Goal: Transaction & Acquisition: Purchase product/service

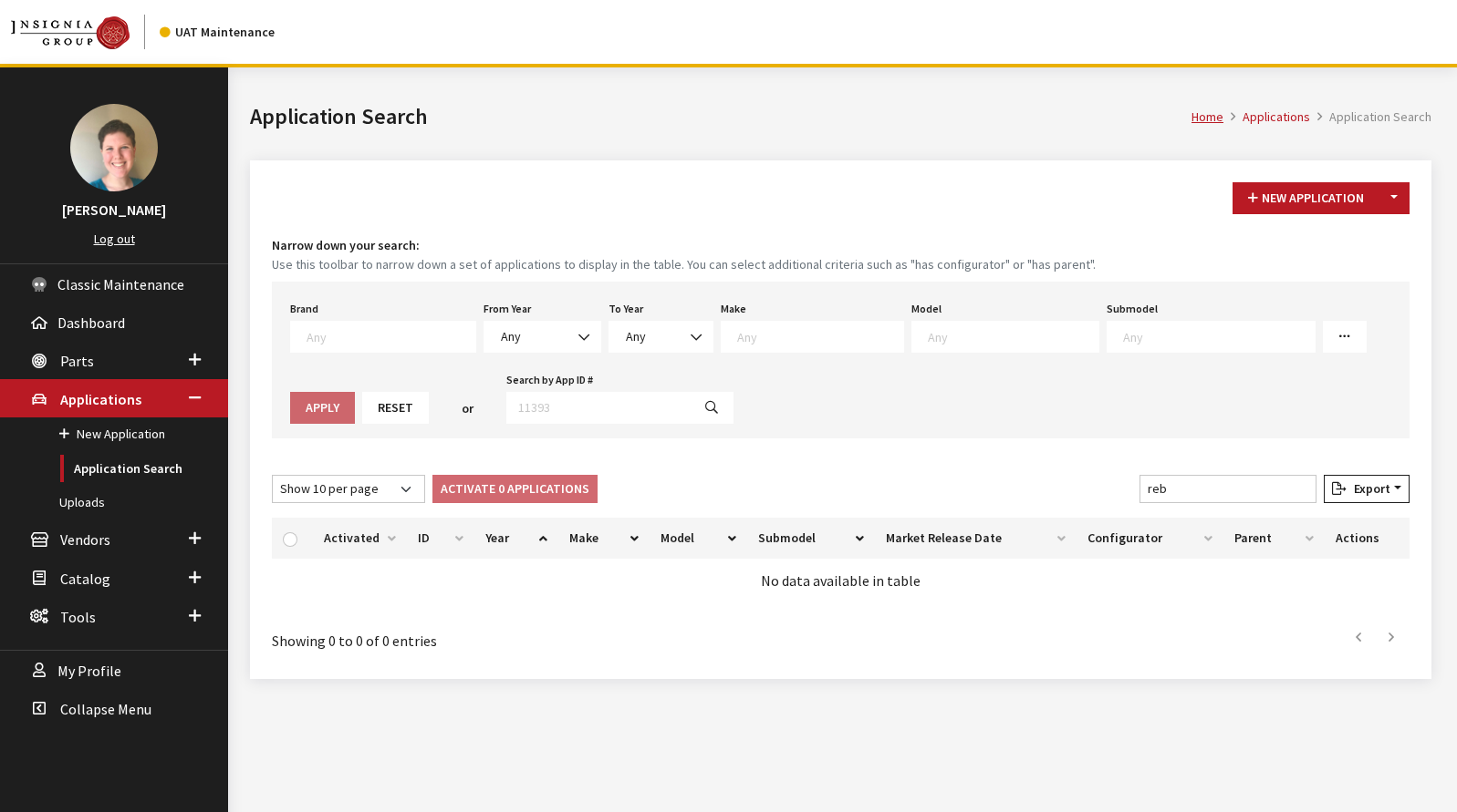
select select "3"
select select "2024"
select select "2026"
select select "34"
select select "1113"
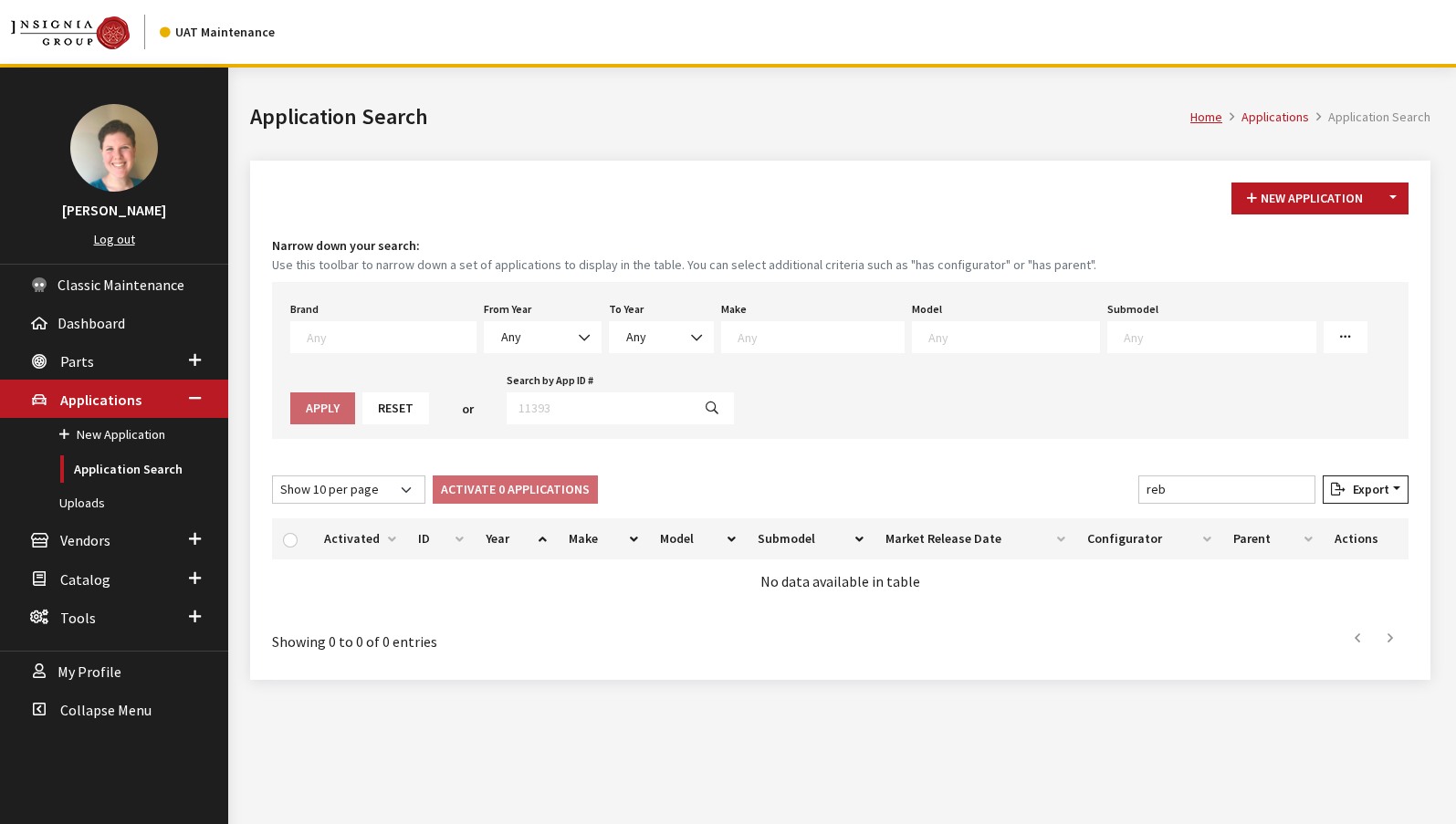
select select "3"
select select "2024"
select select "2026"
select select "34"
select select "1113"
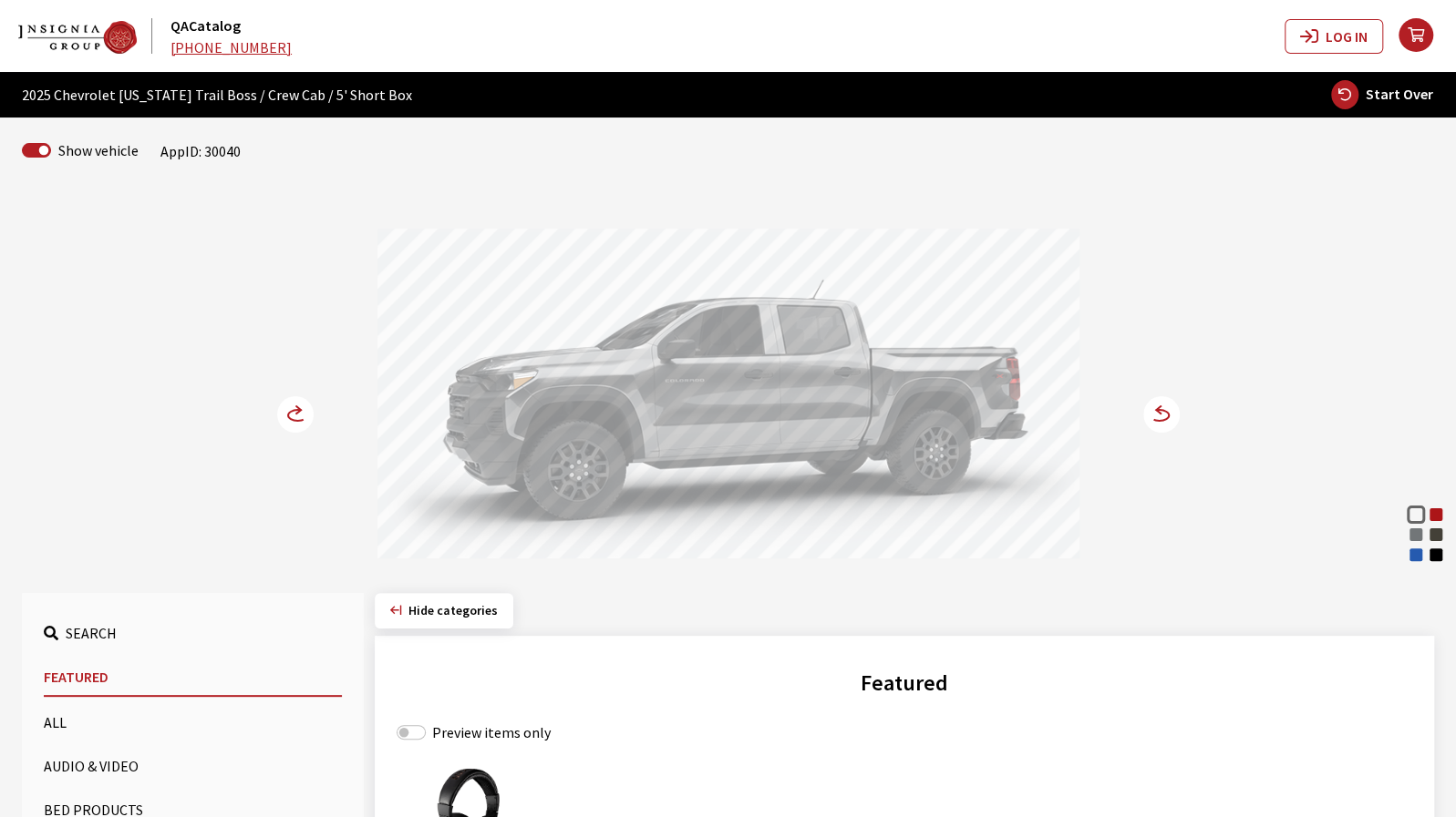
click at [1440, 516] on div "Radiant Red Tintcoat" at bounding box center [1436, 515] width 18 height 18
click at [1159, 420] on icon at bounding box center [1158, 416] width 19 height 11
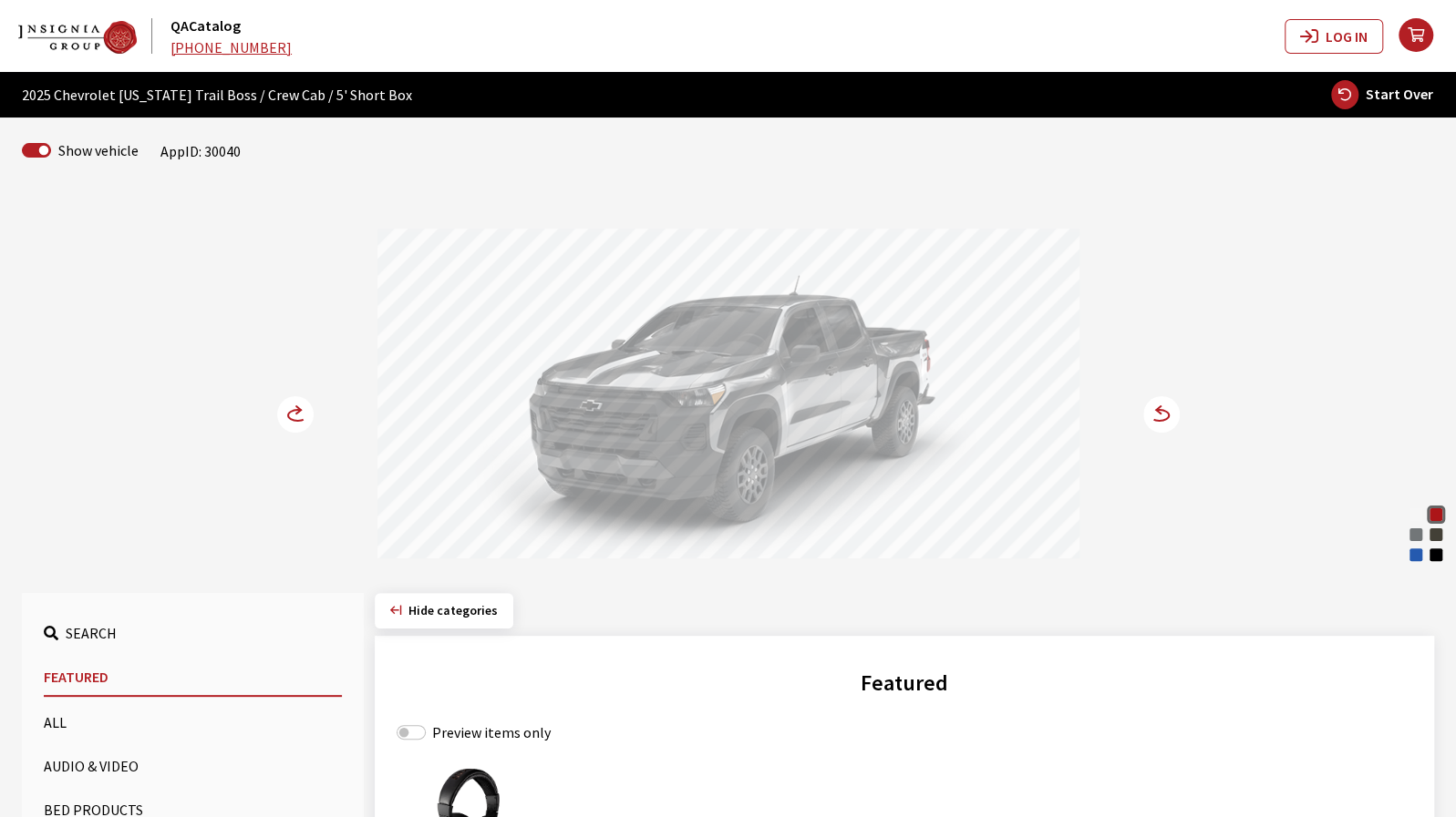
click at [295, 411] on circle at bounding box center [295, 415] width 37 height 37
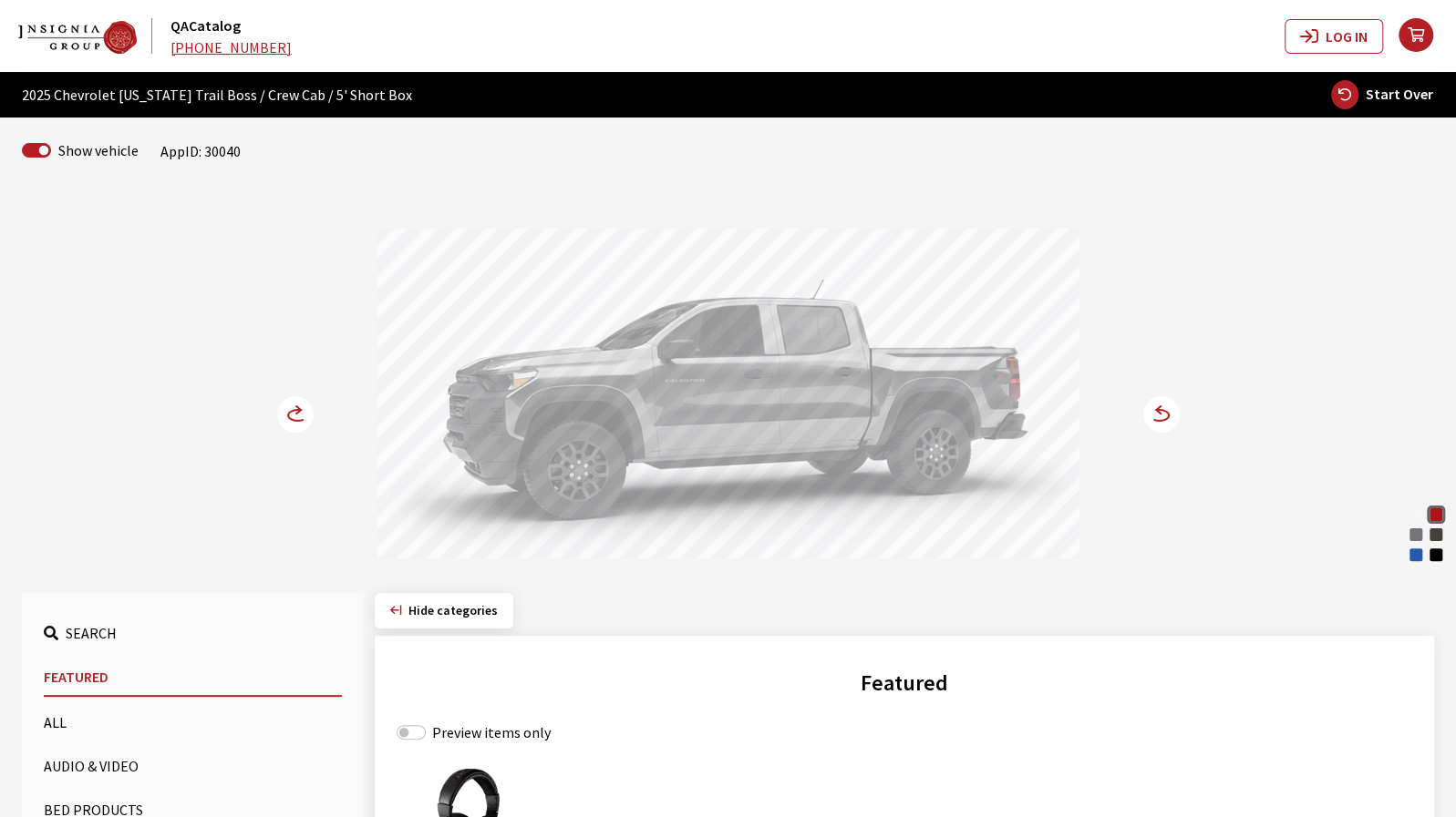
click at [295, 411] on circle at bounding box center [295, 415] width 37 height 37
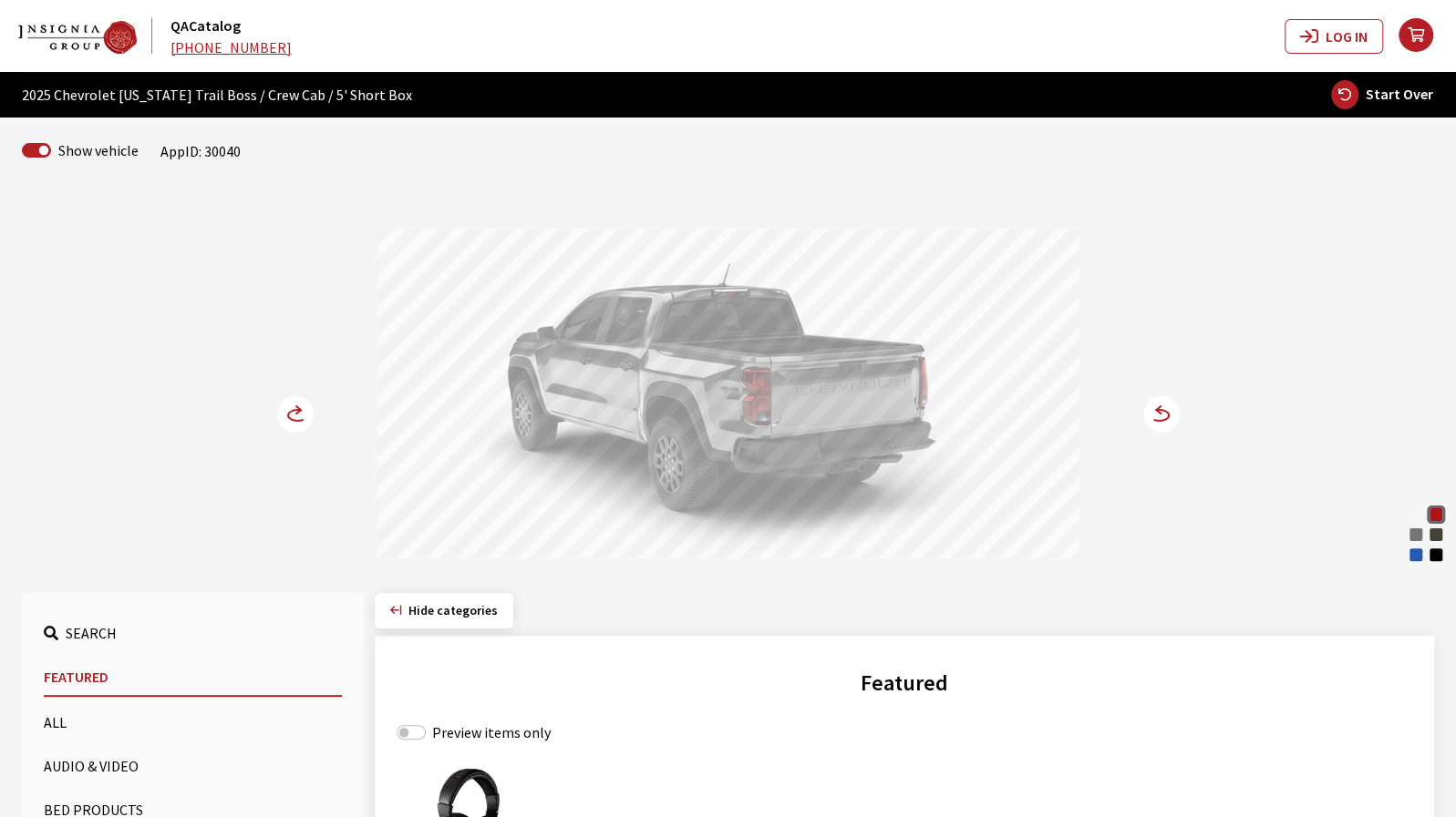
click at [1157, 418] on circle at bounding box center [1161, 415] width 37 height 37
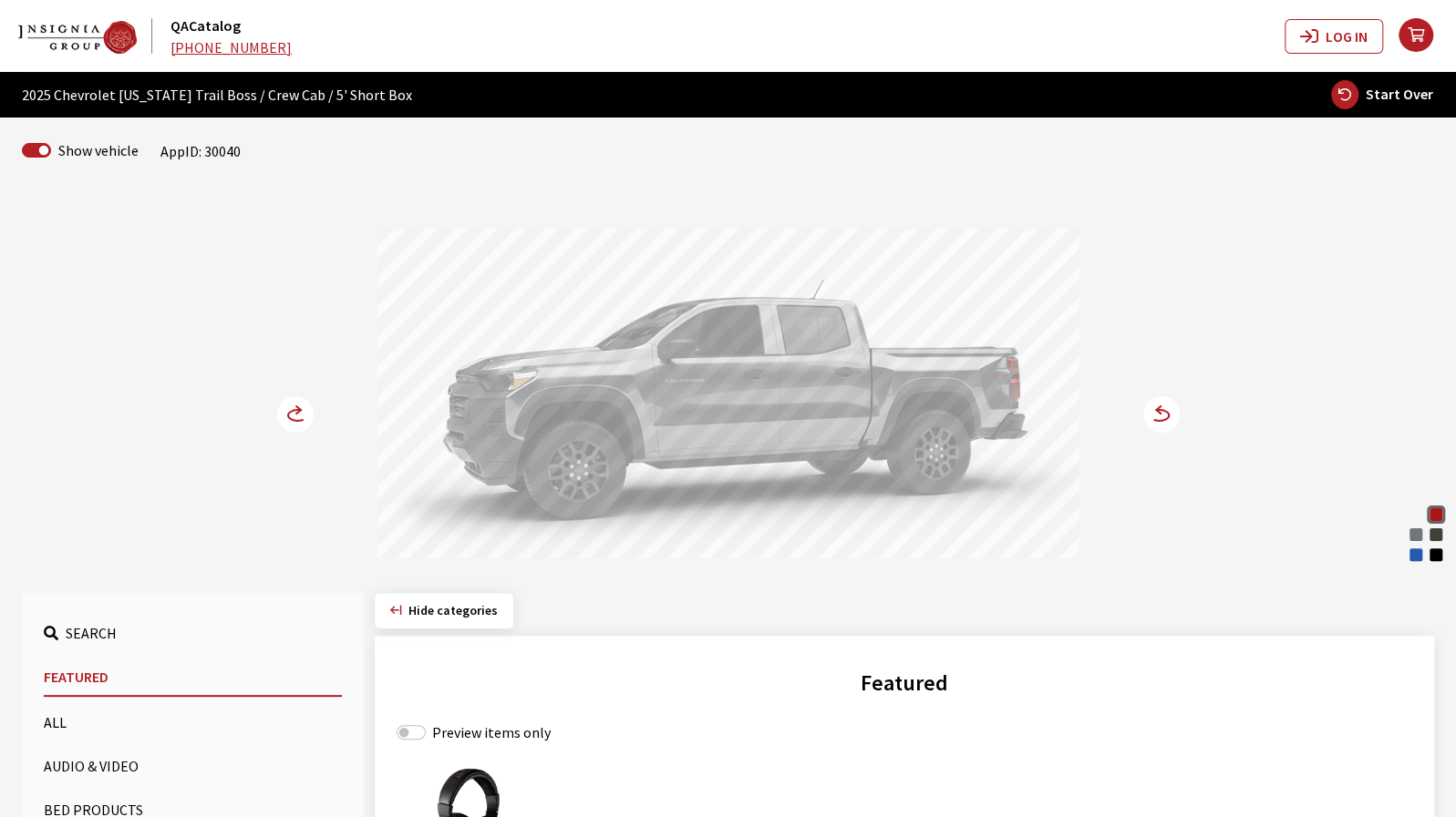
click at [293, 419] on icon at bounding box center [297, 416] width 19 height 11
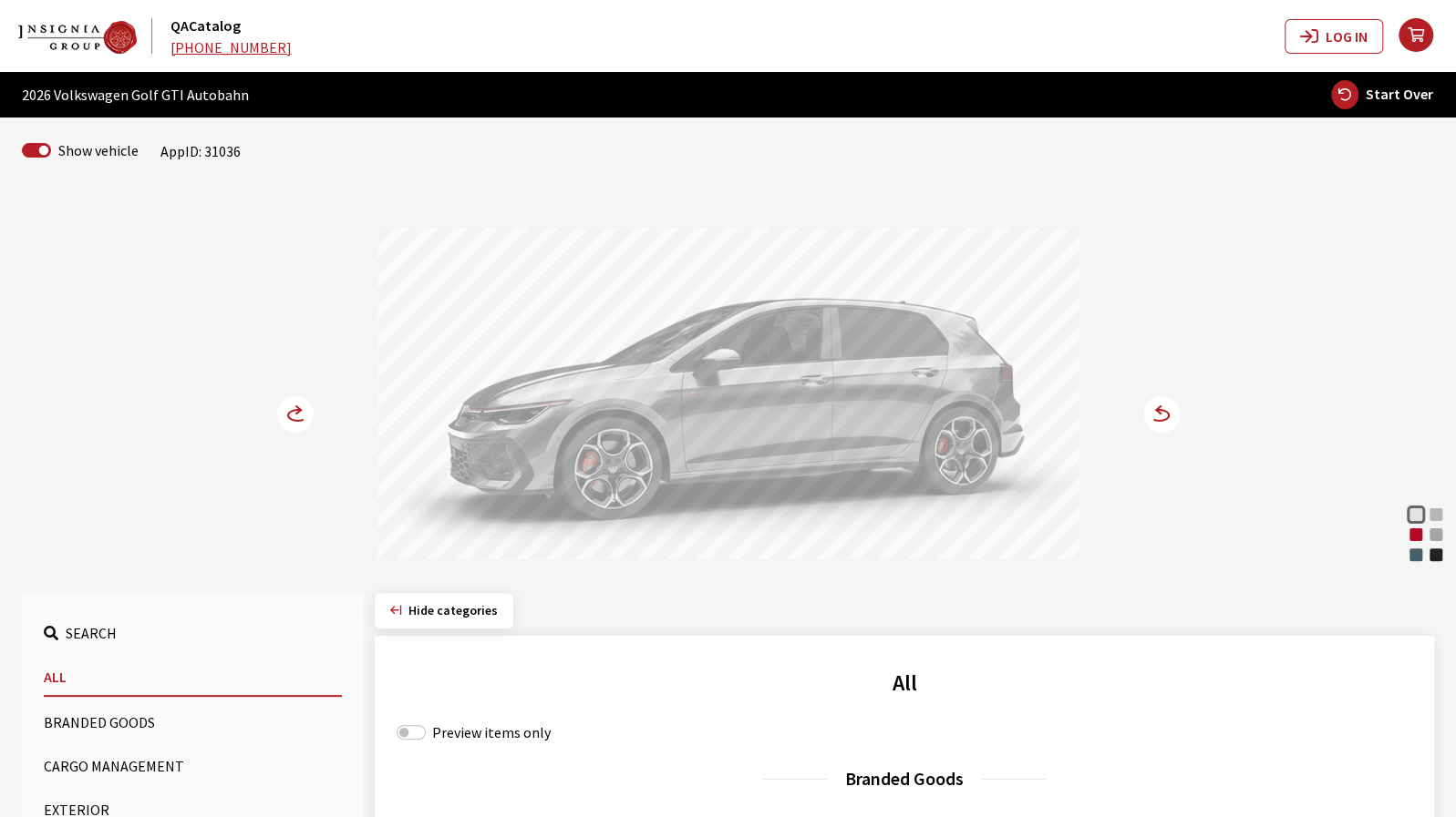
click at [1415, 535] on div "Kings Red Metallic" at bounding box center [1416, 535] width 18 height 18
click at [1155, 422] on circle at bounding box center [1161, 415] width 37 height 37
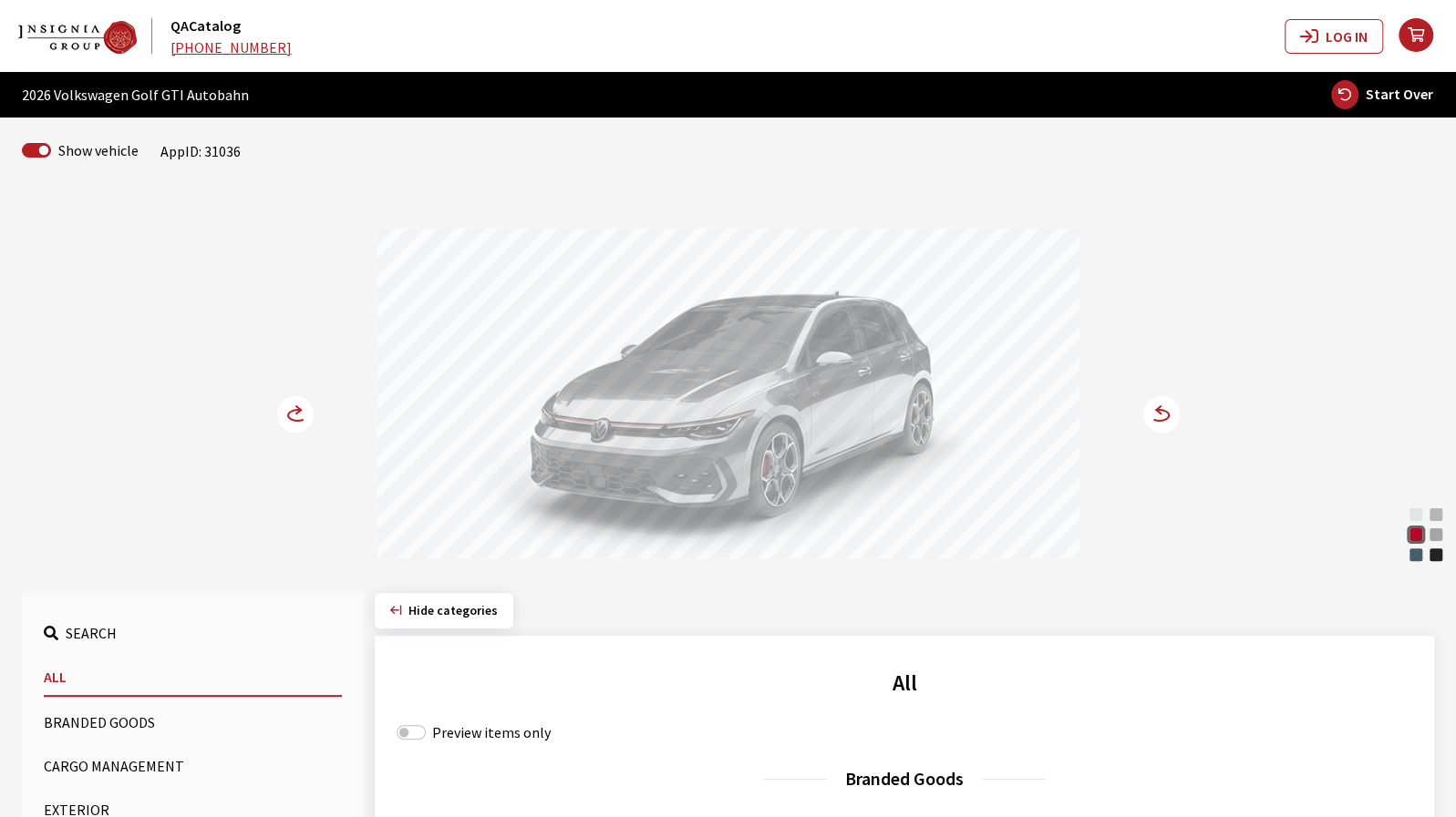
click at [284, 409] on circle at bounding box center [295, 415] width 37 height 37
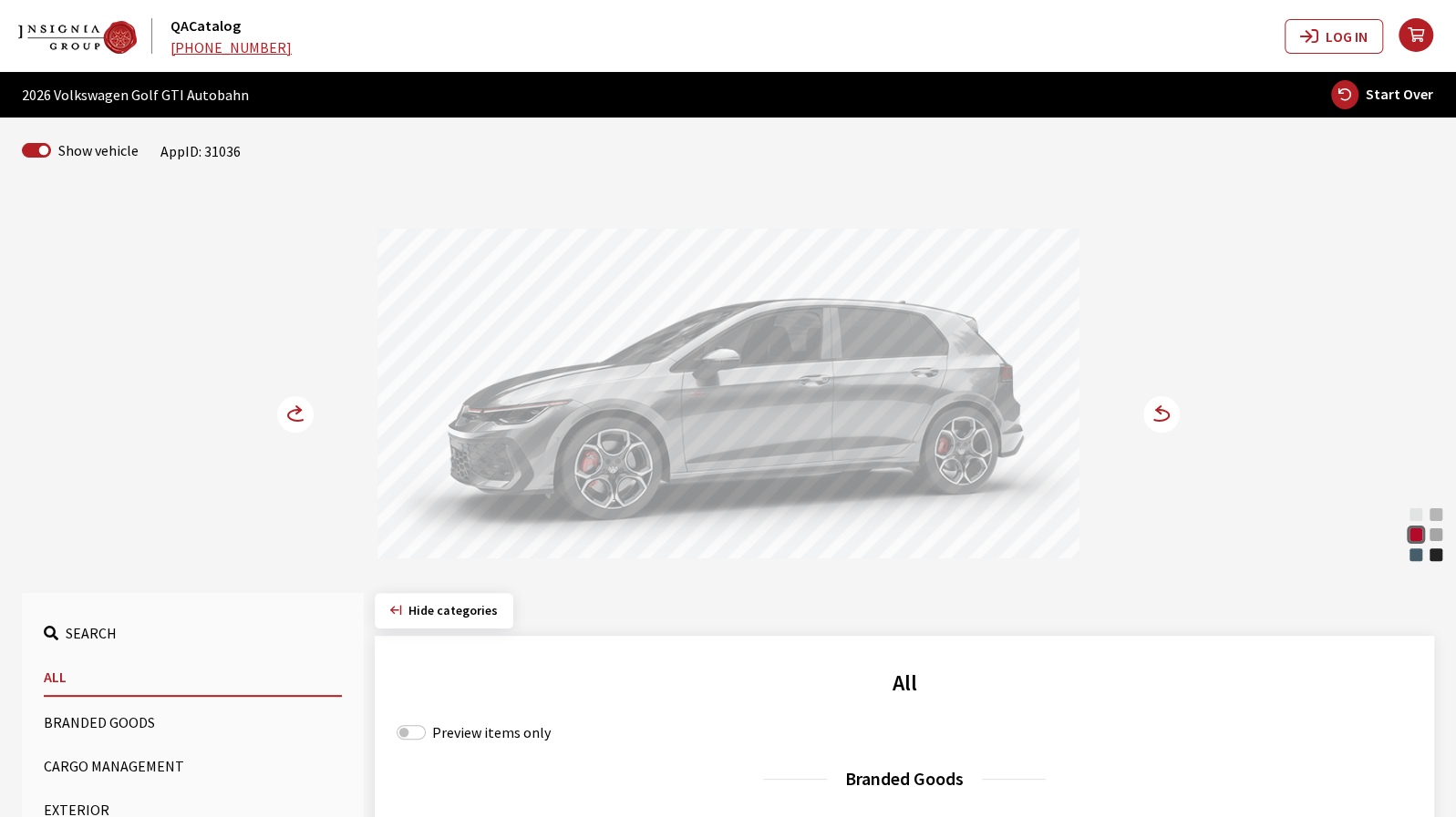
click at [1161, 417] on circle at bounding box center [1161, 415] width 37 height 37
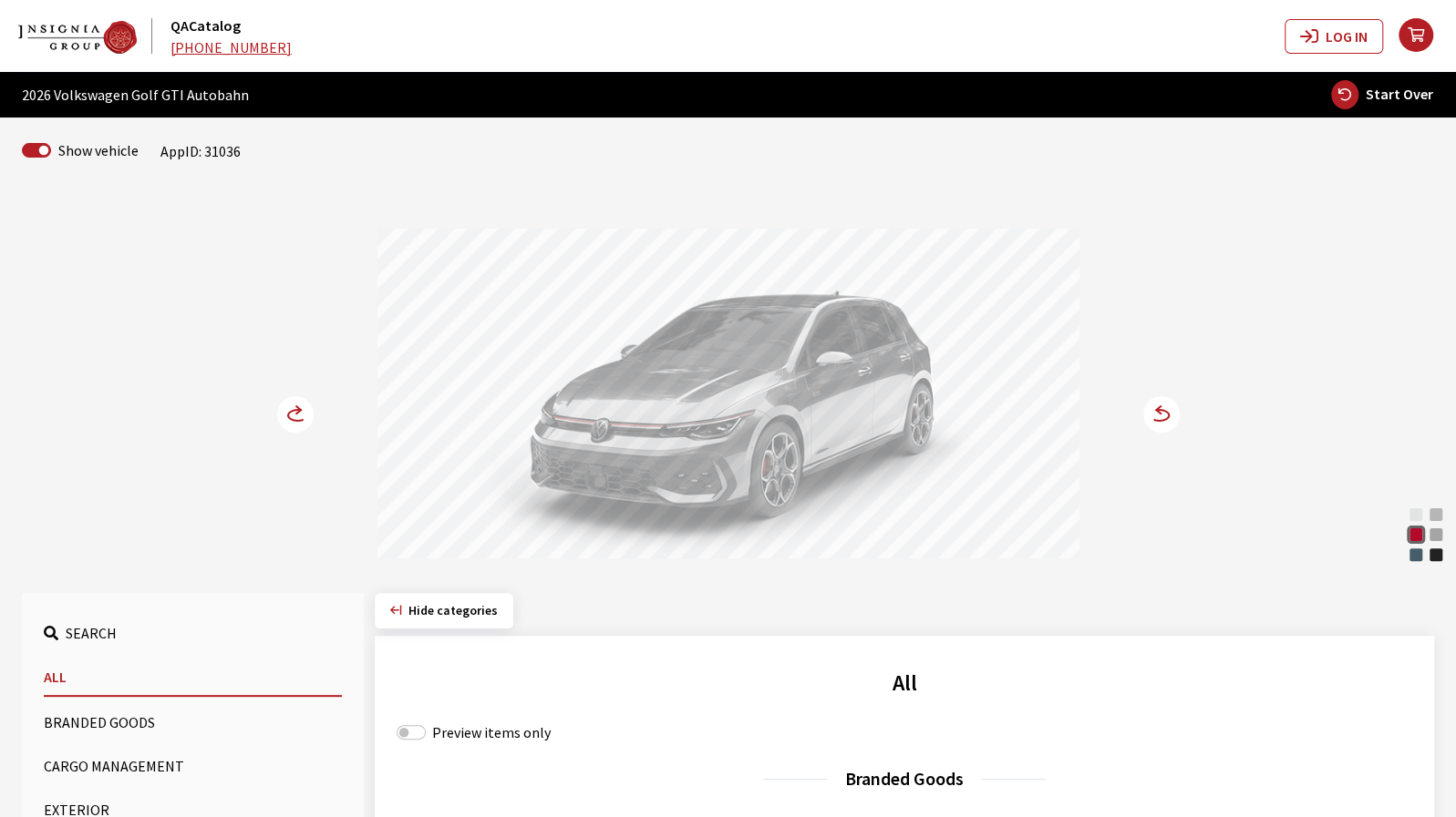
click at [297, 420] on icon at bounding box center [297, 416] width 19 height 11
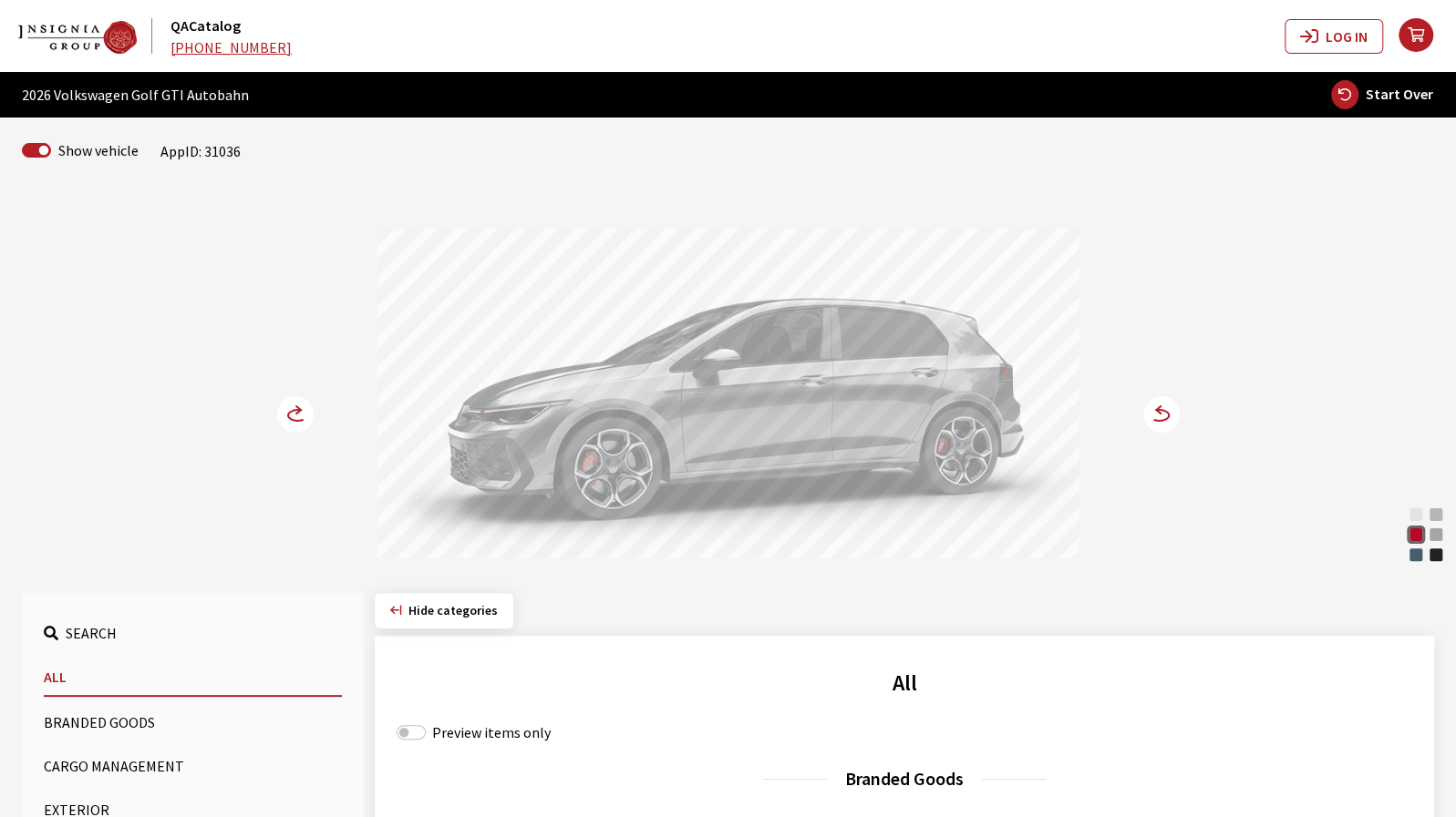
click at [297, 420] on icon at bounding box center [297, 416] width 19 height 11
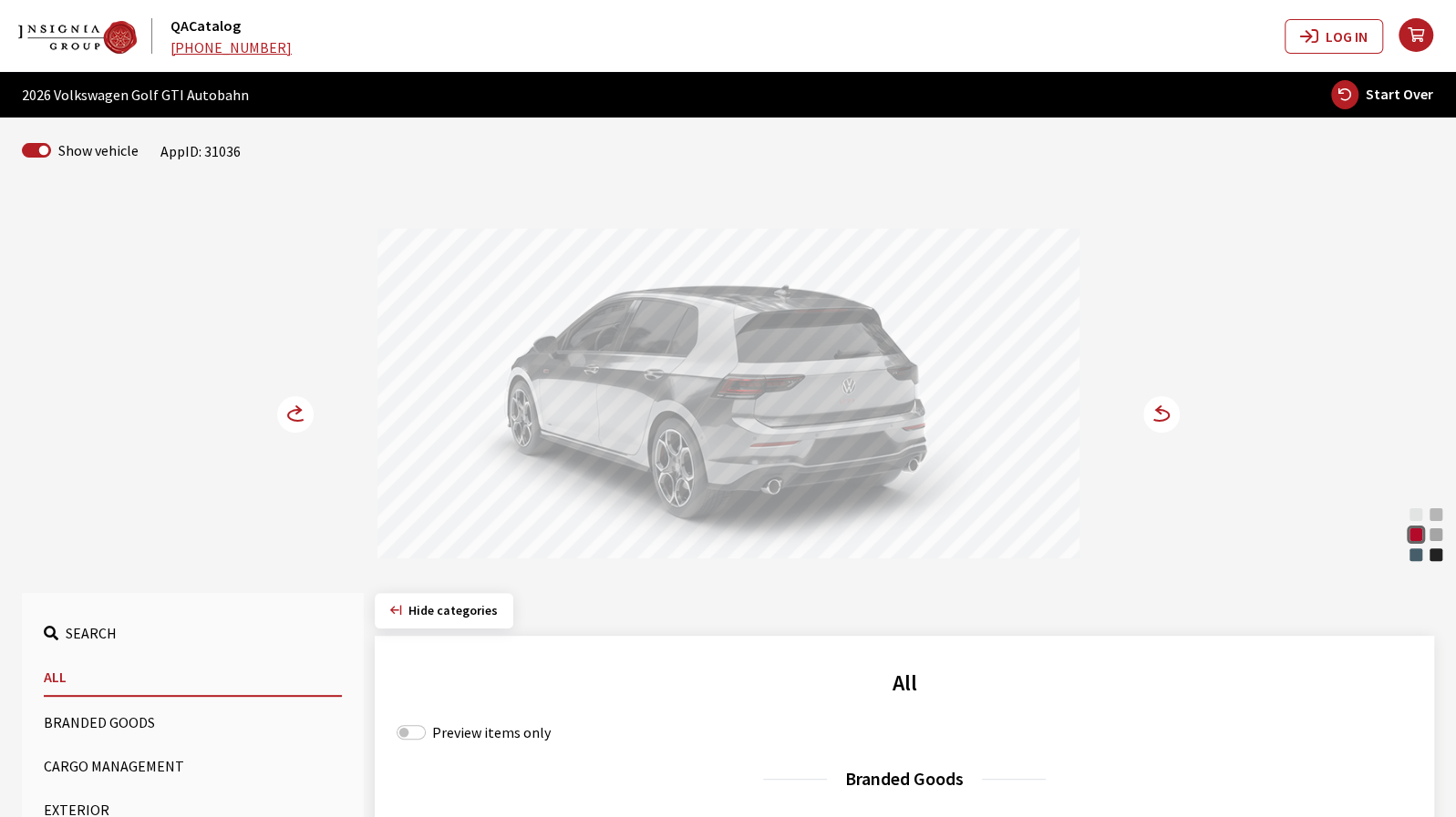
click at [1175, 421] on circle at bounding box center [1161, 415] width 37 height 37
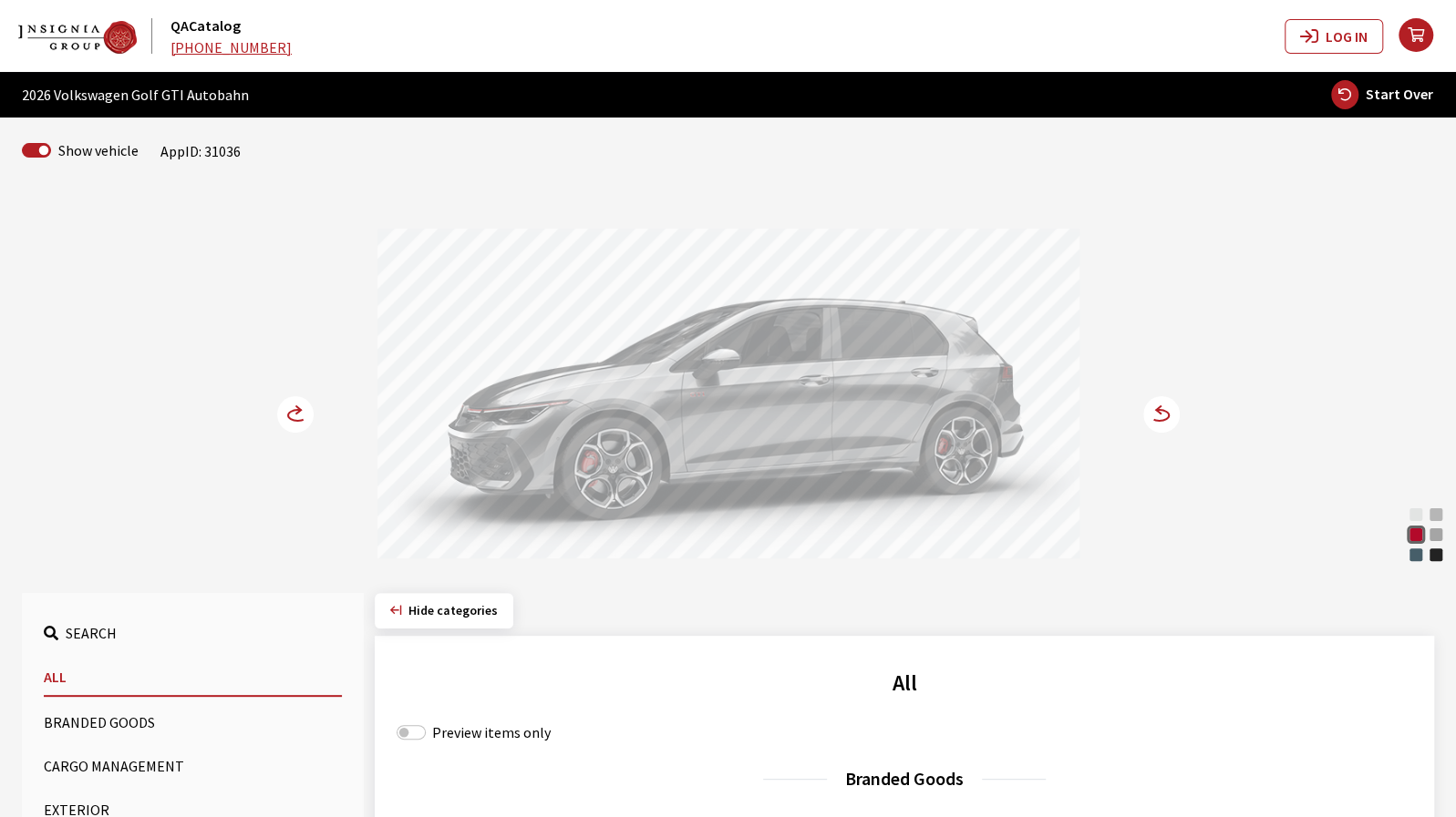
click at [299, 408] on icon at bounding box center [298, 410] width 5 height 7
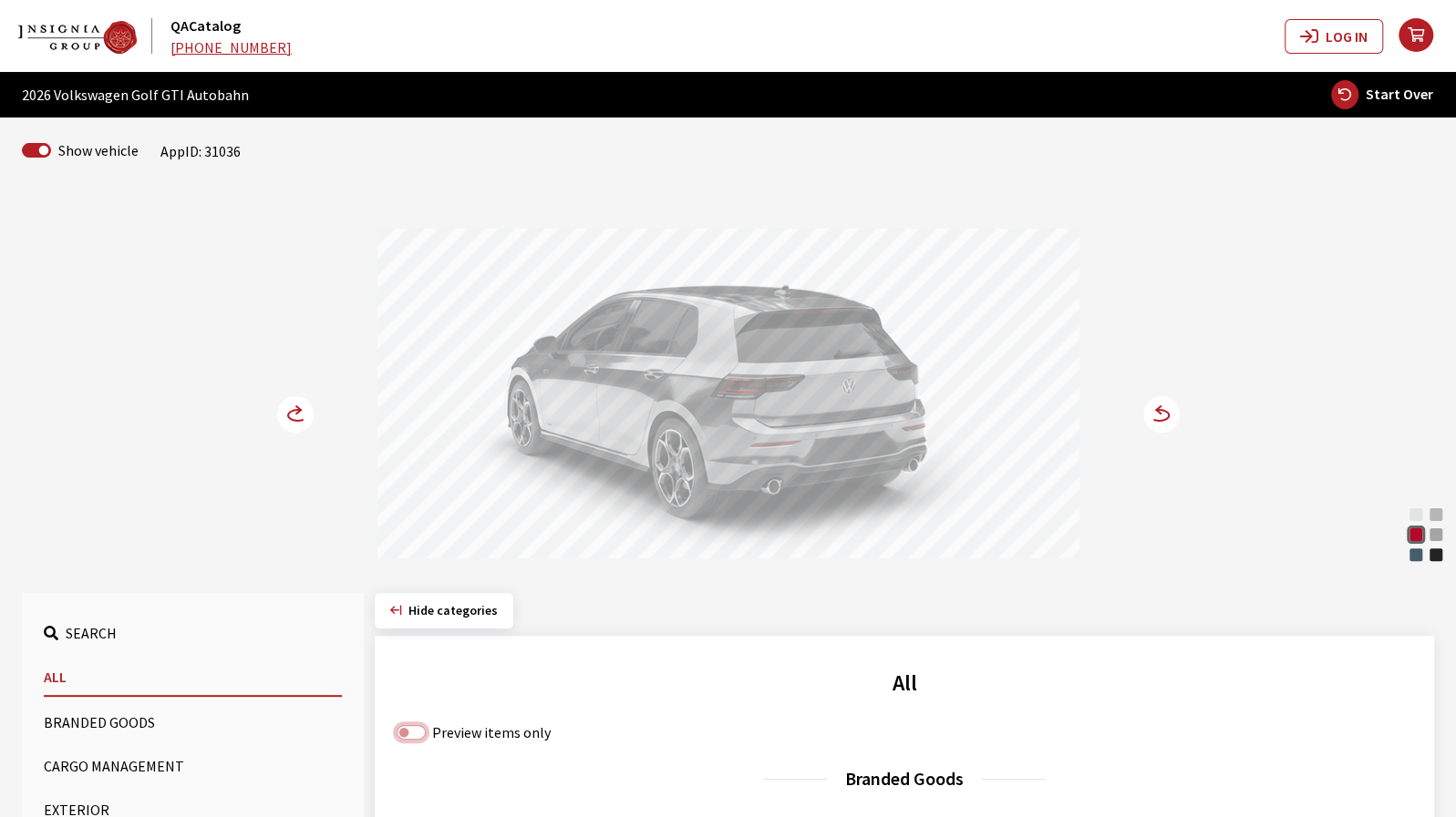
click at [416, 734] on input "Preview items only" at bounding box center [411, 733] width 29 height 15
checkbox input "true"
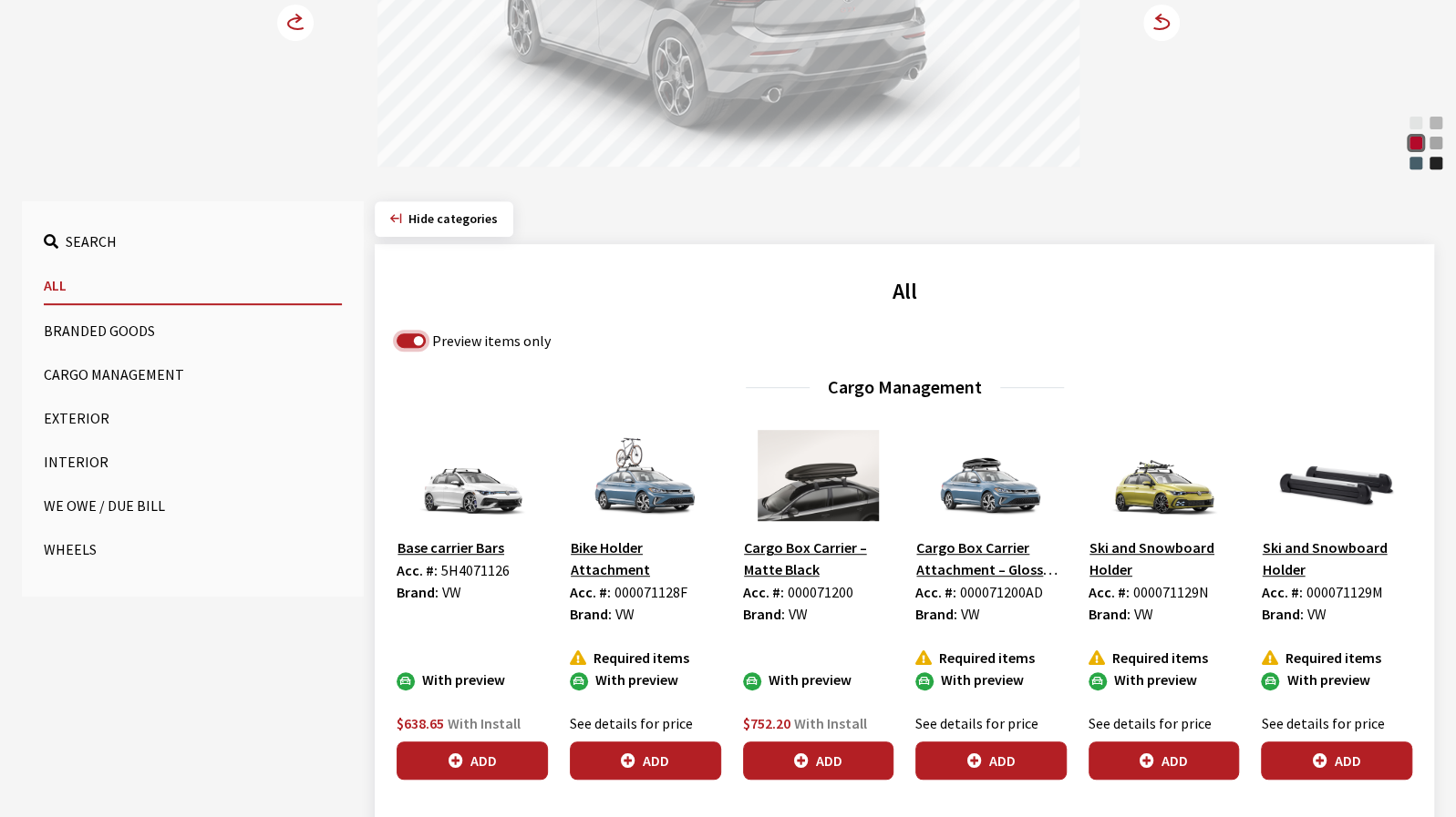
scroll to position [456, 0]
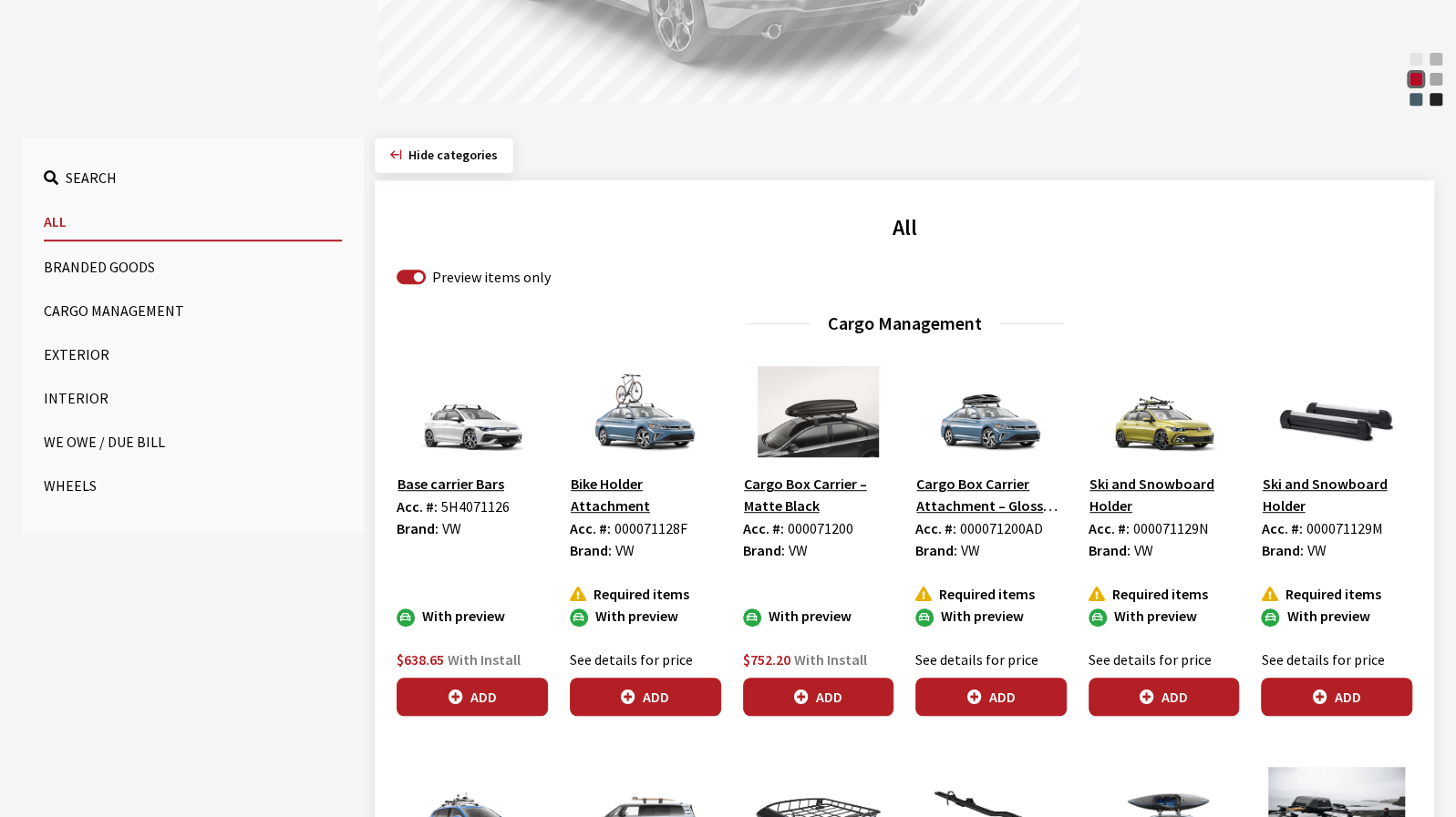
click at [59, 404] on button "Interior" at bounding box center [193, 398] width 298 height 37
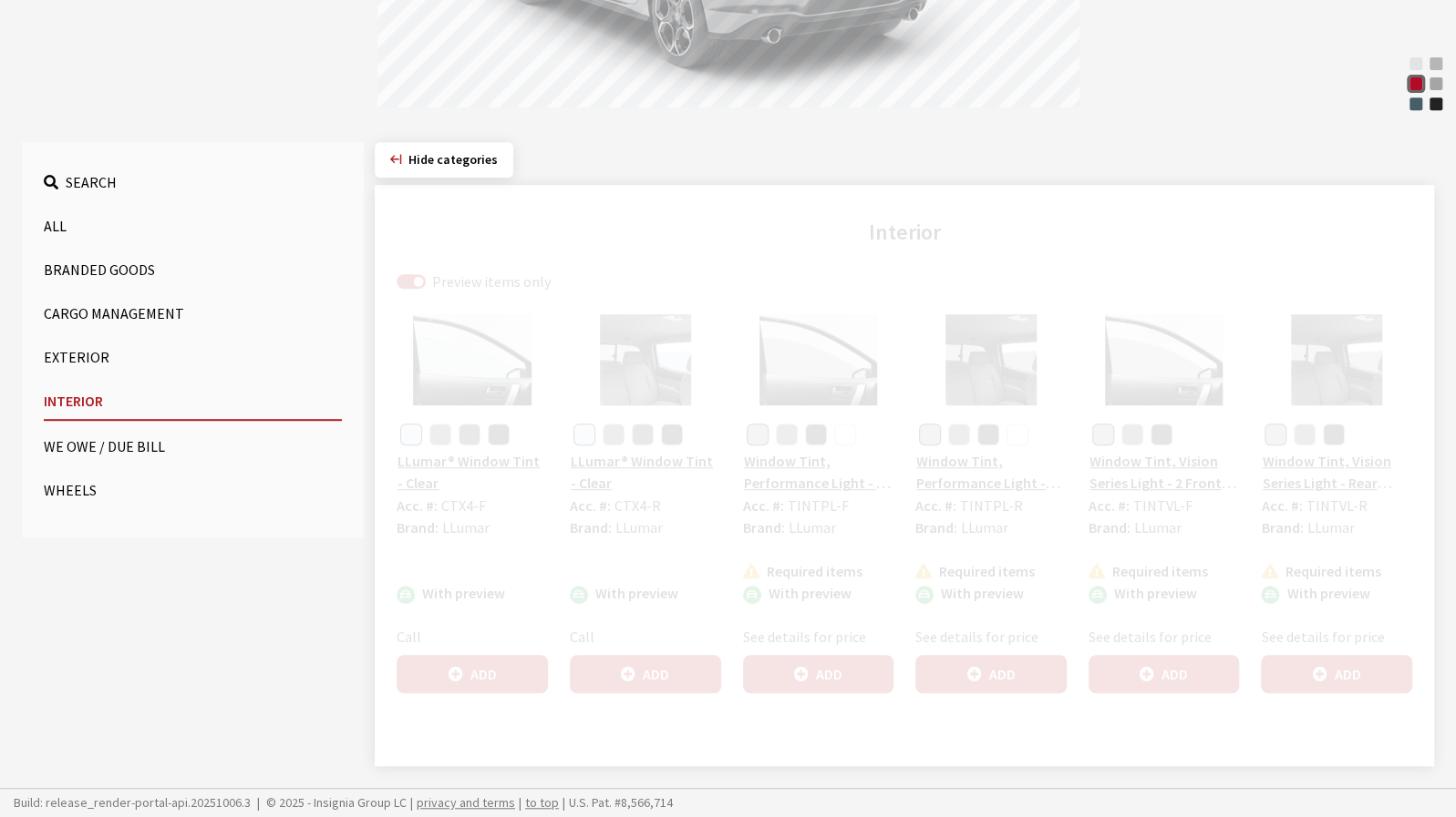
scroll to position [449, 0]
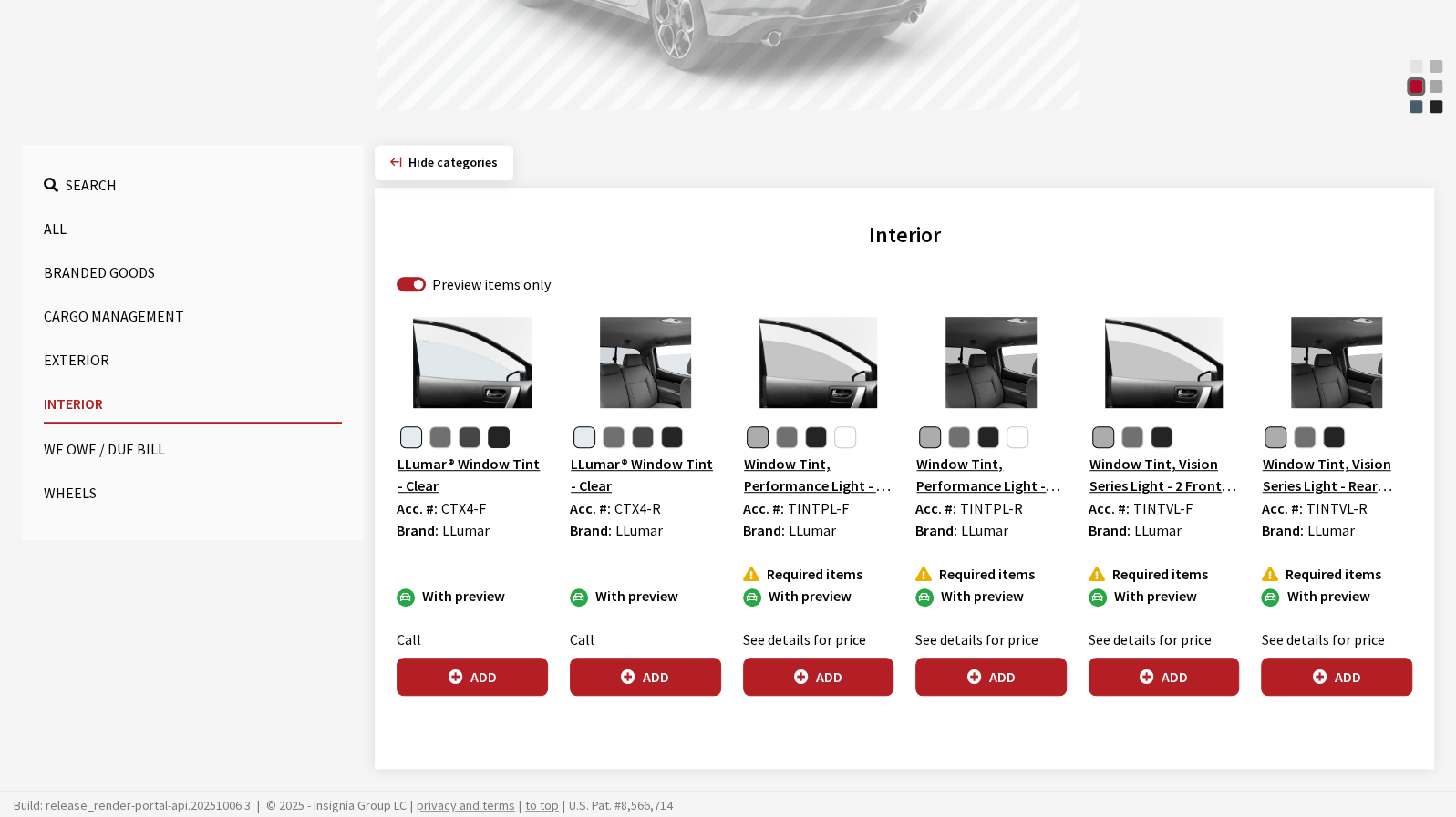
click at [498, 438] on button "button" at bounding box center [498, 438] width 22 height 22
click at [505, 688] on button "Add" at bounding box center [473, 677] width 152 height 38
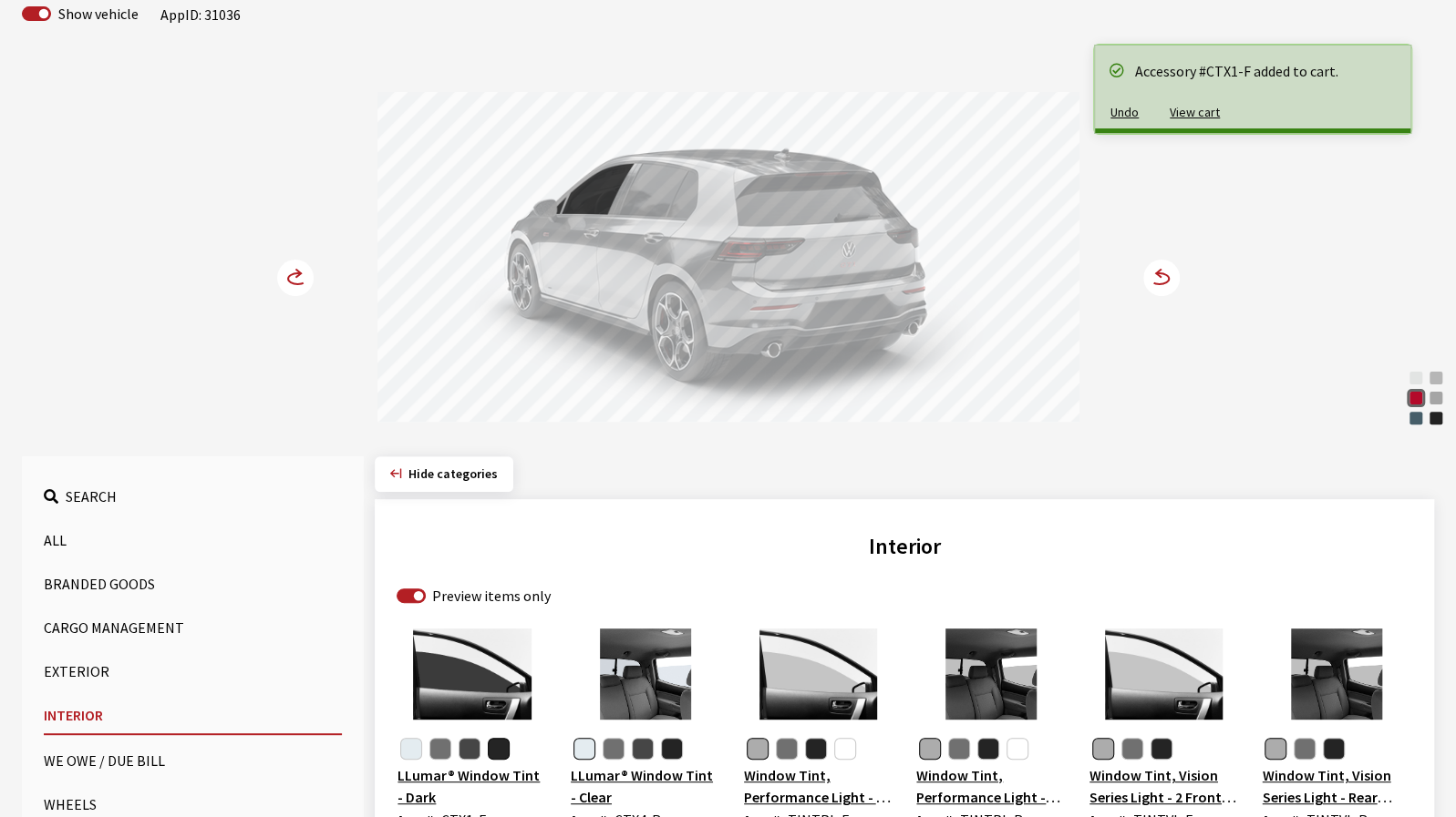
scroll to position [0, 0]
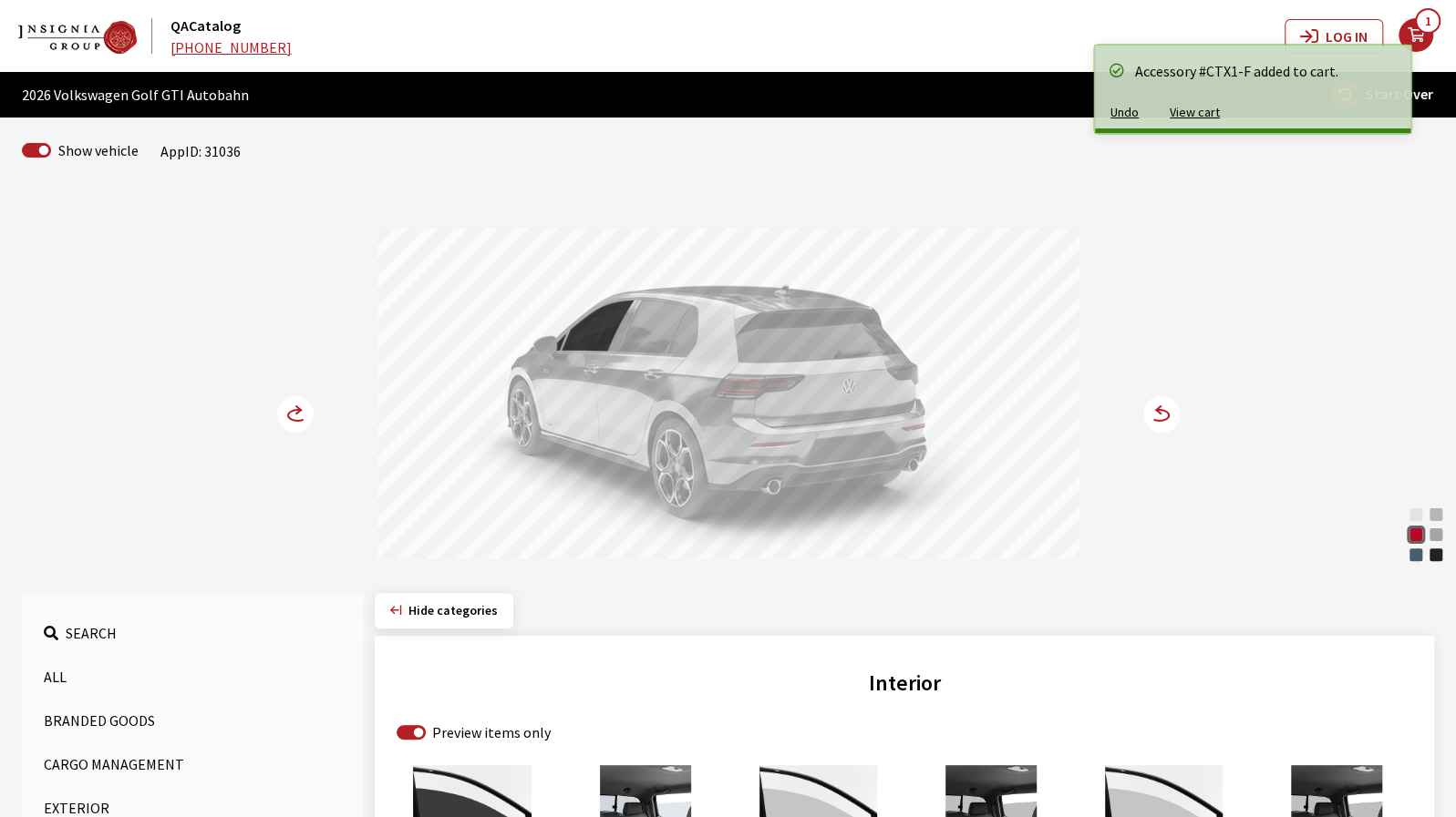
click at [1162, 415] on circle at bounding box center [1161, 415] width 37 height 37
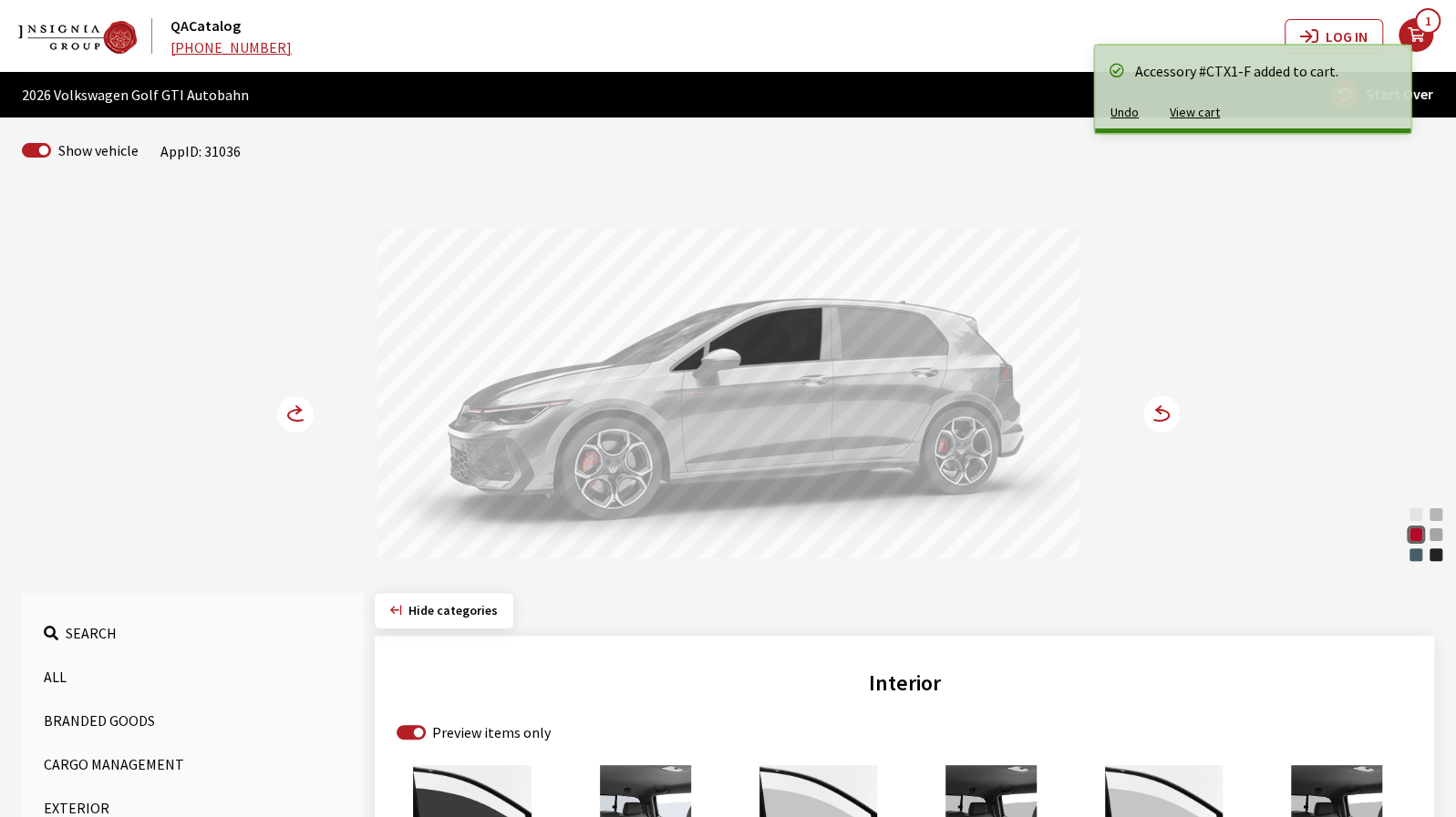
click at [1162, 415] on circle at bounding box center [1161, 415] width 37 height 37
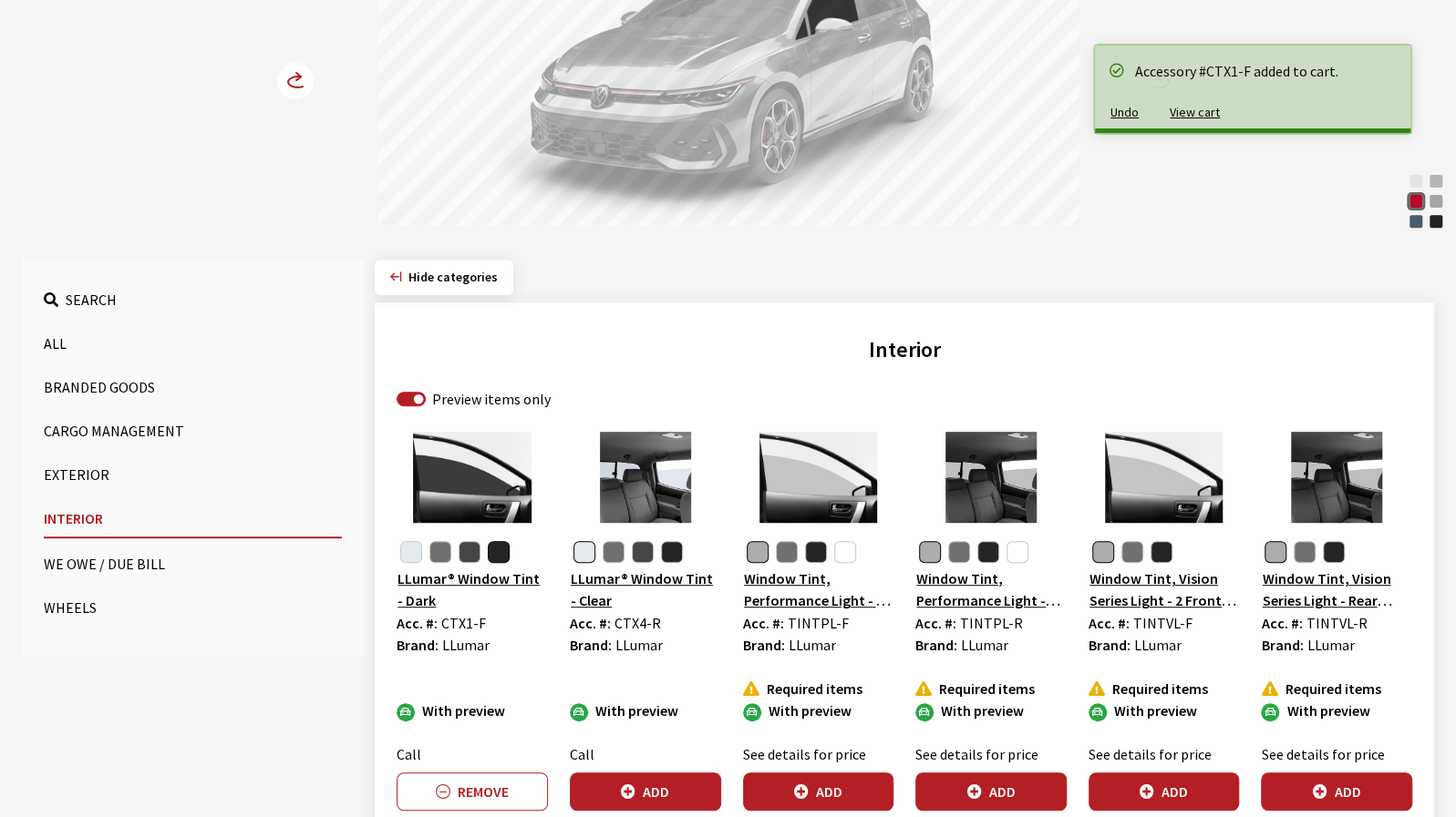
scroll to position [365, 0]
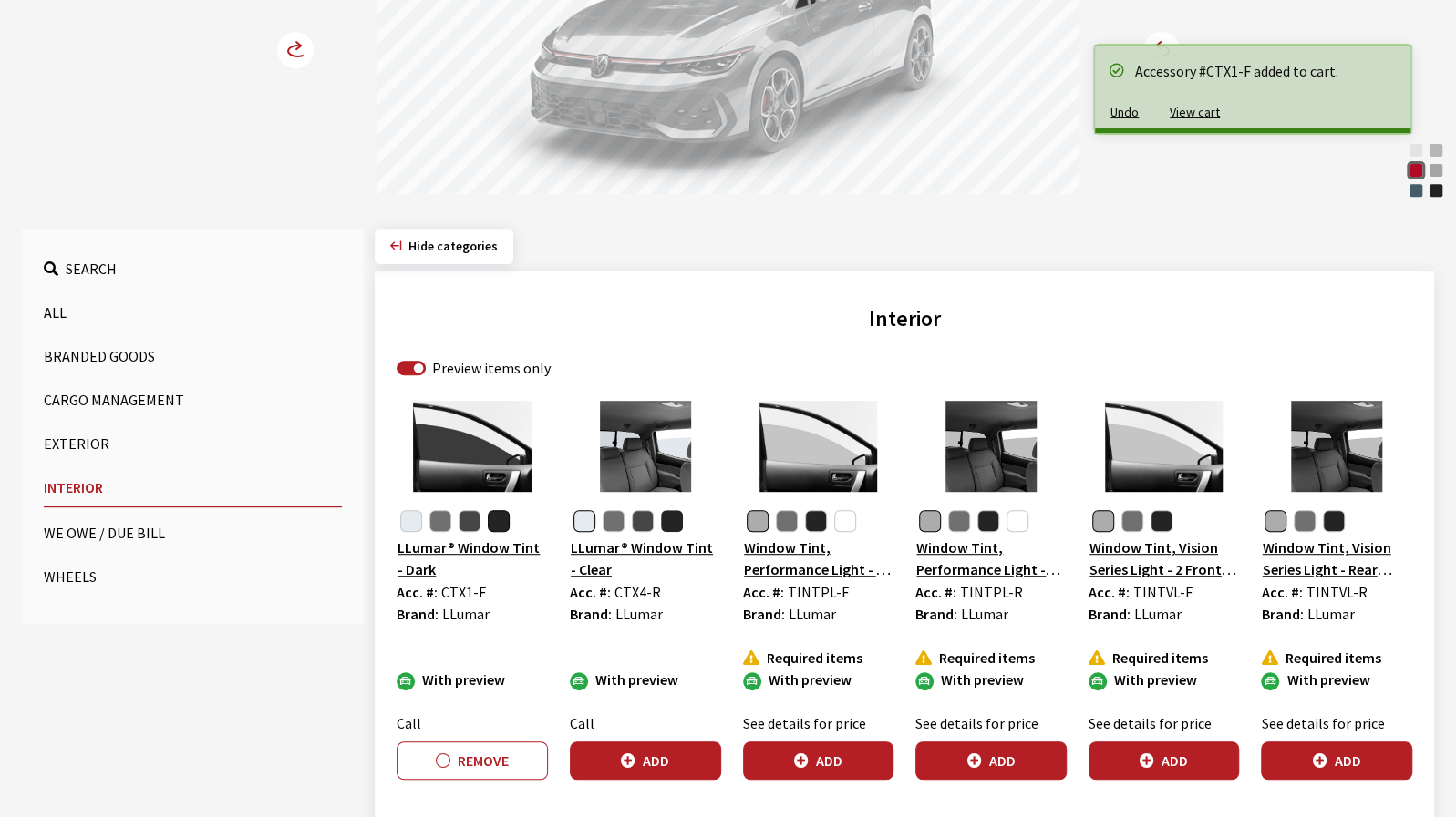
click at [664, 520] on button "button" at bounding box center [672, 521] width 22 height 22
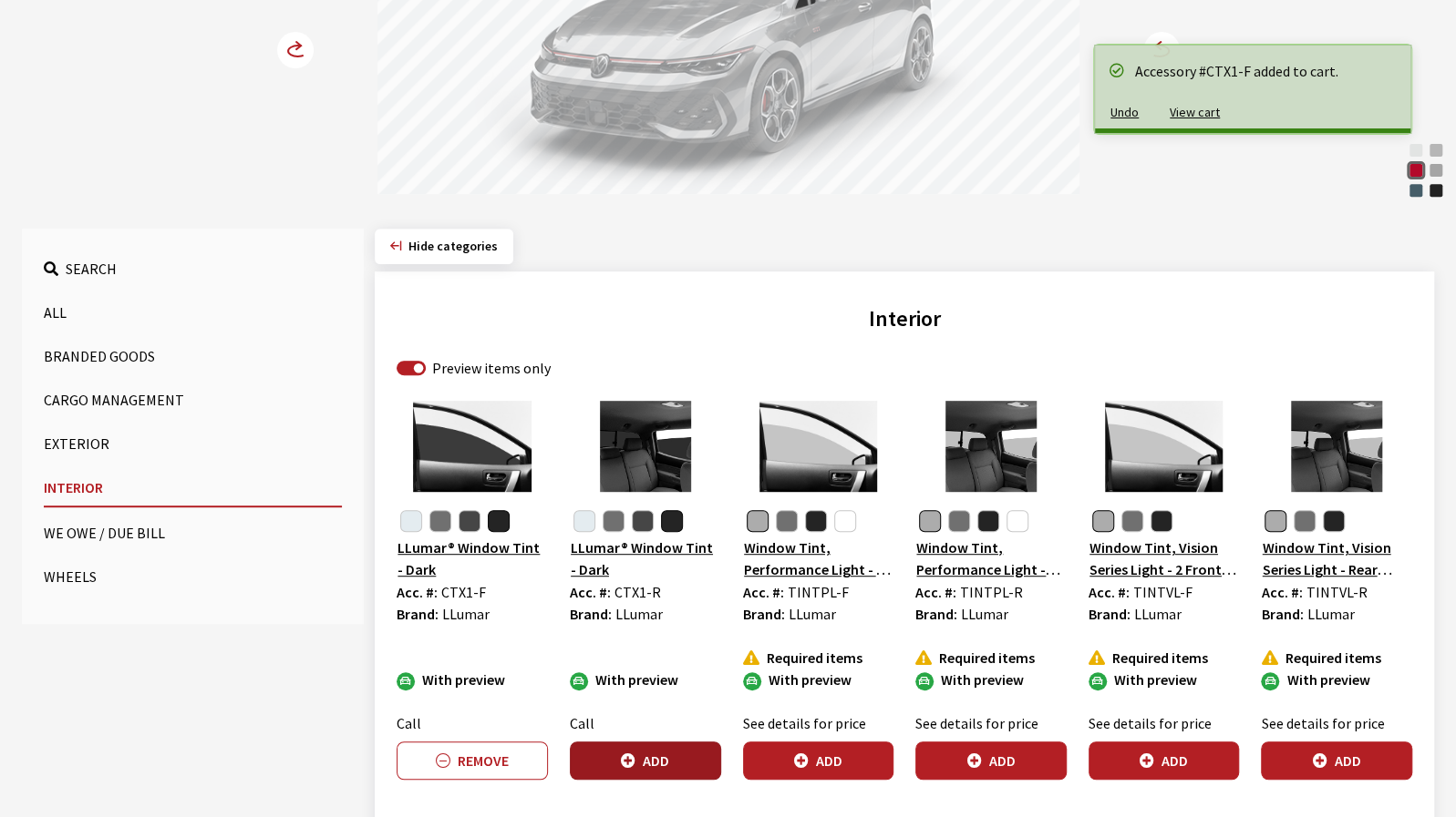
click at [664, 751] on button "Add" at bounding box center [645, 761] width 152 height 38
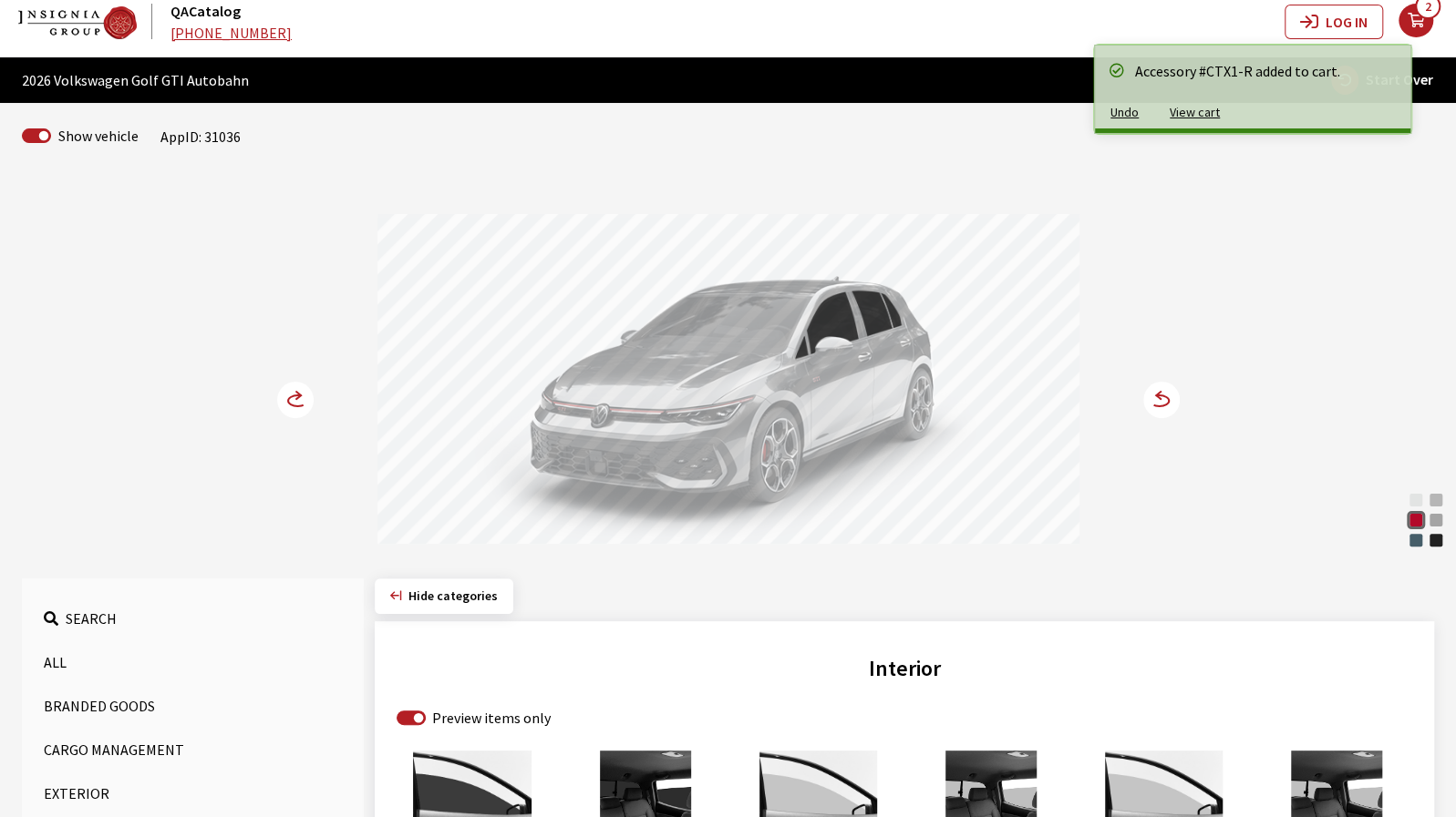
scroll to position [0, 0]
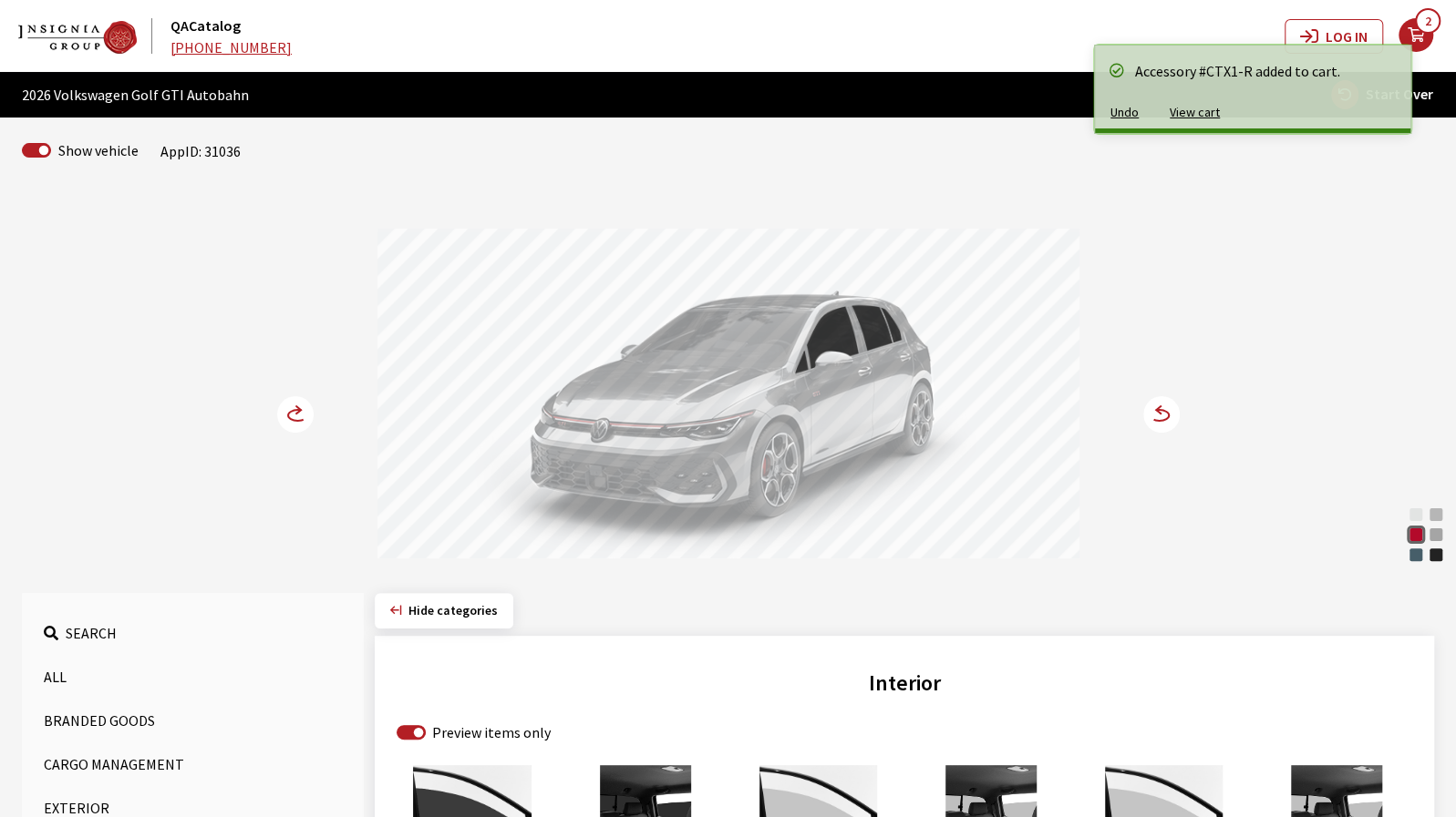
click at [287, 420] on circle at bounding box center [295, 415] width 37 height 37
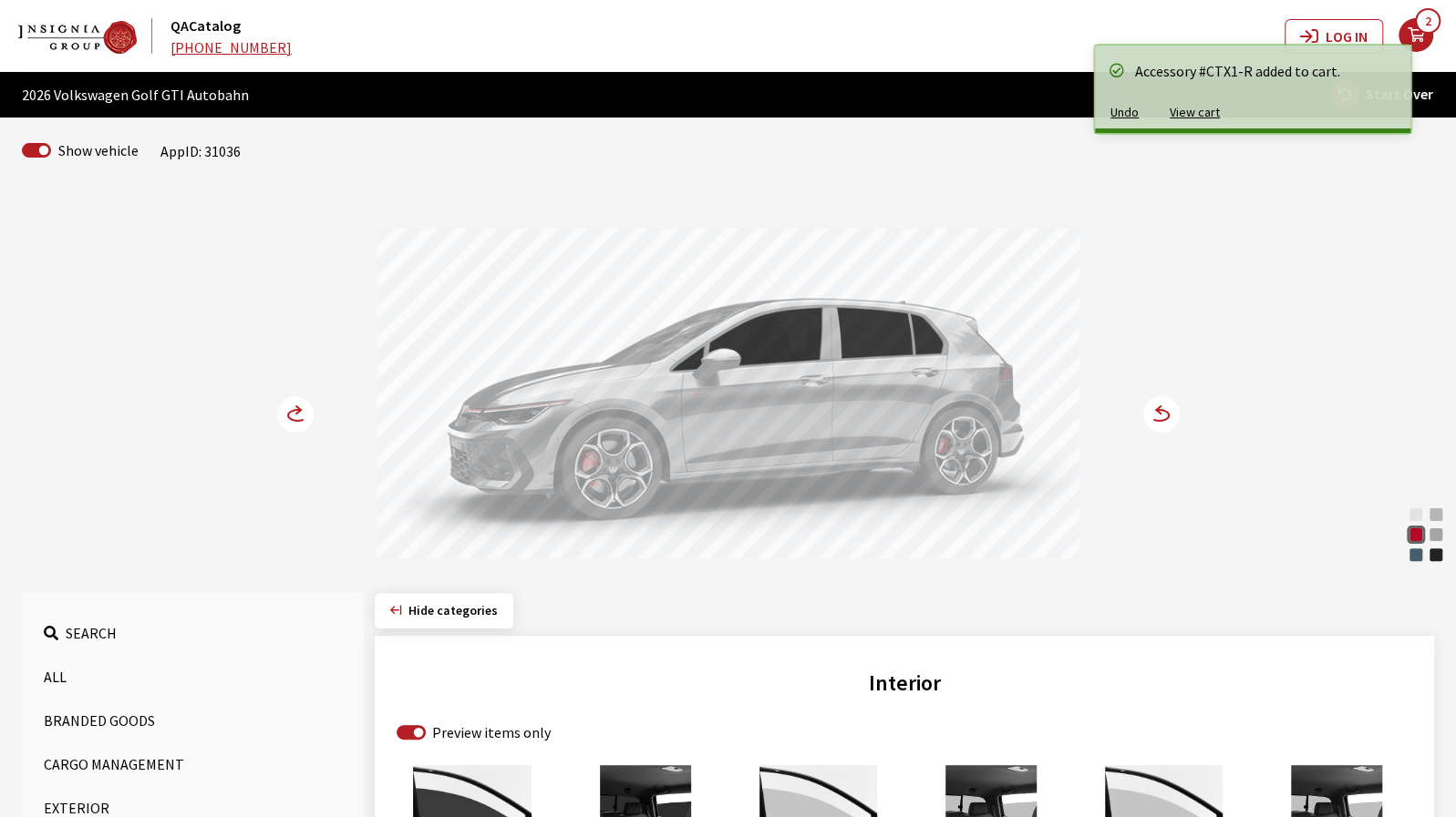
click at [287, 420] on circle at bounding box center [295, 415] width 37 height 37
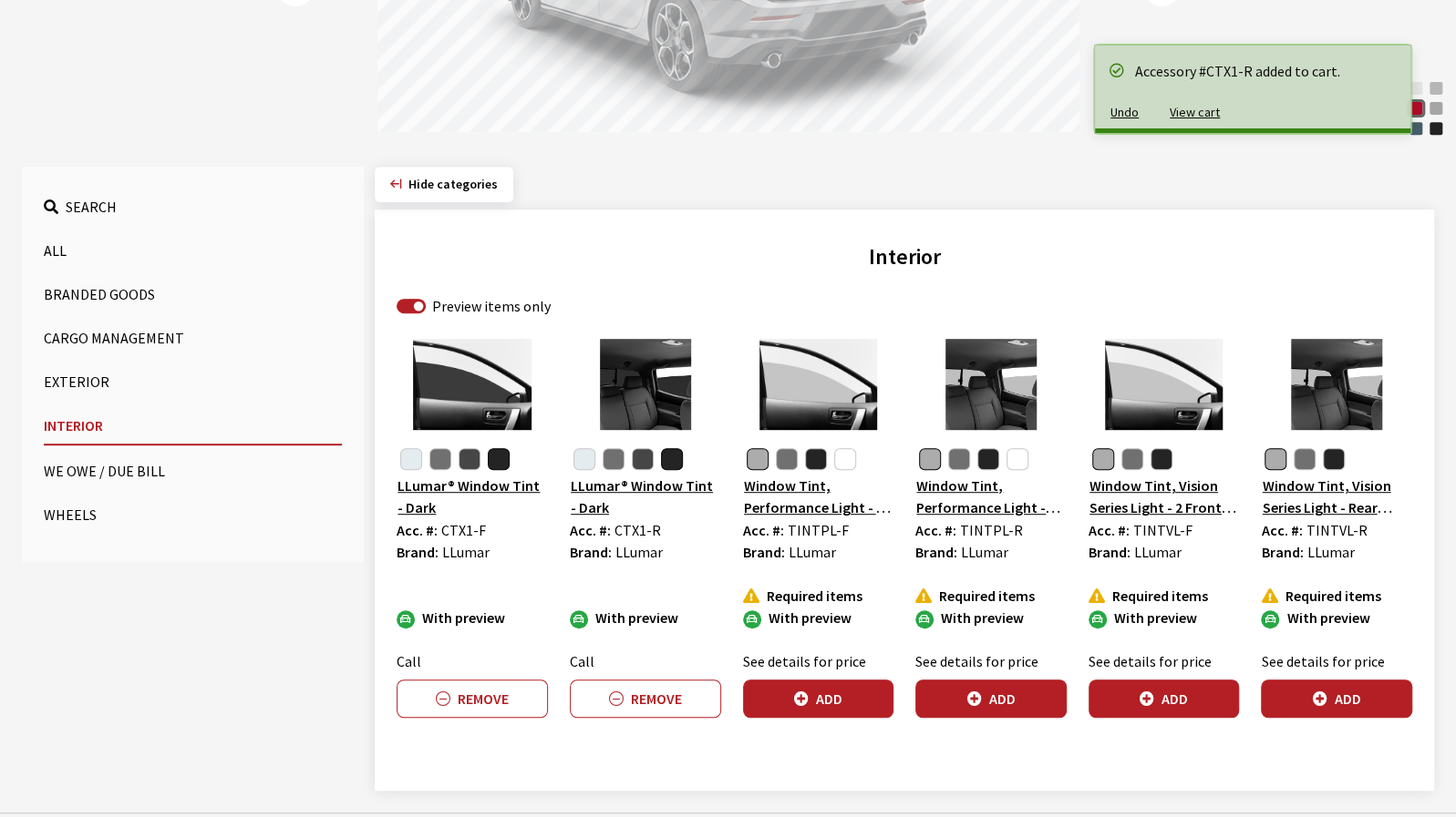
scroll to position [449, 0]
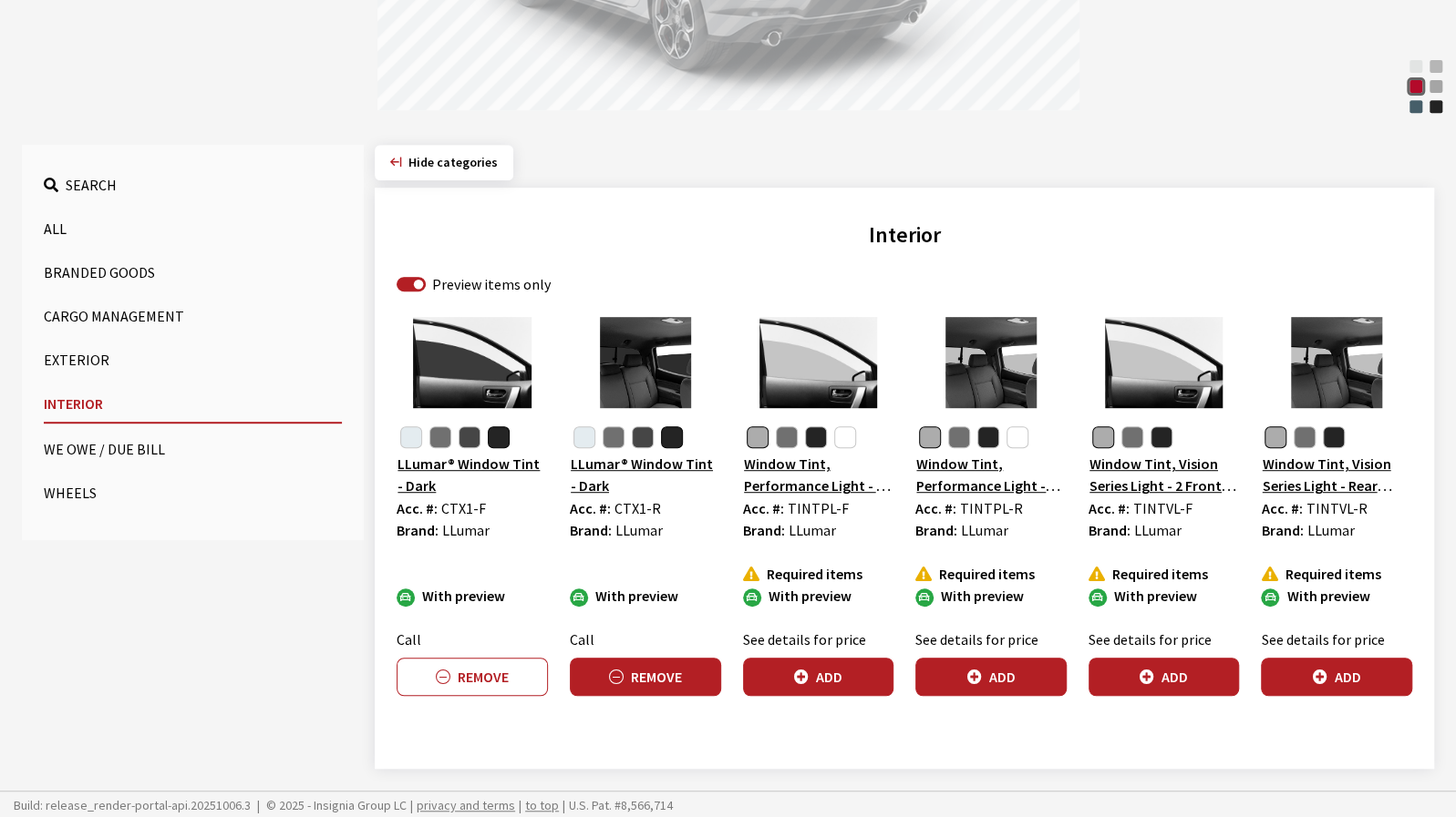
click at [620, 674] on icon "button" at bounding box center [616, 678] width 15 height 15
click at [463, 680] on button "Remove" at bounding box center [473, 677] width 152 height 38
click at [88, 365] on button "Exterior" at bounding box center [193, 360] width 298 height 37
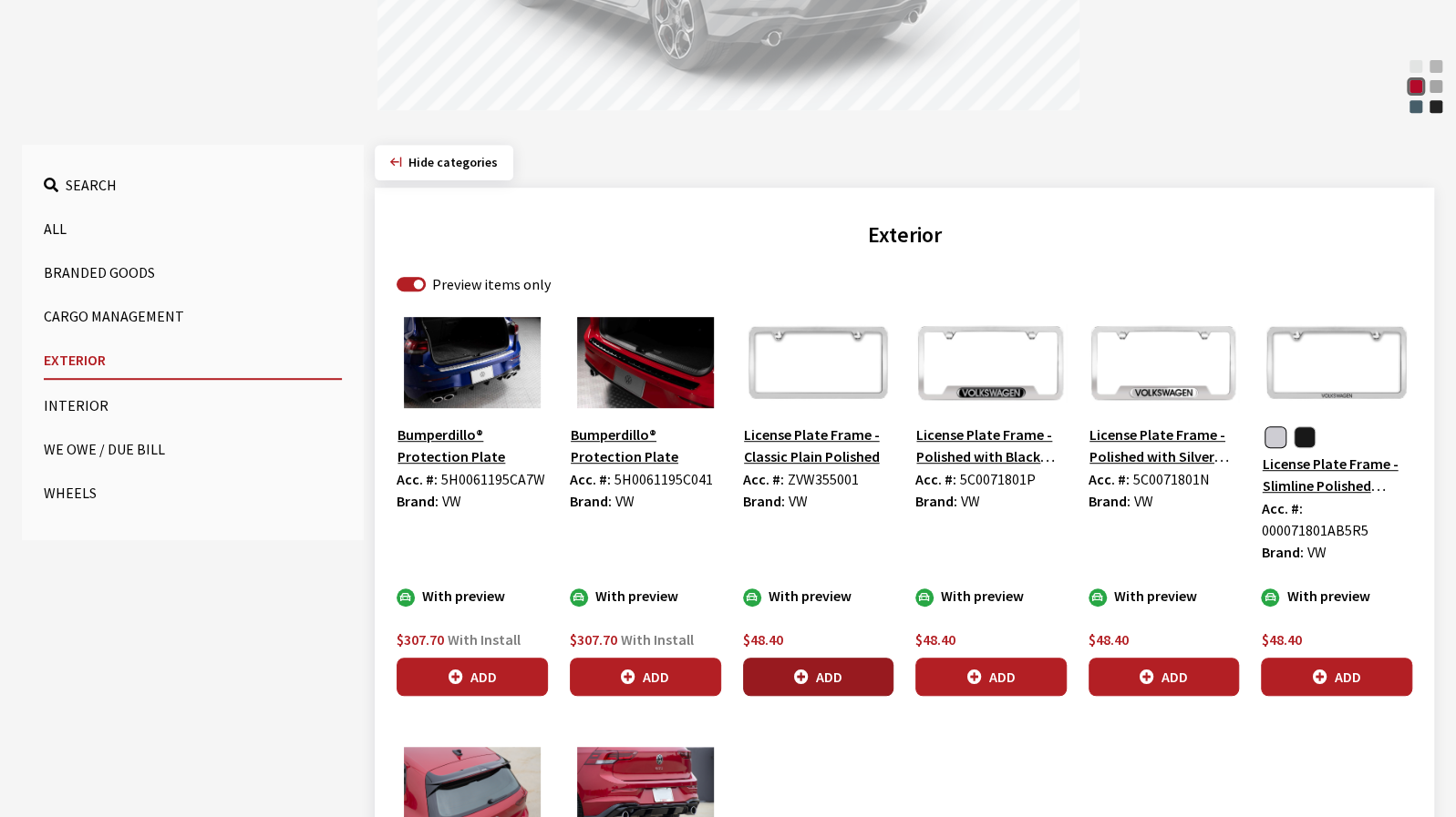
click at [809, 658] on button "Add" at bounding box center [819, 677] width 152 height 38
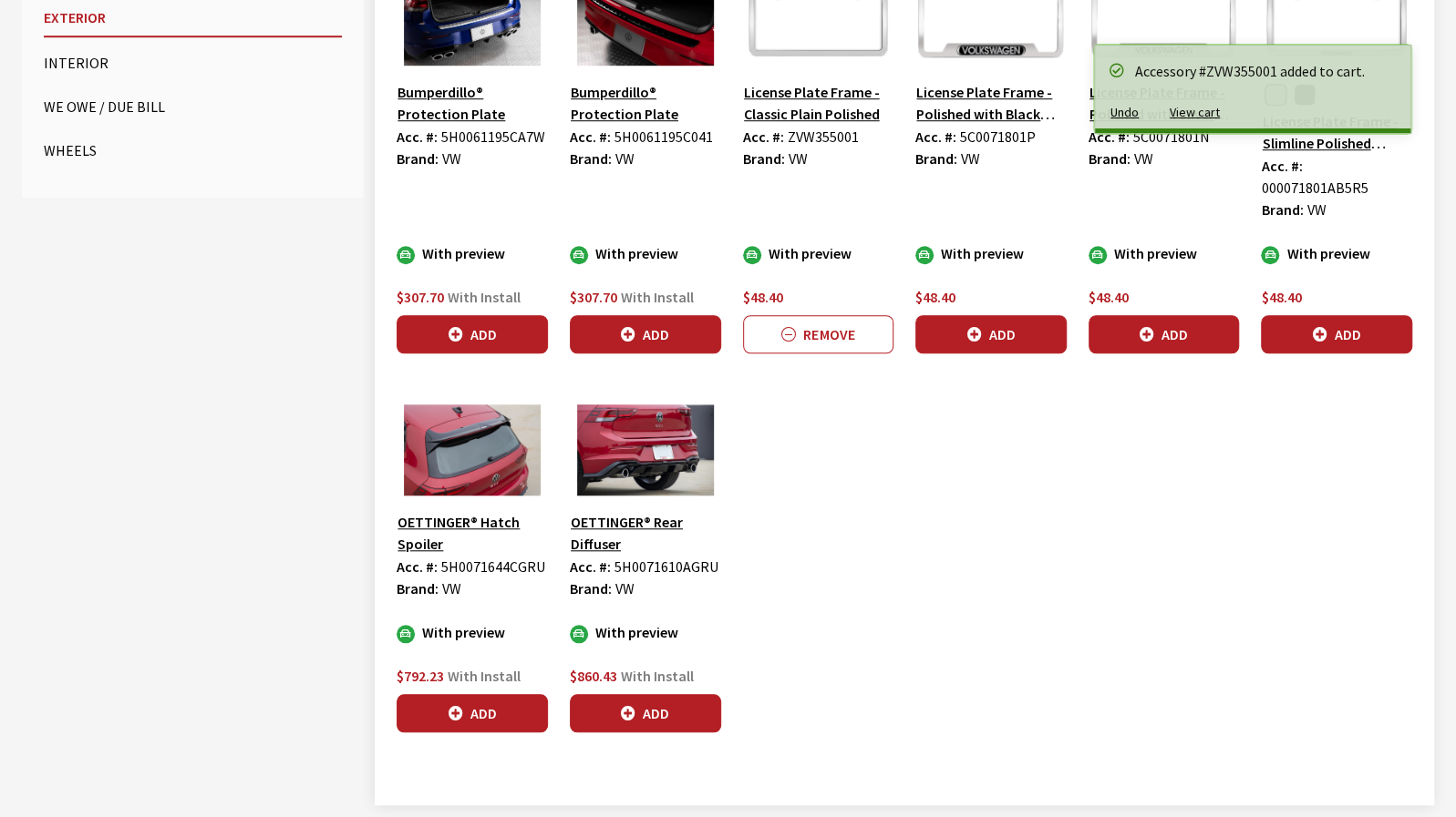
scroll to position [804, 0]
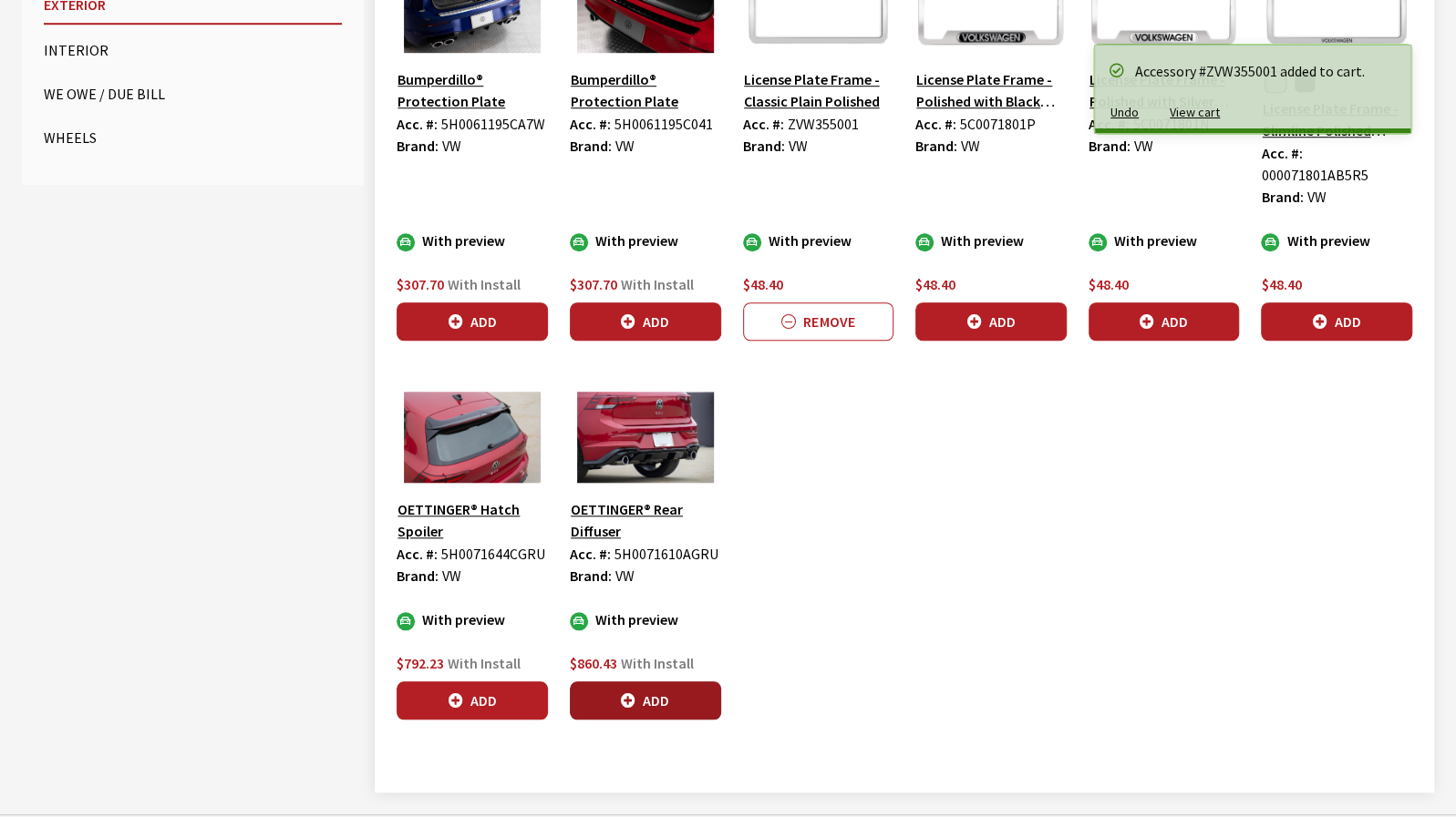
click at [699, 682] on button "Add" at bounding box center [645, 701] width 152 height 38
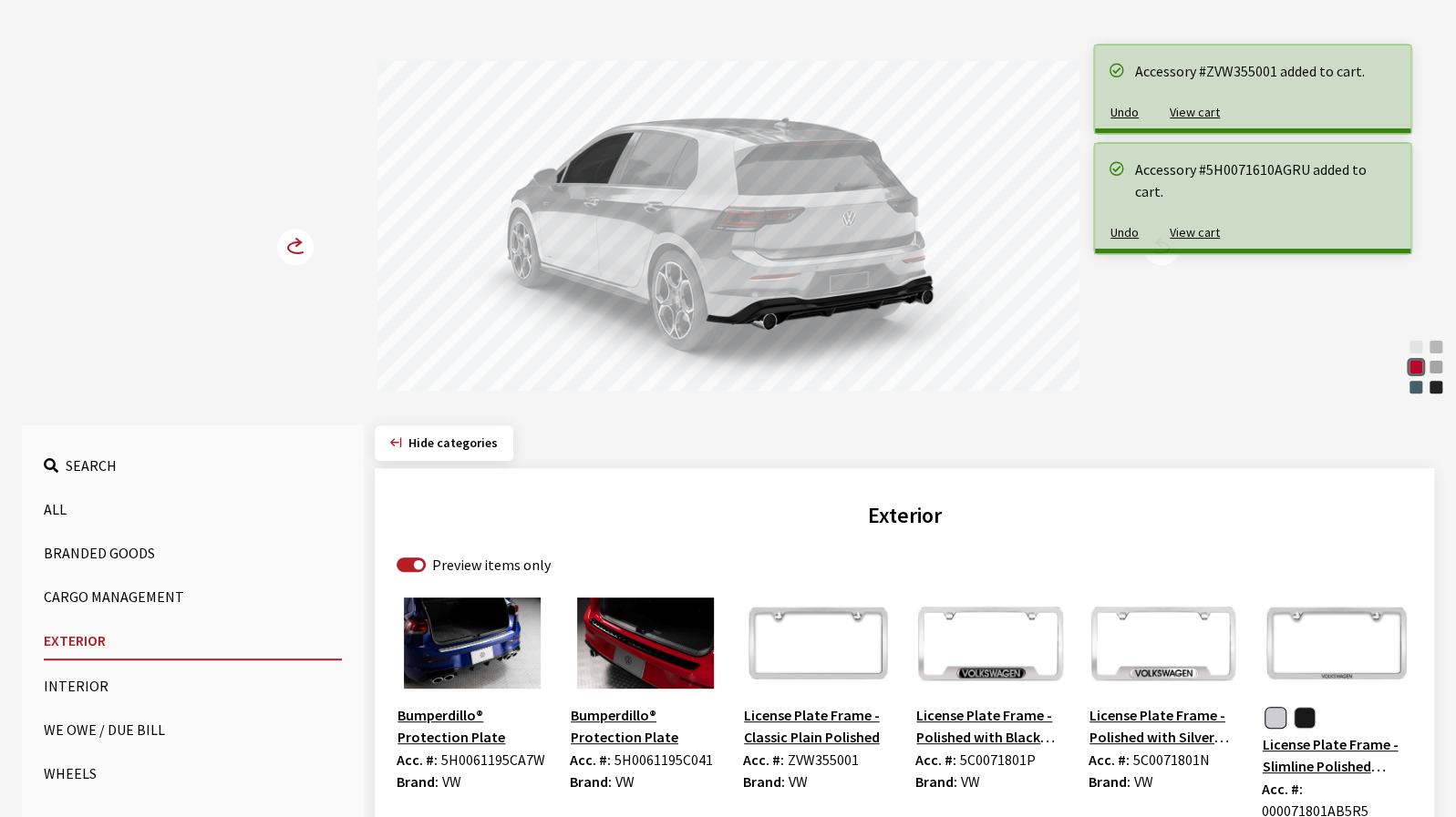
scroll to position [165, 0]
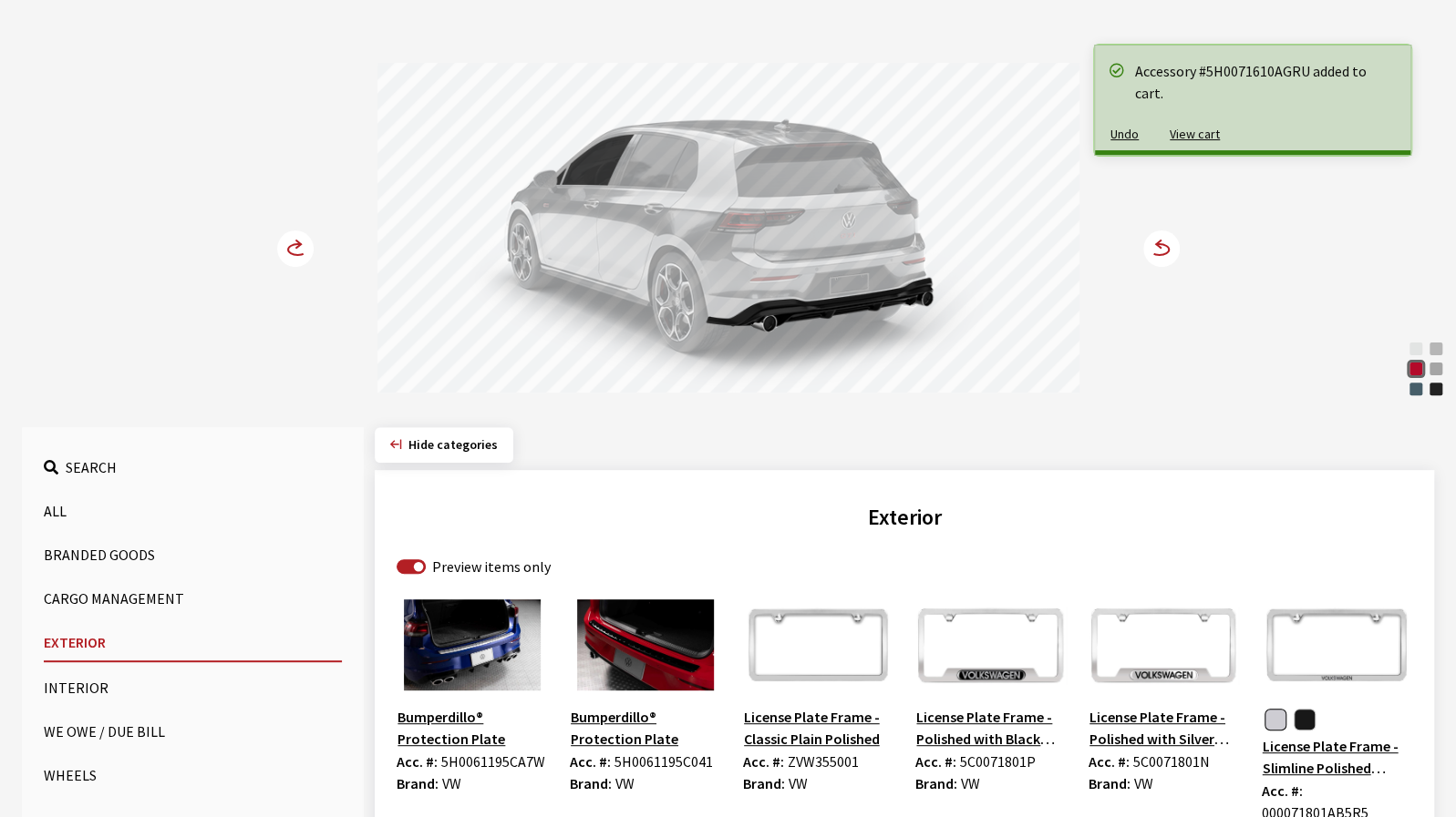
click at [1173, 251] on circle at bounding box center [1161, 249] width 37 height 37
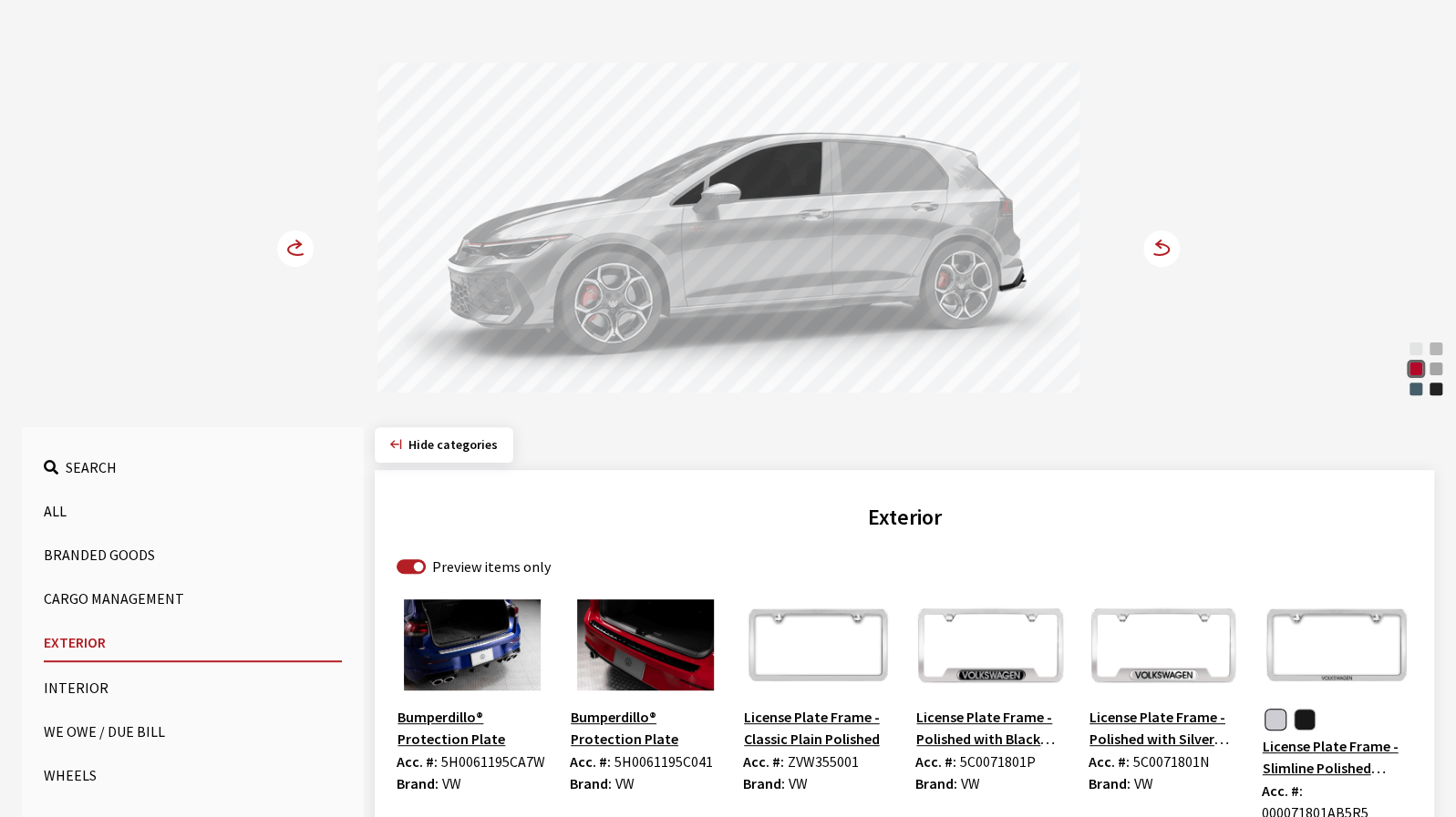
click at [1173, 251] on circle at bounding box center [1161, 249] width 37 height 37
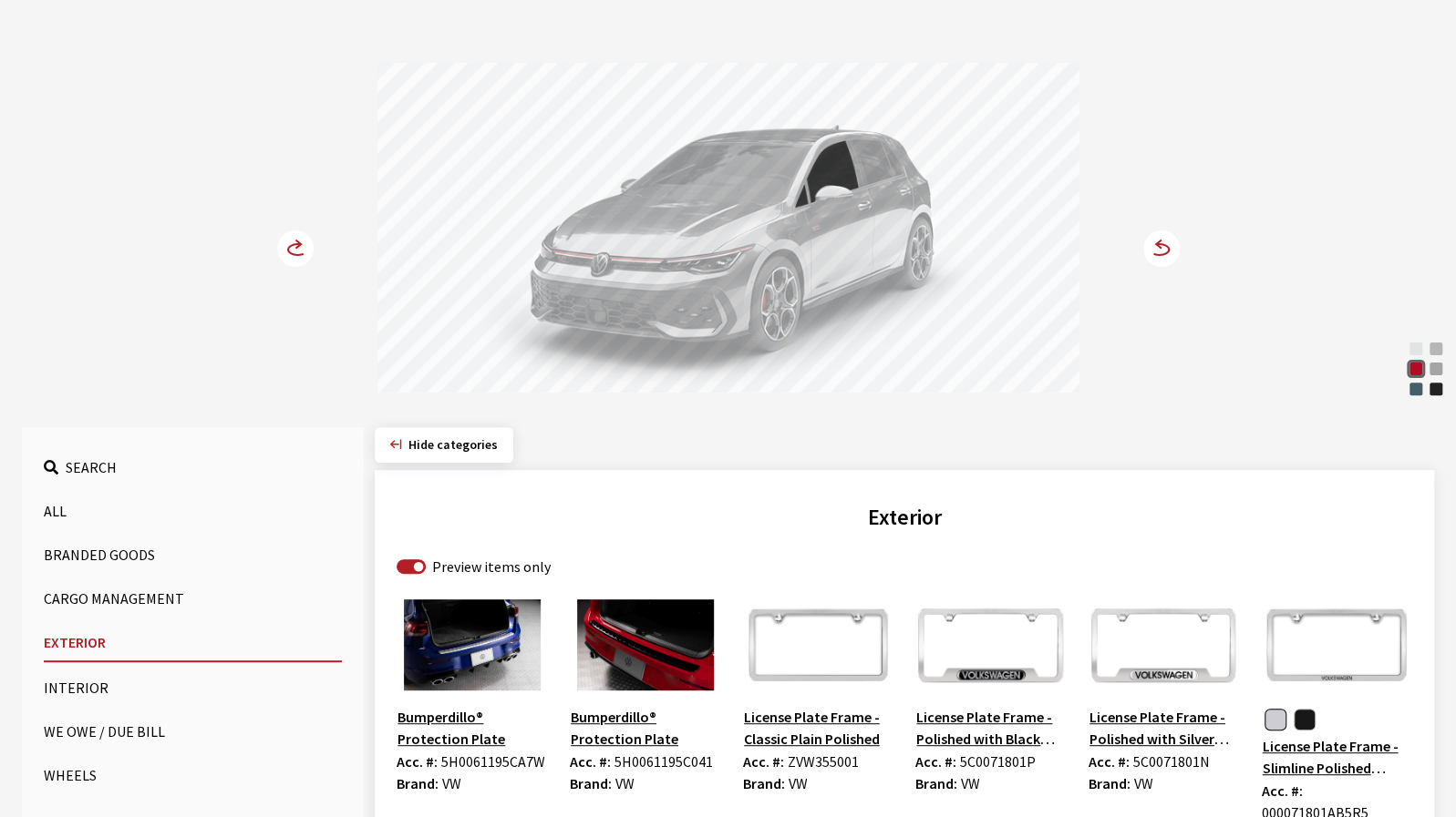
click at [1173, 251] on circle at bounding box center [1161, 249] width 37 height 37
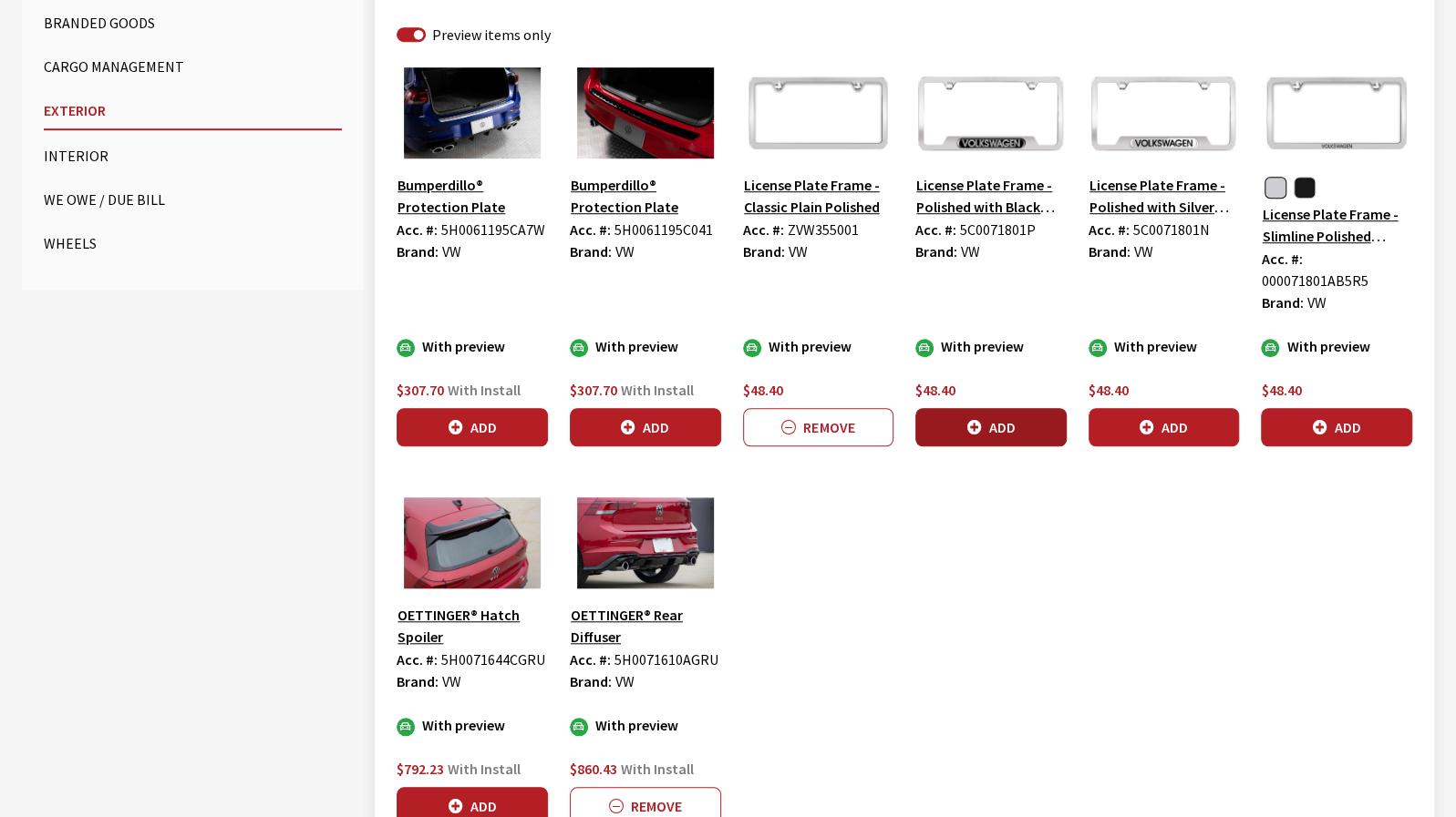
scroll to position [713, 0]
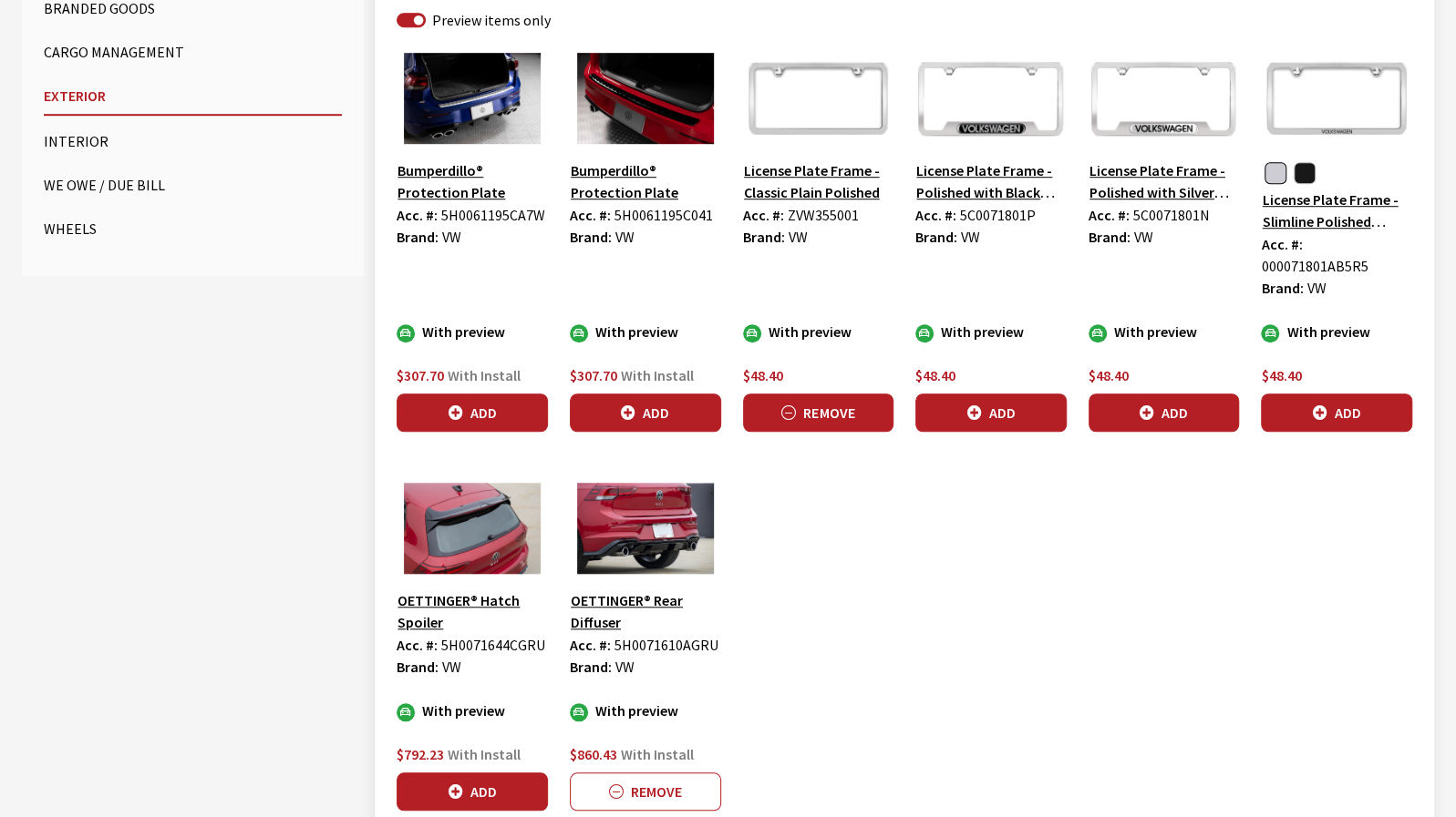
click at [856, 400] on button "Remove" at bounding box center [819, 413] width 152 height 38
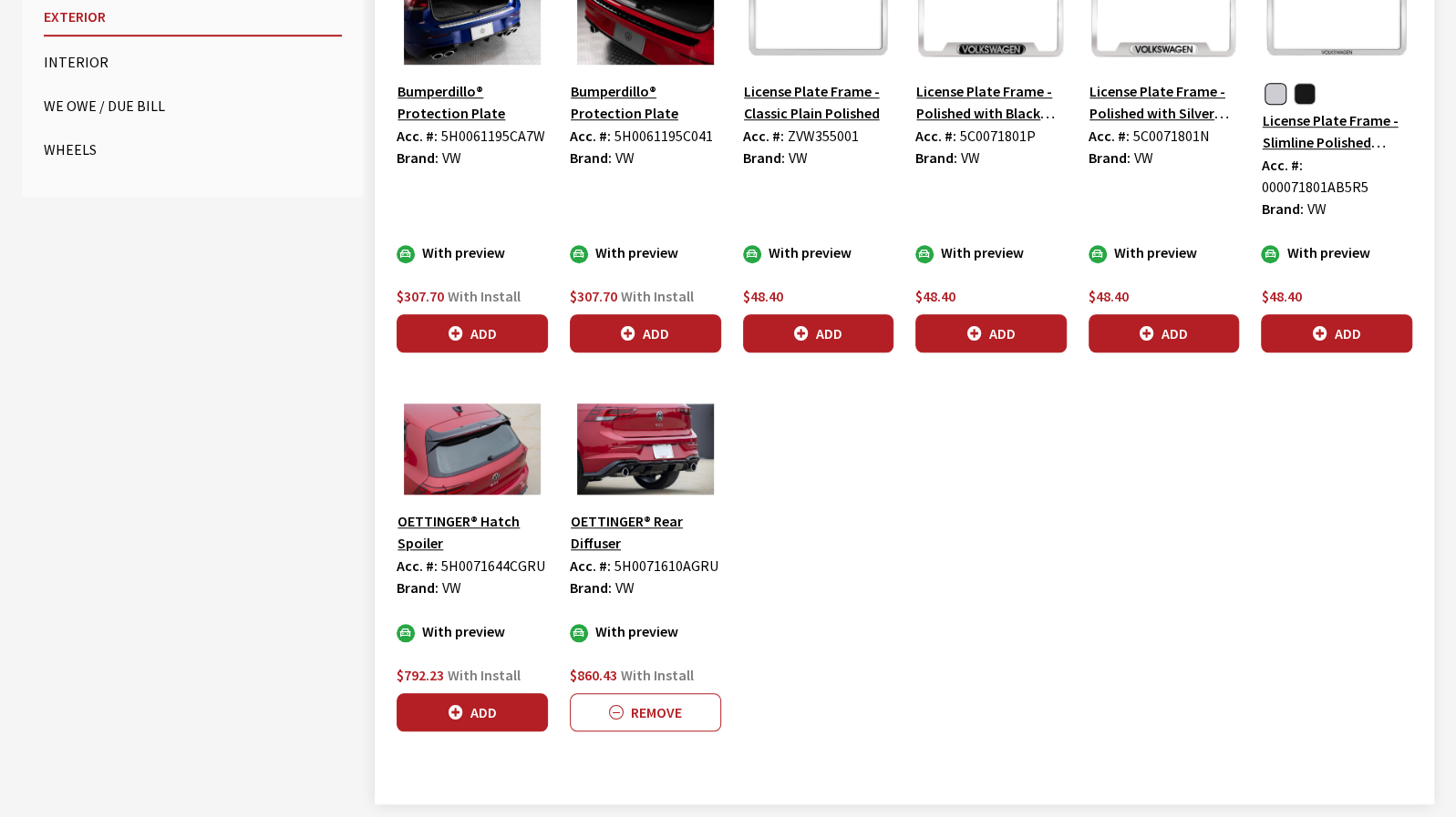
scroll to position [804, 0]
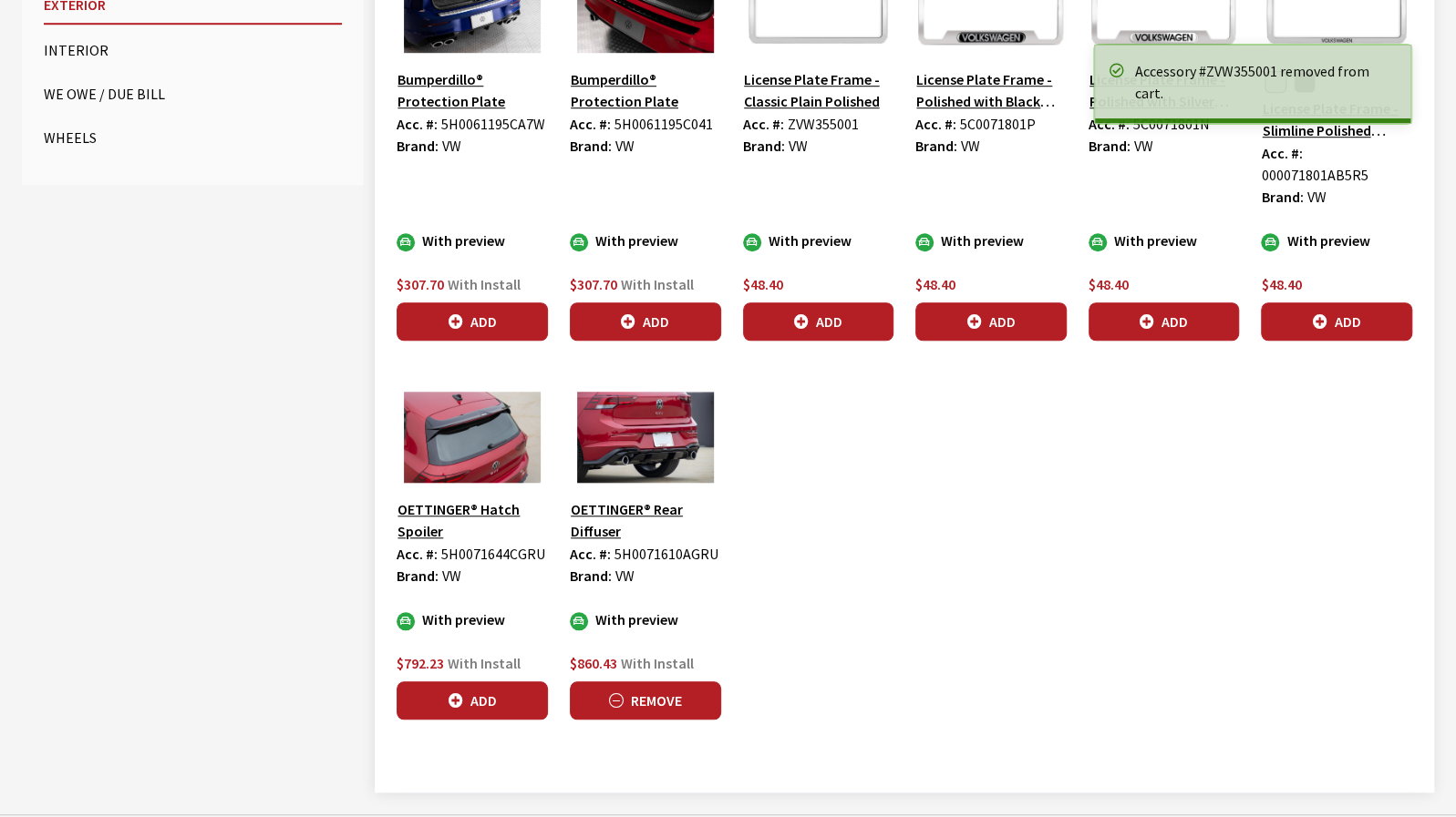
click at [700, 682] on button "Remove" at bounding box center [645, 701] width 152 height 38
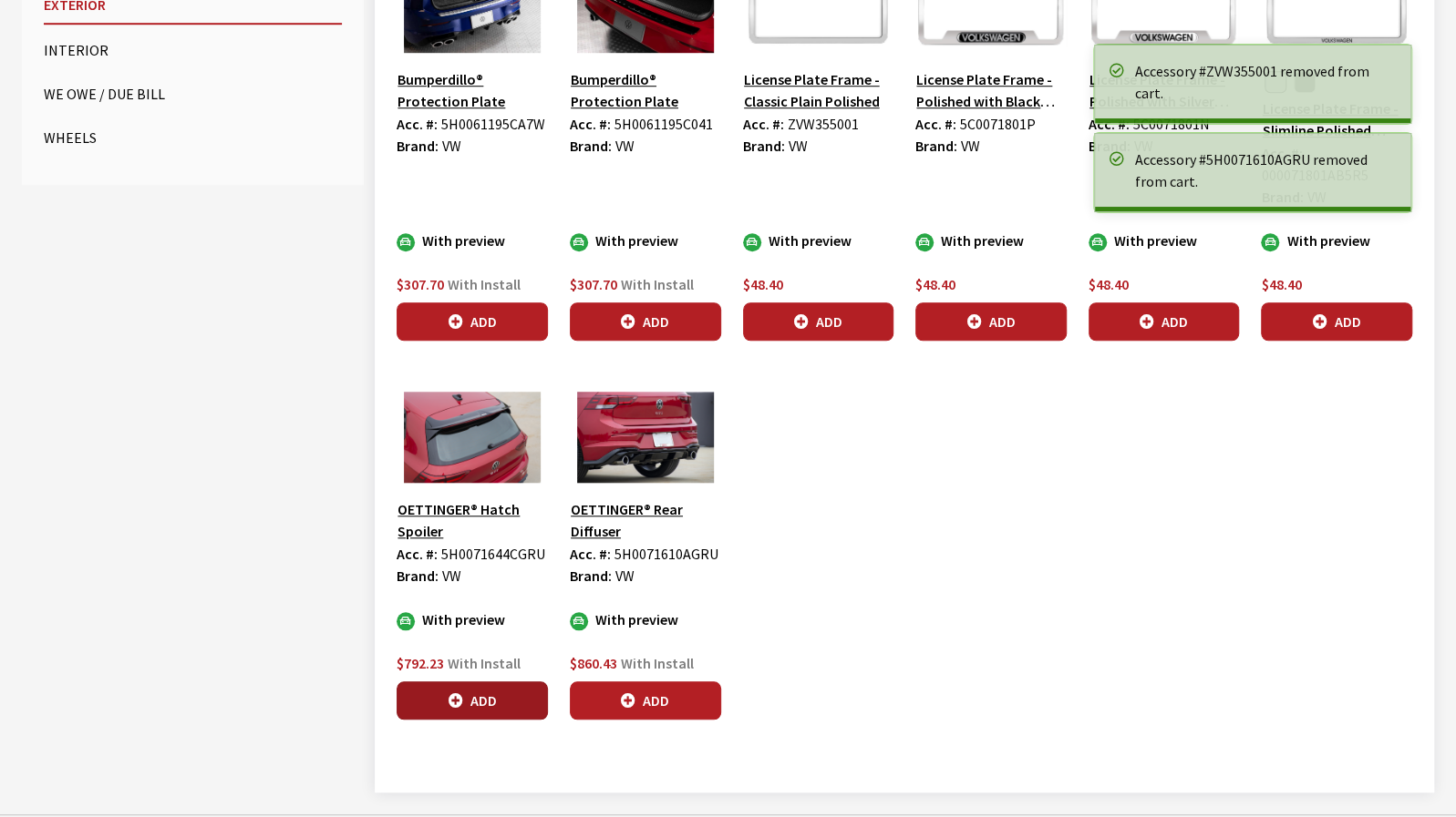
click at [461, 695] on icon "button" at bounding box center [456, 702] width 15 height 15
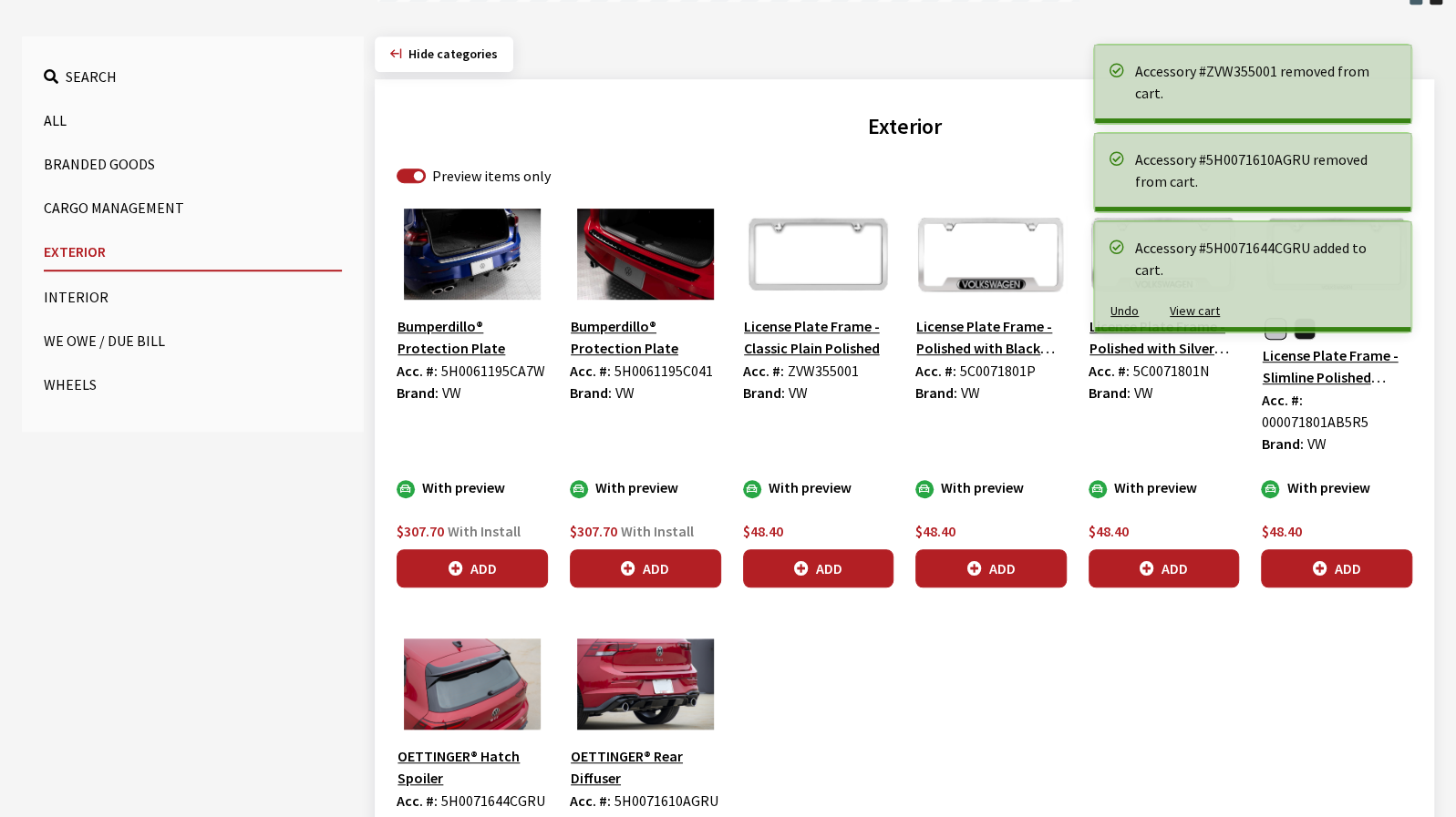
scroll to position [530, 0]
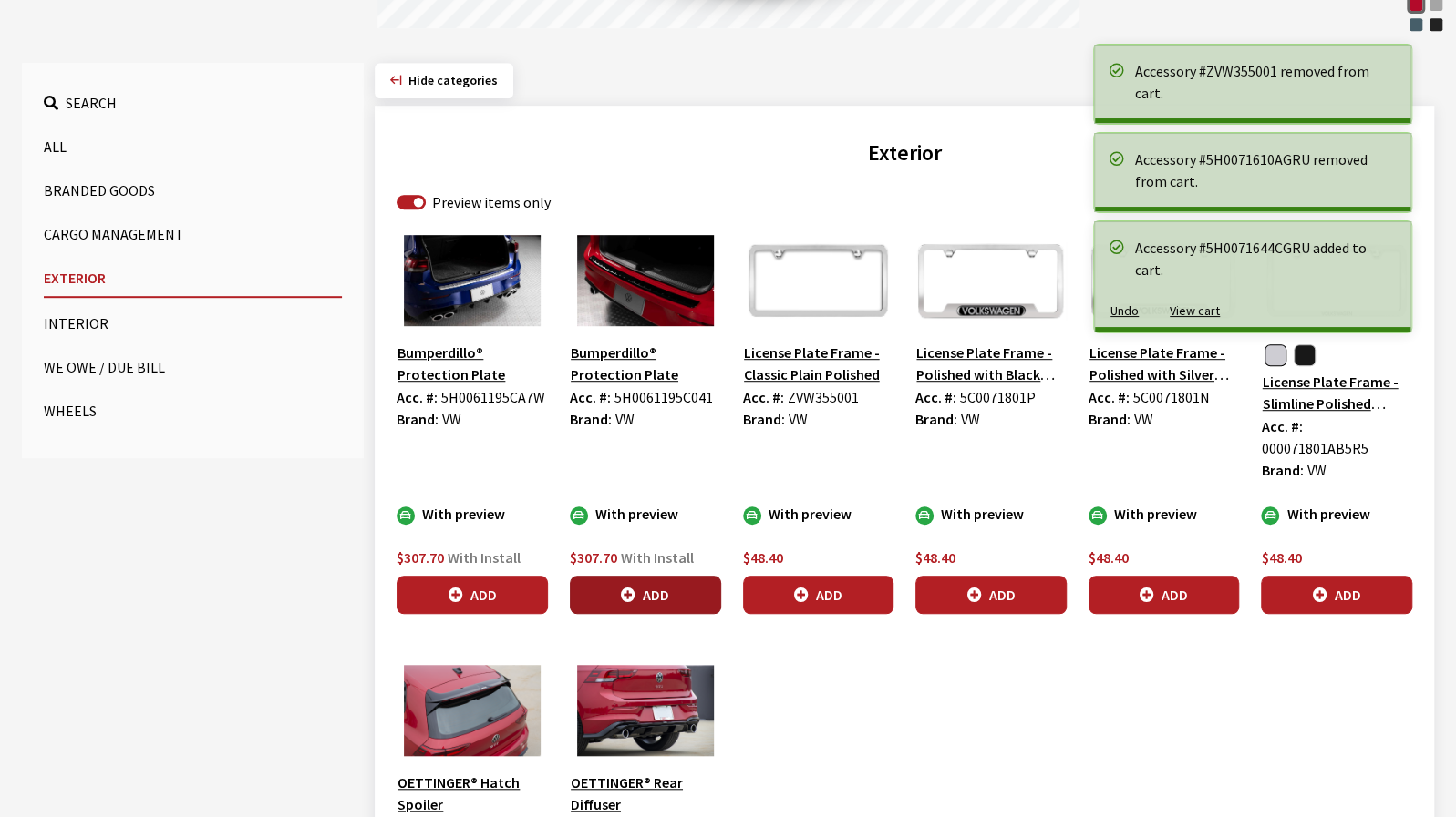
click at [675, 580] on button "Add" at bounding box center [645, 595] width 152 height 38
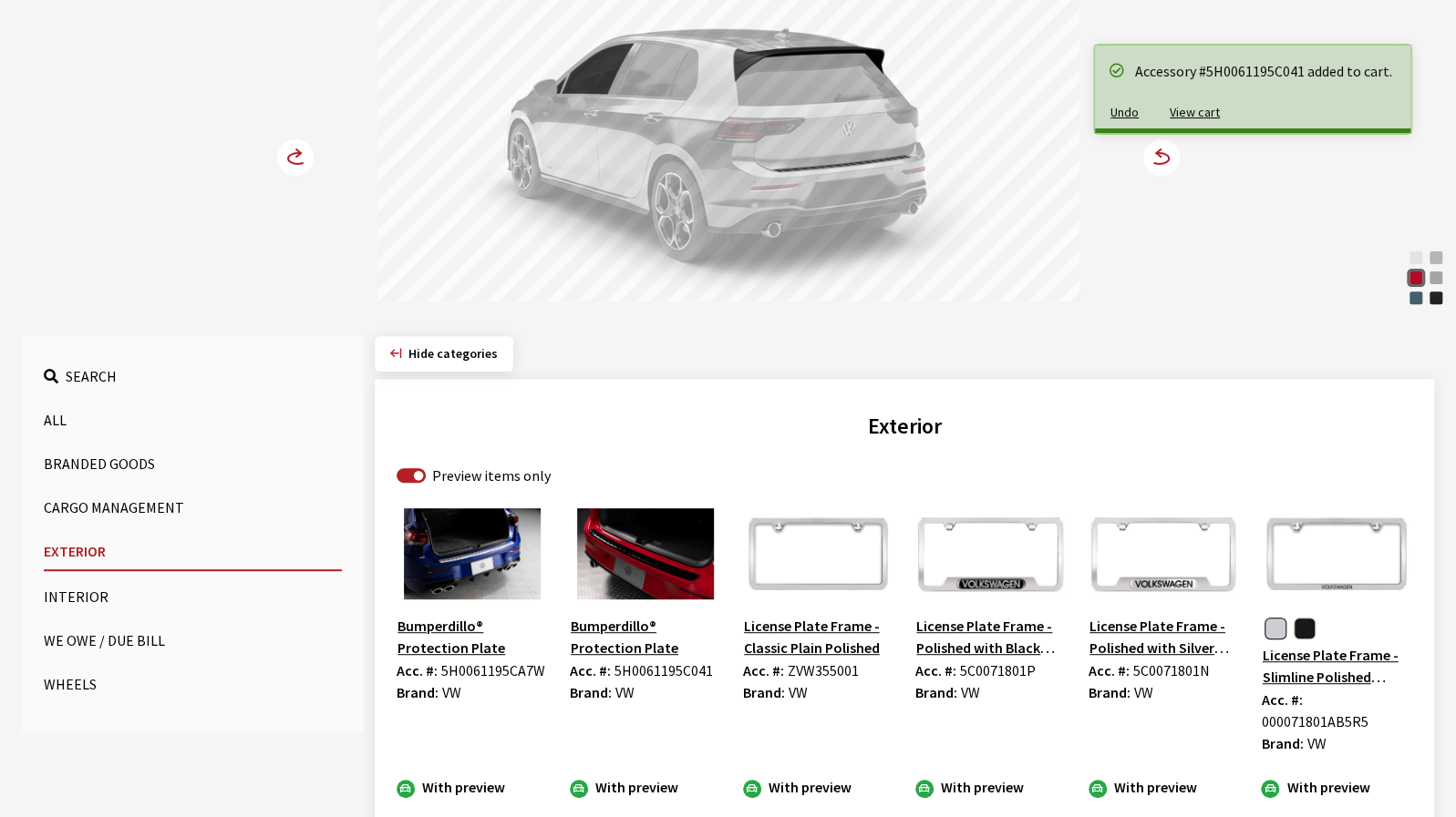
scroll to position [165, 0]
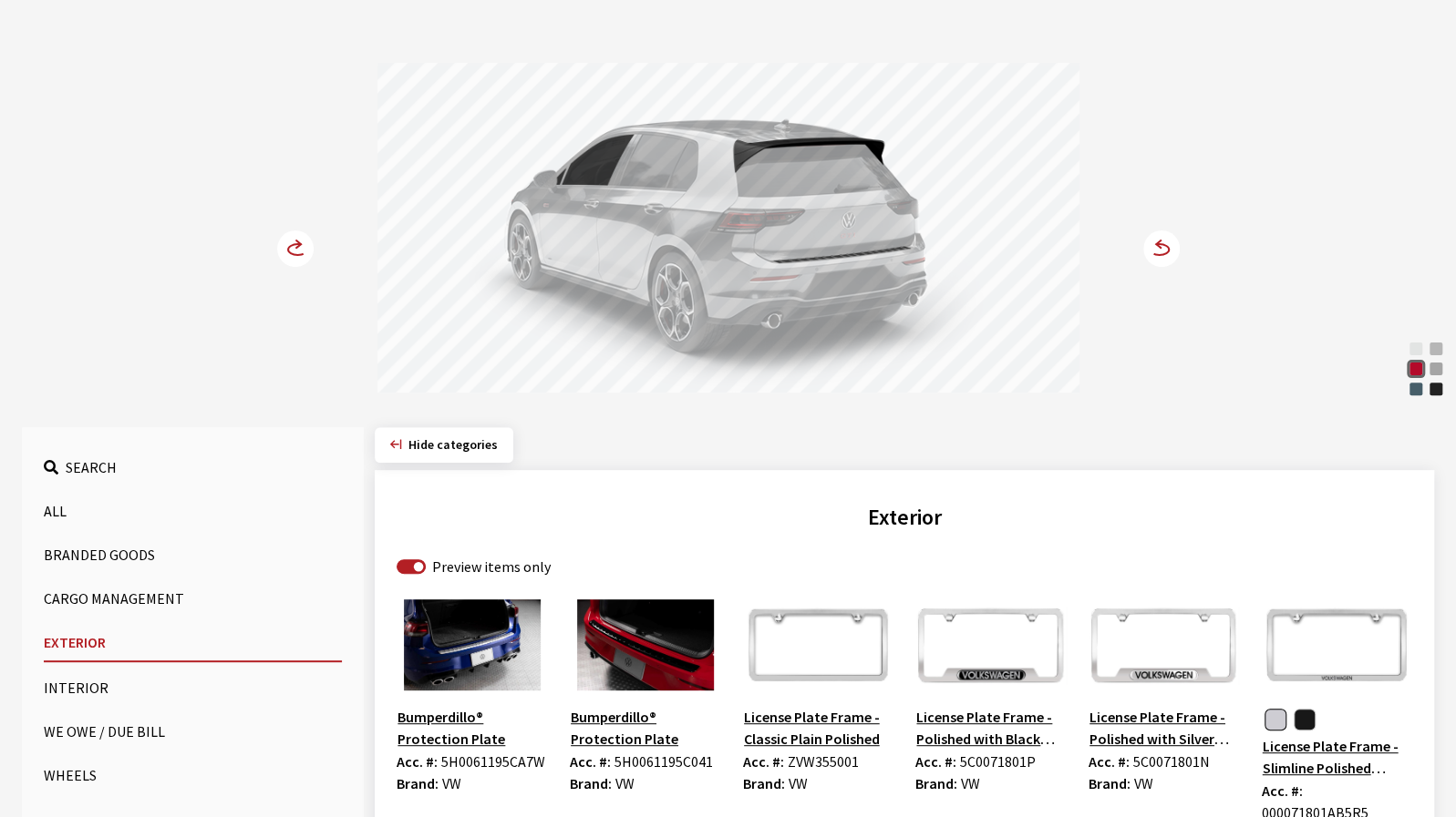
click at [1153, 252] on icon at bounding box center [1161, 249] width 37 height 37
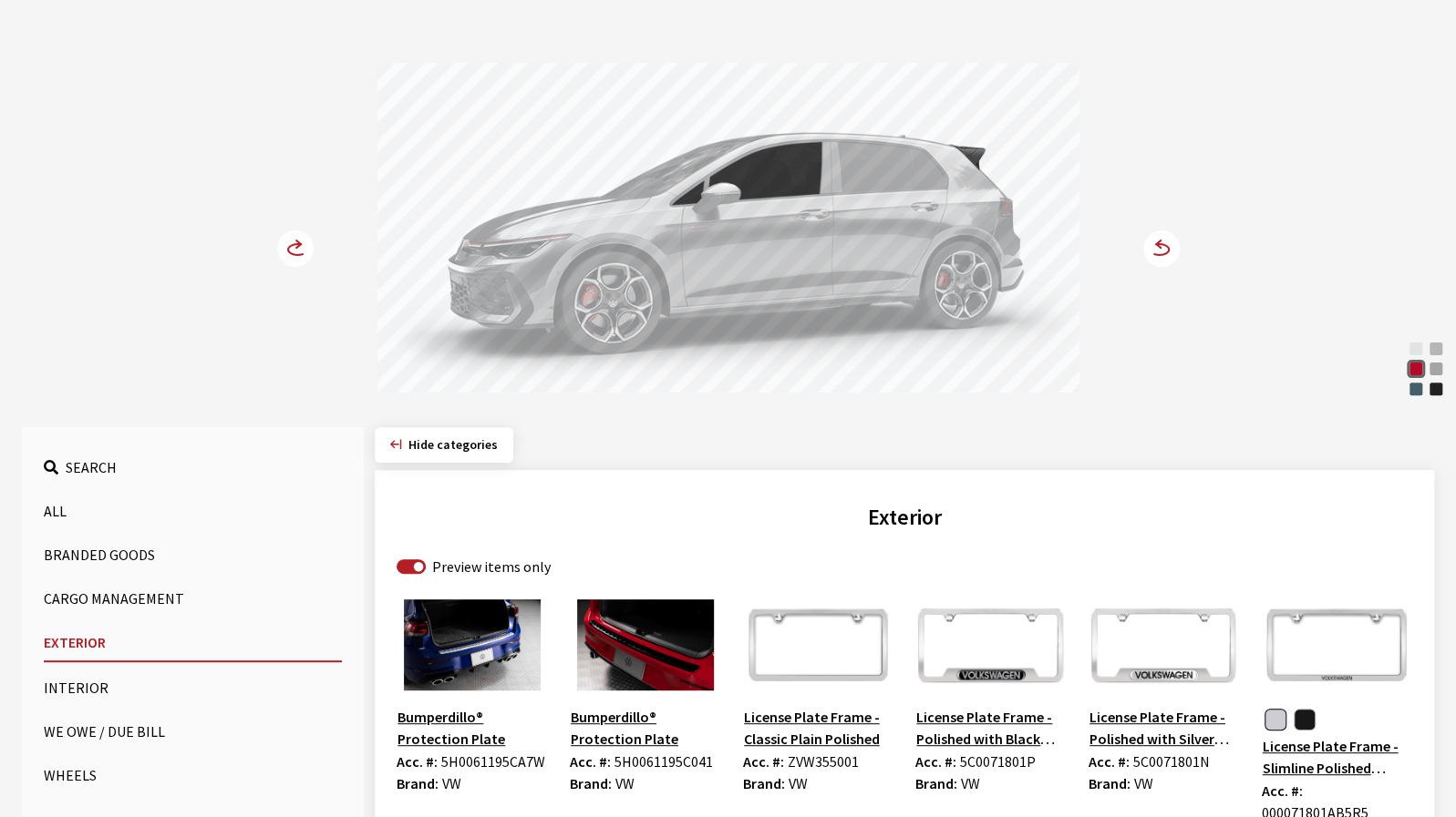
click at [1153, 252] on icon at bounding box center [1158, 249] width 19 height 11
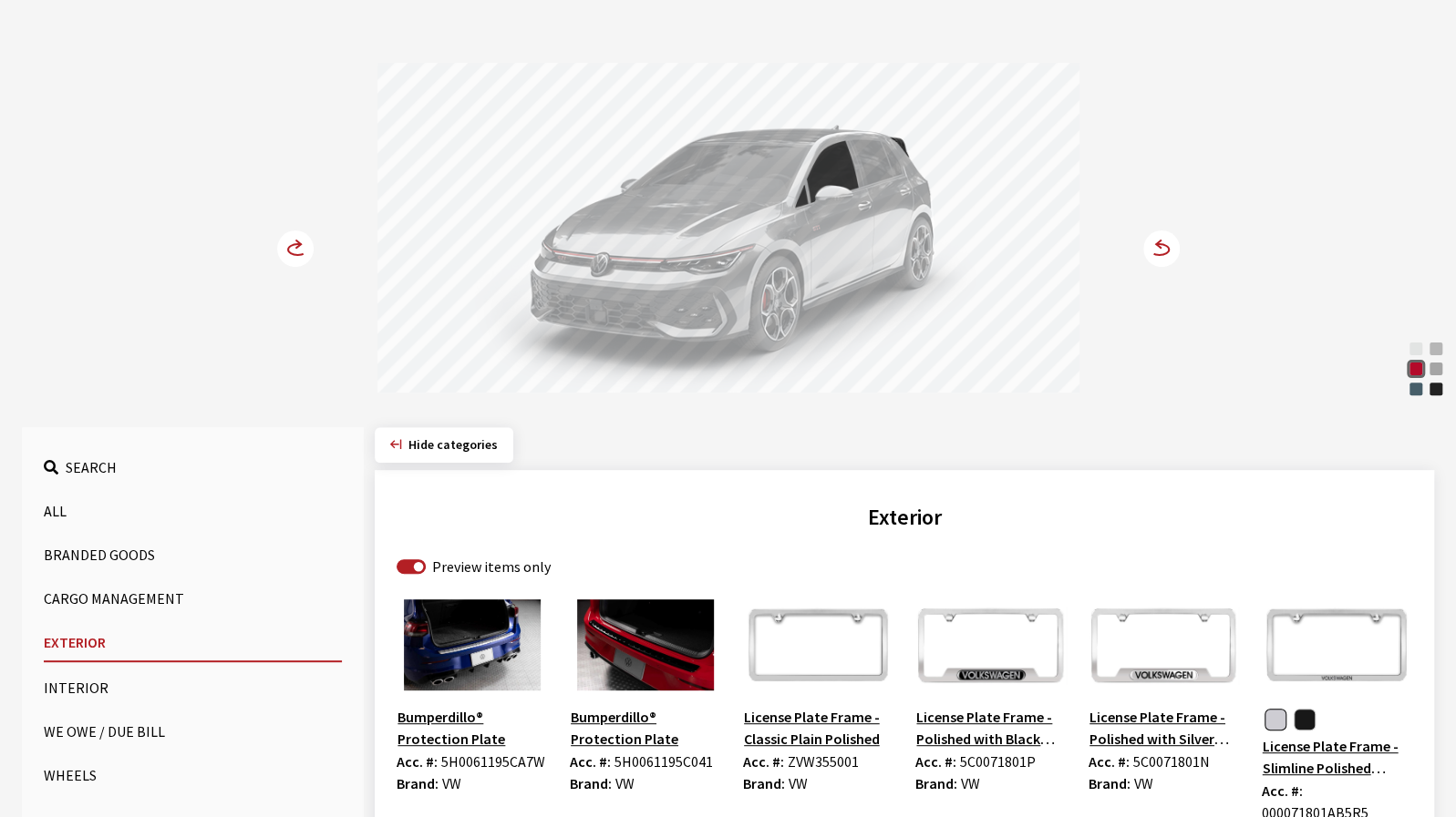
click at [254, 249] on div "Opal White Pearl Alpine Silver Metallic Kings Red Metallic Moonstone Gray Slate…" at bounding box center [728, 212] width 1203 height 372
click at [290, 253] on circle at bounding box center [295, 249] width 37 height 37
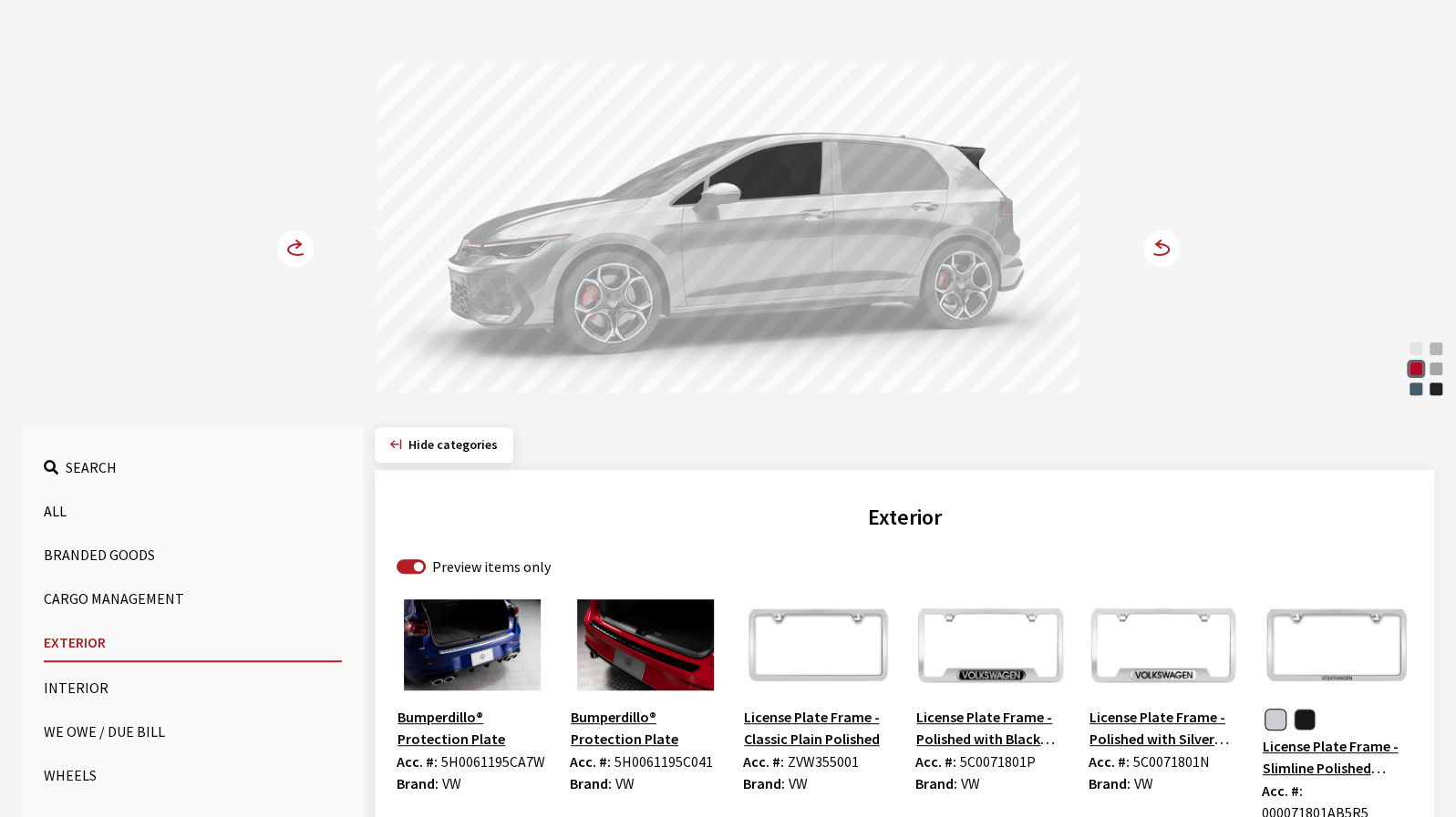
click at [290, 253] on circle at bounding box center [295, 249] width 37 height 37
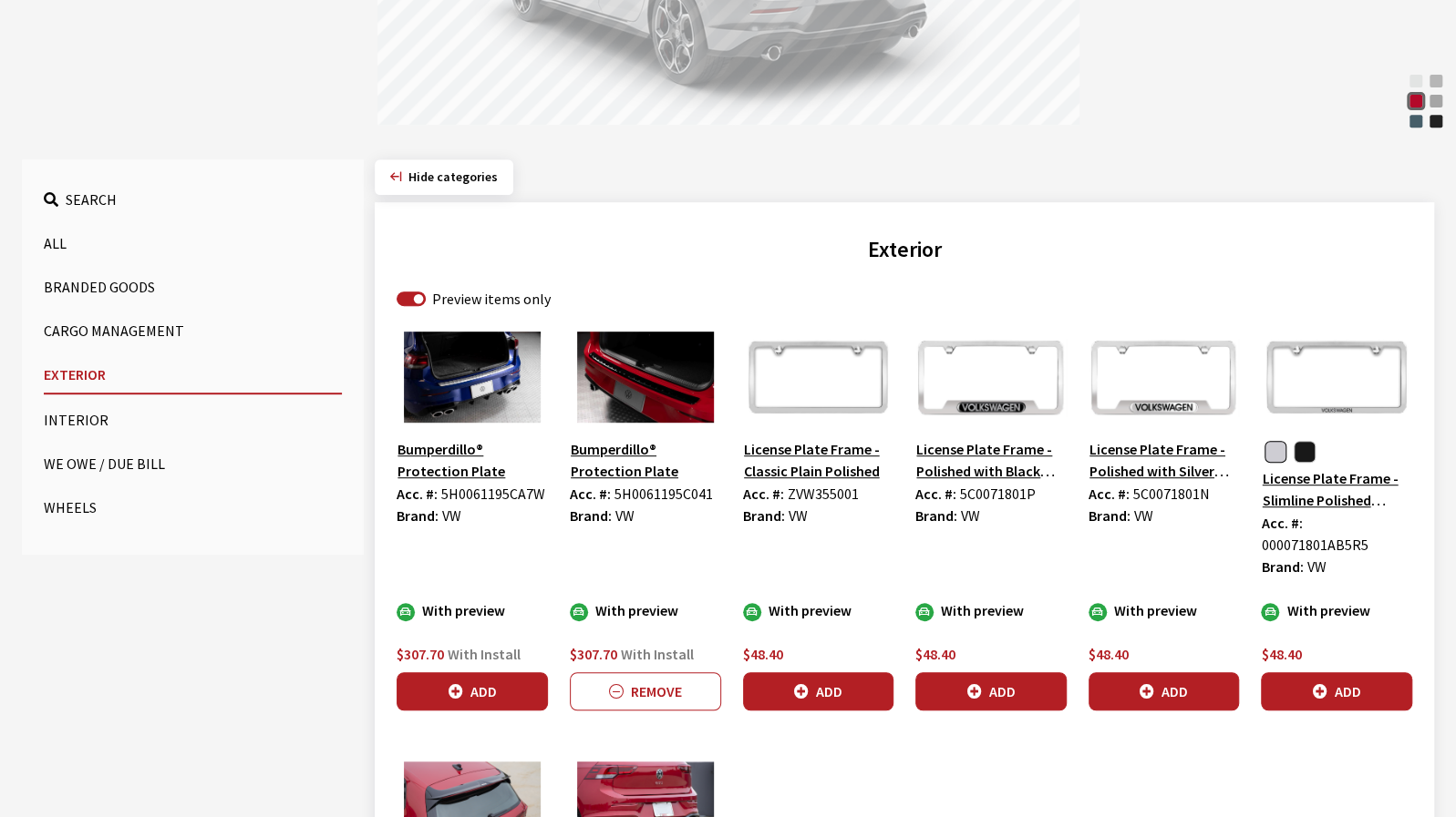
scroll to position [440, 0]
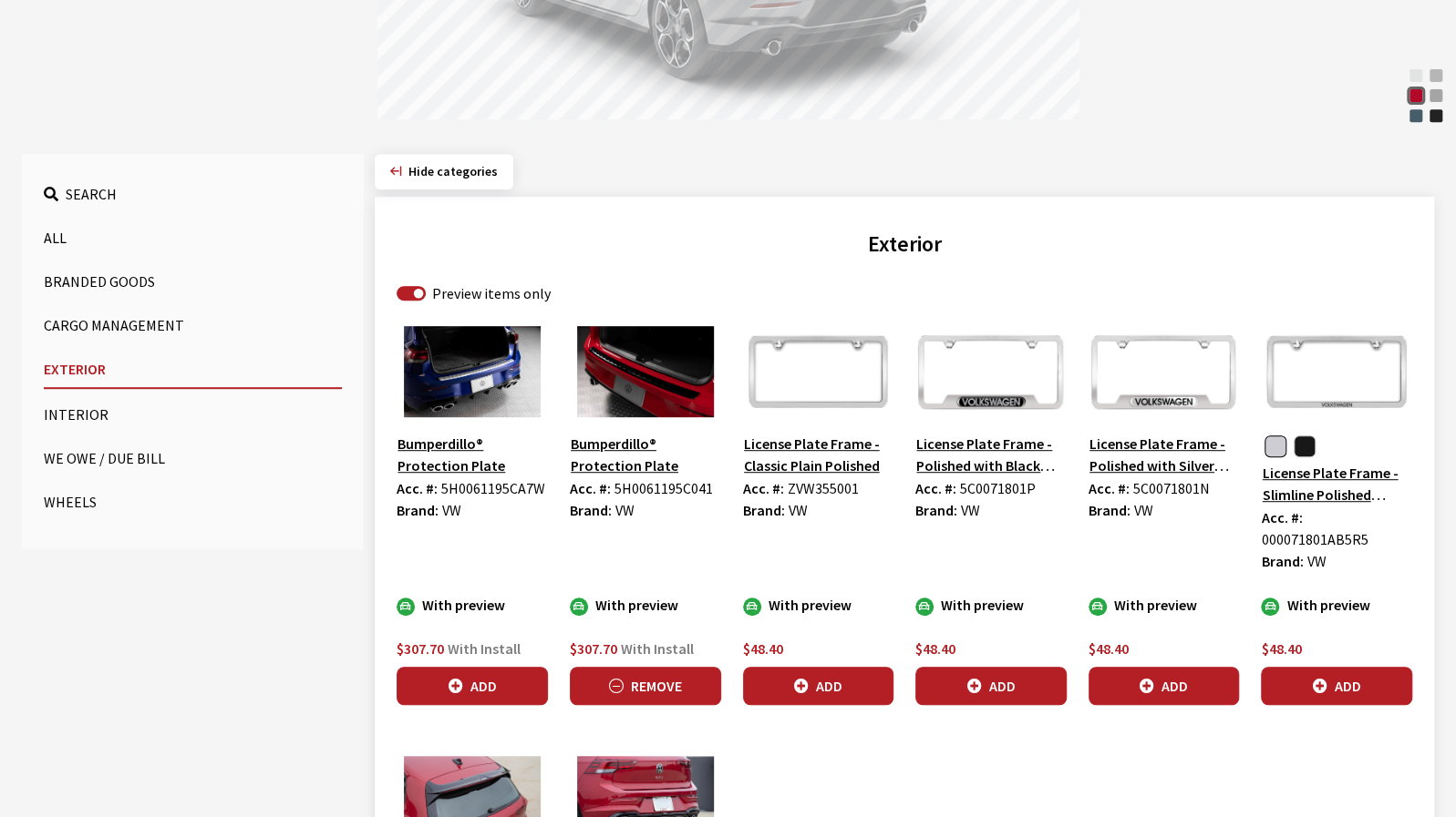
click at [629, 667] on button "Remove" at bounding box center [645, 686] width 152 height 38
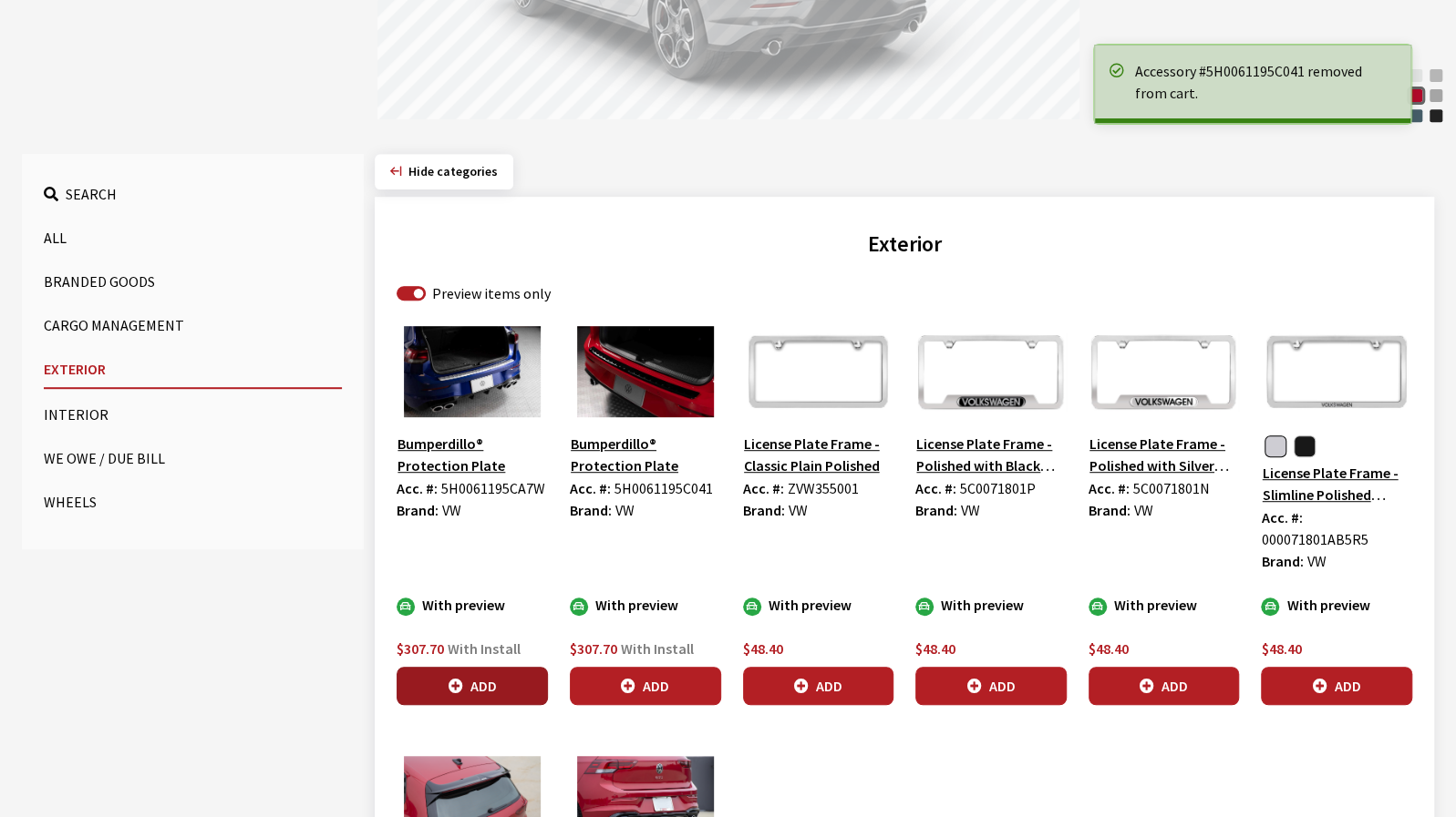
click at [524, 668] on button "Add" at bounding box center [473, 686] width 152 height 38
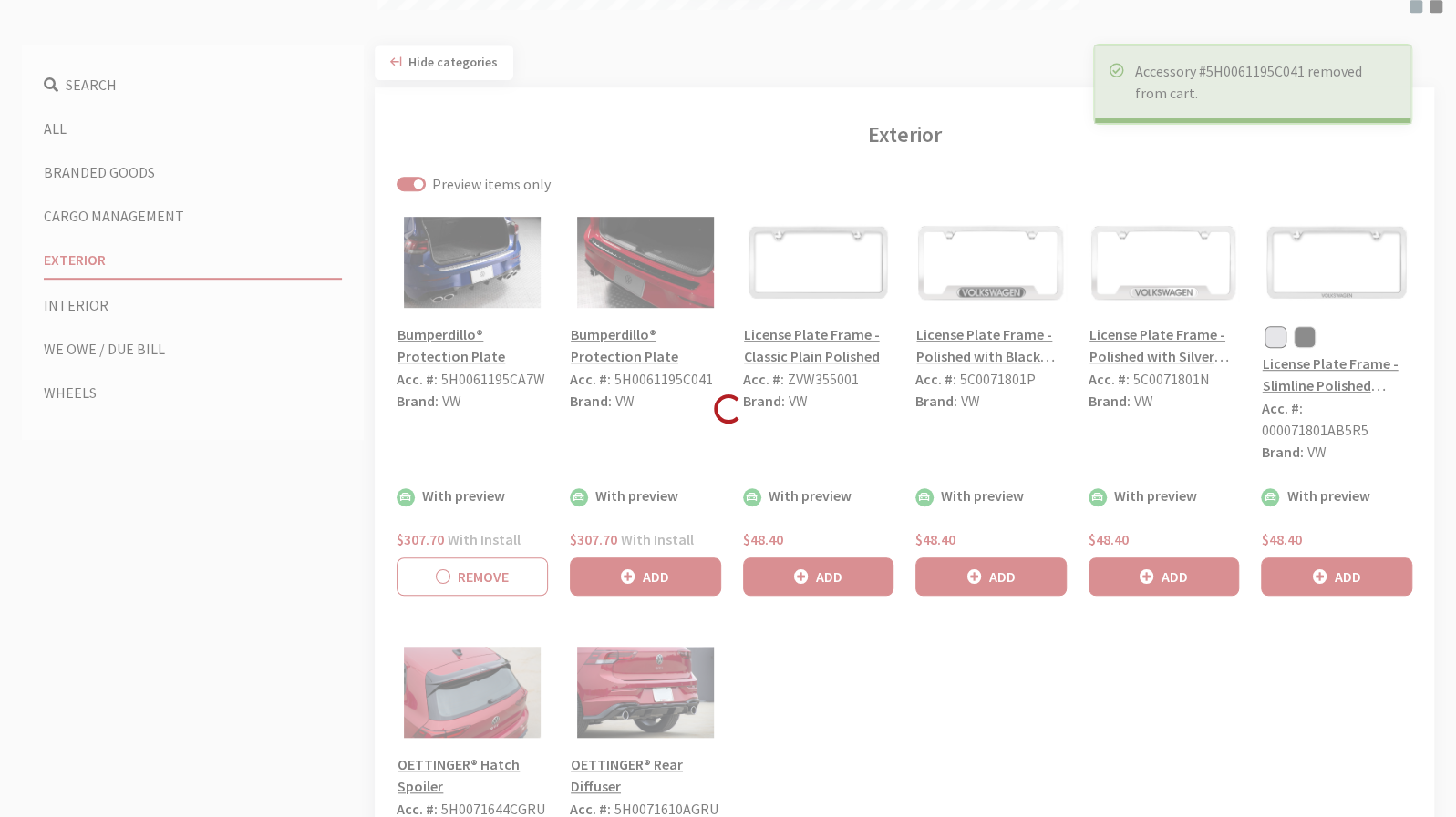
scroll to position [713, 0]
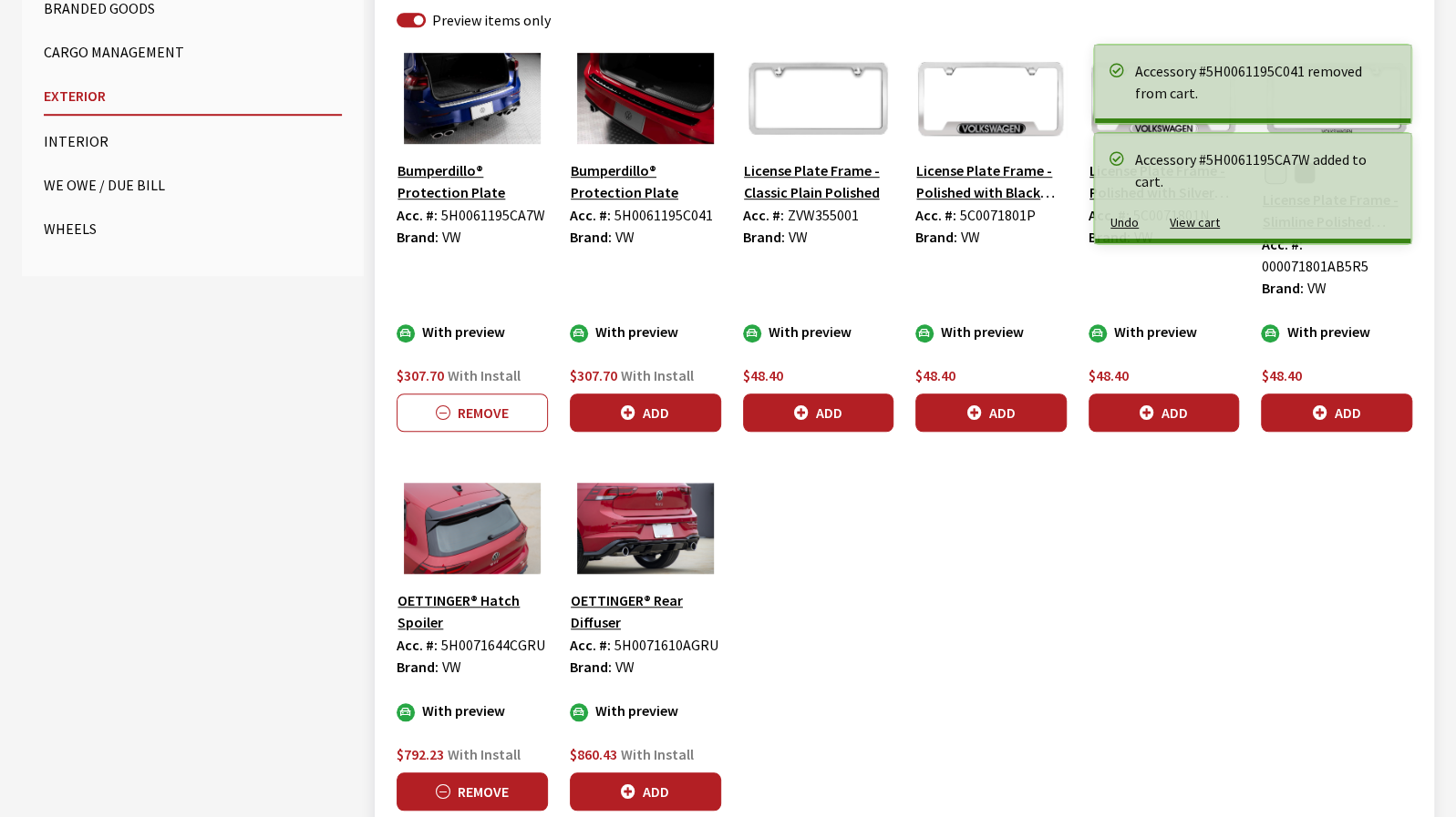
click at [510, 773] on button "Remove" at bounding box center [473, 792] width 152 height 38
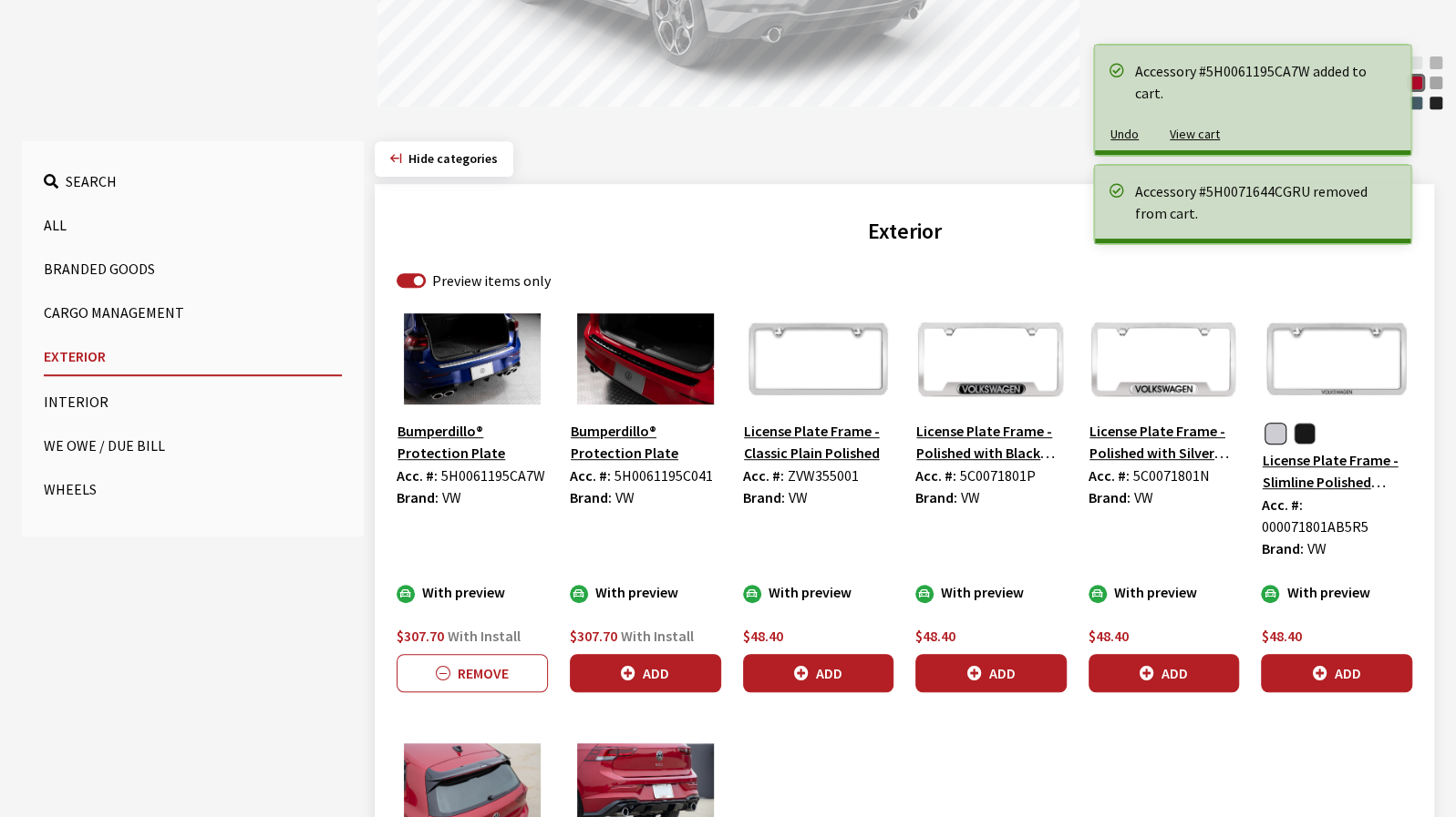
scroll to position [456, 0]
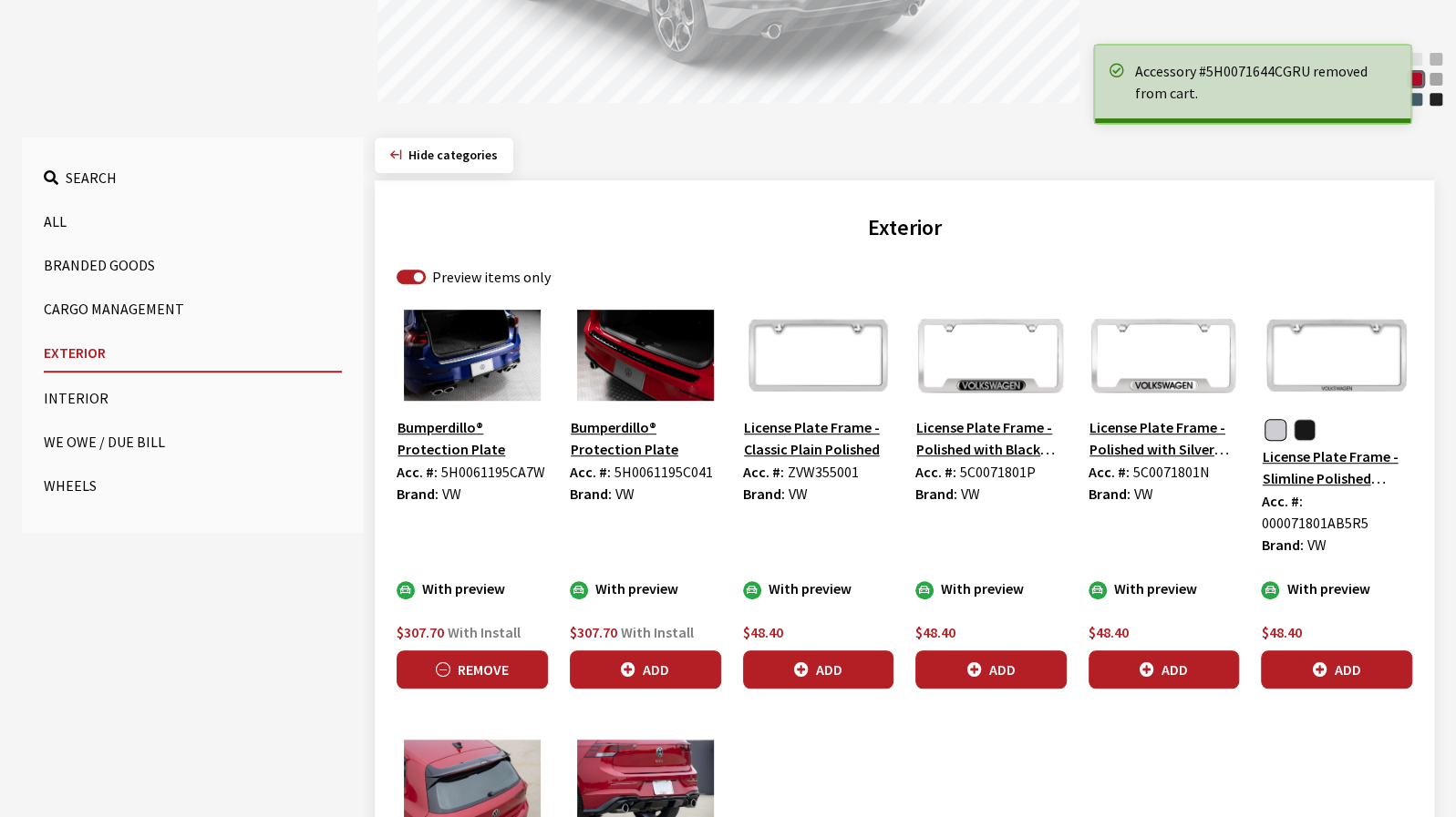
click at [476, 651] on button "Remove" at bounding box center [473, 670] width 152 height 38
click at [86, 303] on button "Cargo Management" at bounding box center [193, 309] width 298 height 37
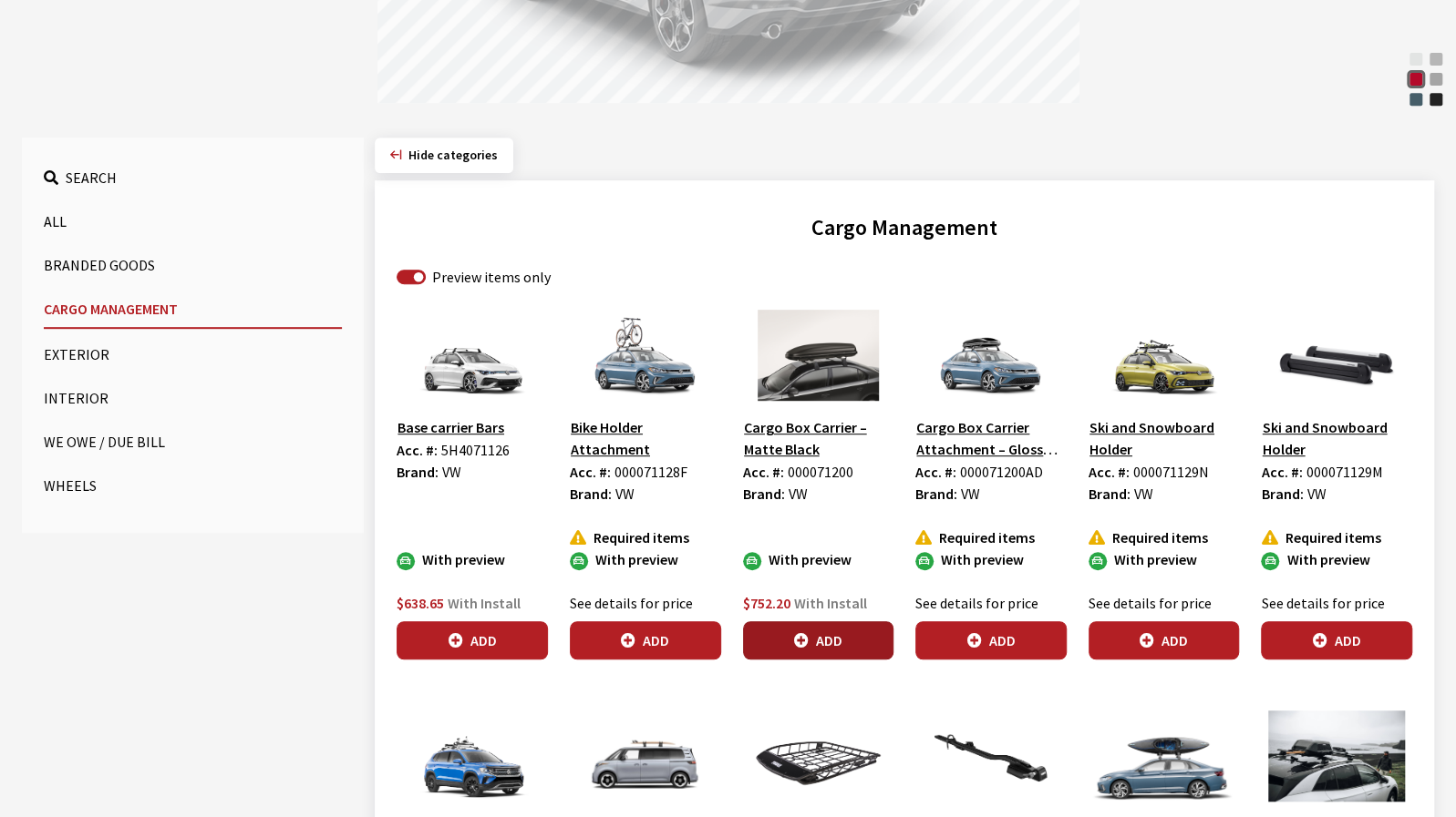
click at [806, 645] on icon "button" at bounding box center [802, 642] width 15 height 15
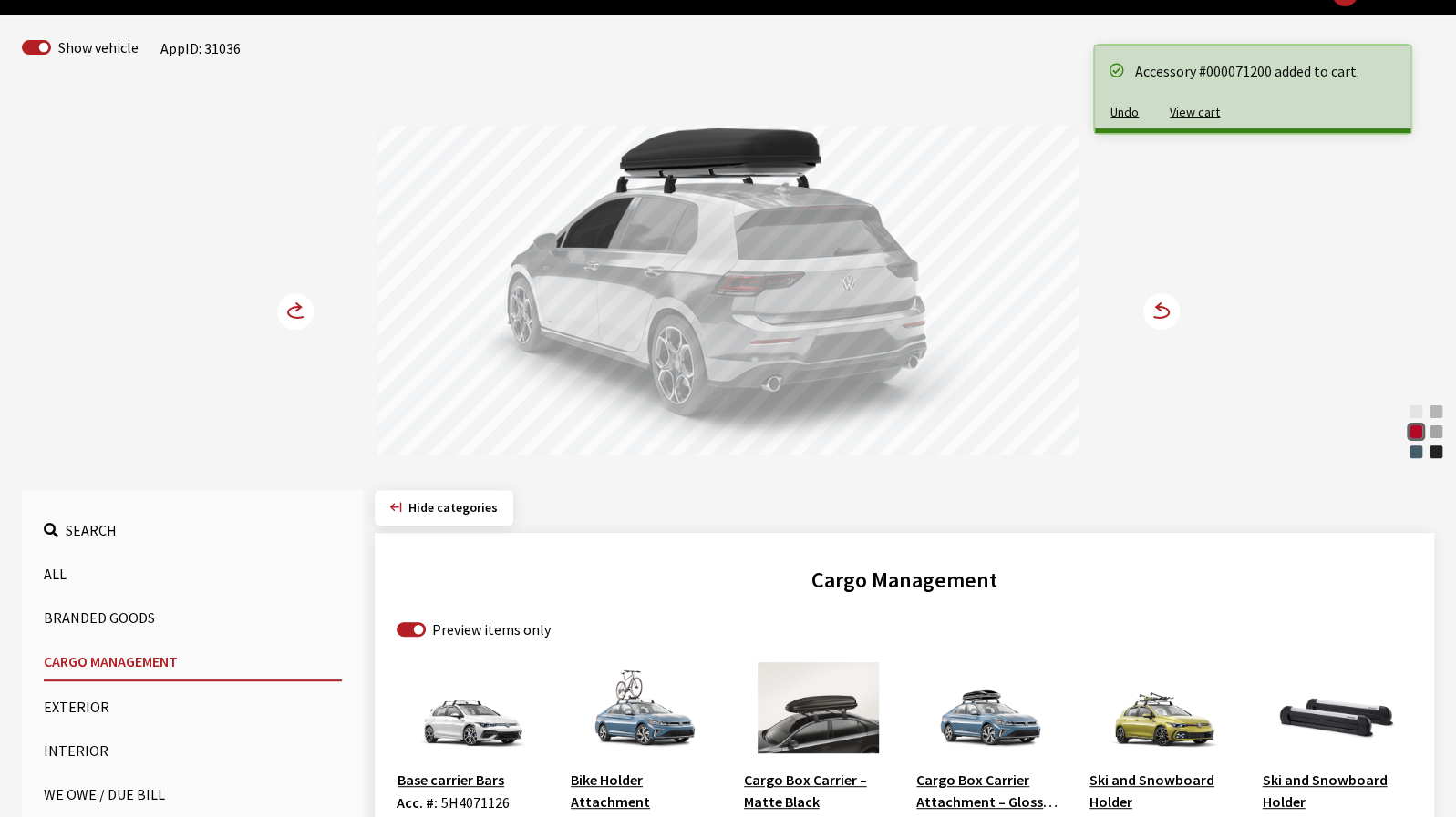
scroll to position [91, 0]
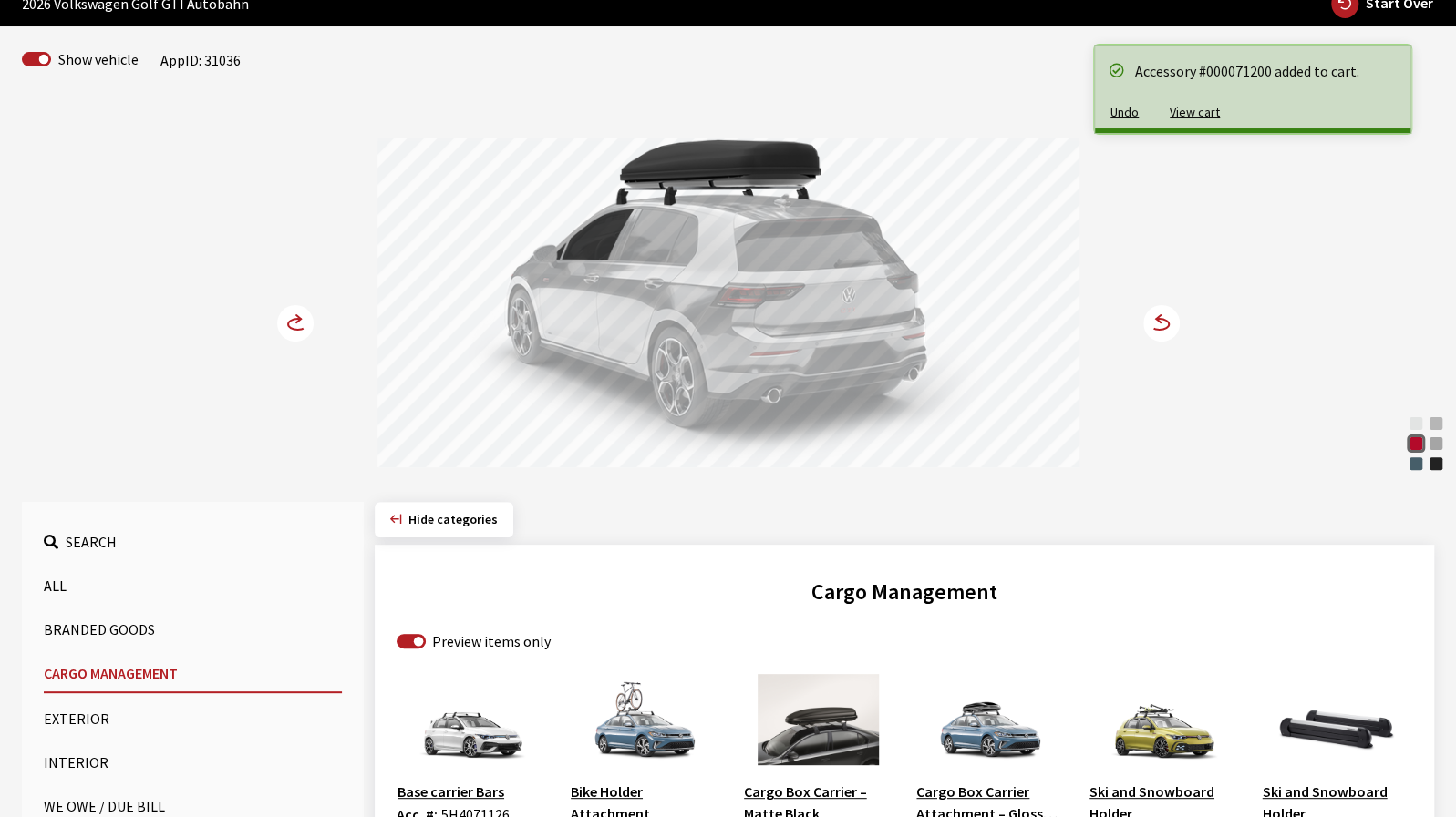
click at [1164, 329] on circle at bounding box center [1161, 324] width 37 height 37
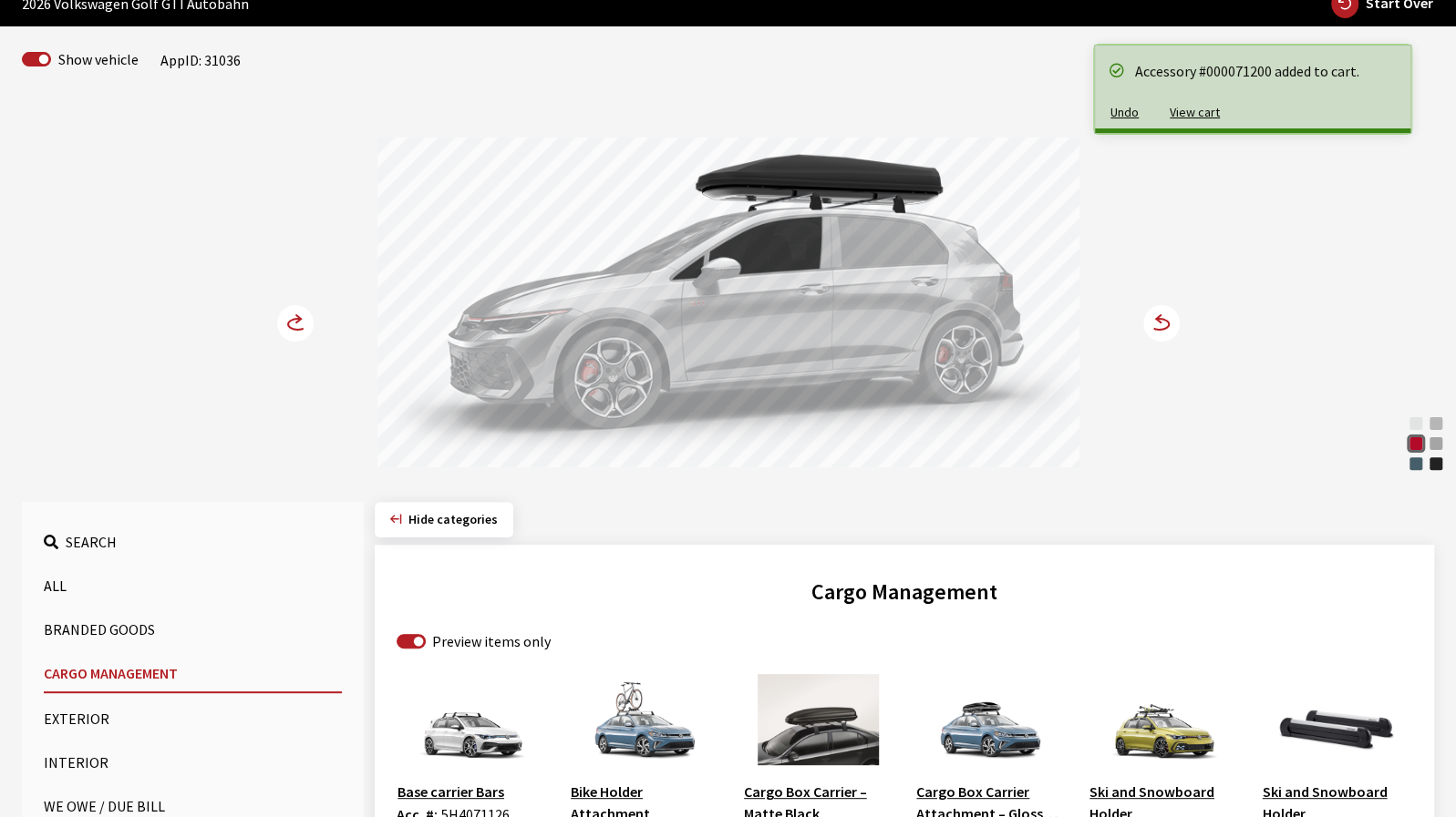
click at [1164, 329] on circle at bounding box center [1161, 324] width 37 height 37
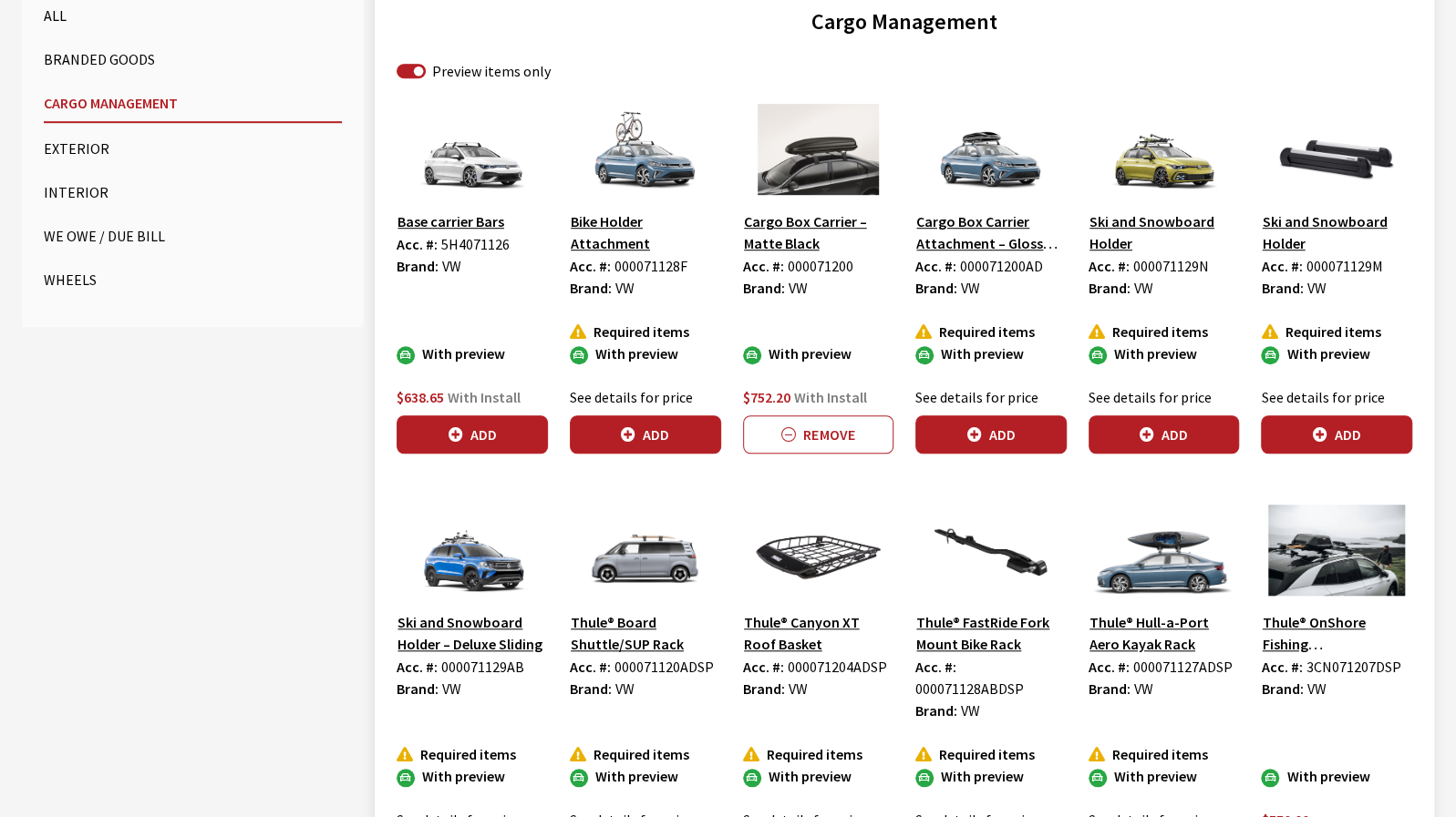
scroll to position [820, 0]
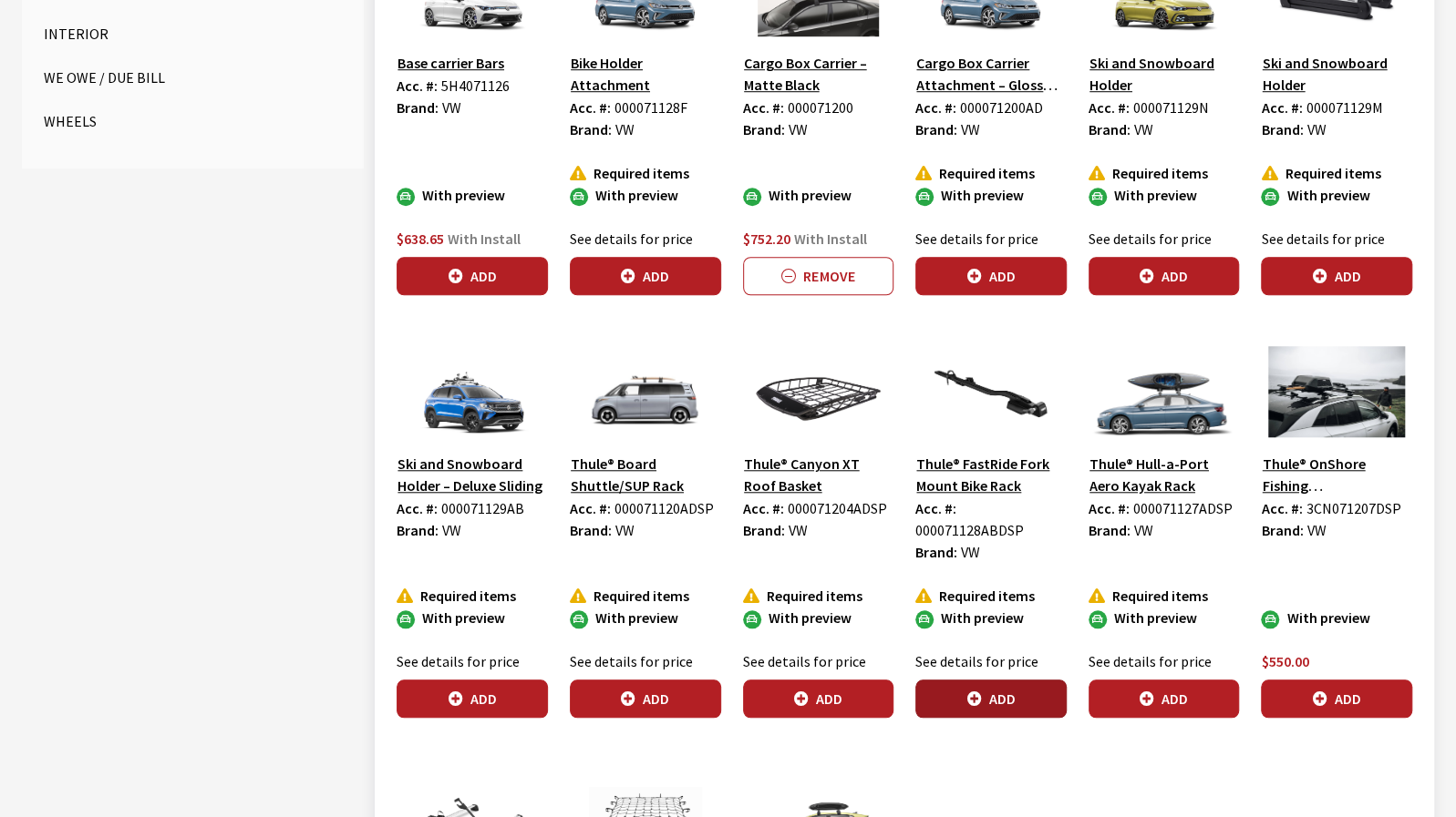
click at [1026, 681] on button "Add" at bounding box center [991, 699] width 152 height 38
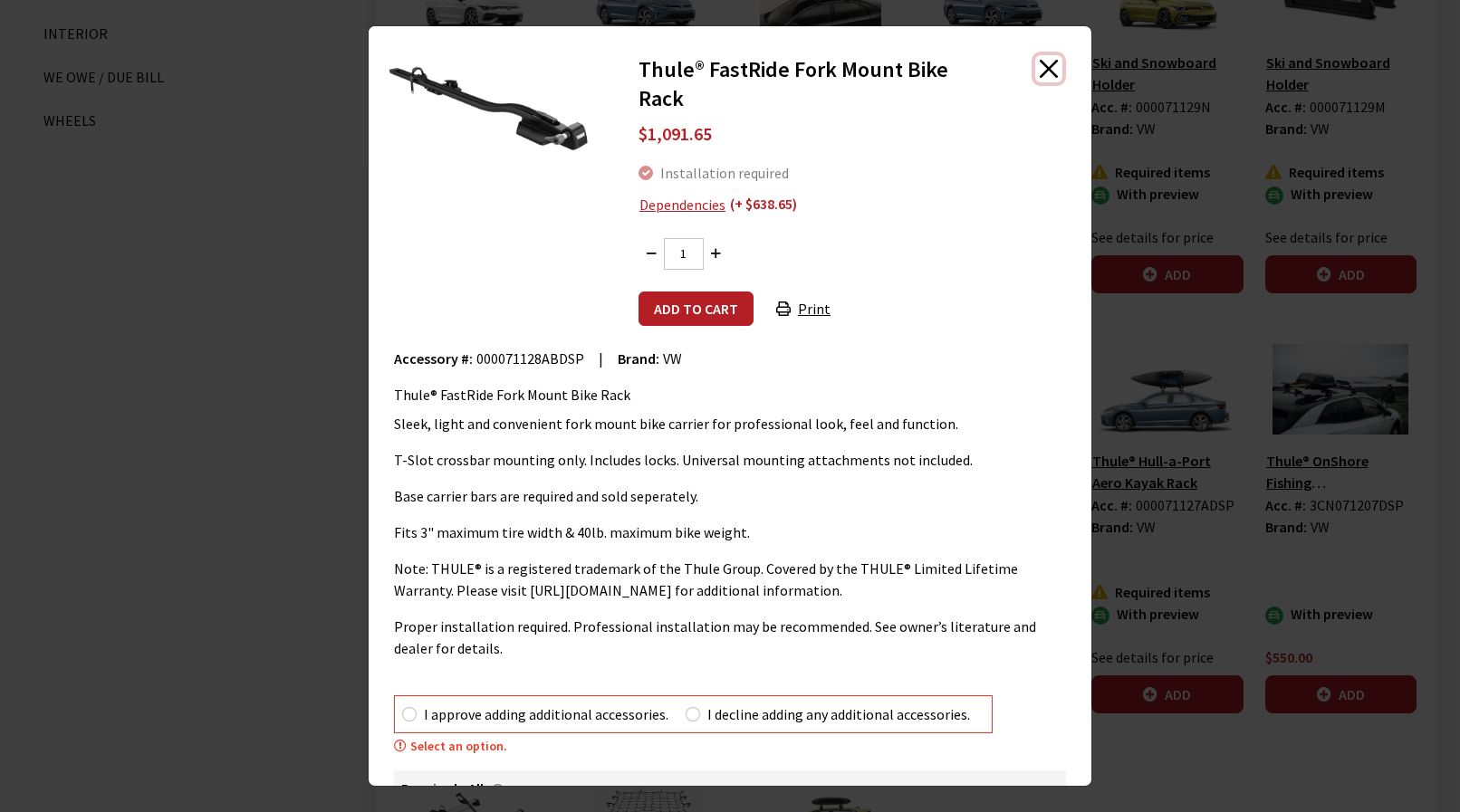
click at [1036, 70] on button "Close" at bounding box center [1049, 69] width 27 height 27
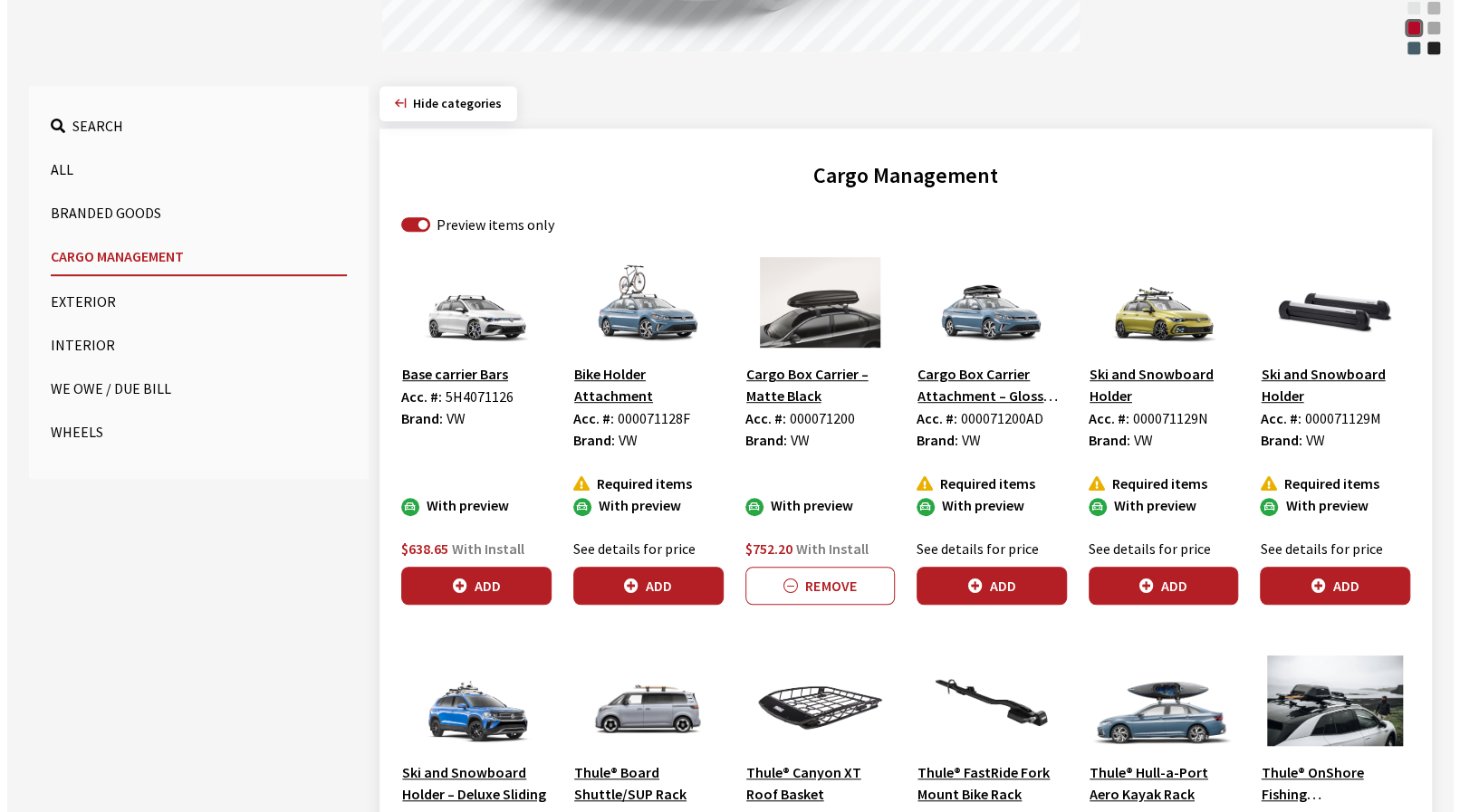
scroll to position [543, 0]
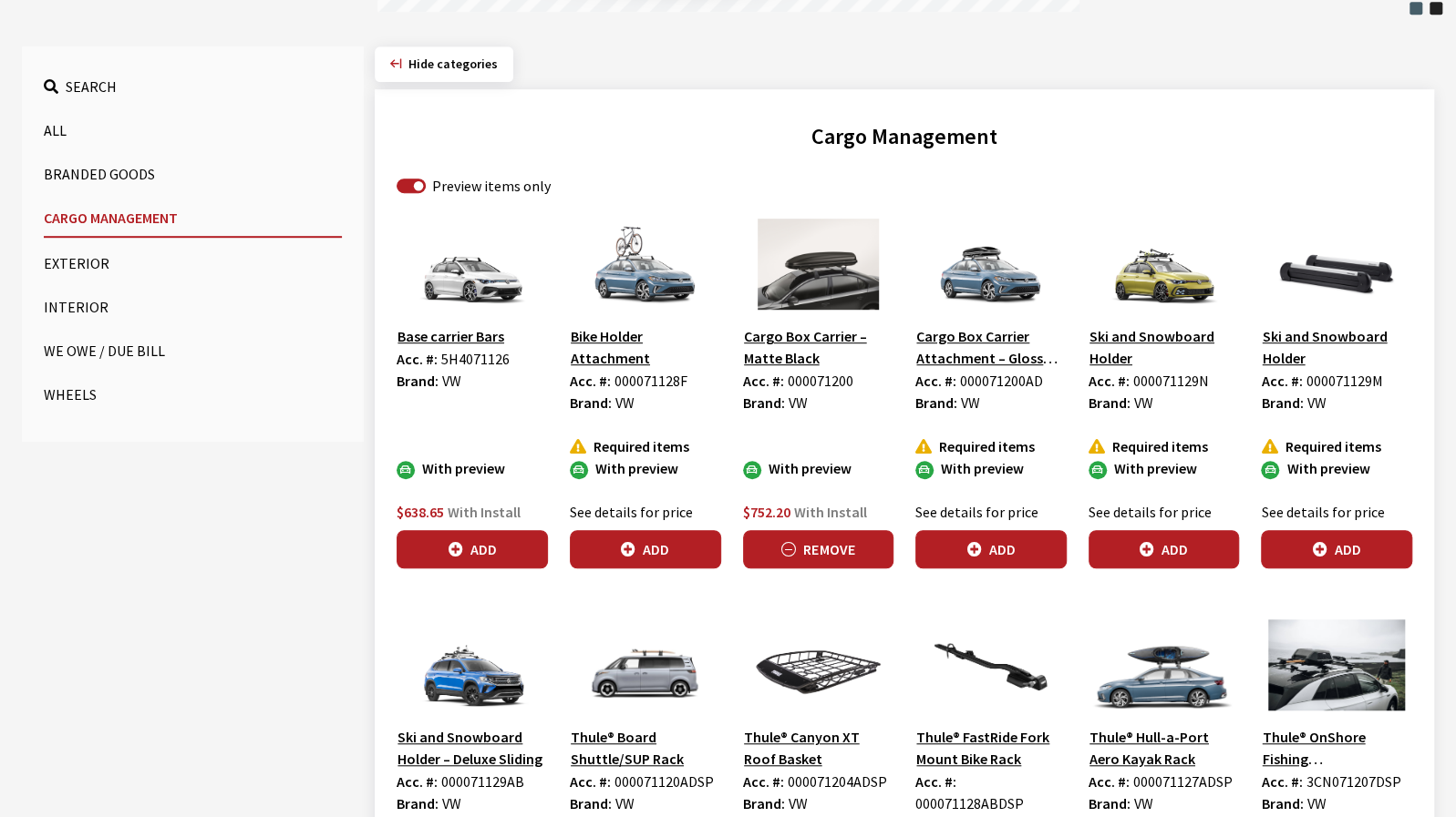
click at [838, 546] on button "Remove" at bounding box center [819, 549] width 152 height 38
click at [1362, 546] on button "Add" at bounding box center [1336, 549] width 152 height 38
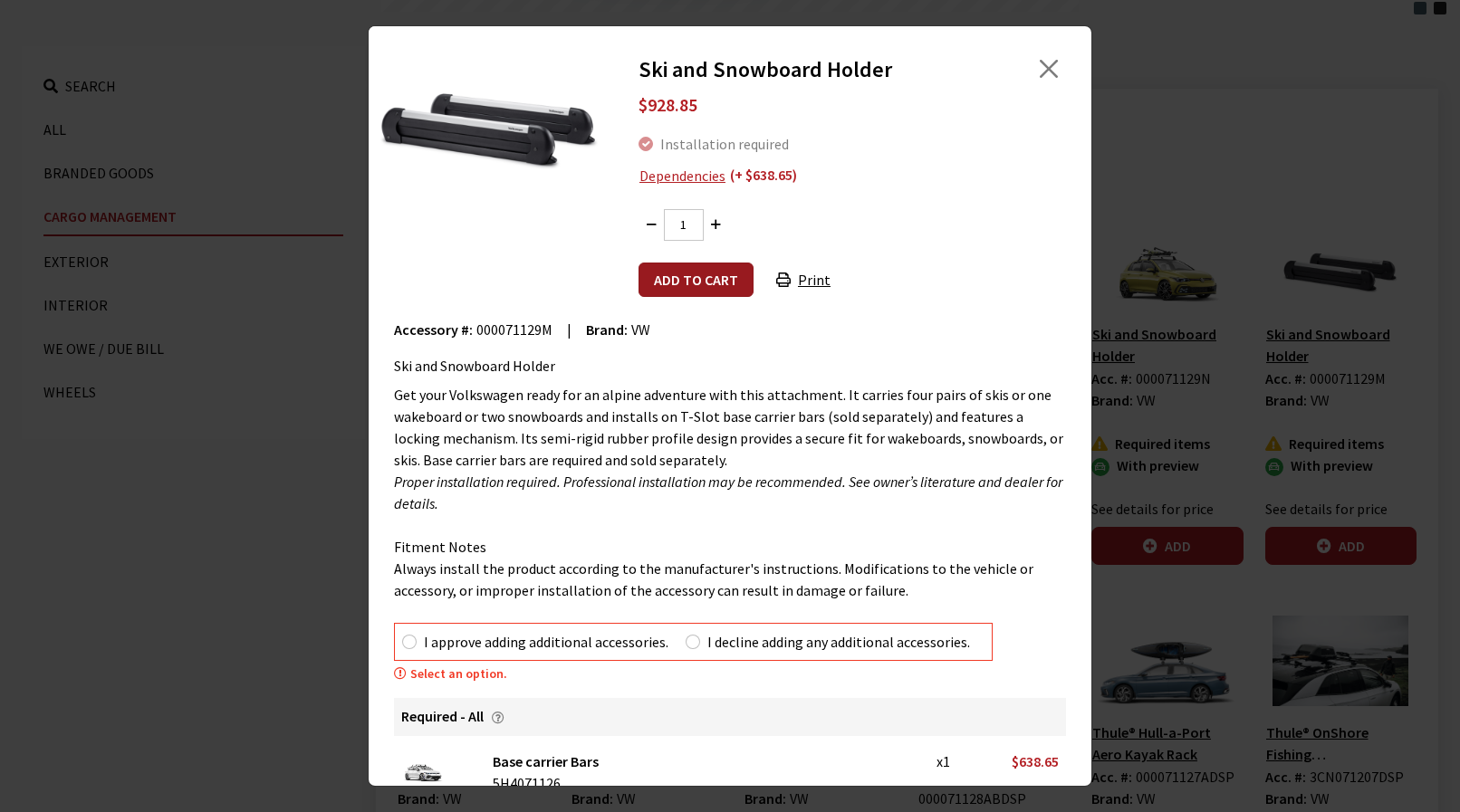
click at [690, 283] on button "Add to cart" at bounding box center [696, 280] width 115 height 35
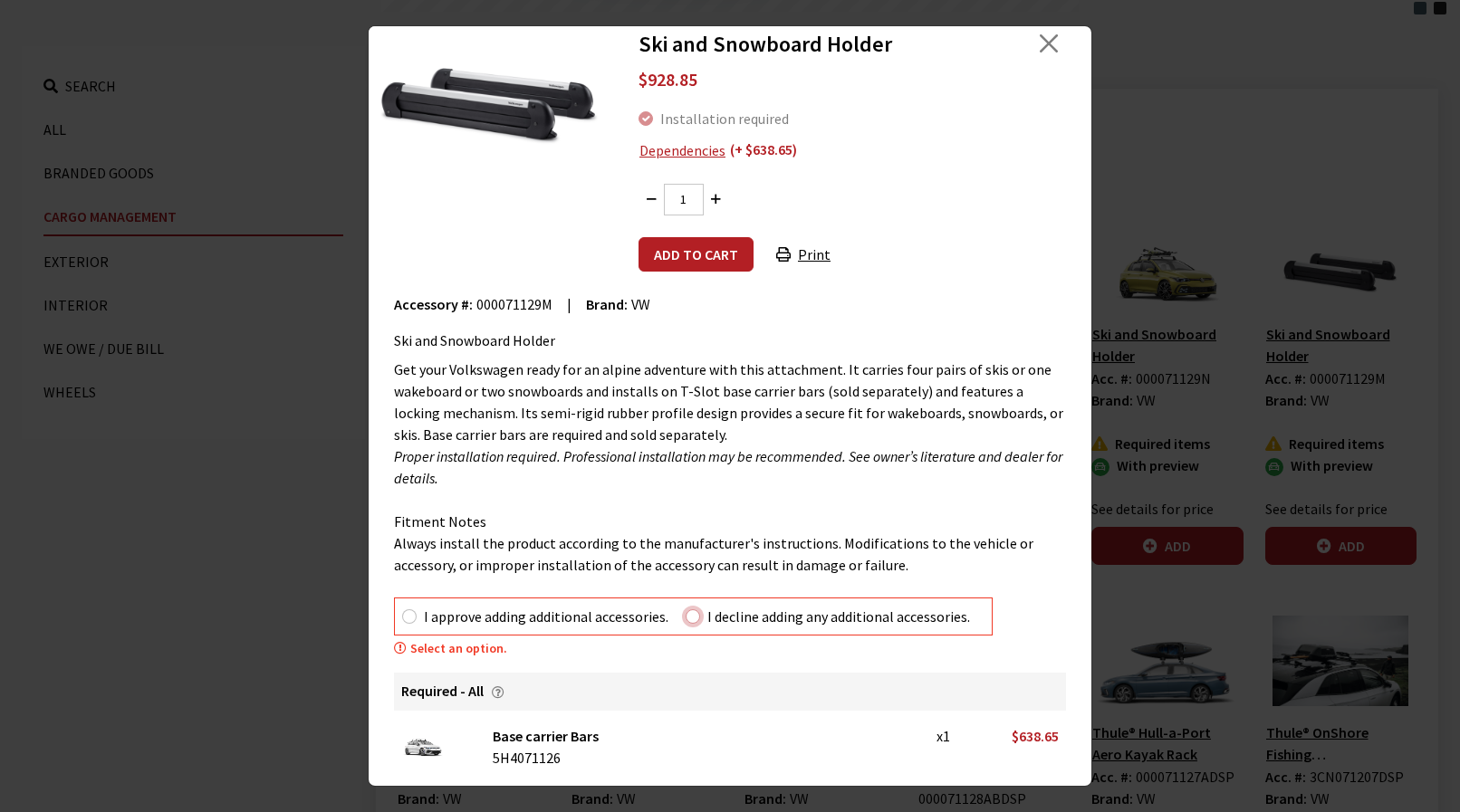
click at [695, 613] on input "I decline adding any additional accessories." at bounding box center [693, 617] width 15 height 15
radio input "true"
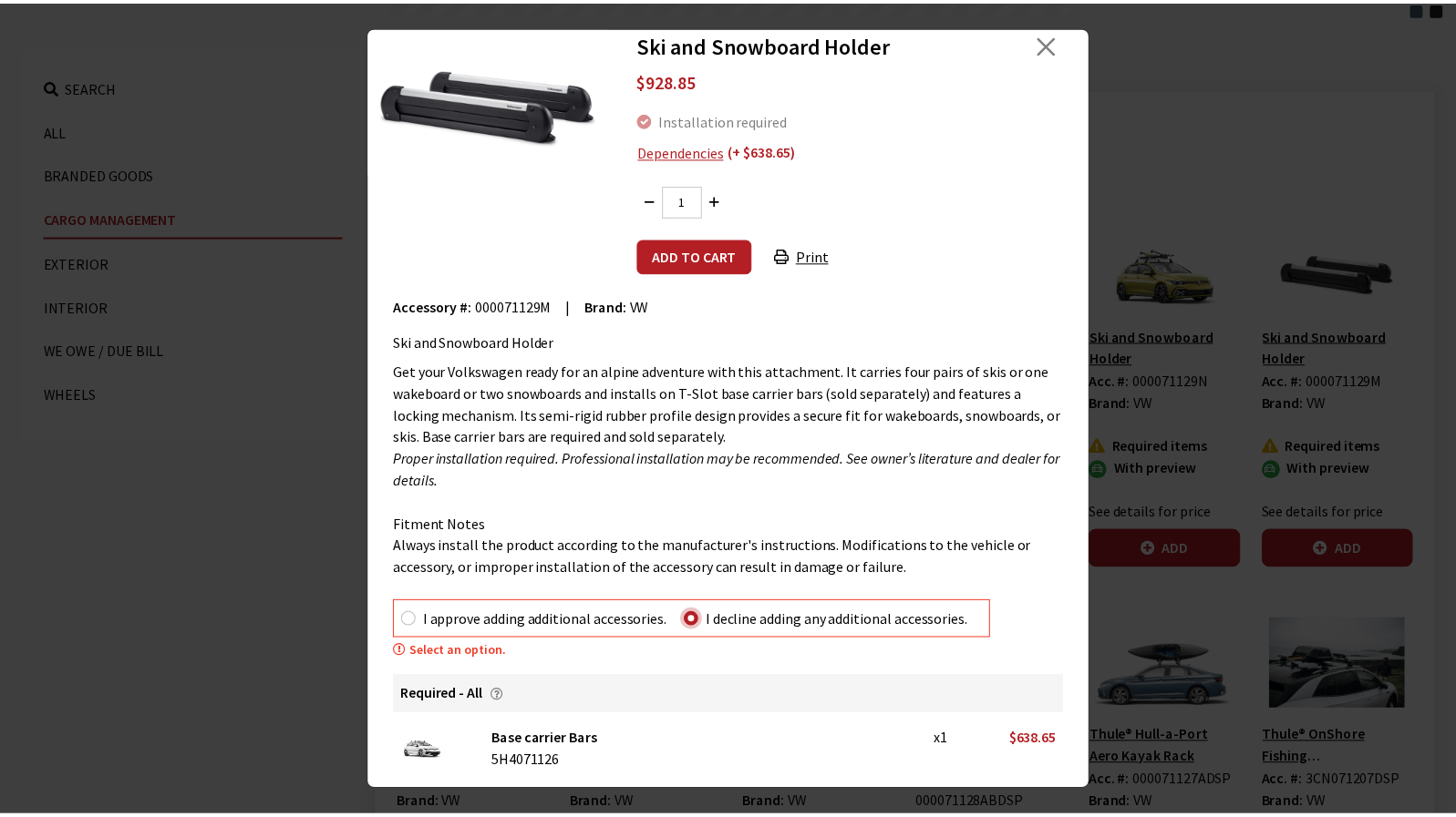
scroll to position [1, 0]
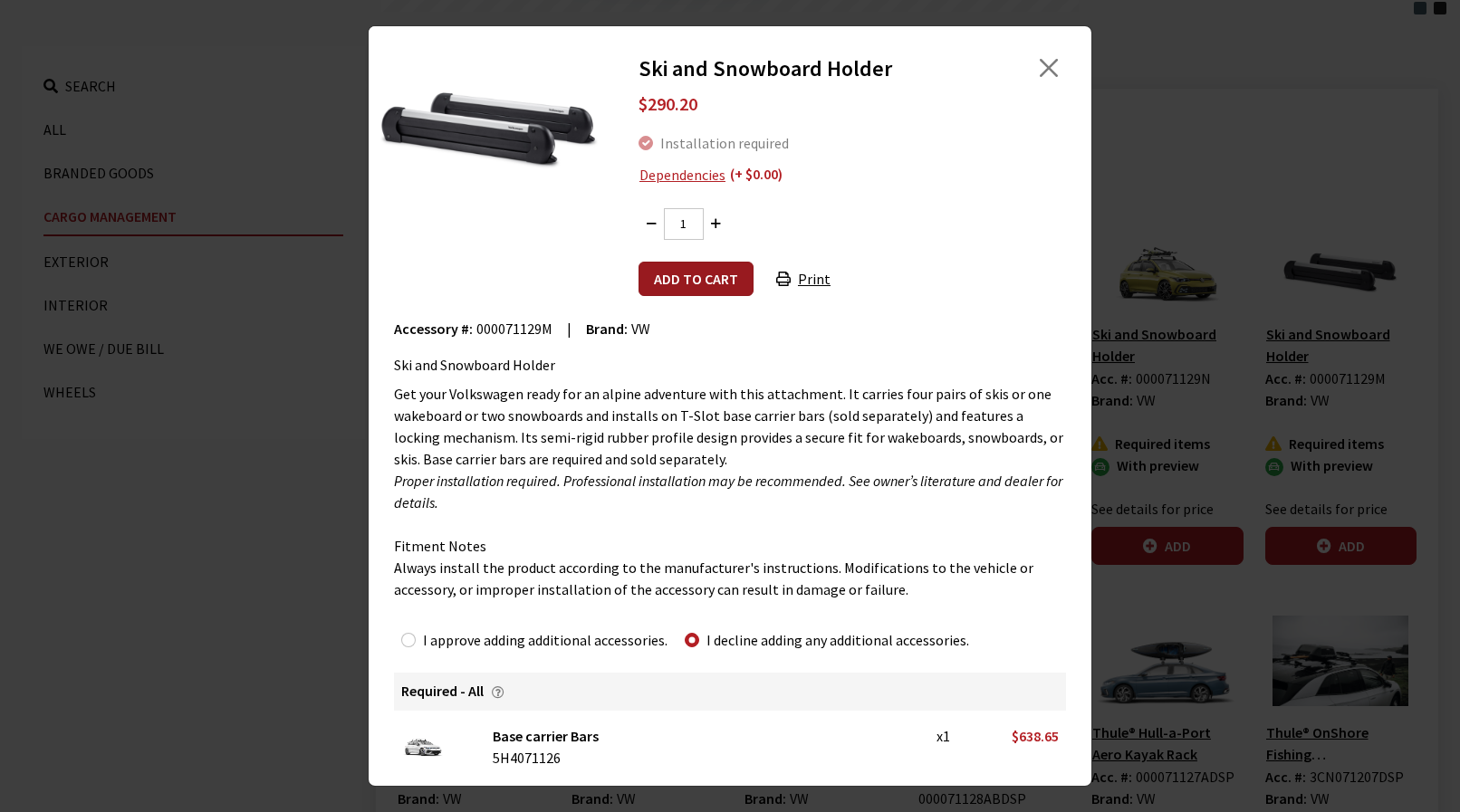
click at [689, 284] on button "Add to cart" at bounding box center [696, 279] width 115 height 35
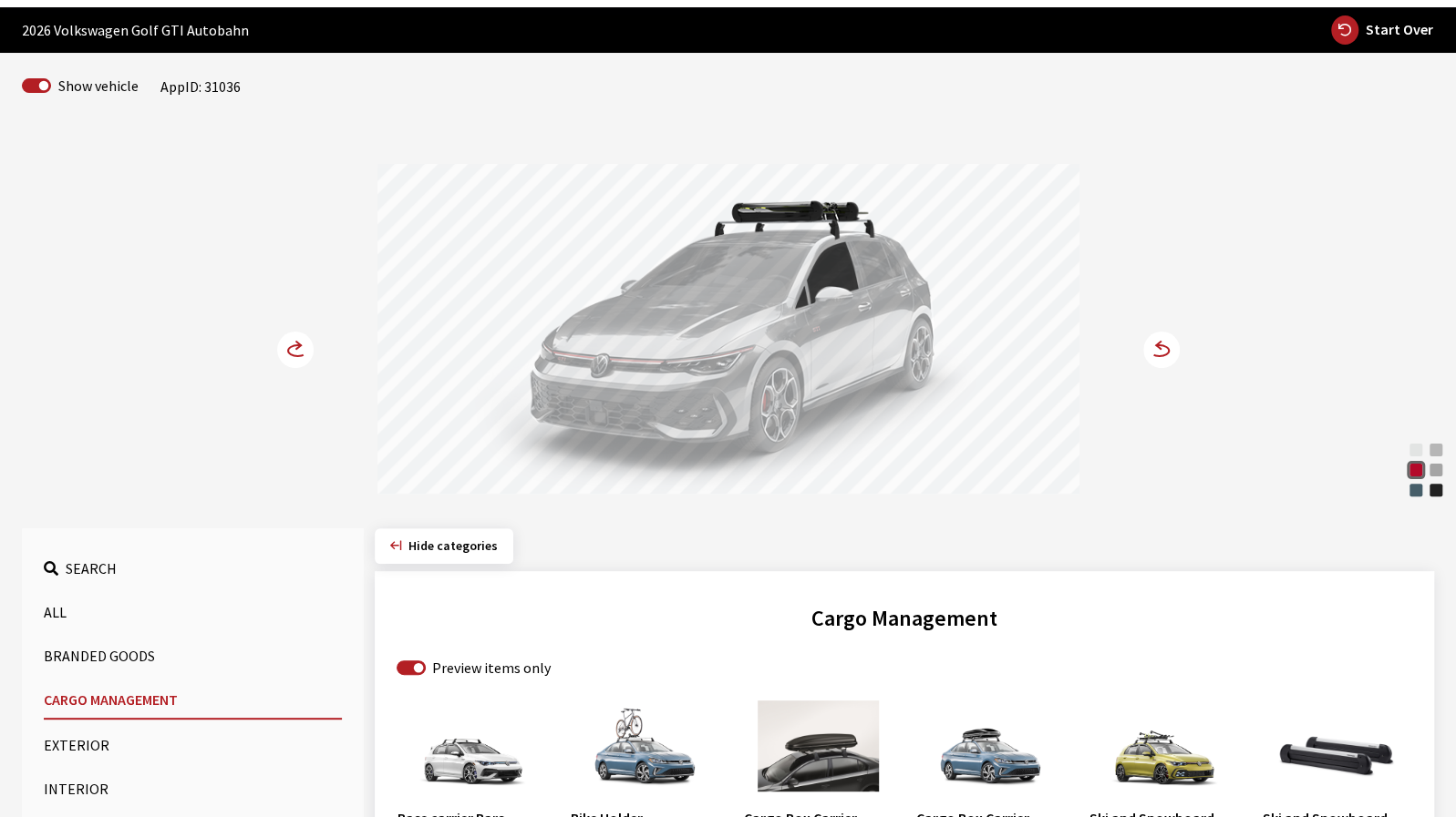
scroll to position [0, 0]
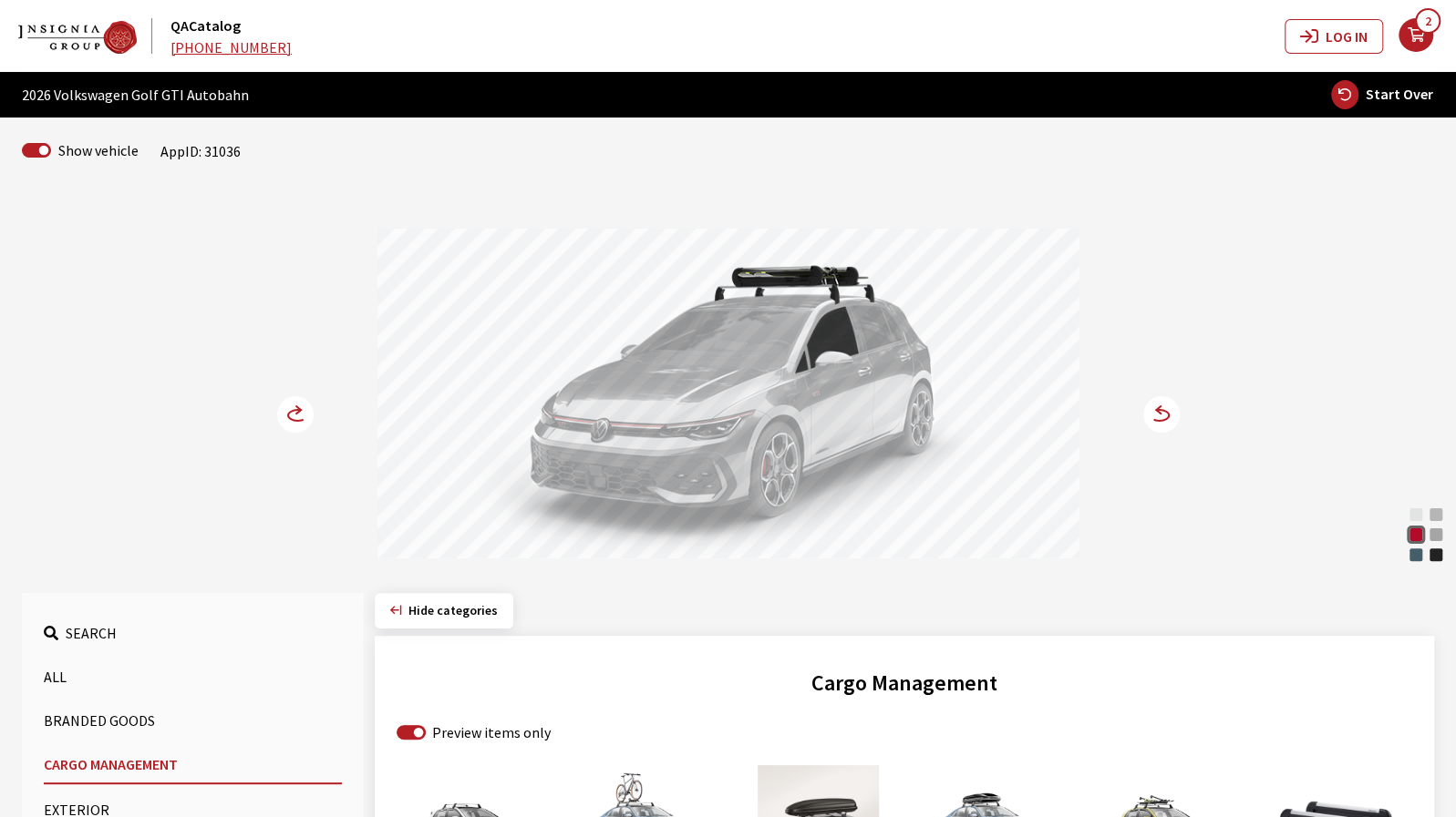
click at [1160, 413] on circle at bounding box center [1161, 415] width 37 height 37
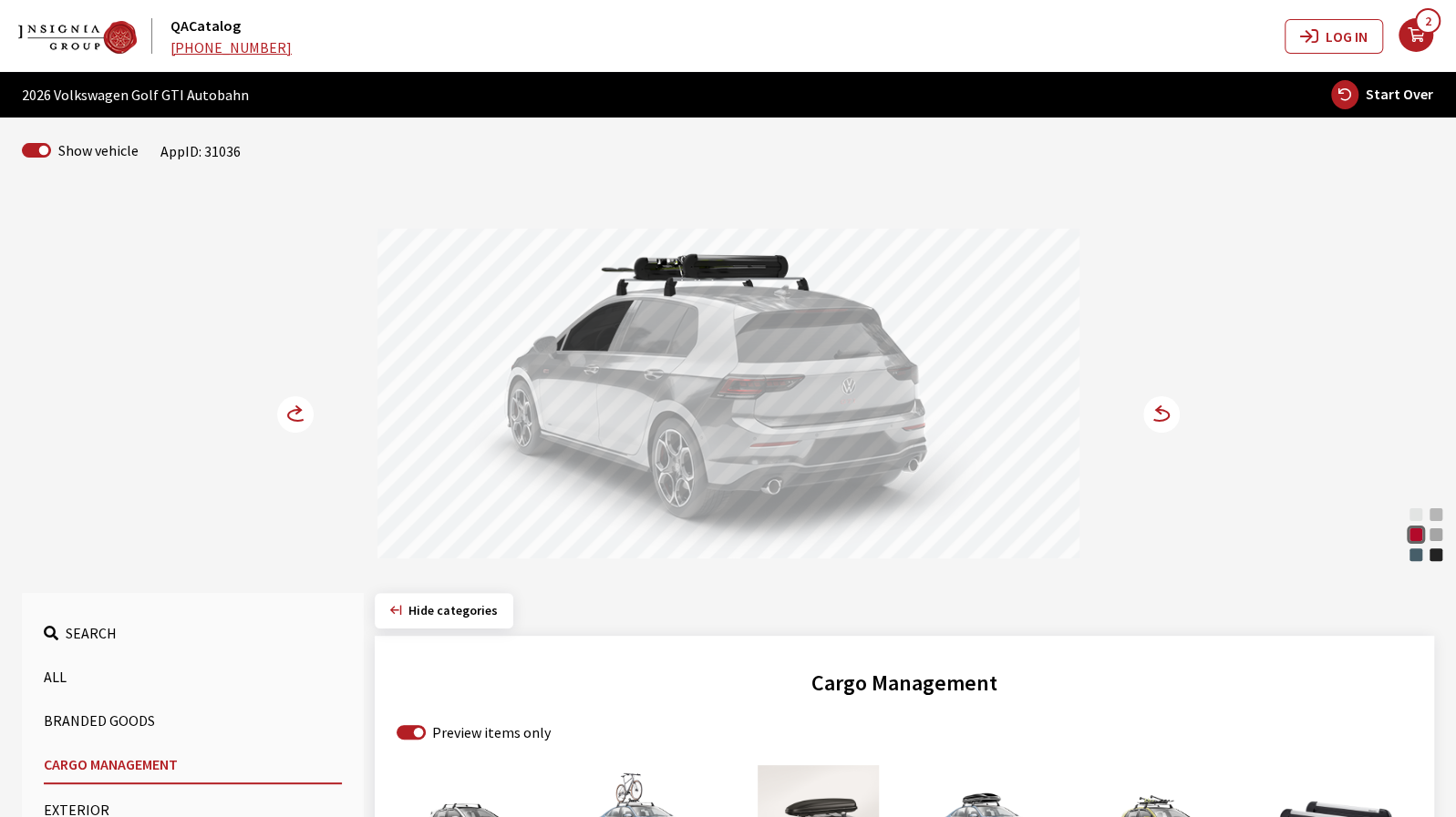
click at [1160, 413] on circle at bounding box center [1161, 415] width 37 height 37
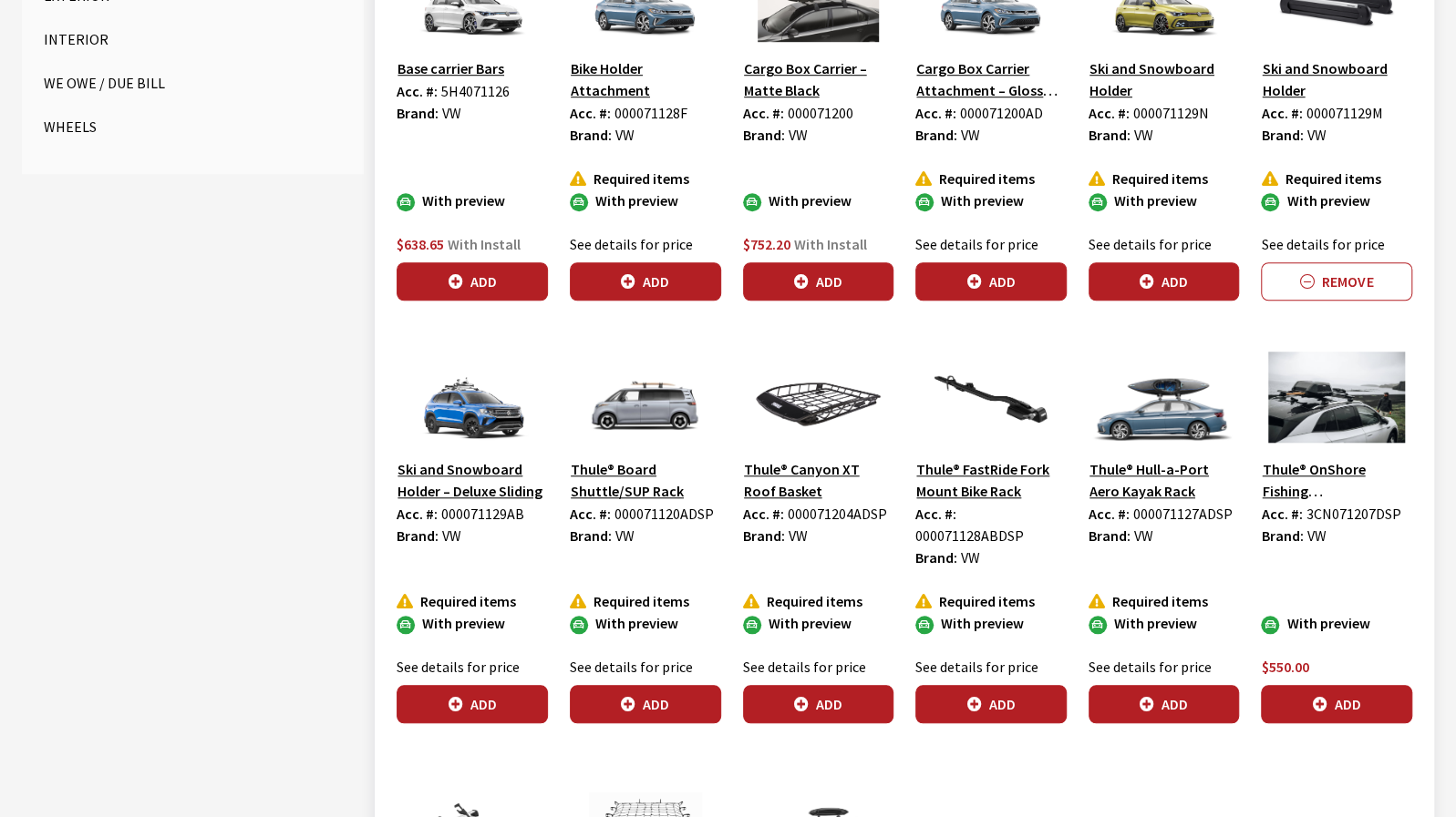
scroll to position [820, 0]
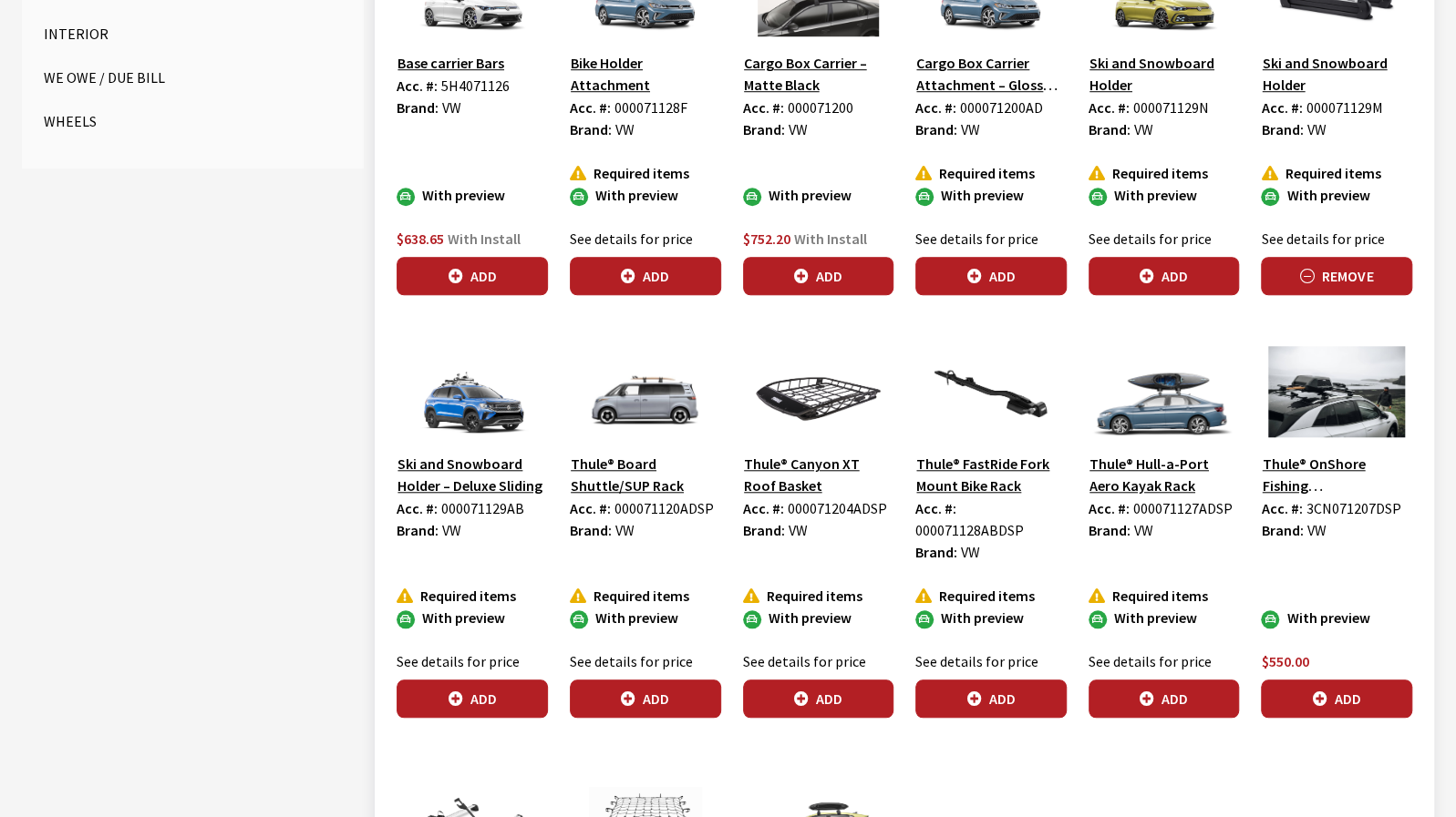
click at [1319, 286] on button "Remove" at bounding box center [1336, 276] width 152 height 38
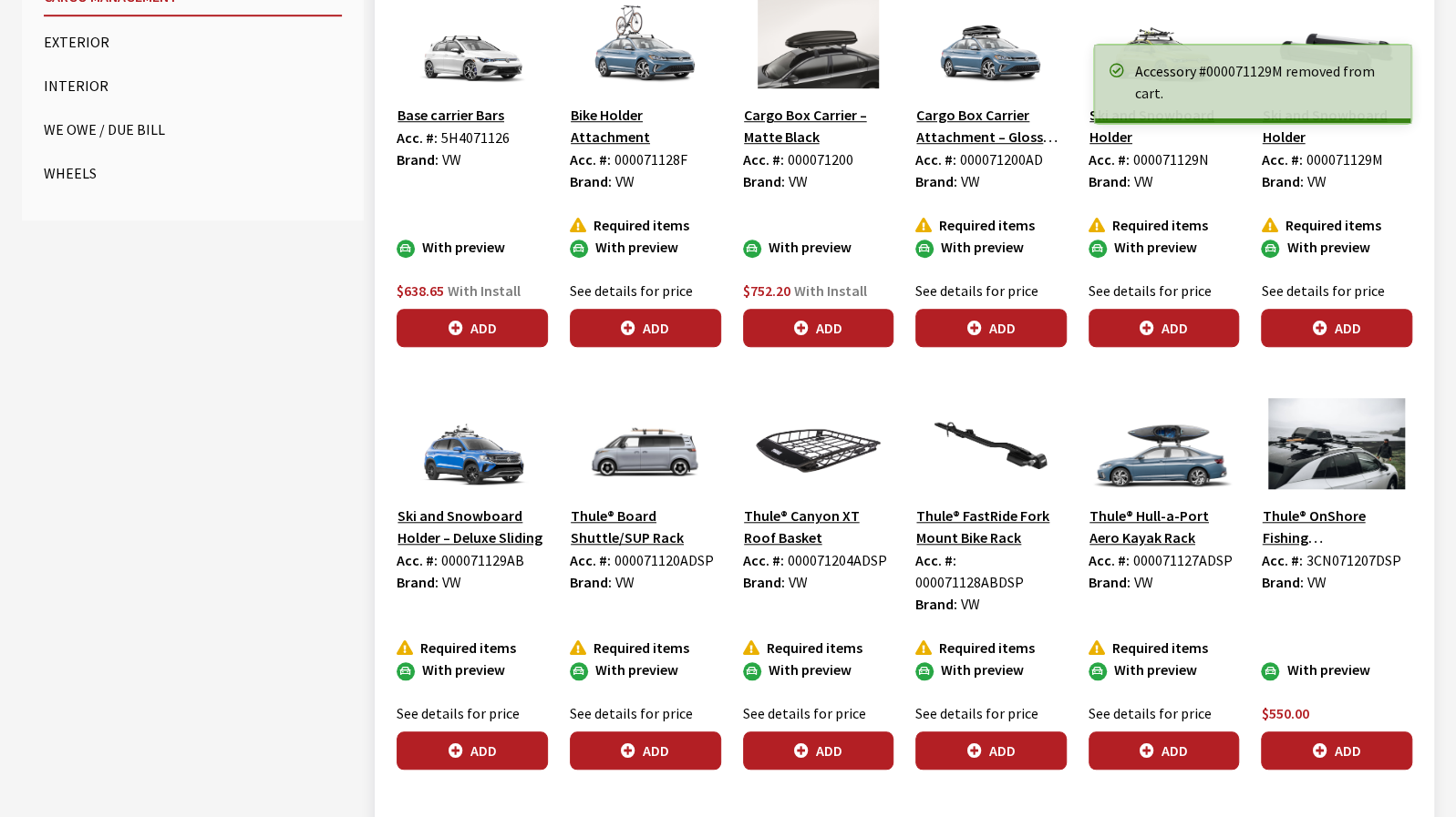
scroll to position [546, 0]
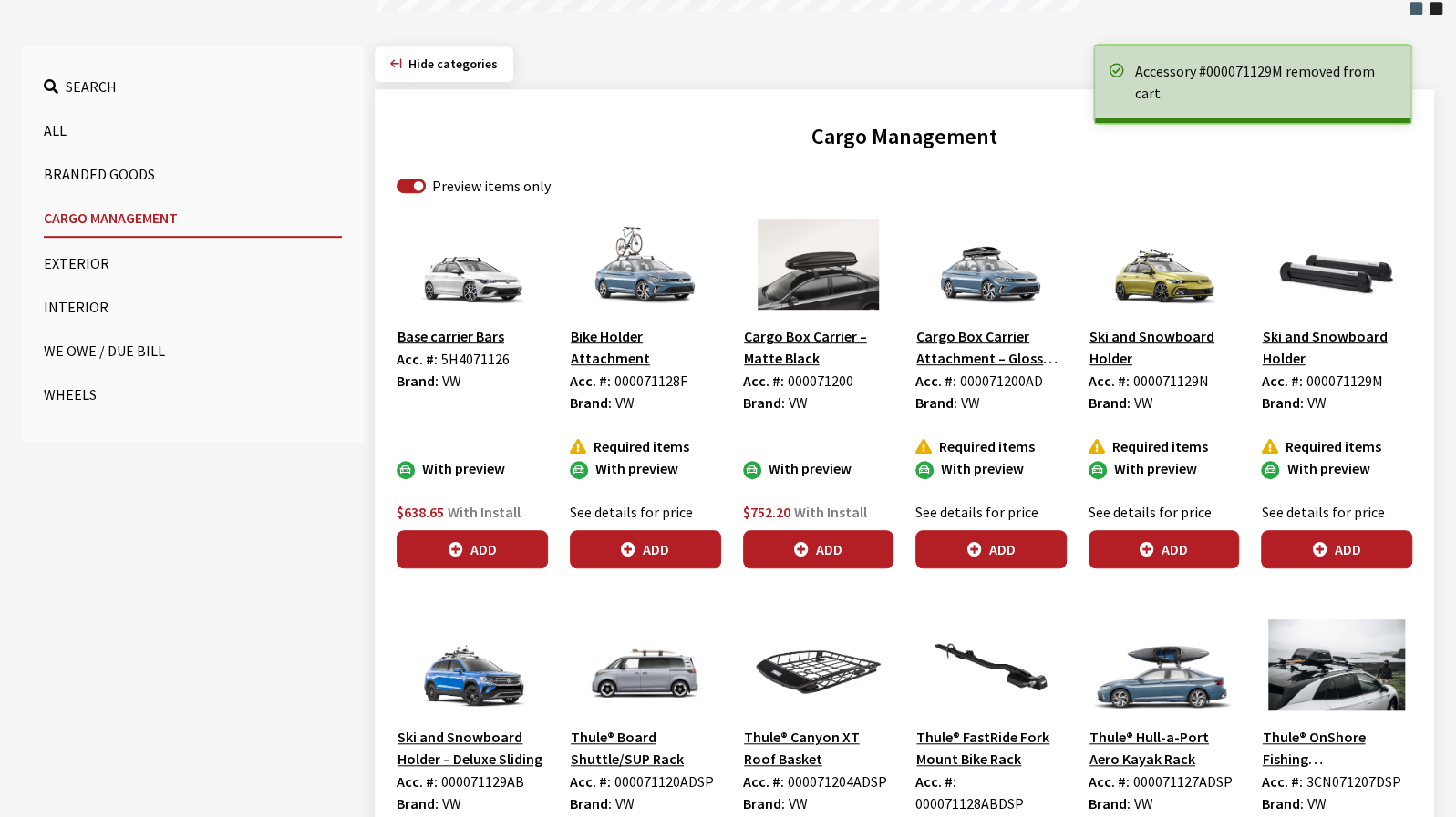
click at [81, 404] on button "Wheels" at bounding box center [193, 395] width 298 height 37
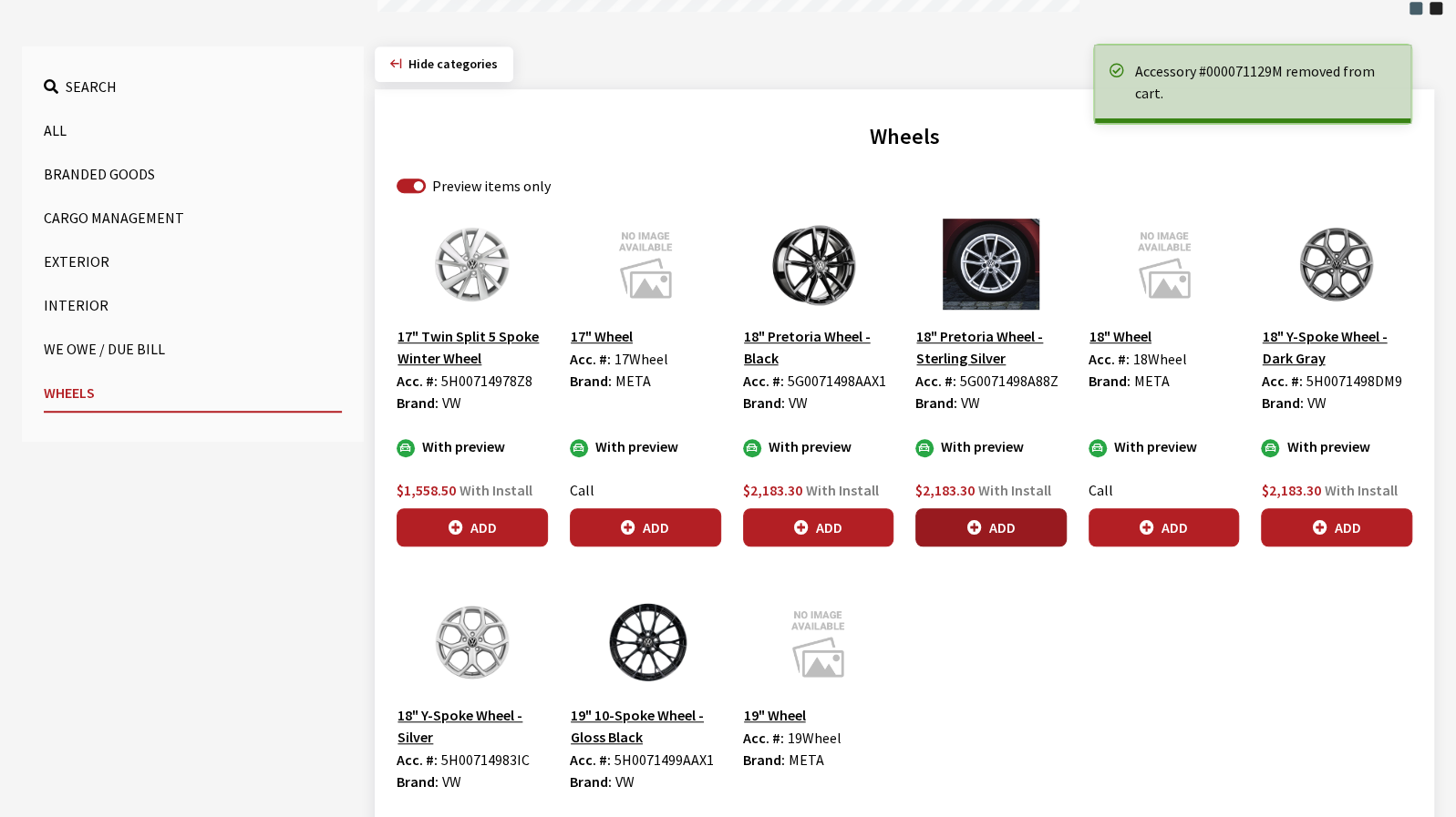
click at [1041, 532] on button "Add" at bounding box center [991, 527] width 152 height 38
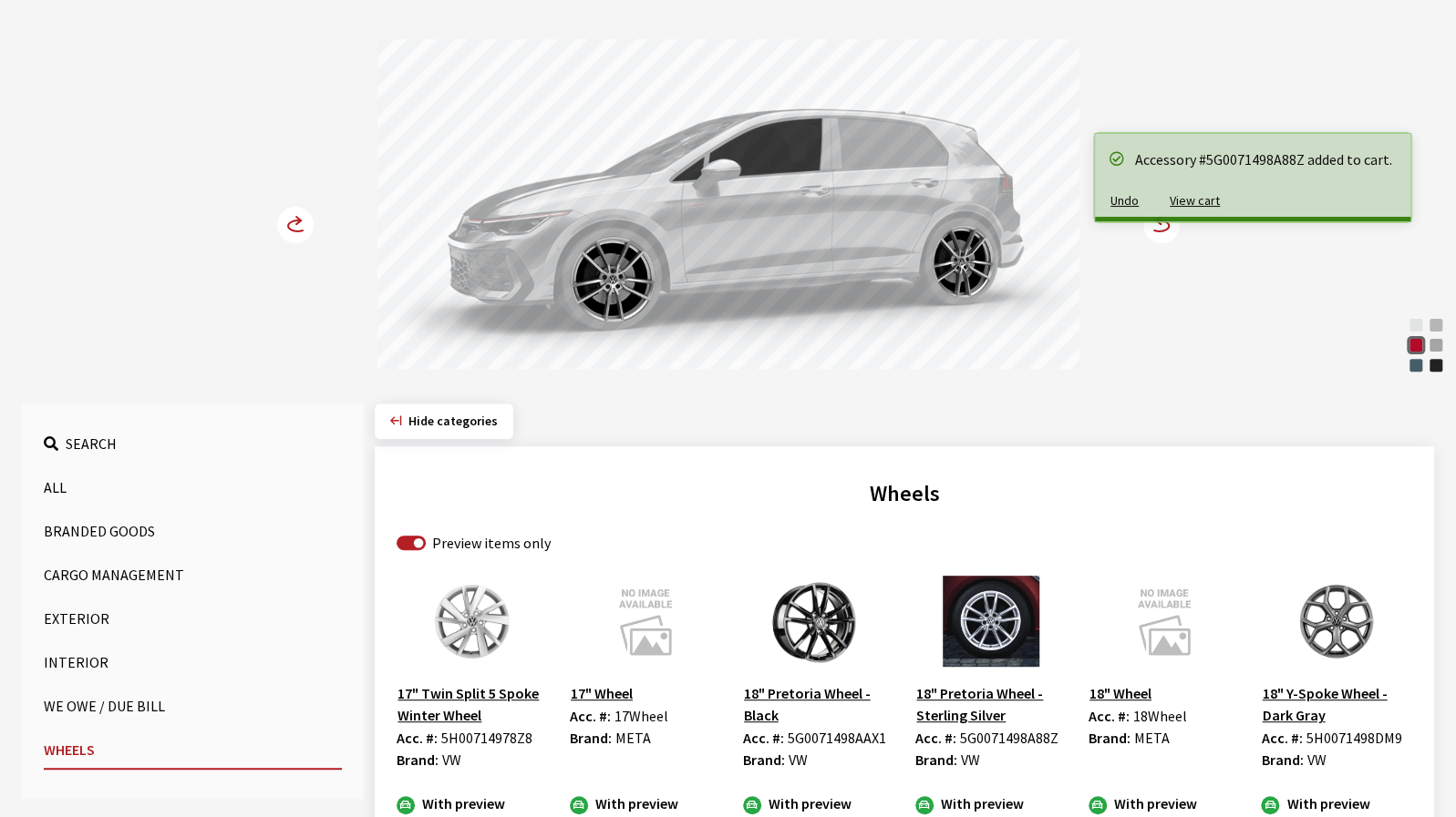
scroll to position [182, 0]
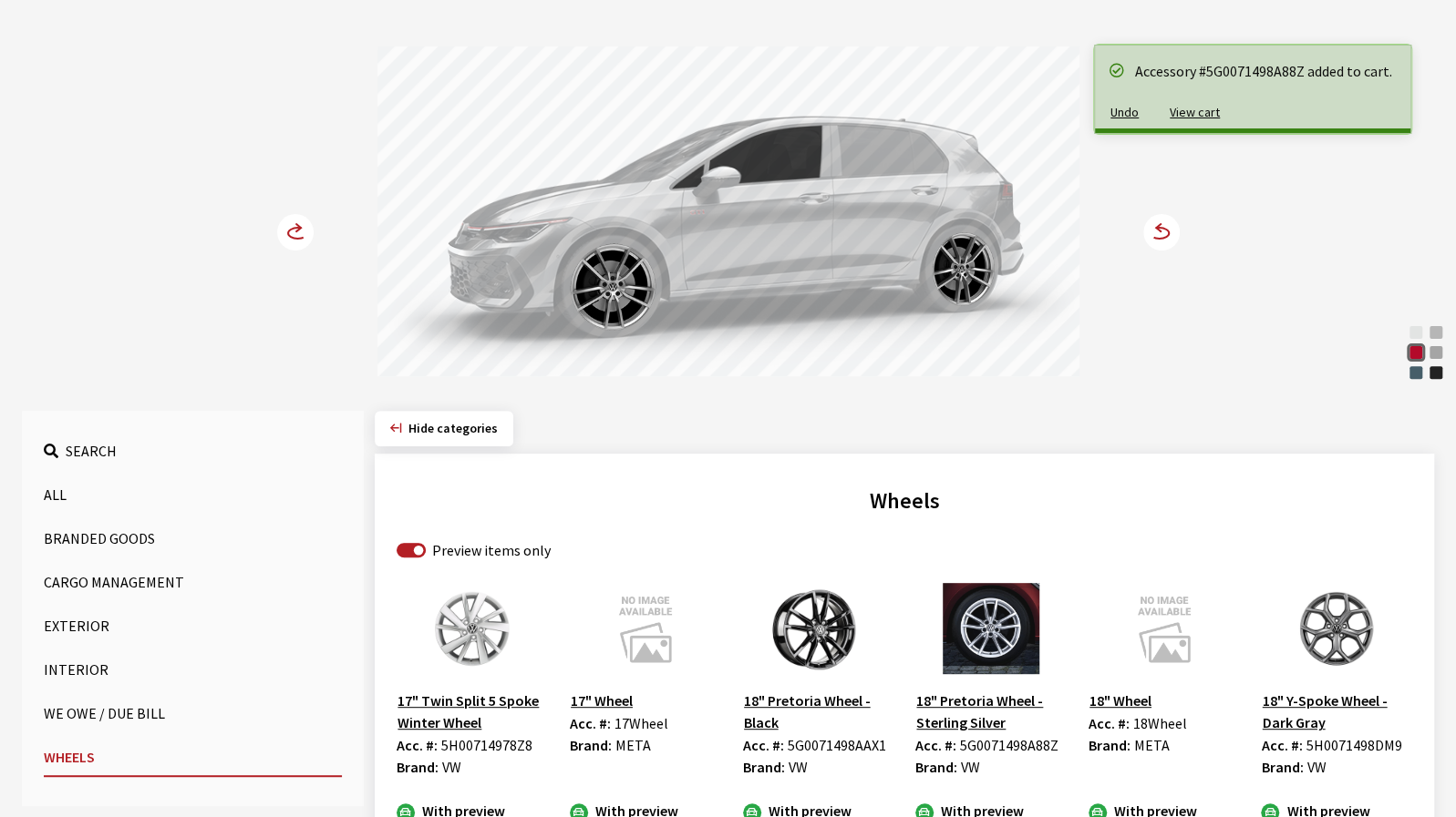
click at [1173, 249] on icon at bounding box center [1161, 232] width 37 height 37
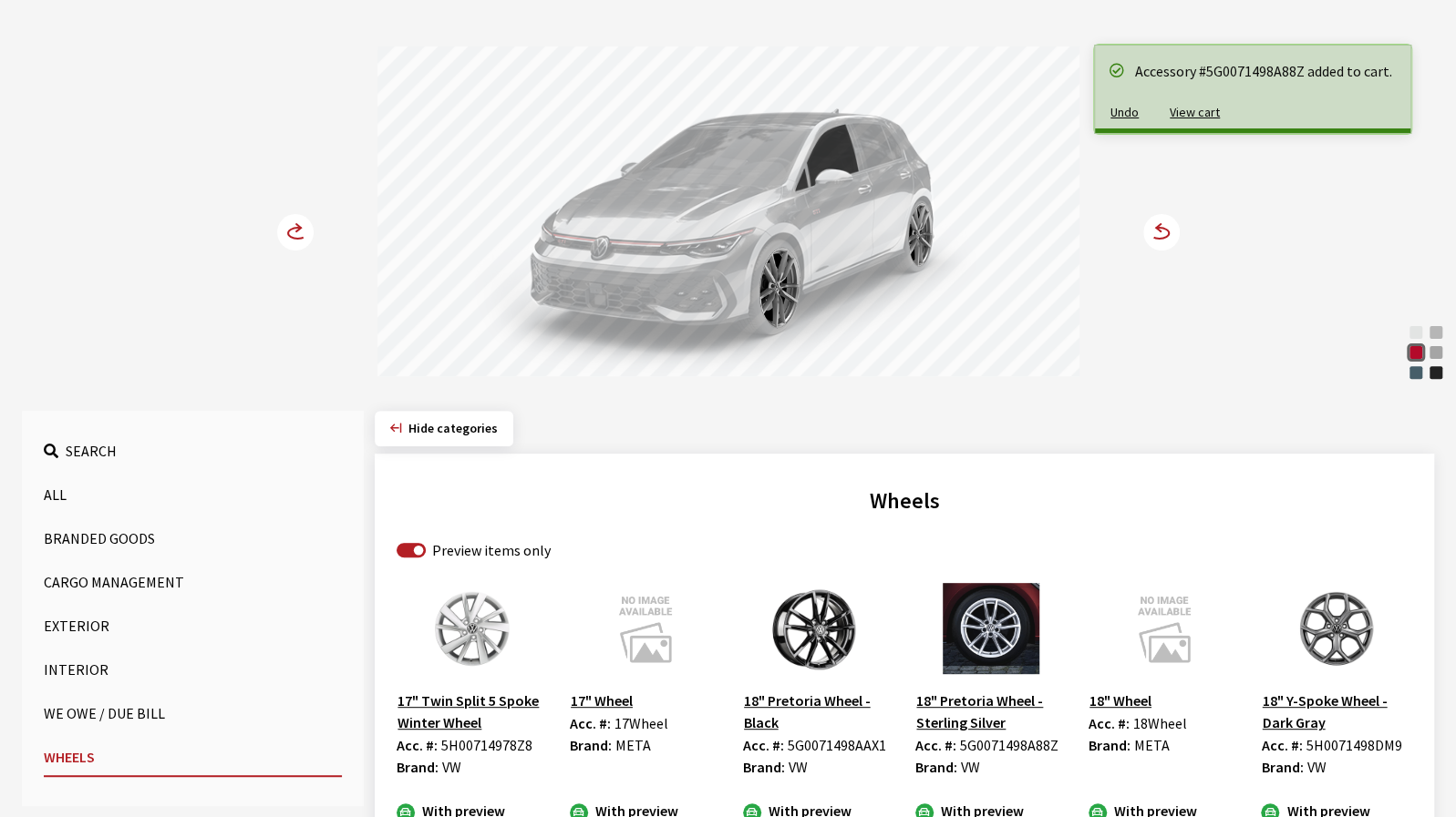
click at [1173, 249] on icon at bounding box center [1161, 232] width 37 height 37
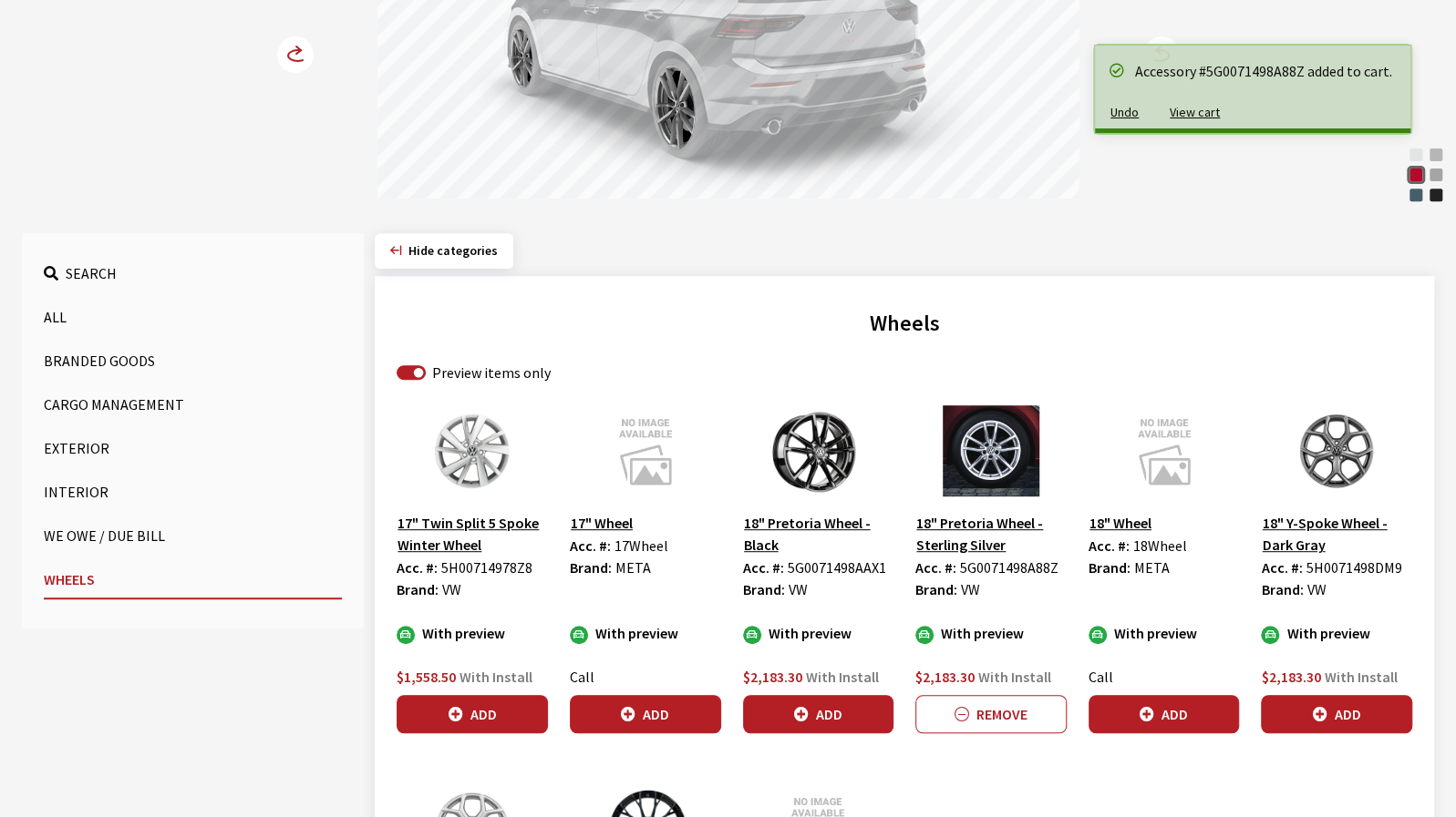
scroll to position [365, 0]
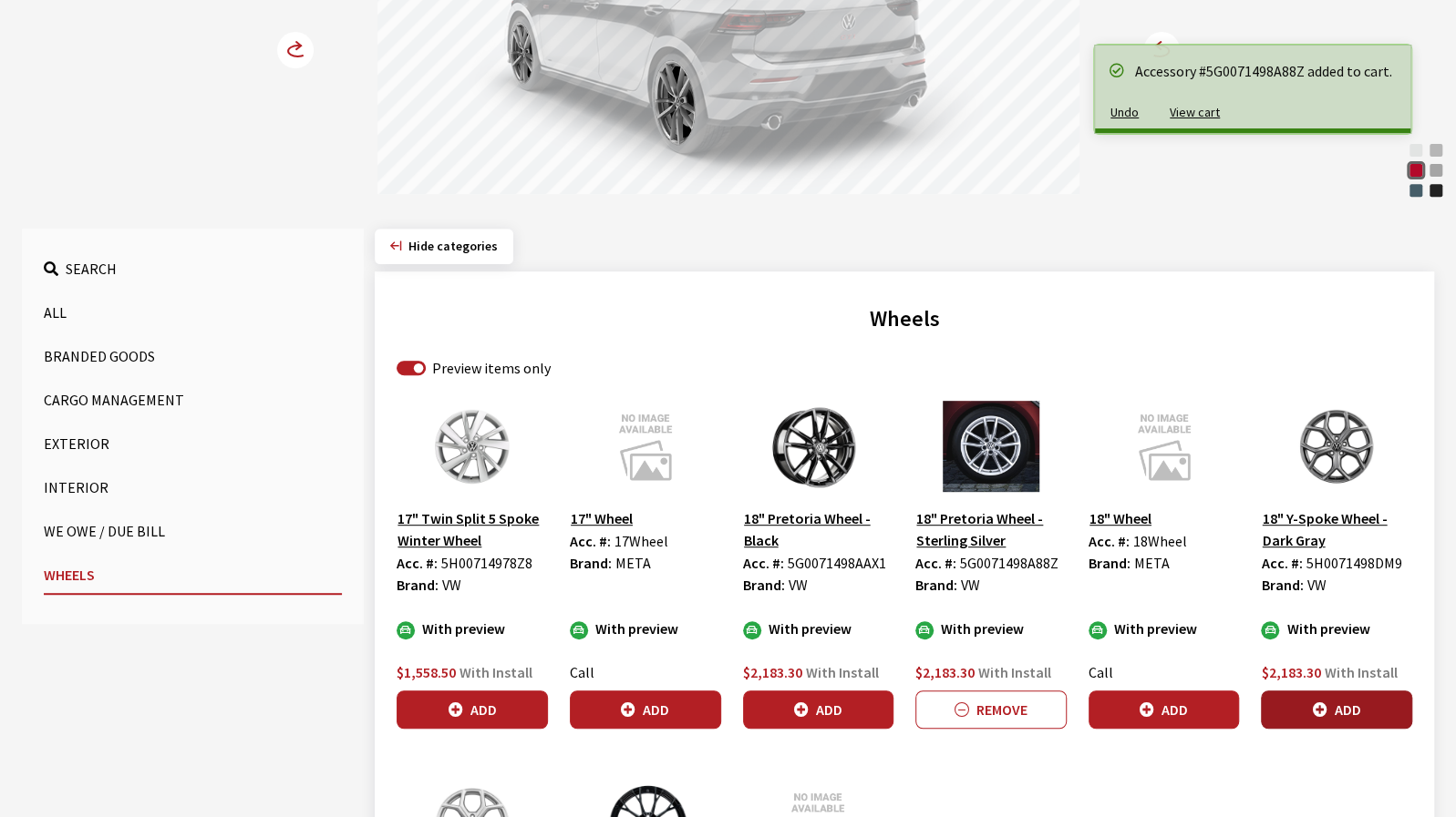
click at [1366, 702] on button "Add" at bounding box center [1336, 710] width 152 height 38
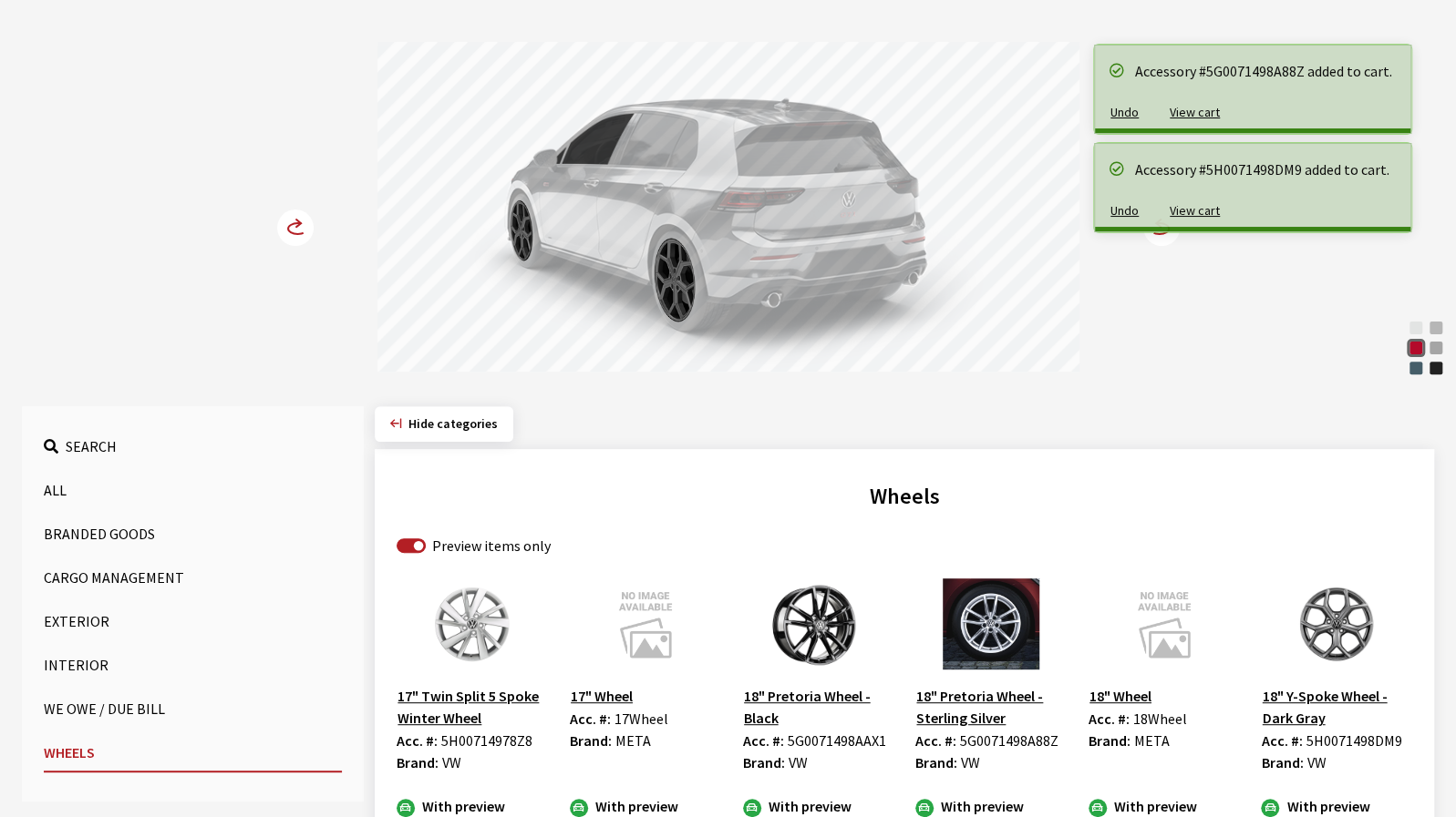
scroll to position [182, 0]
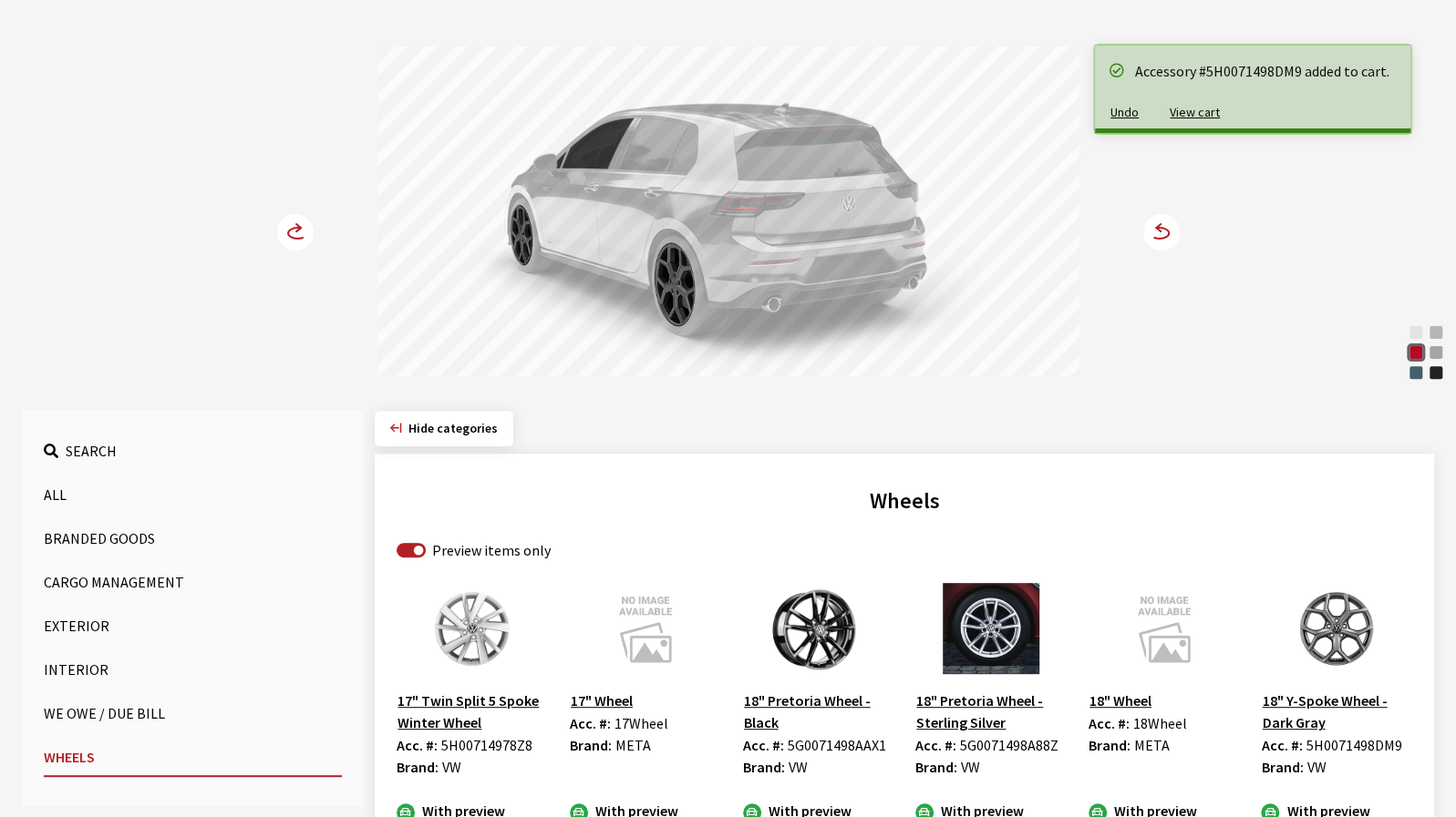
click at [1153, 240] on circle at bounding box center [1161, 232] width 37 height 37
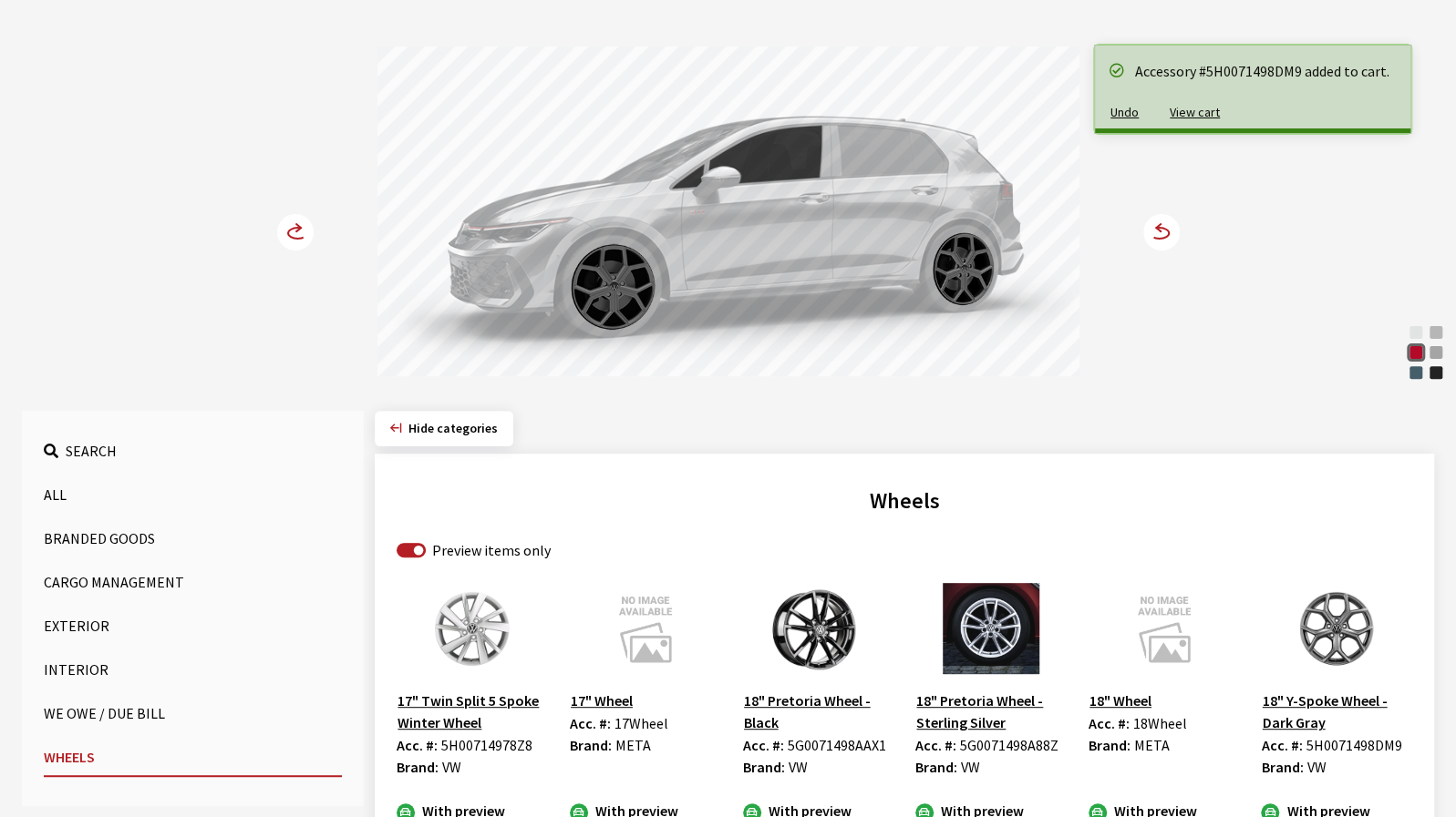
click at [1153, 239] on circle at bounding box center [1161, 232] width 37 height 37
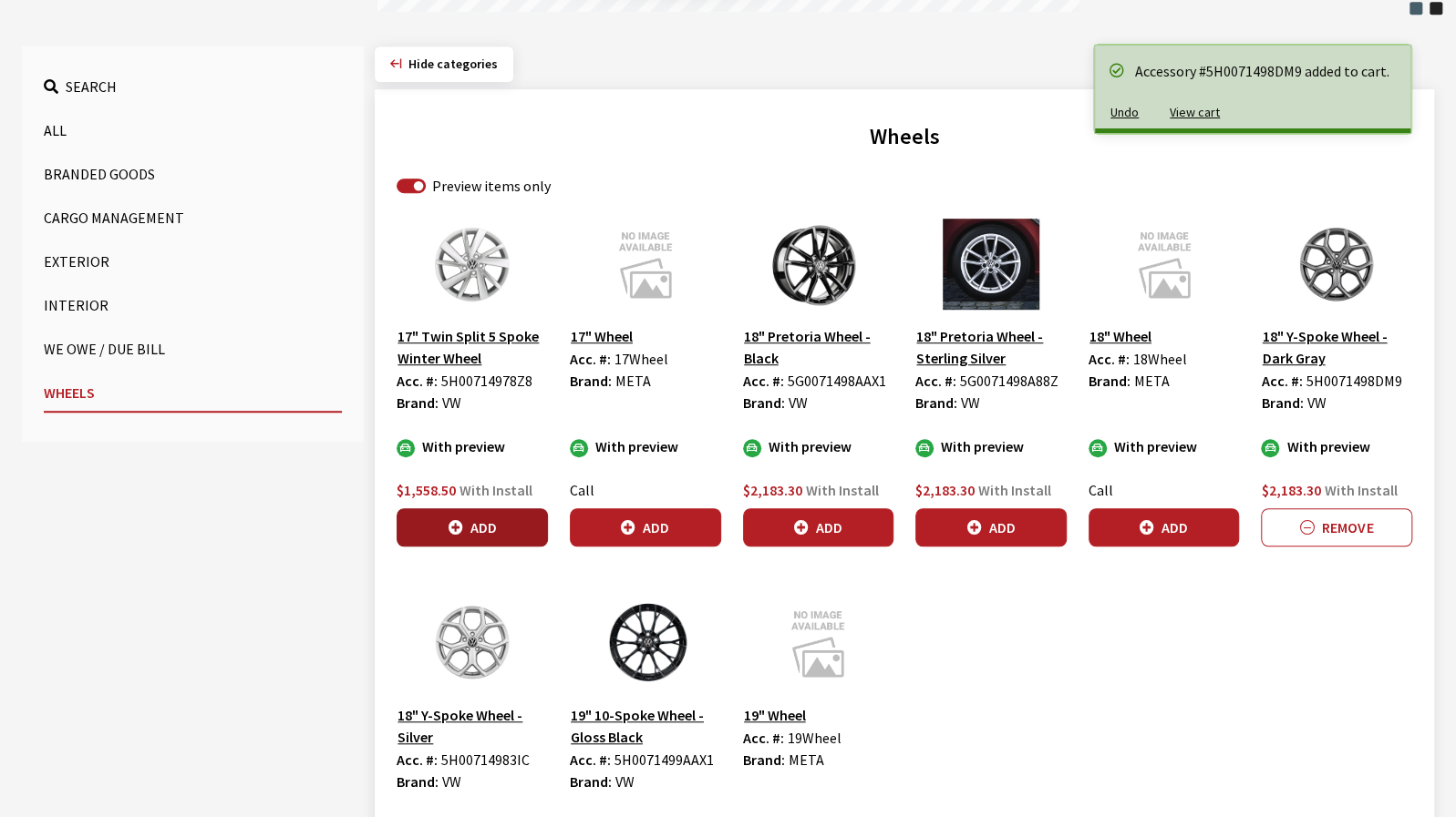
click at [494, 536] on button "Add" at bounding box center [473, 527] width 152 height 38
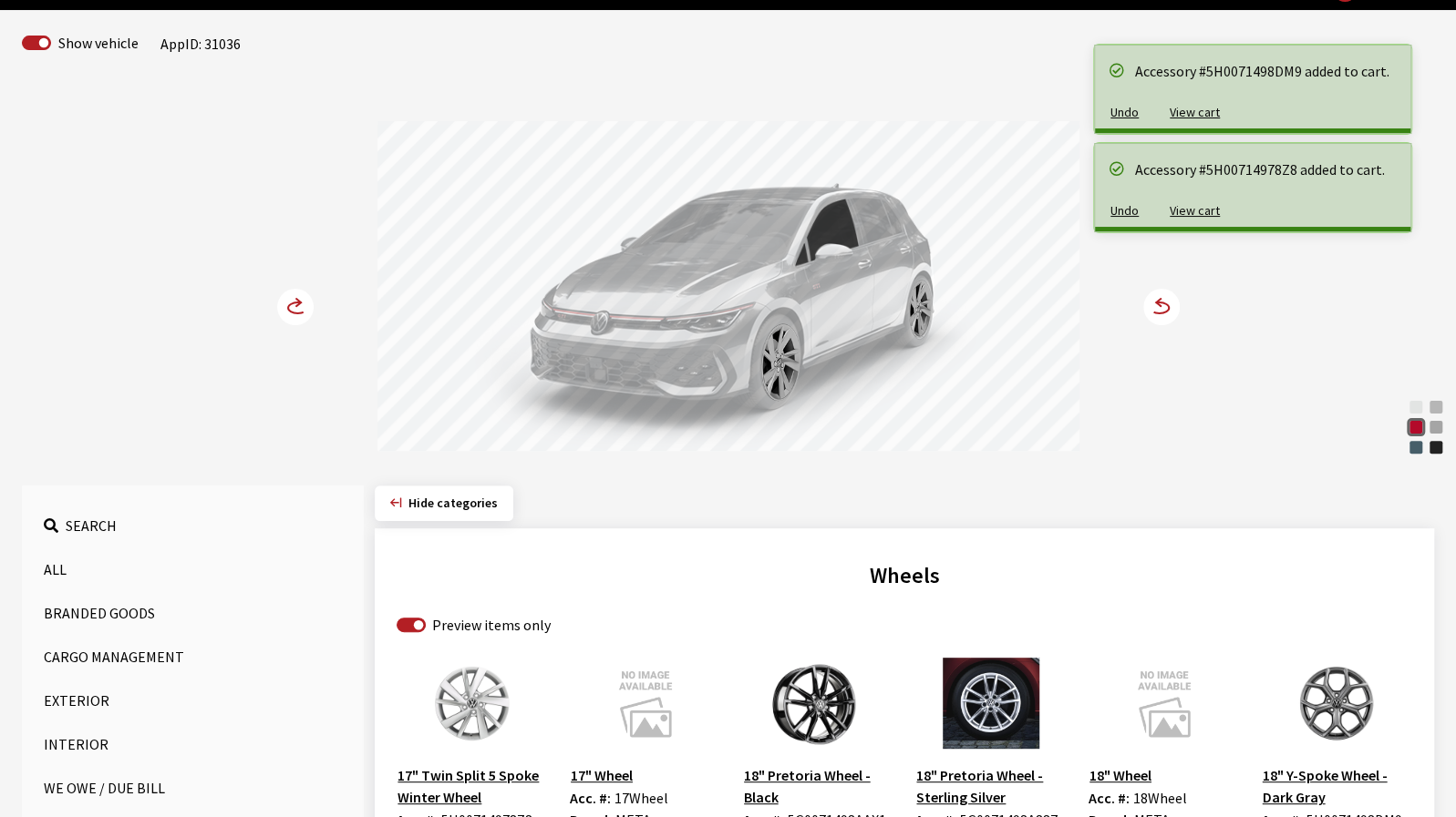
scroll to position [91, 0]
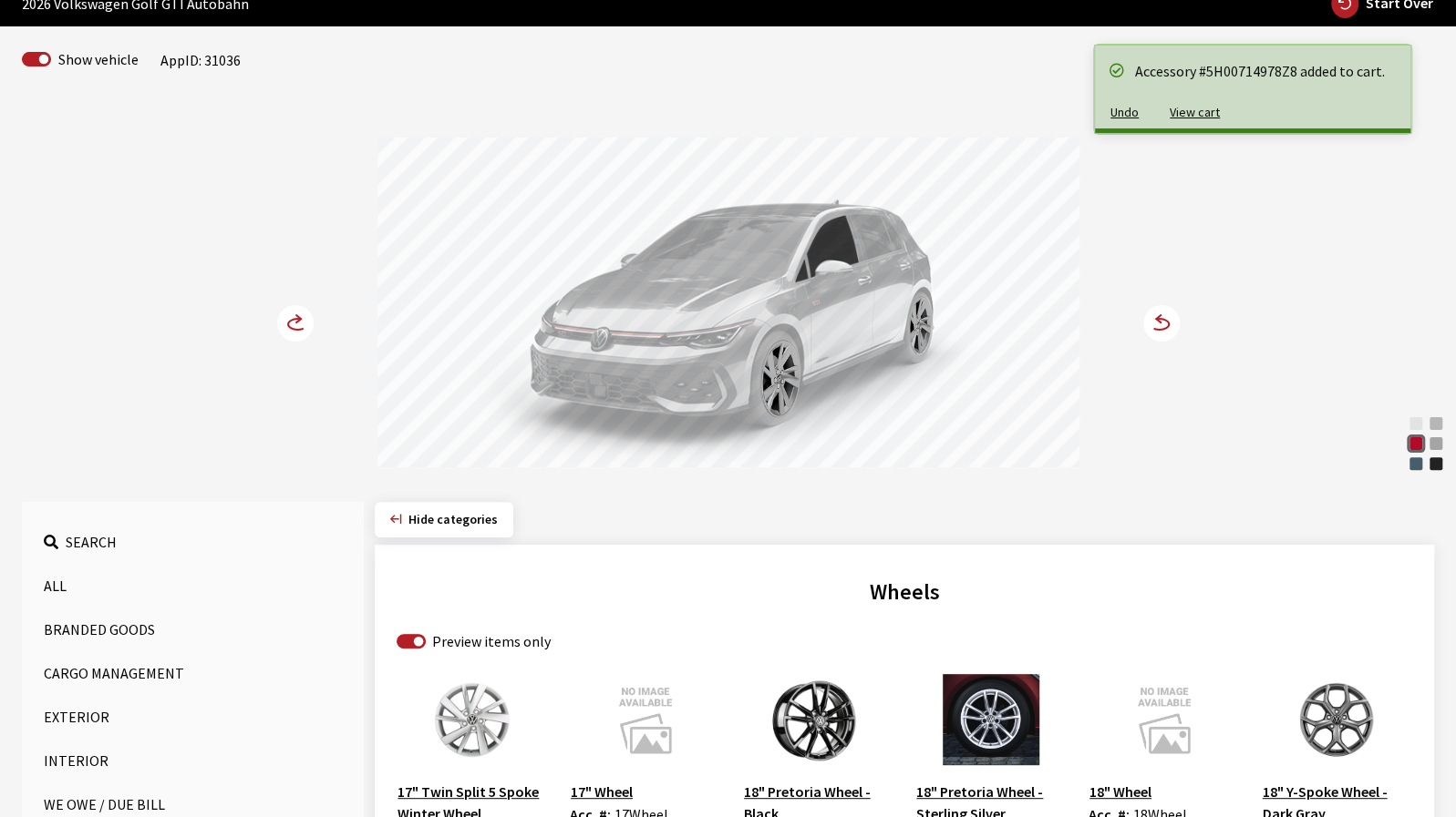
click at [302, 324] on icon at bounding box center [306, 324] width 13 height 16
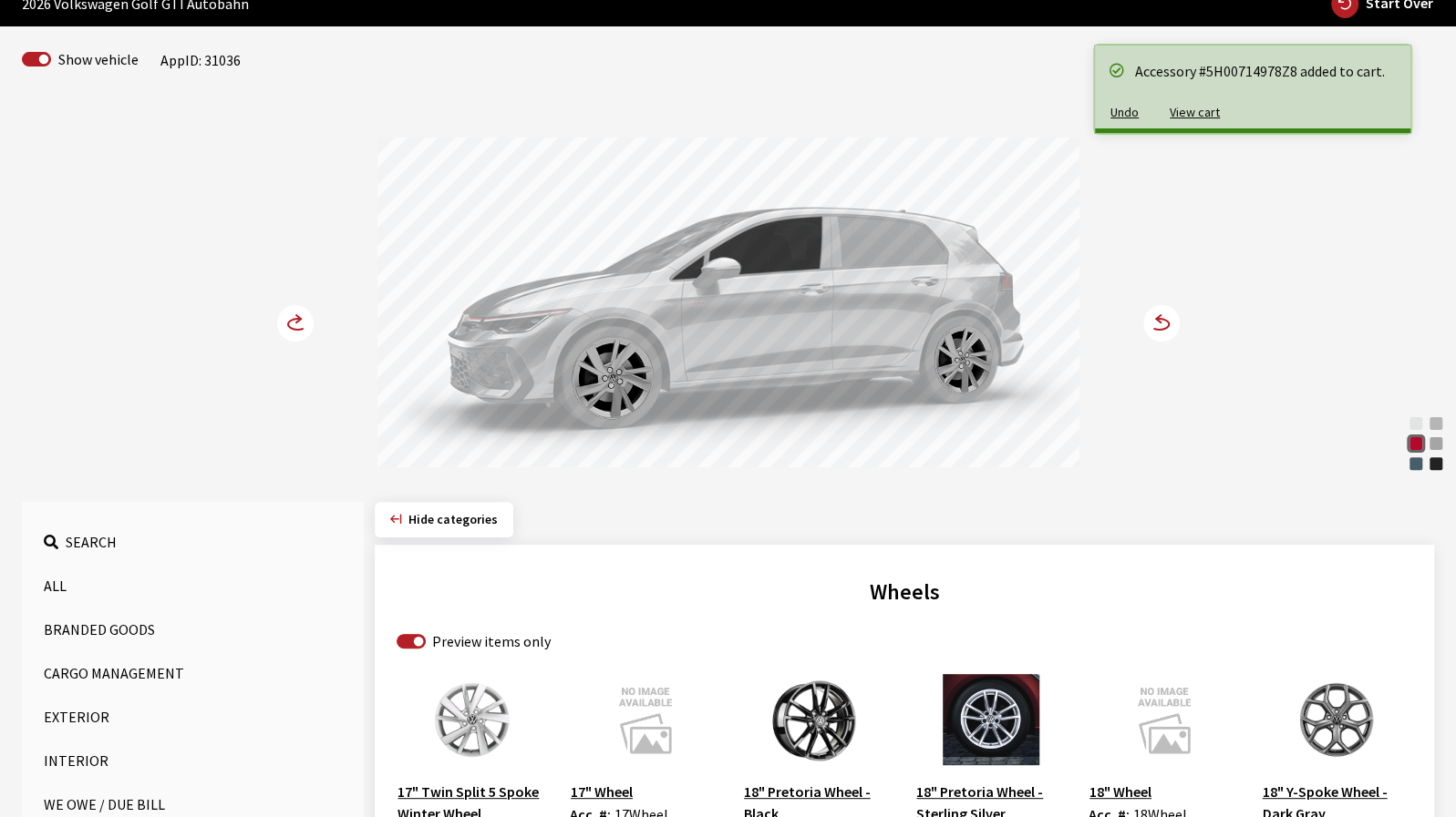
click at [302, 324] on icon at bounding box center [306, 324] width 13 height 16
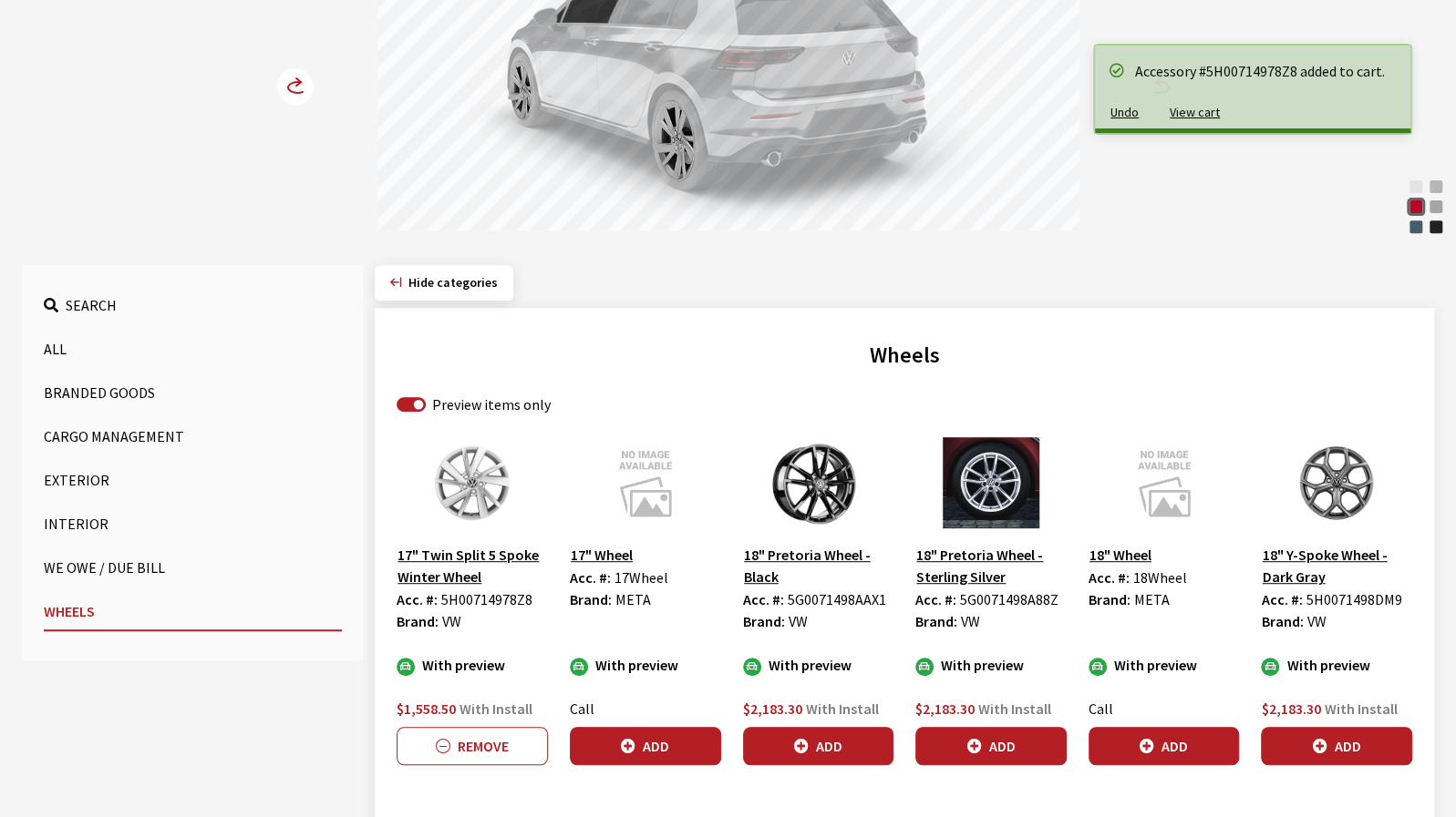
scroll to position [365, 0]
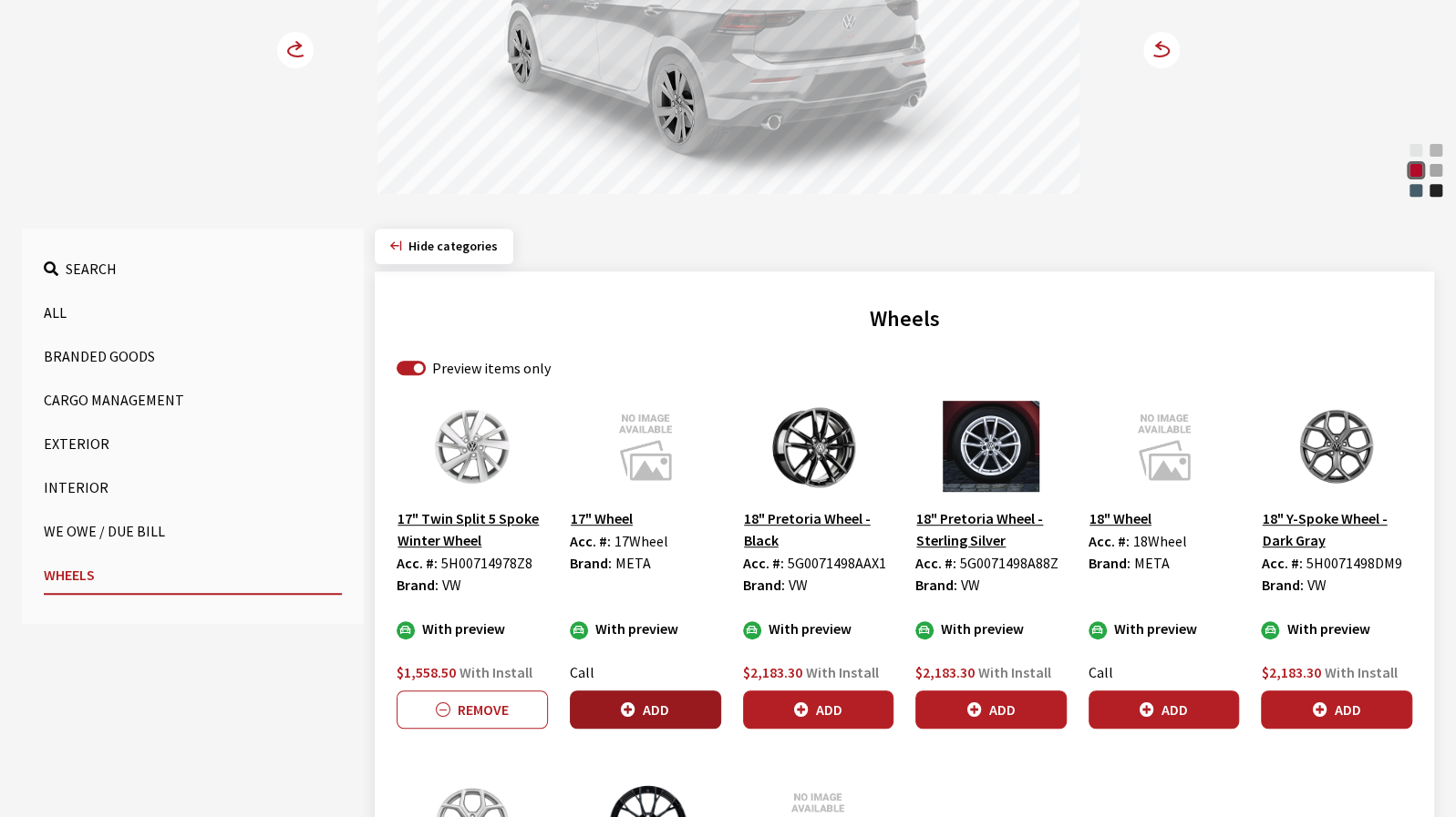
click at [685, 705] on button "Add" at bounding box center [645, 710] width 152 height 38
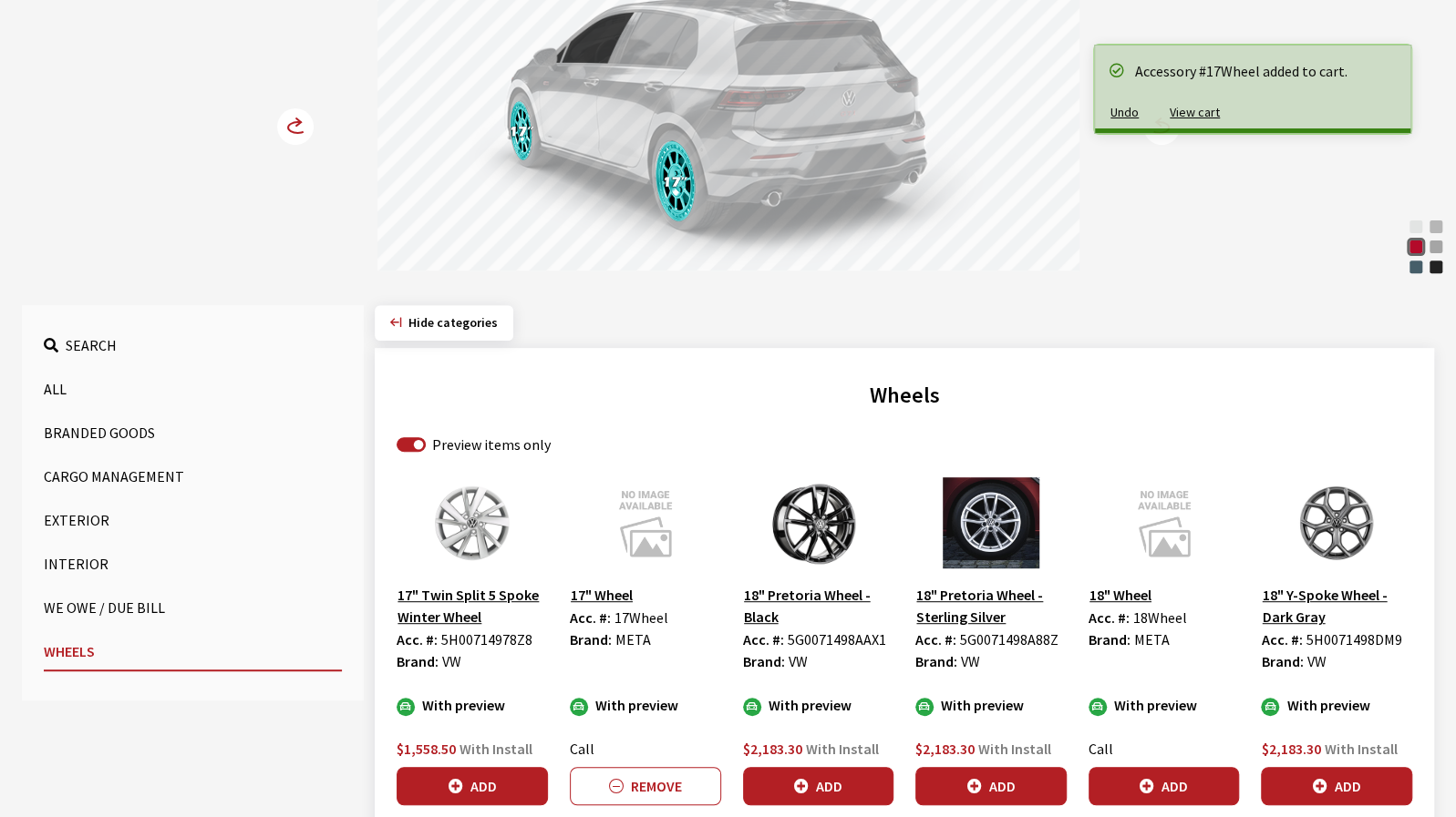
scroll to position [273, 0]
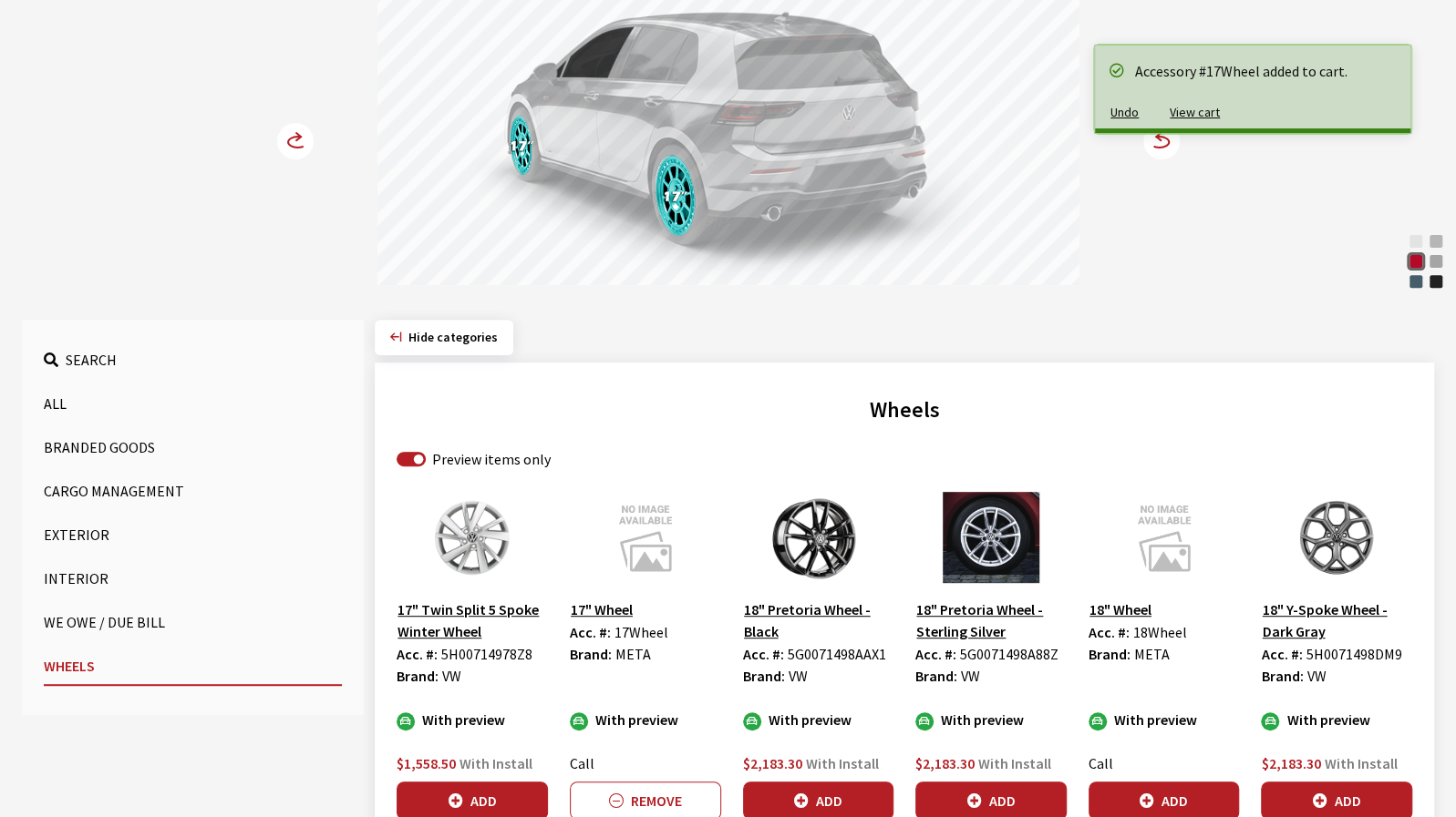
click at [845, 800] on button "Add" at bounding box center [819, 801] width 152 height 38
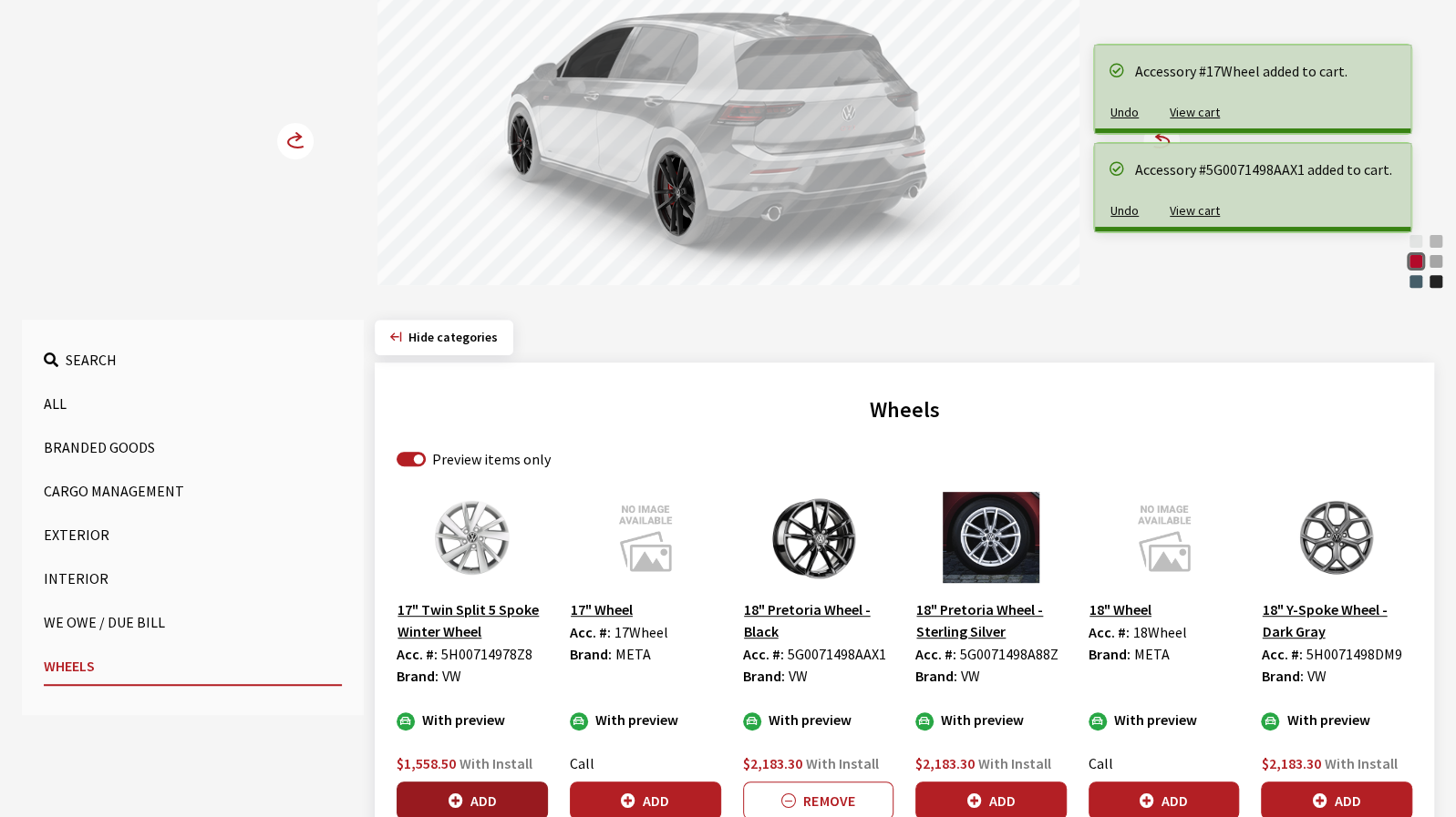
click at [525, 795] on button "Add" at bounding box center [473, 801] width 152 height 38
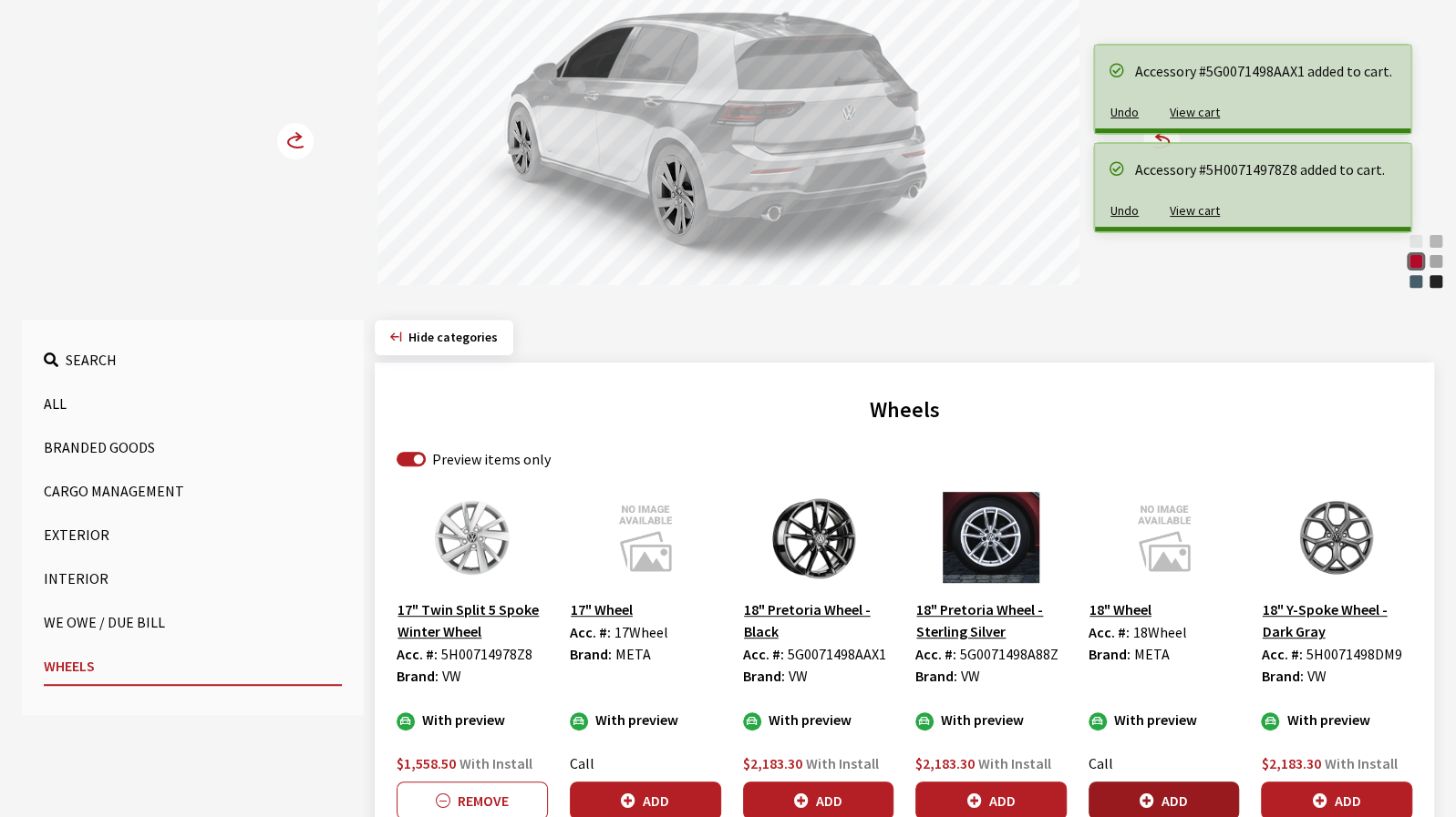
click at [1201, 791] on button "Add" at bounding box center [1164, 801] width 152 height 38
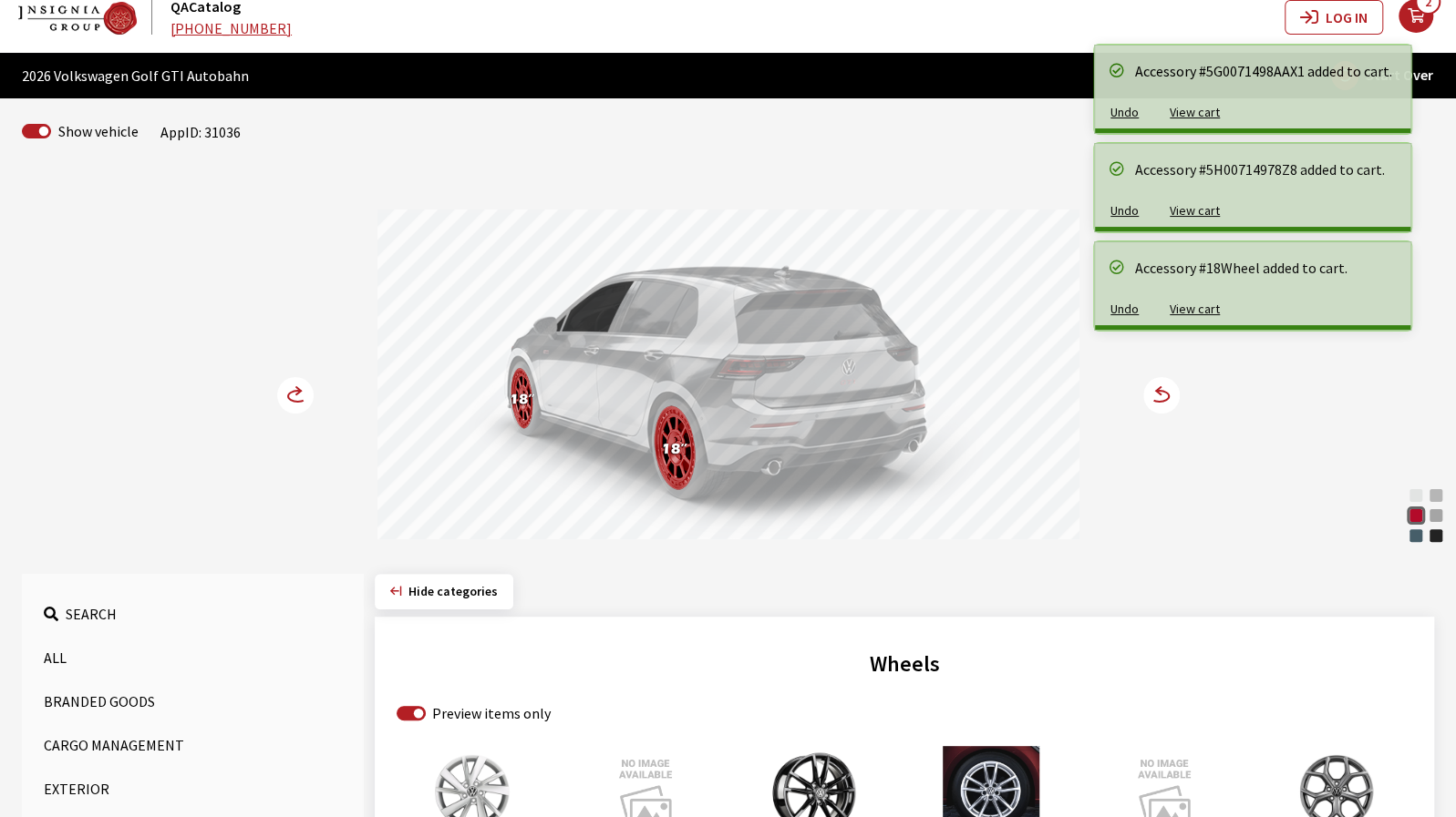
scroll to position [0, 0]
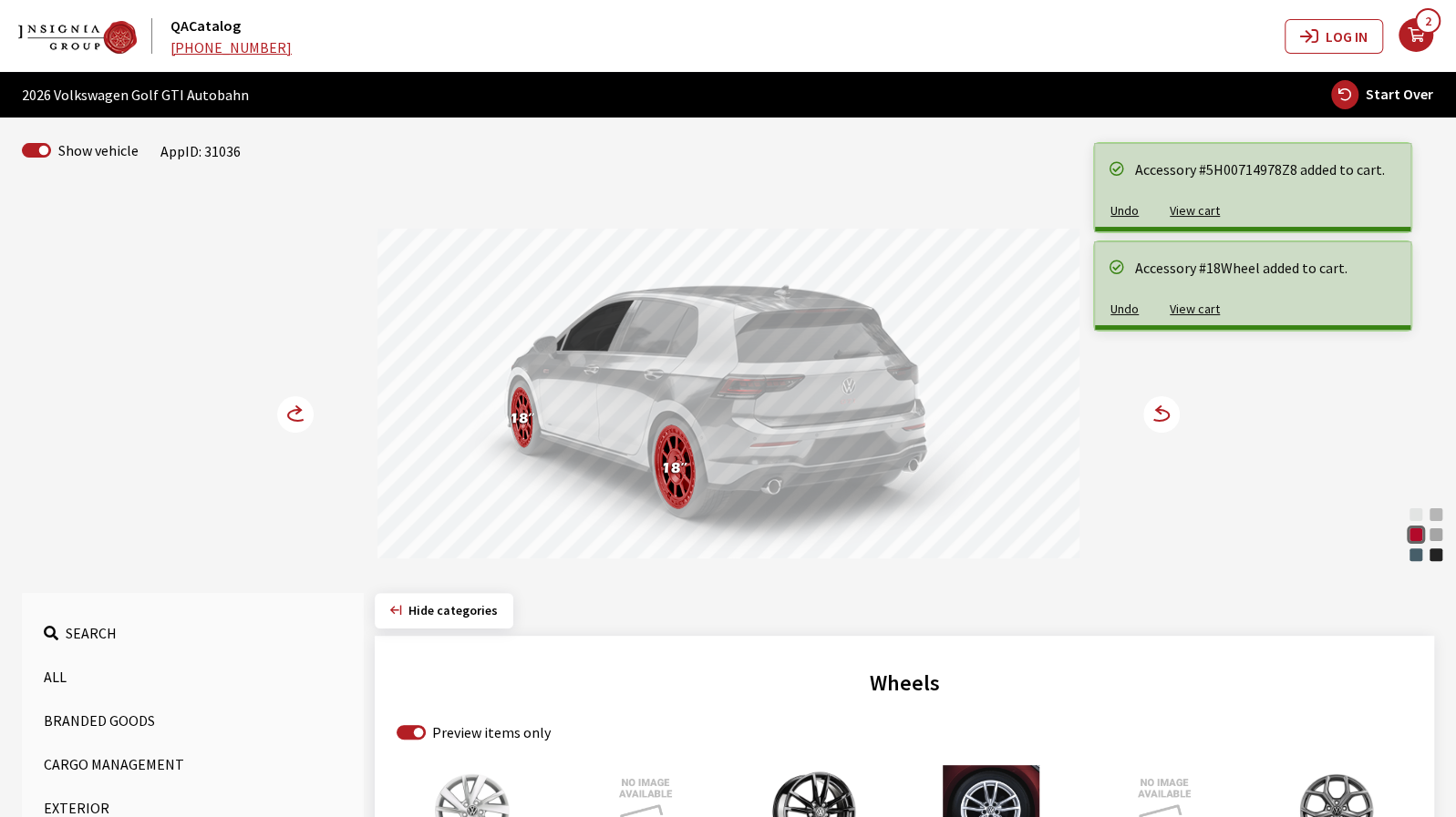
click at [1154, 424] on circle at bounding box center [1161, 415] width 37 height 37
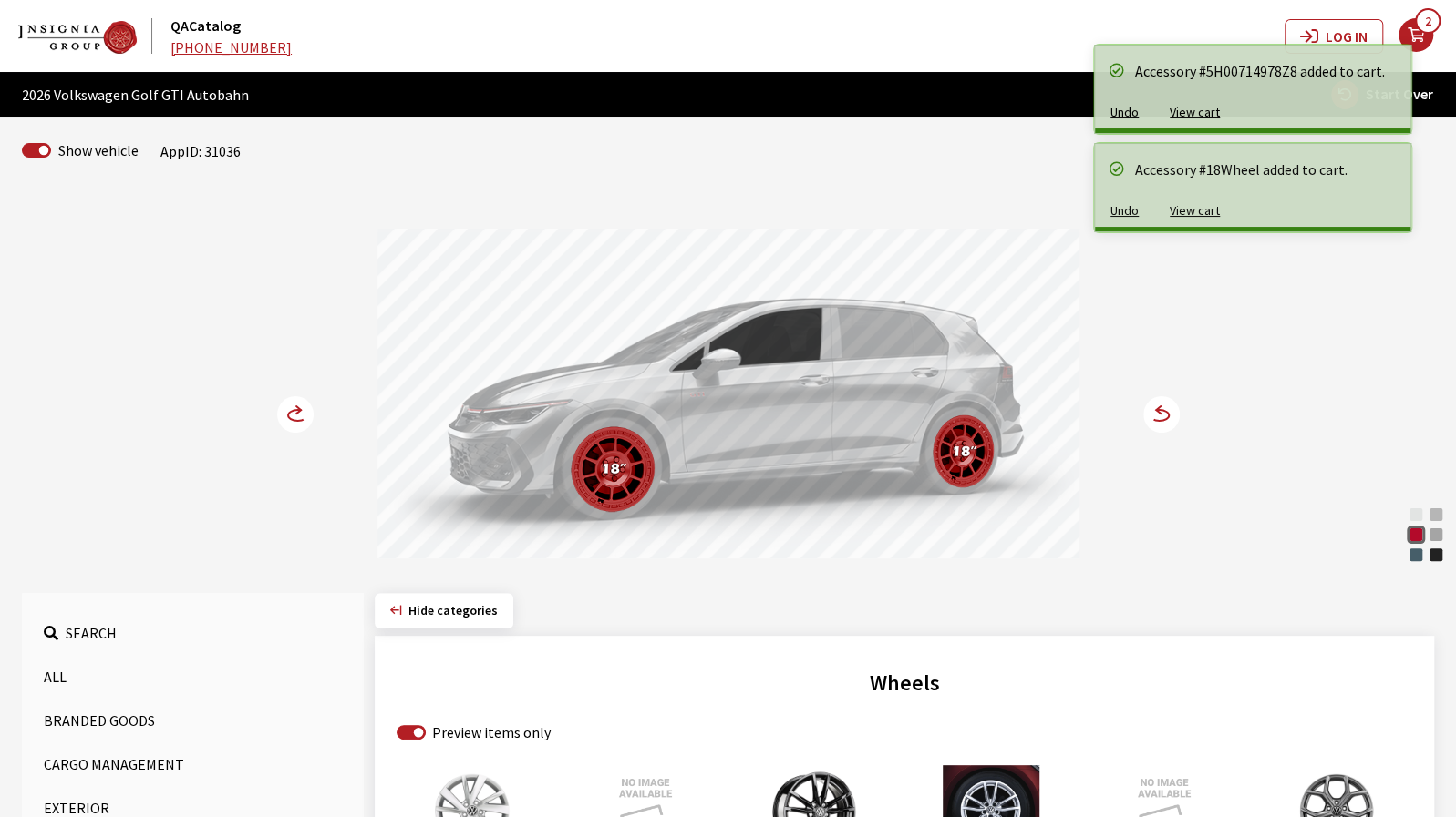
click at [1154, 424] on circle at bounding box center [1161, 415] width 37 height 37
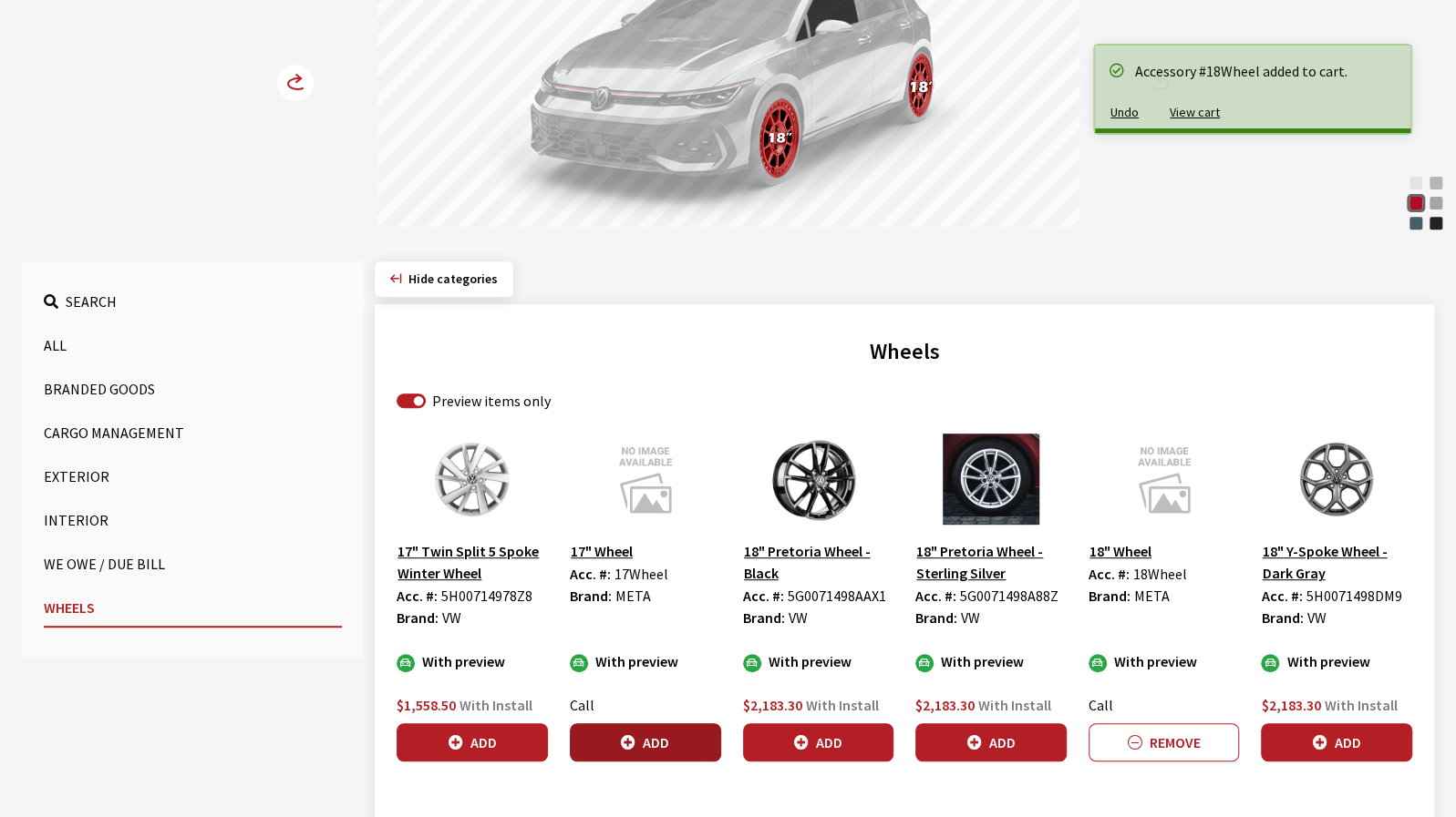
scroll to position [365, 0]
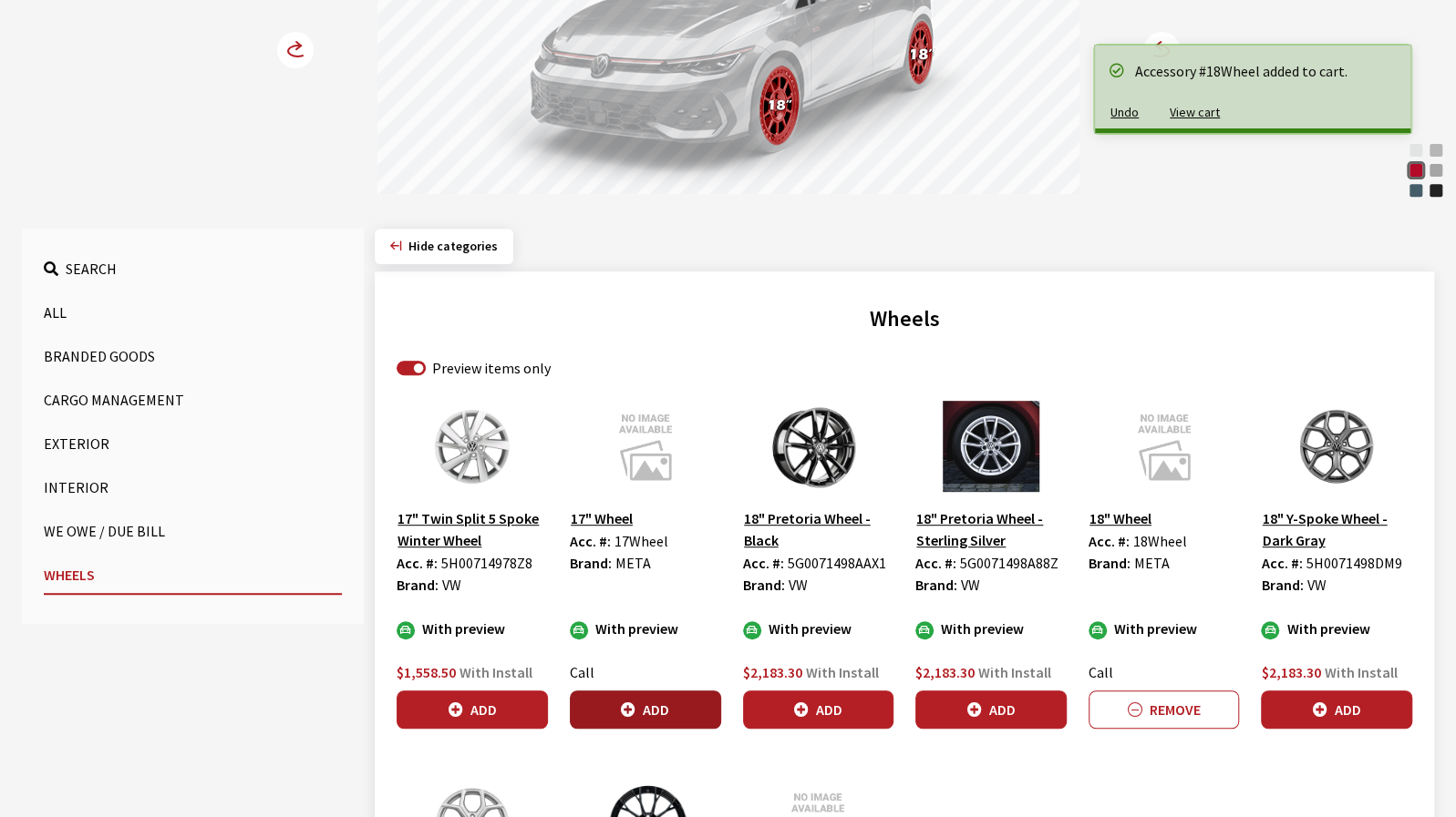
click at [643, 703] on button "Add" at bounding box center [645, 710] width 152 height 38
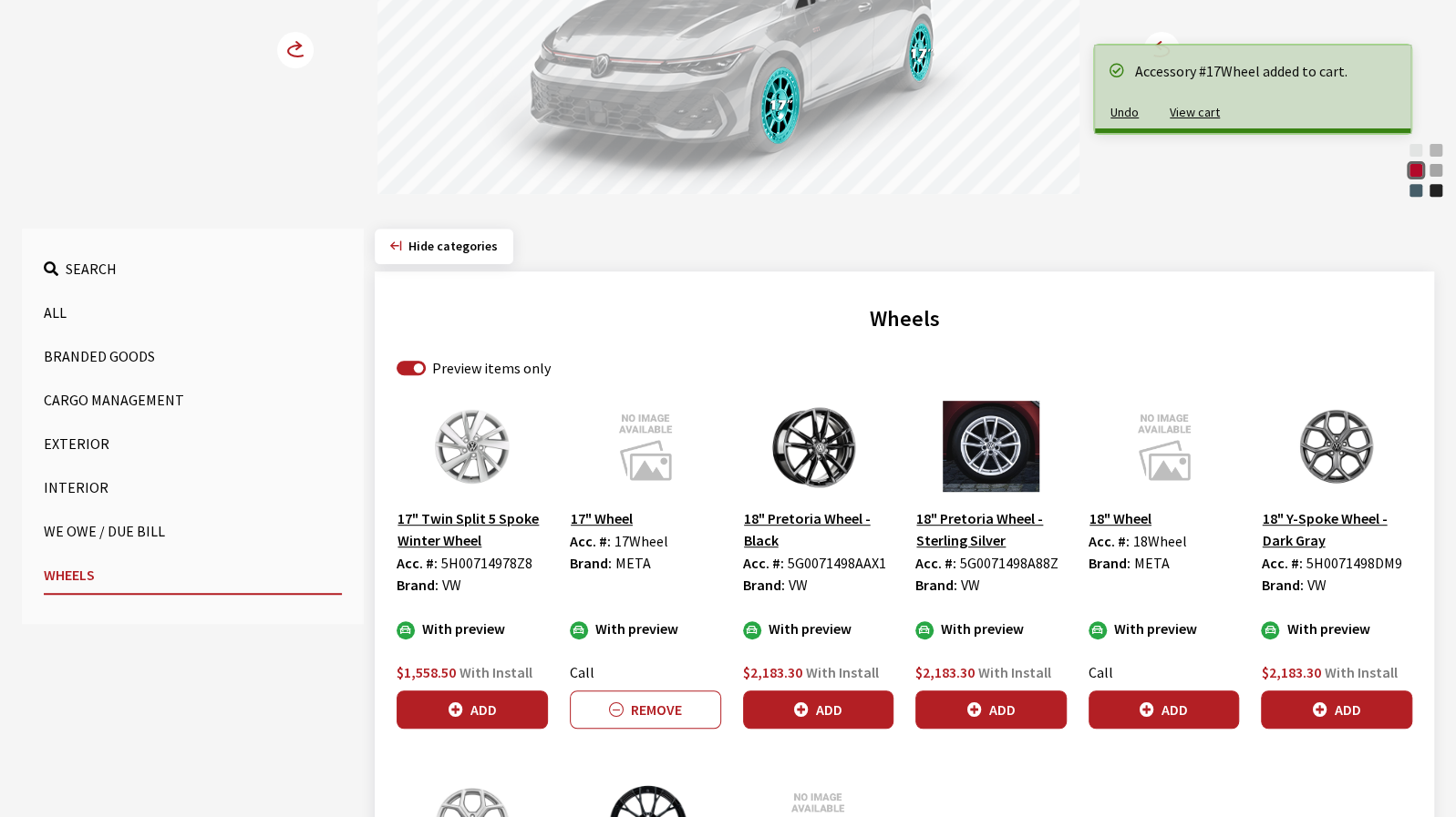
click at [279, 59] on icon at bounding box center [295, 50] width 37 height 37
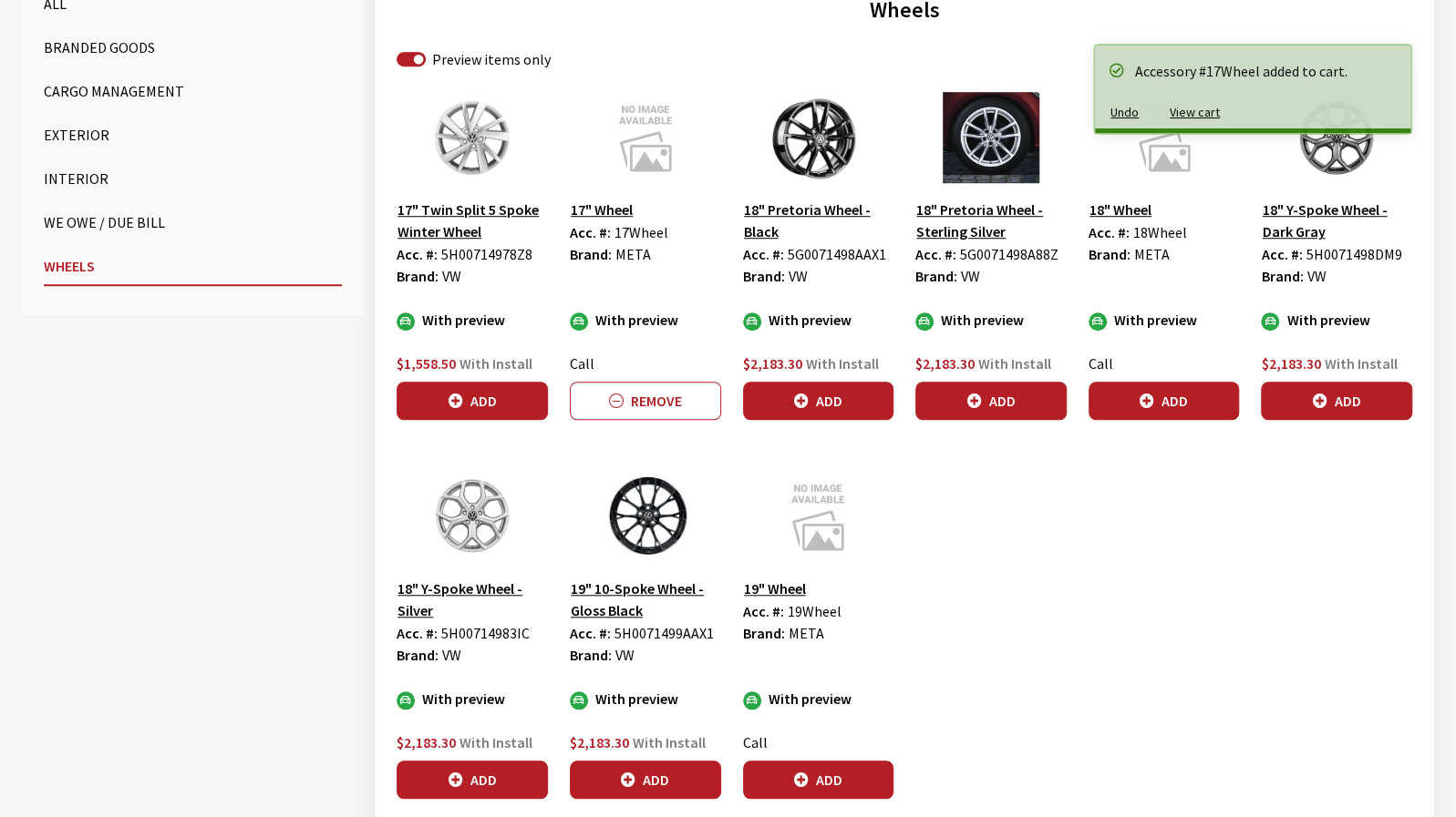
scroll to position [729, 0]
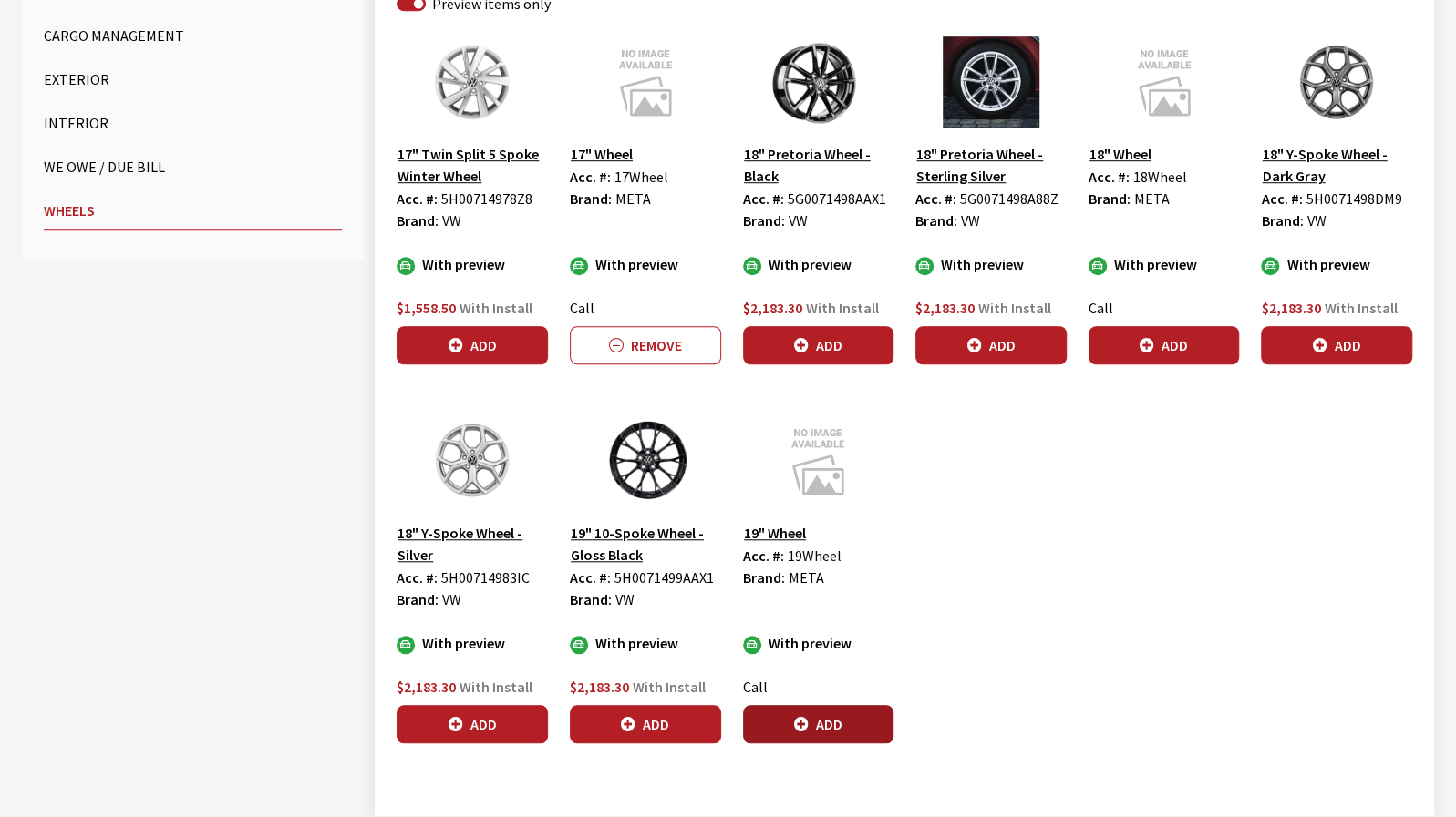
click at [846, 717] on button "Add" at bounding box center [819, 725] width 152 height 38
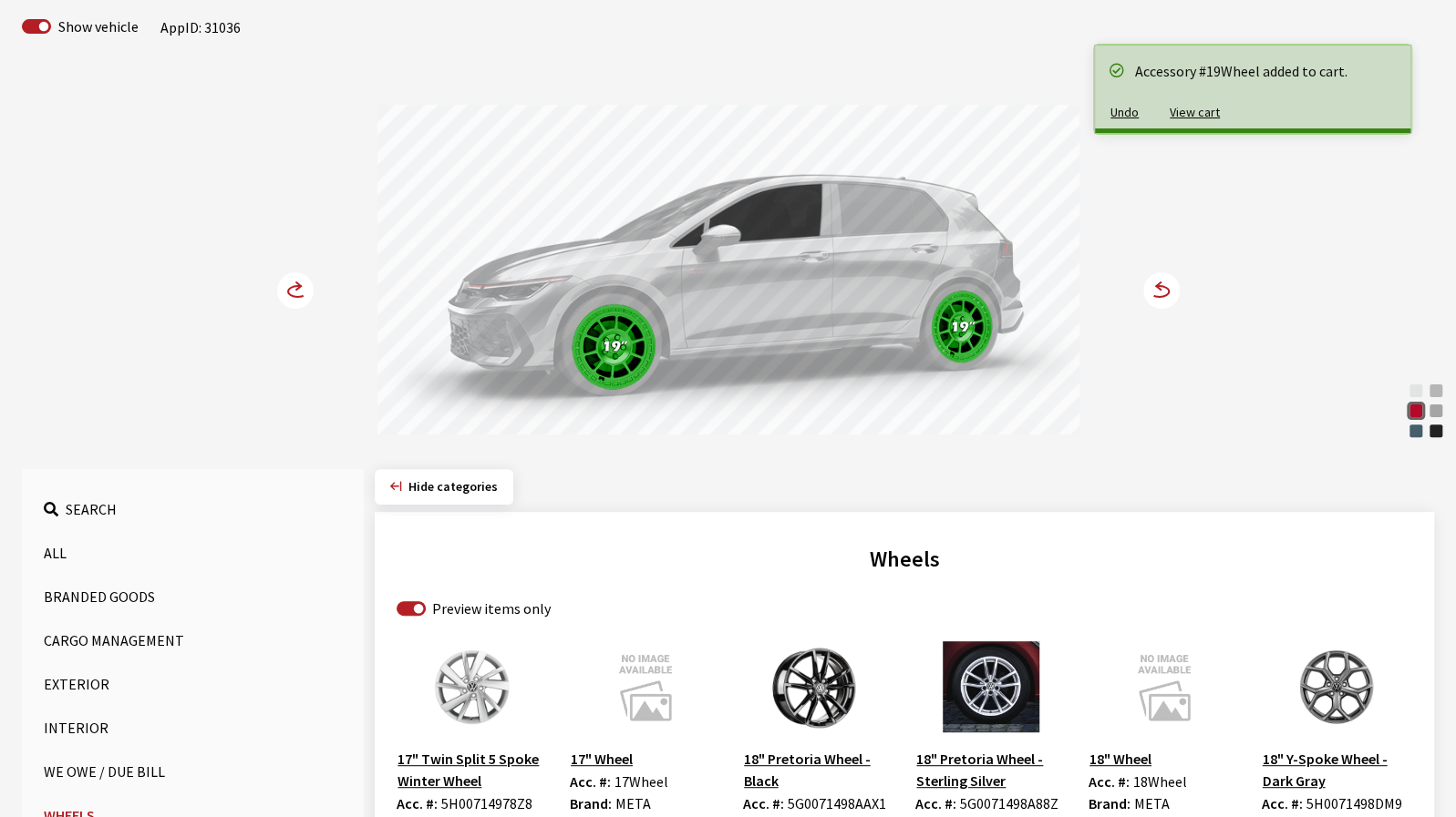
scroll to position [91, 0]
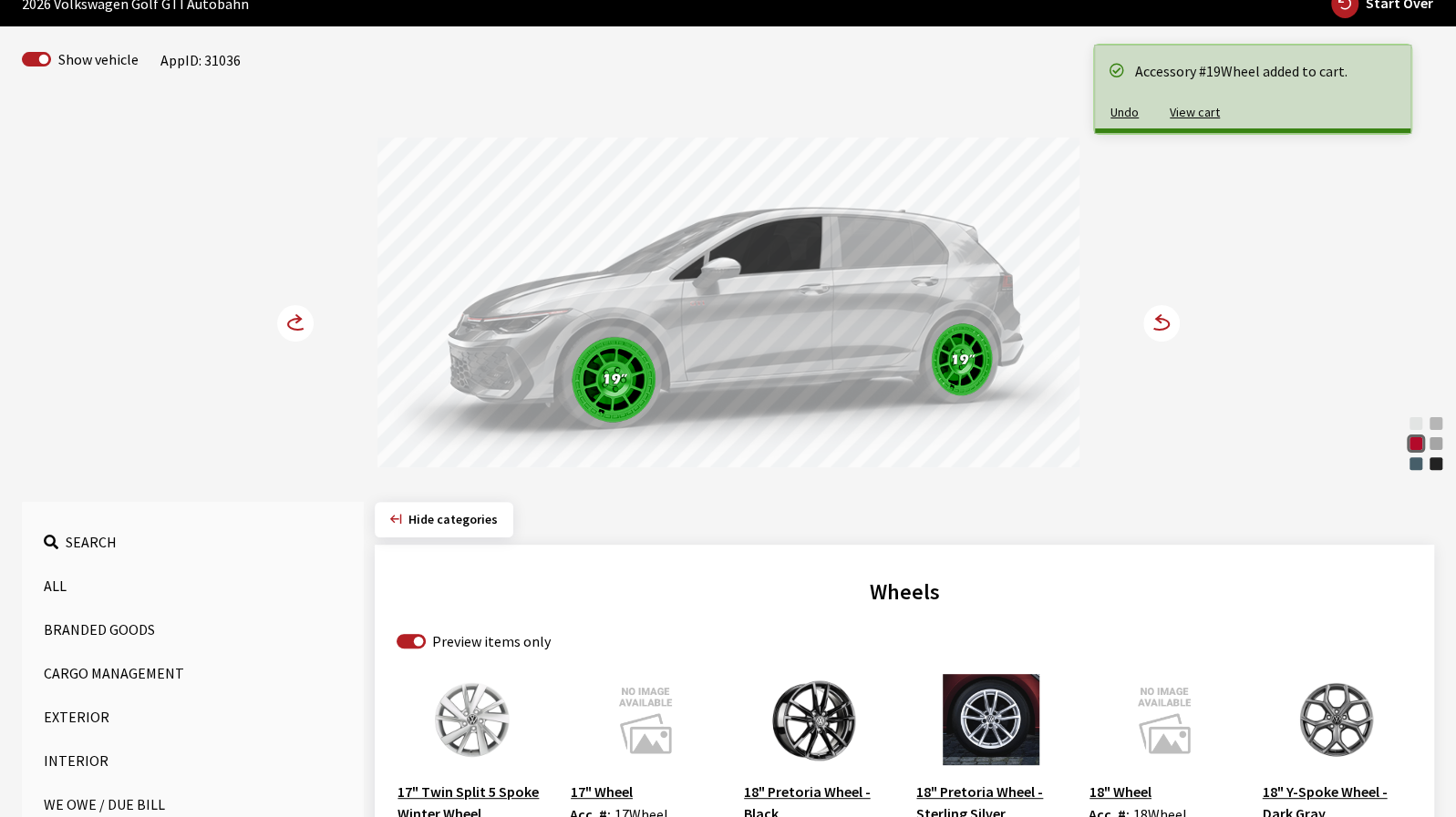
click at [308, 325] on icon at bounding box center [306, 324] width 13 height 16
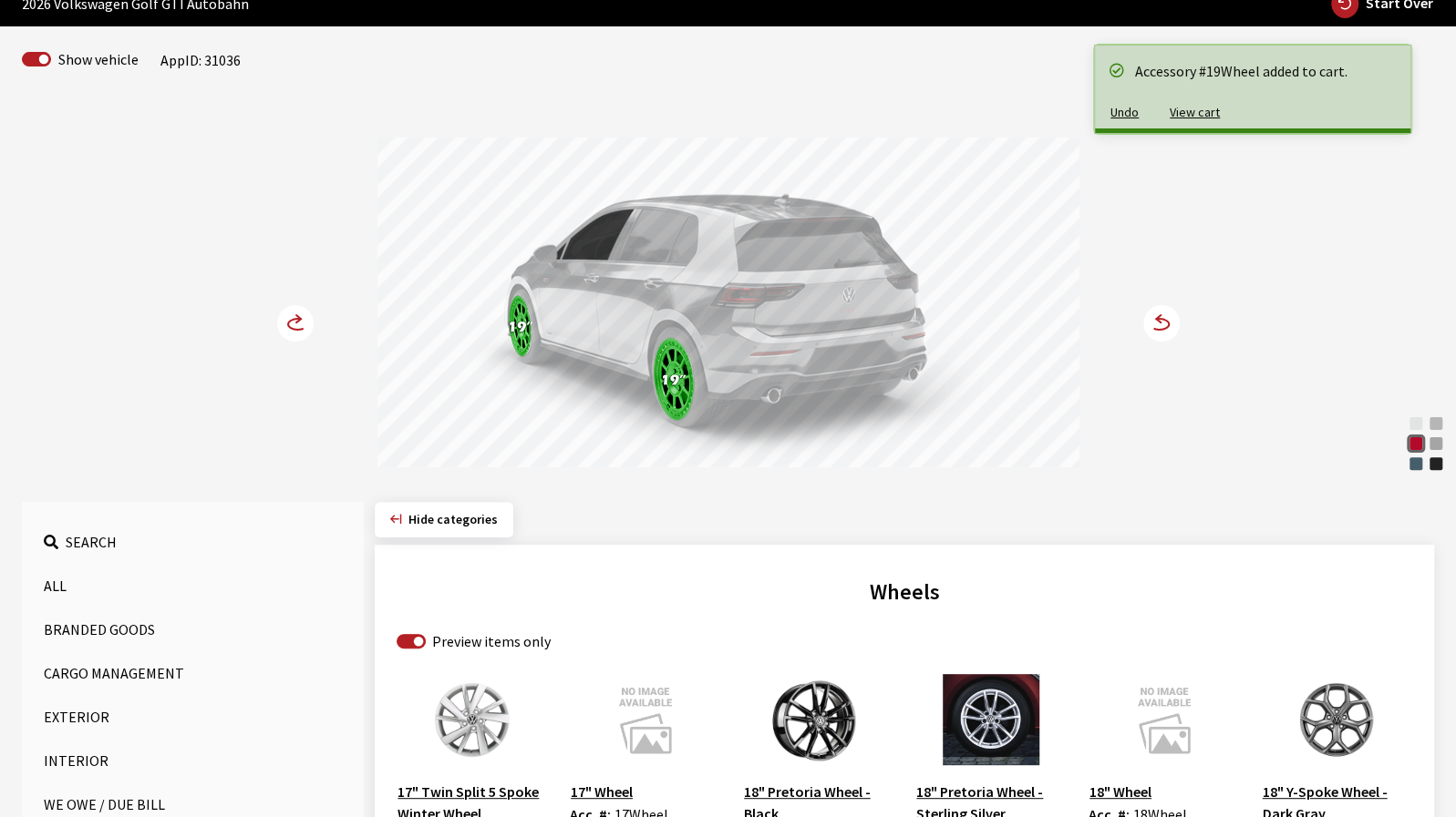
click at [308, 325] on icon at bounding box center [306, 324] width 13 height 16
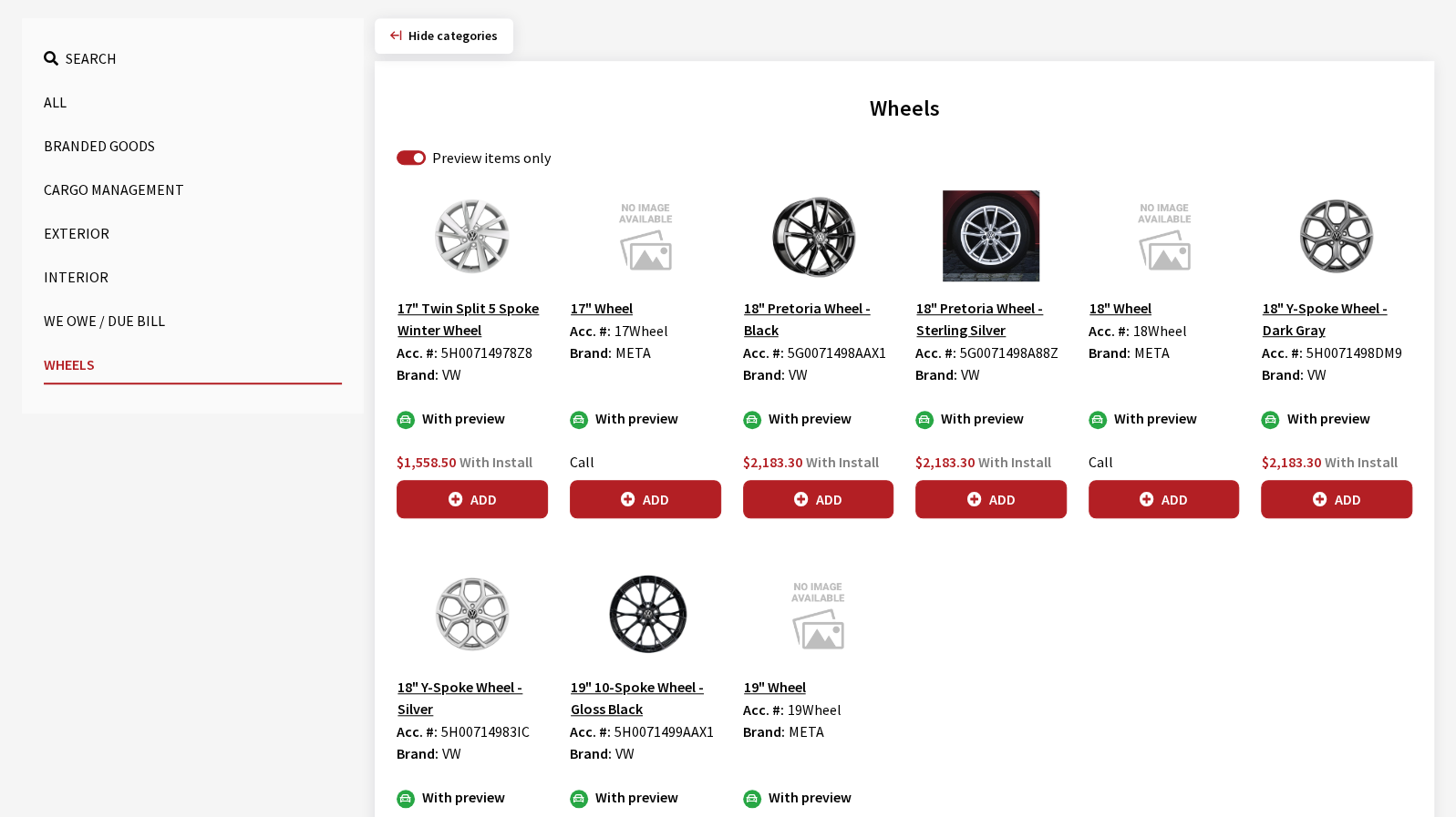
scroll to position [729, 0]
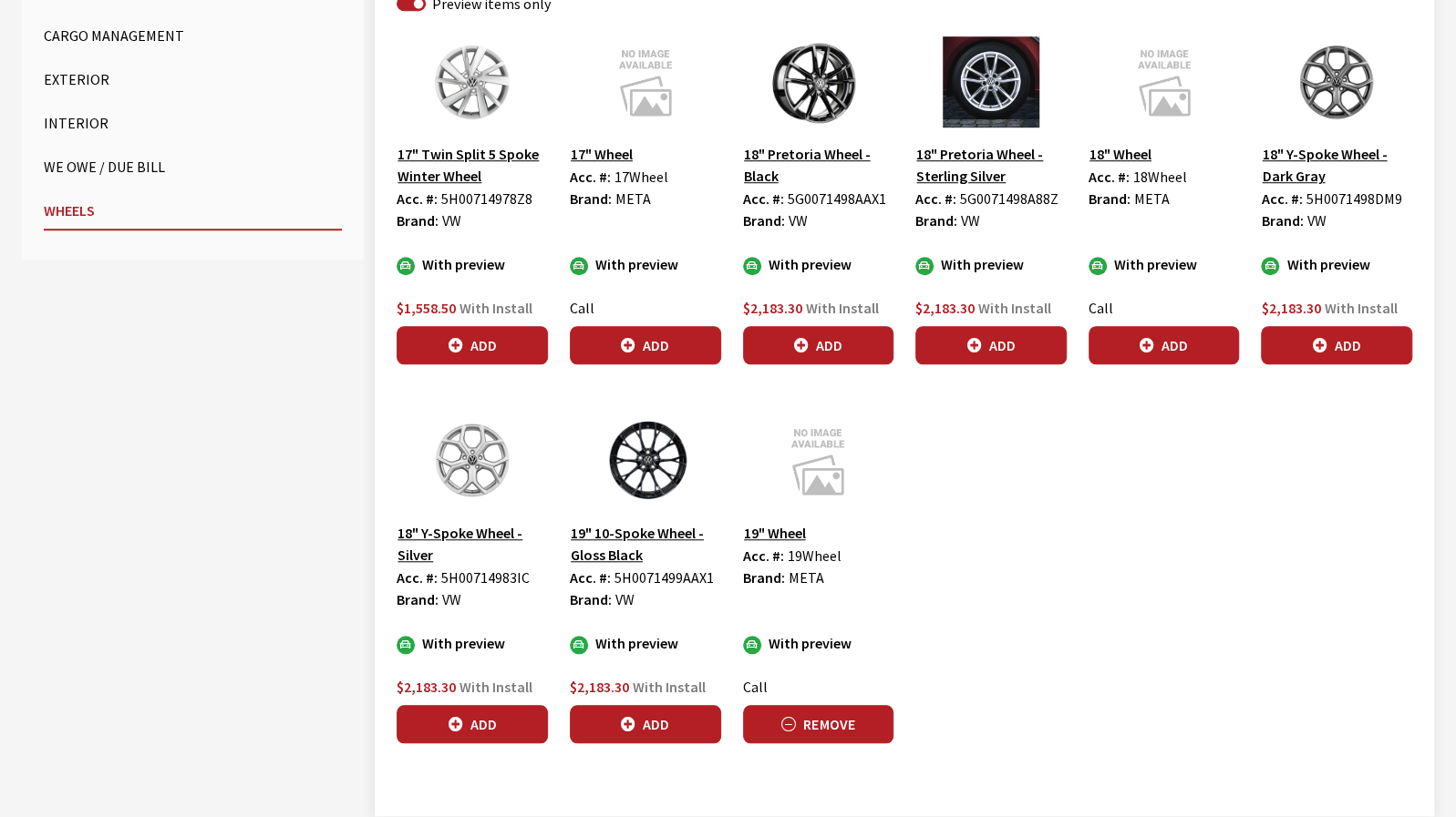
click at [764, 728] on button "Remove" at bounding box center [819, 725] width 152 height 38
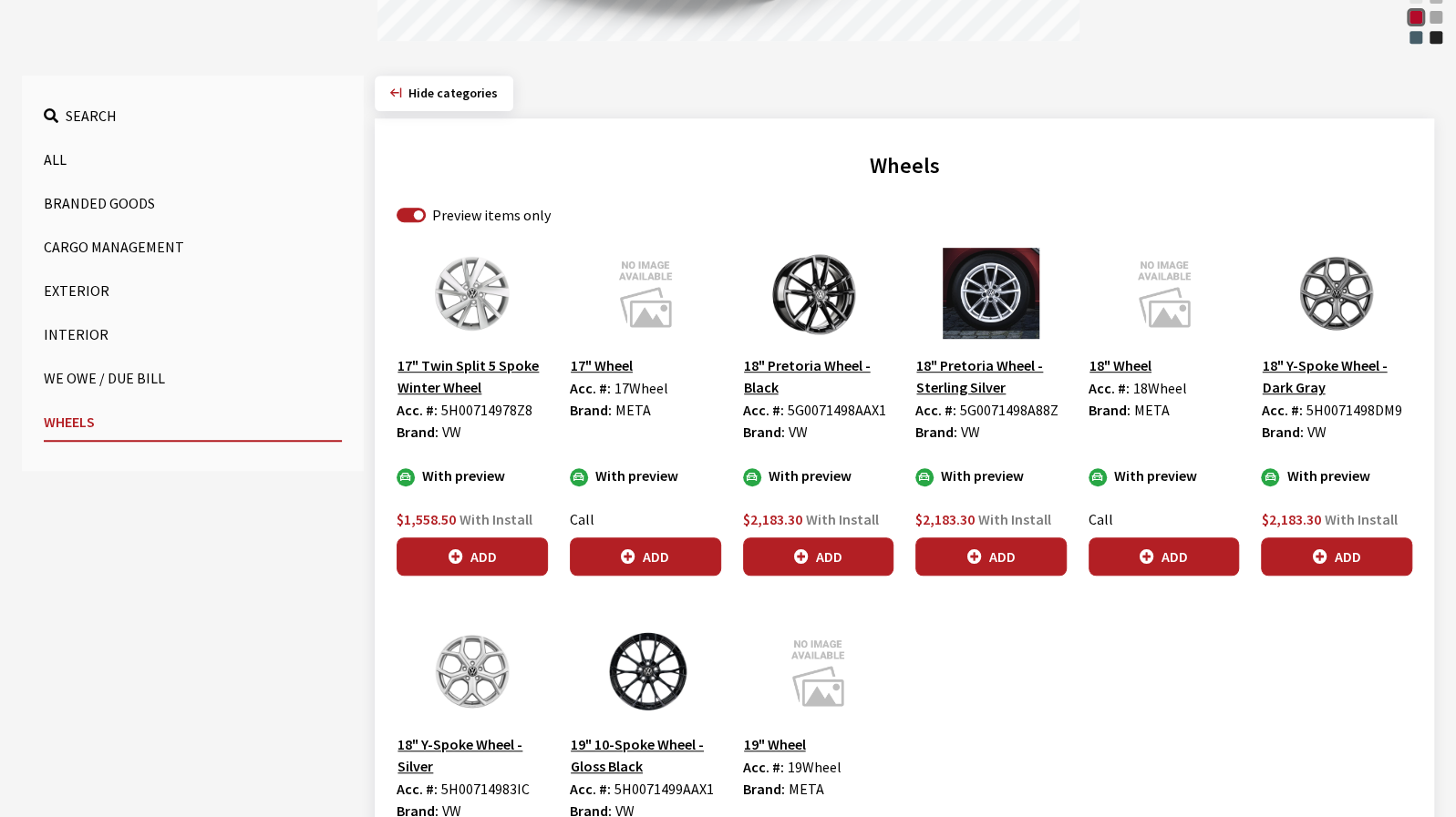
scroll to position [456, 0]
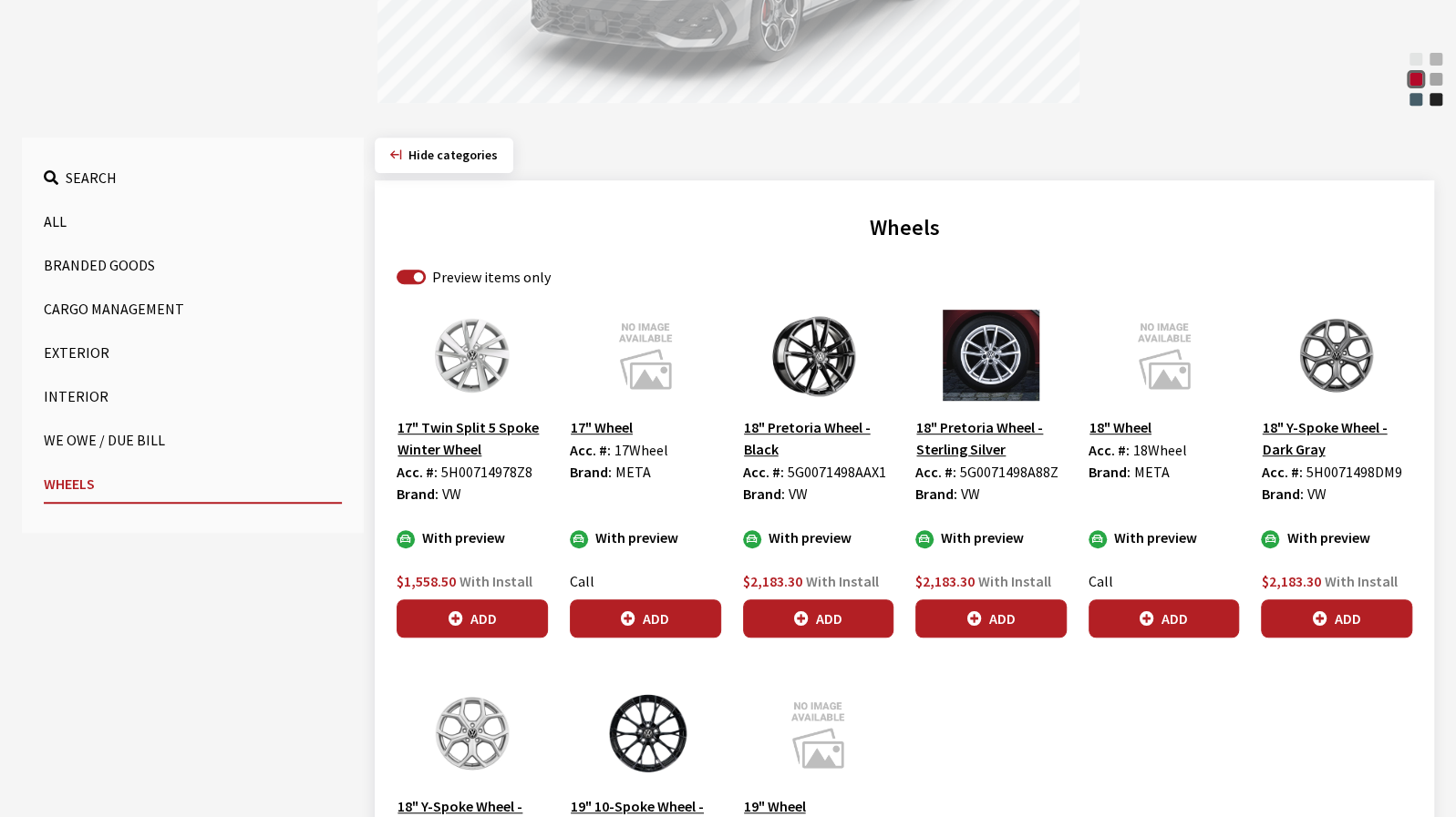
click at [57, 221] on button "All" at bounding box center [193, 221] width 298 height 37
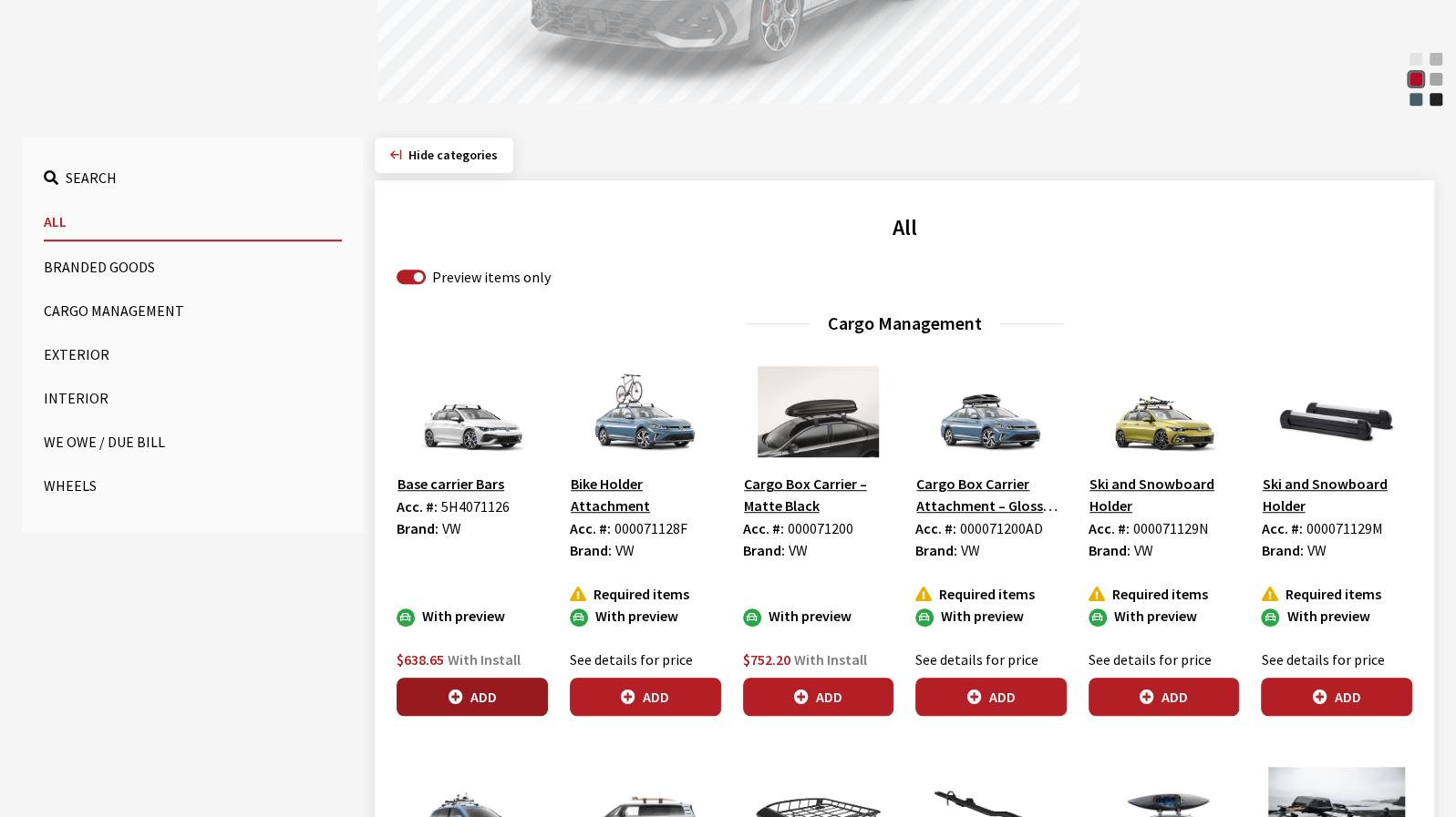
click at [458, 693] on icon "button" at bounding box center [456, 698] width 15 height 15
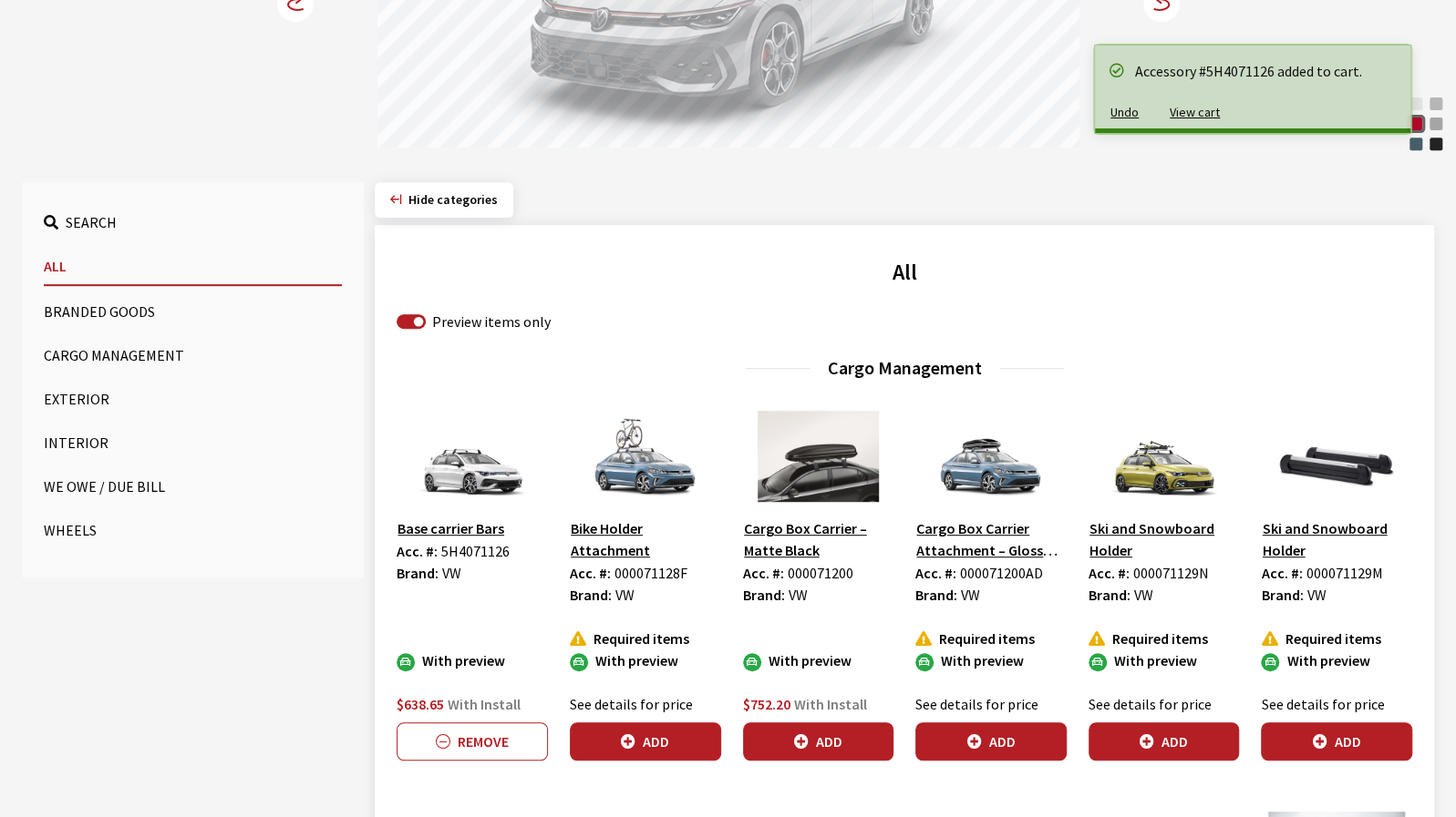
scroll to position [0, 0]
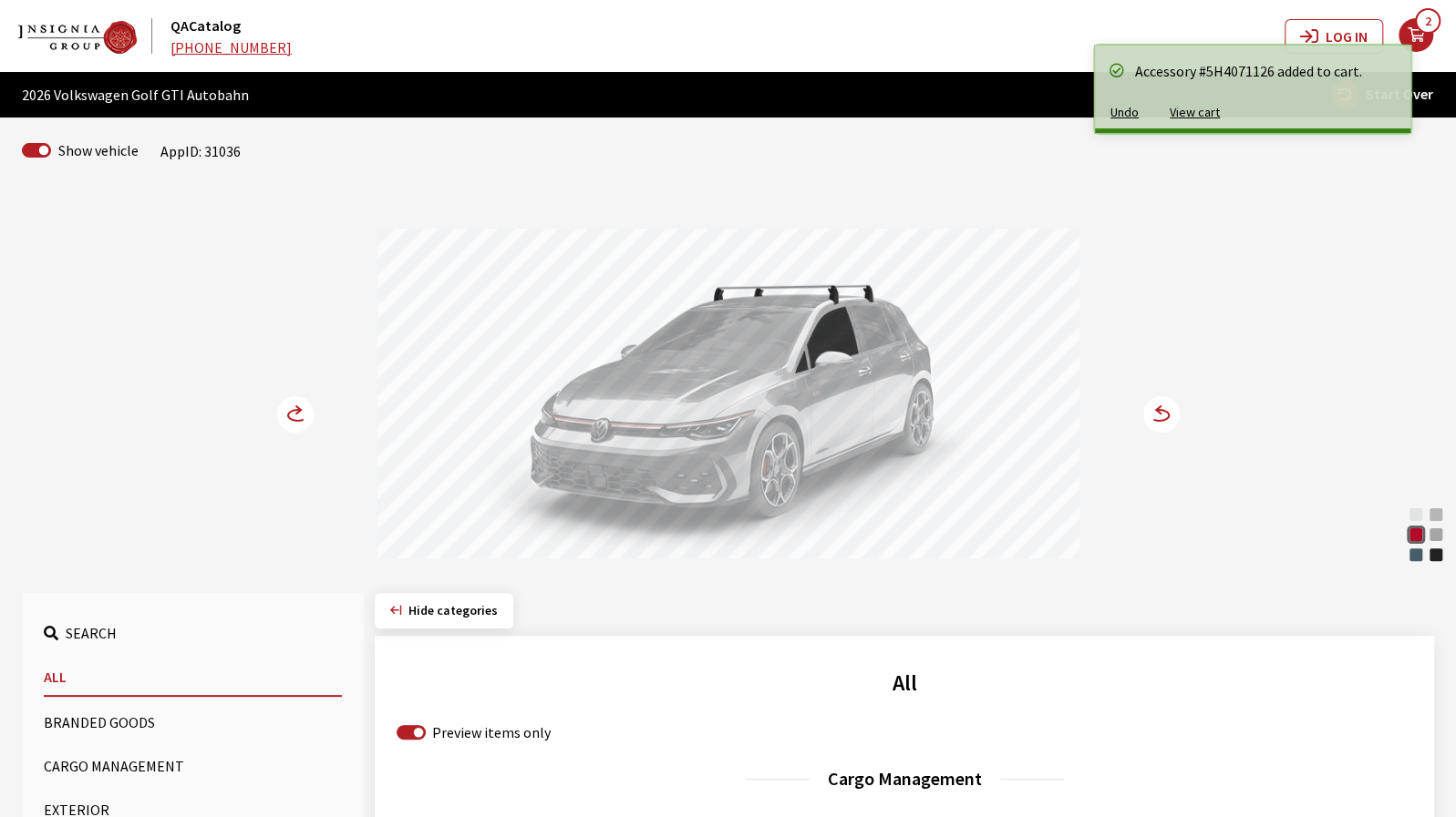
click at [302, 411] on icon at bounding box center [306, 416] width 13 height 16
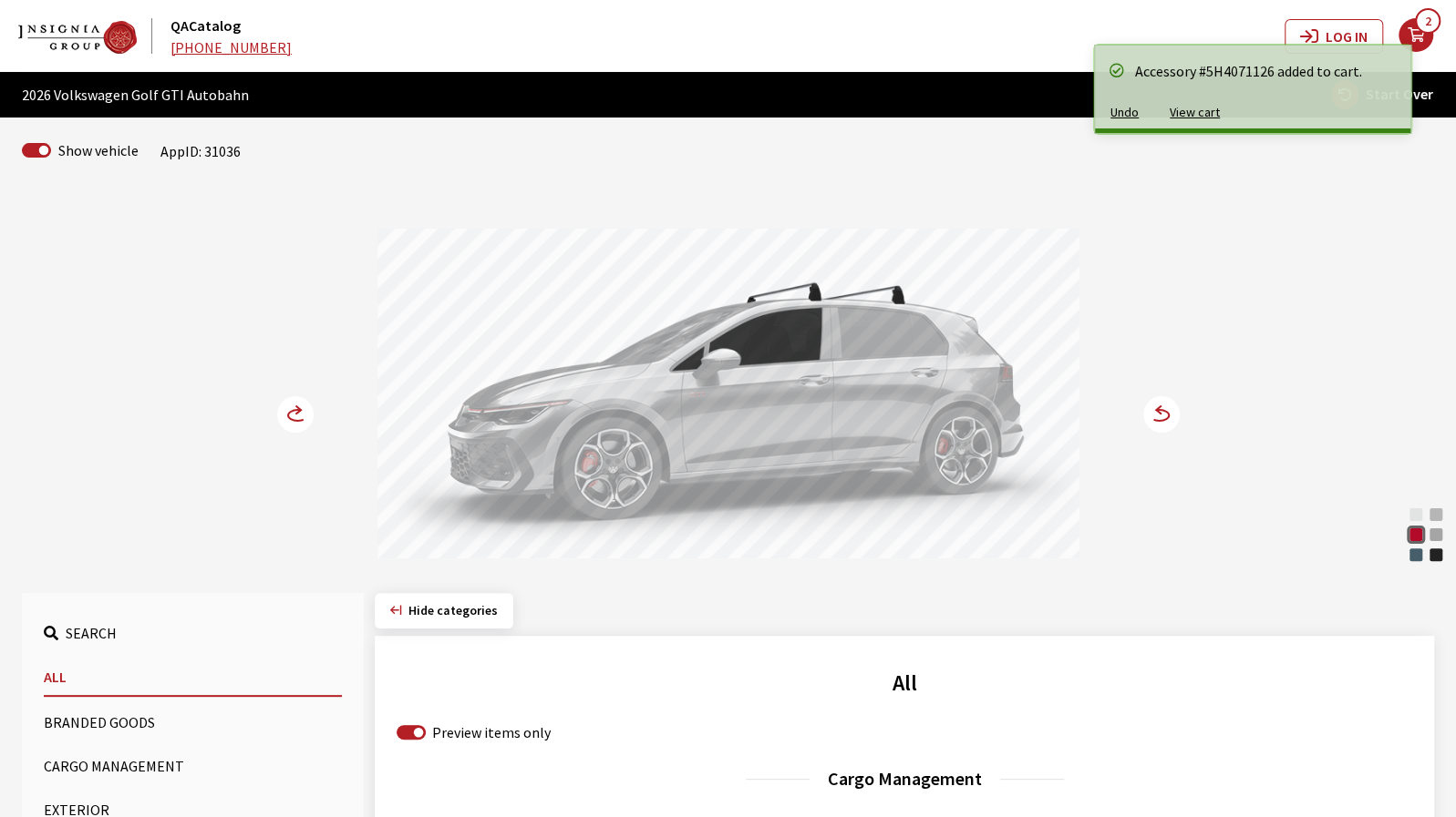
click at [302, 411] on icon at bounding box center [306, 416] width 13 height 16
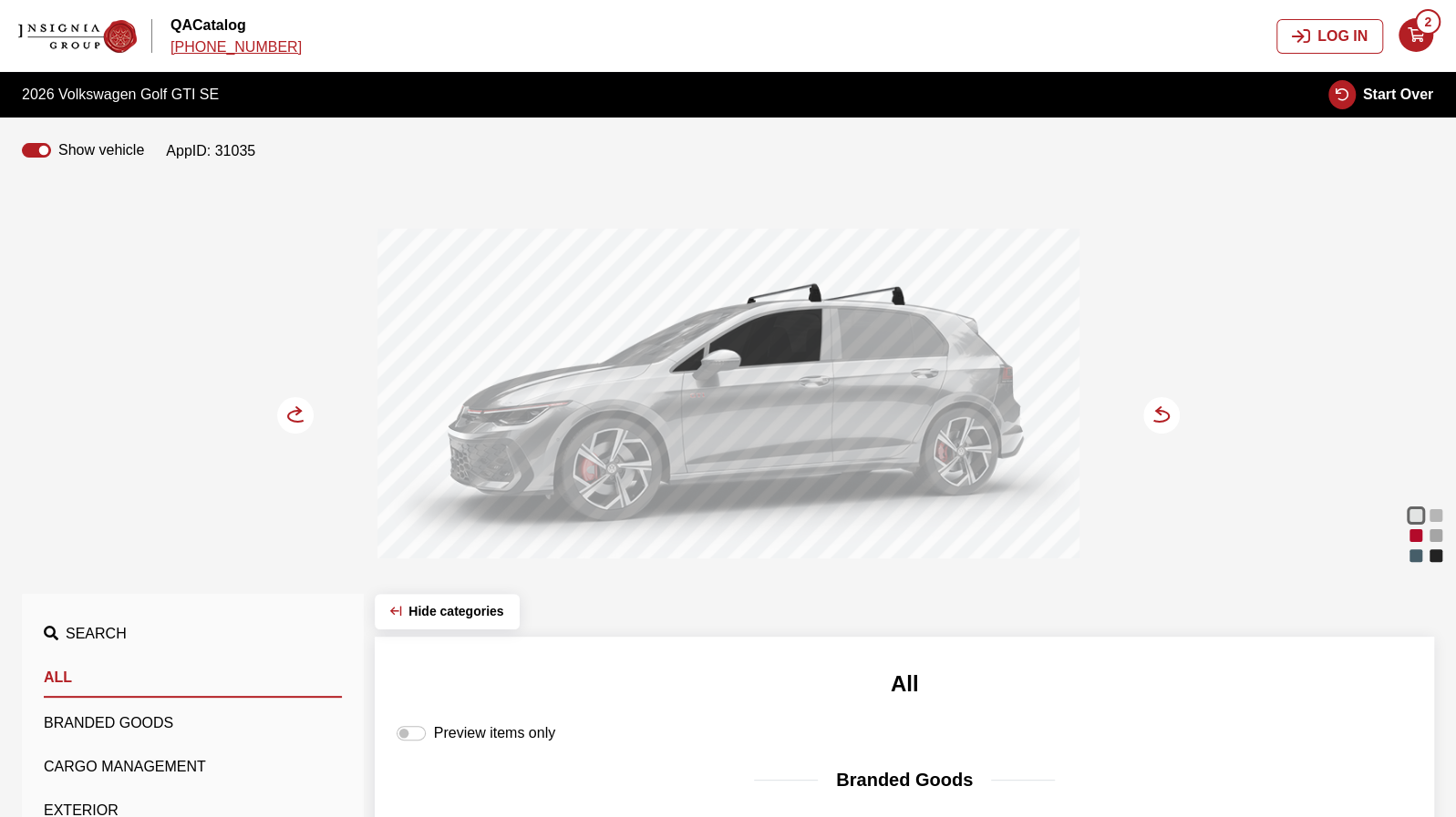
click at [1421, 535] on div "Kings Red Metallic" at bounding box center [1416, 536] width 18 height 18
click at [1168, 411] on circle at bounding box center [1161, 416] width 37 height 37
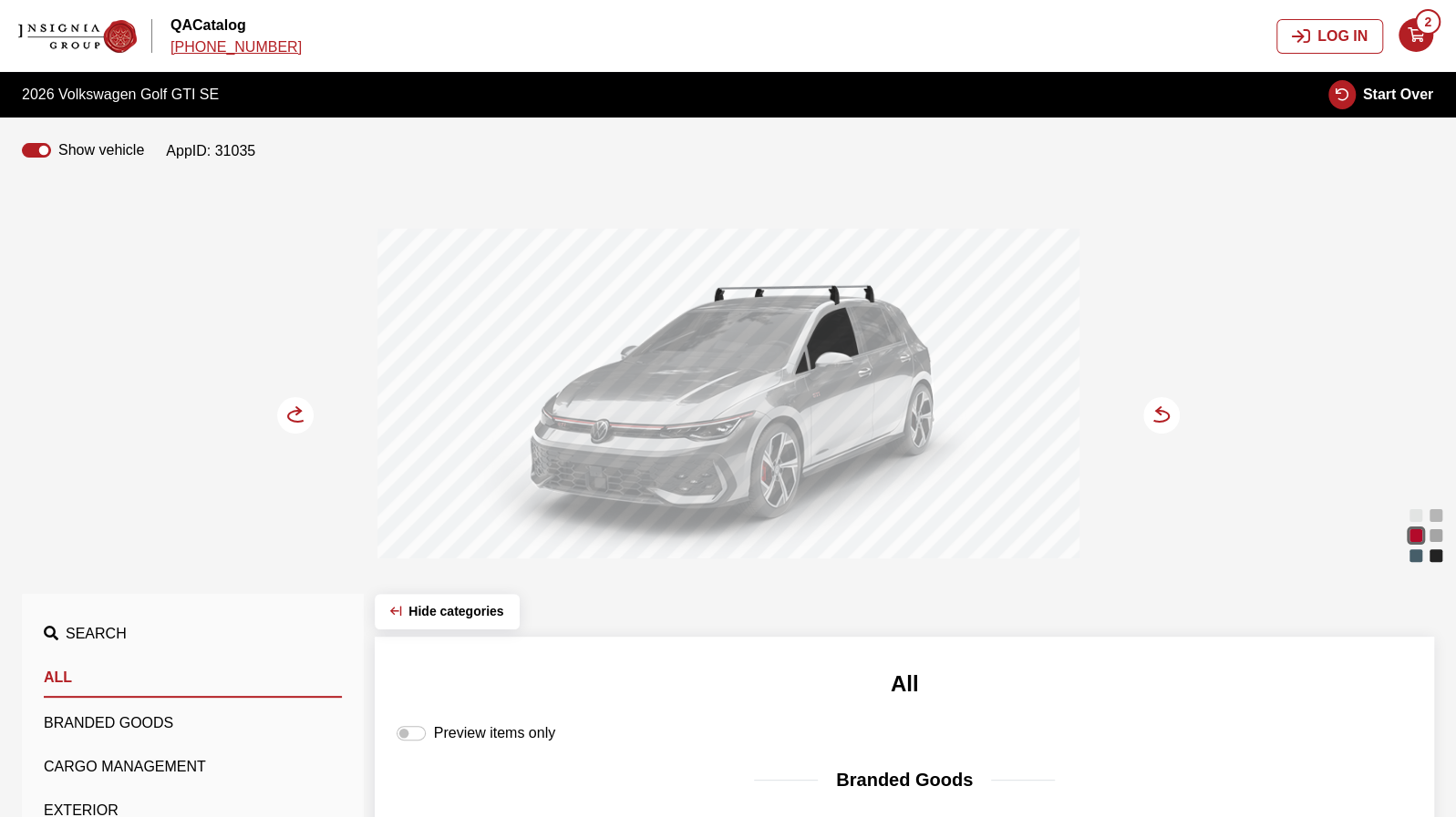
click at [1163, 411] on circle at bounding box center [1161, 416] width 37 height 37
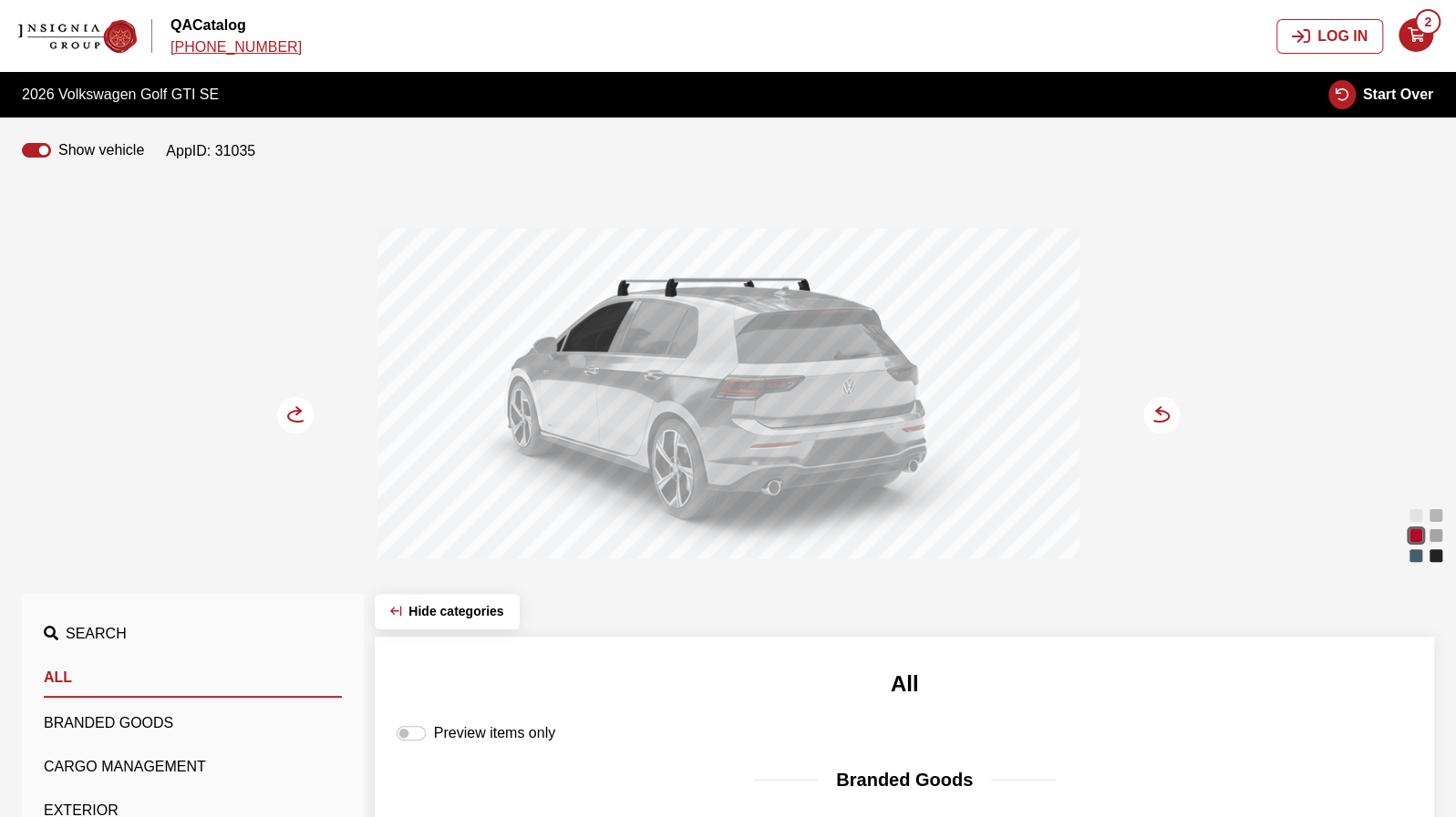
click at [1156, 415] on circle at bounding box center [1161, 416] width 37 height 37
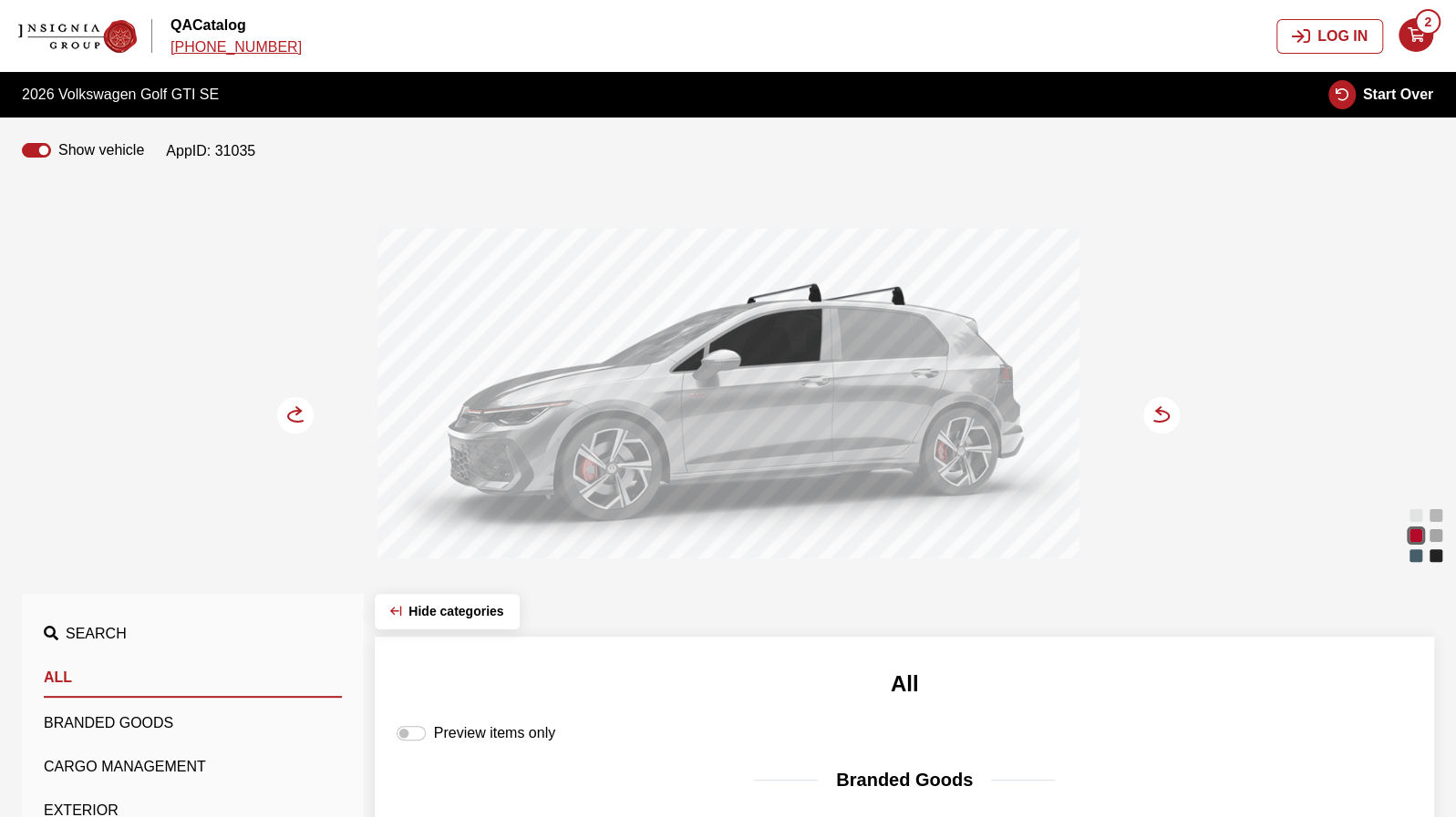
click at [1148, 415] on icon at bounding box center [1150, 416] width 13 height 16
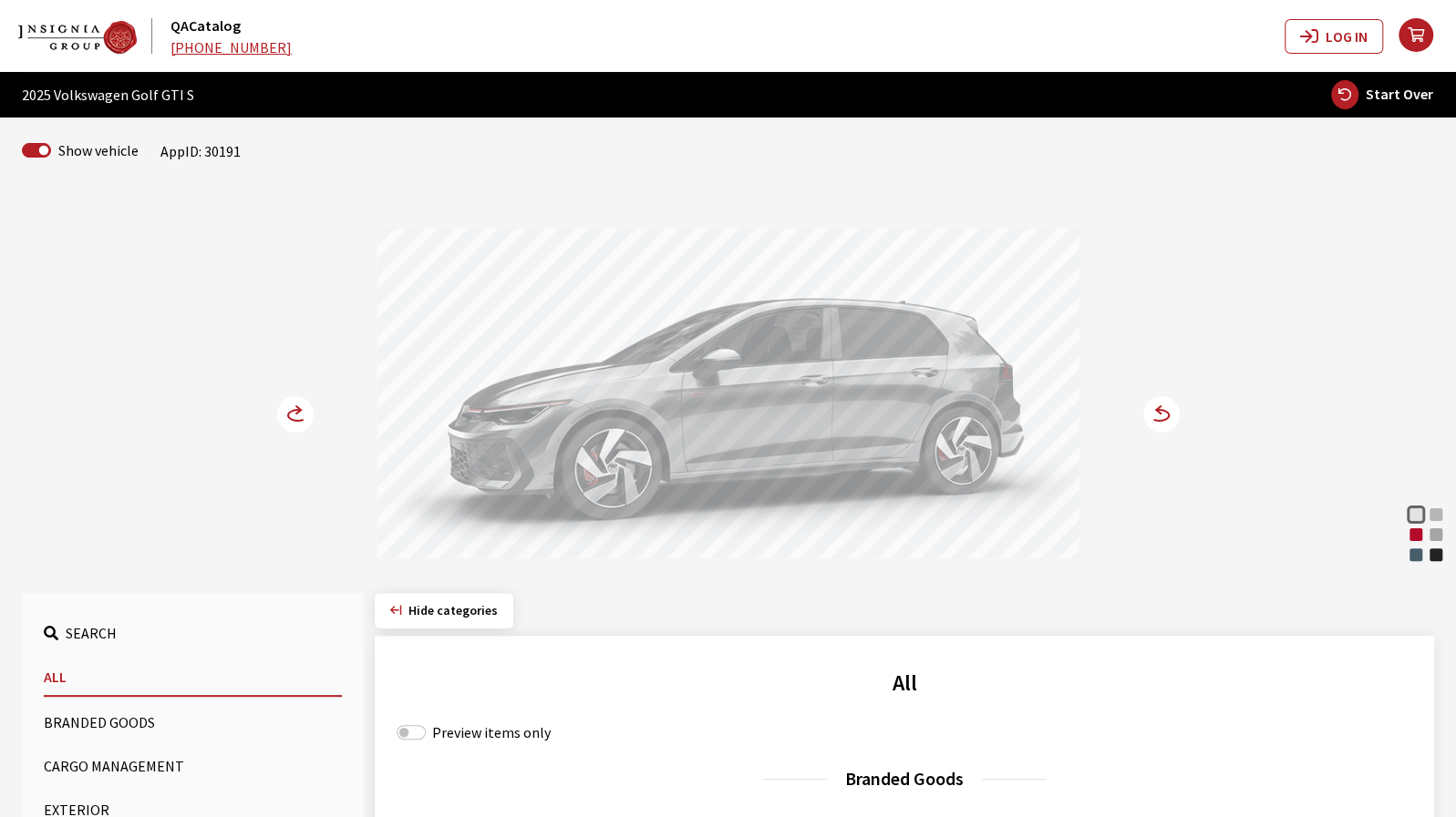
click at [1155, 416] on circle at bounding box center [1161, 415] width 37 height 37
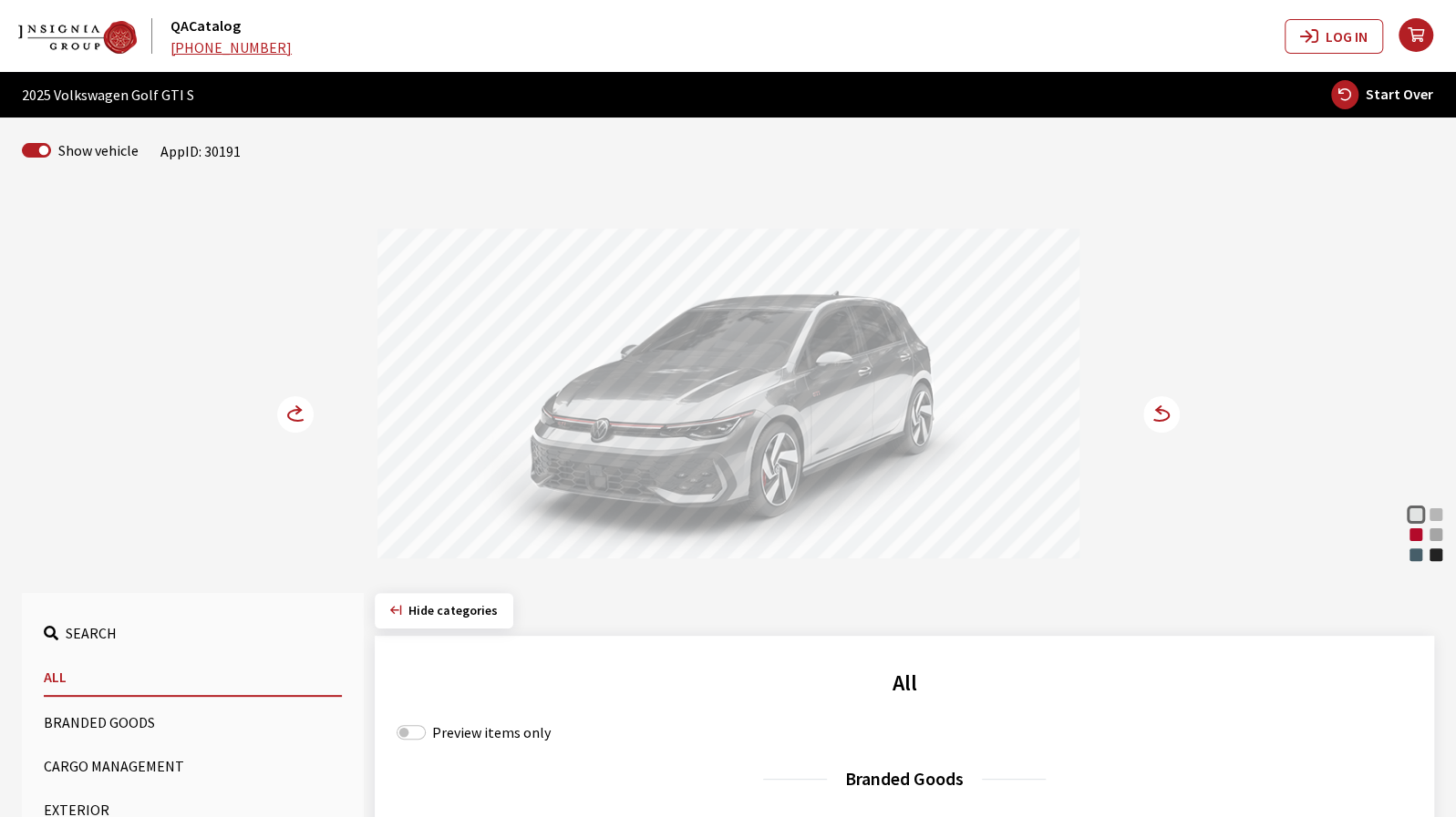
click at [281, 407] on circle at bounding box center [295, 415] width 37 height 37
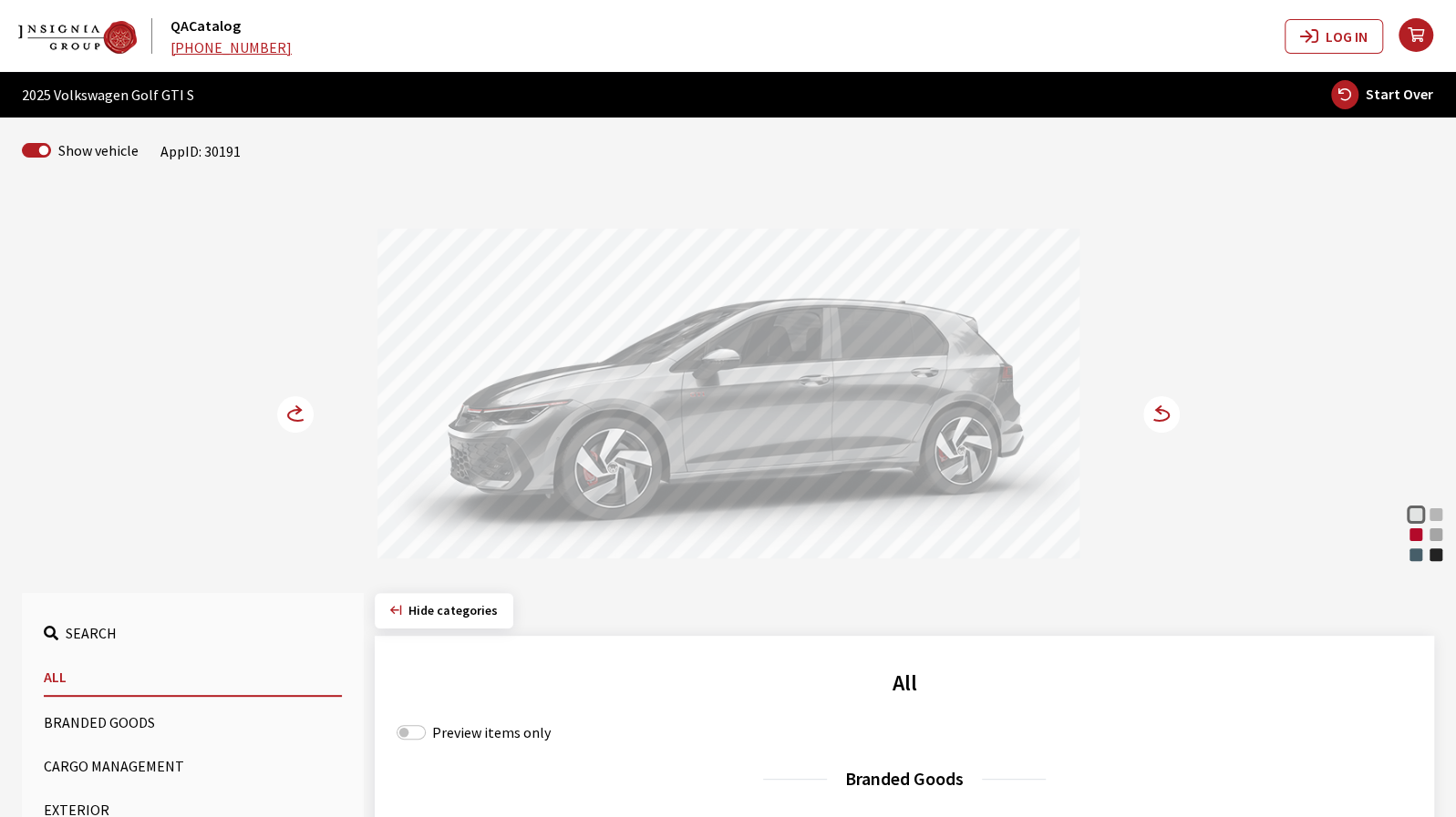
click at [281, 407] on circle at bounding box center [295, 415] width 37 height 37
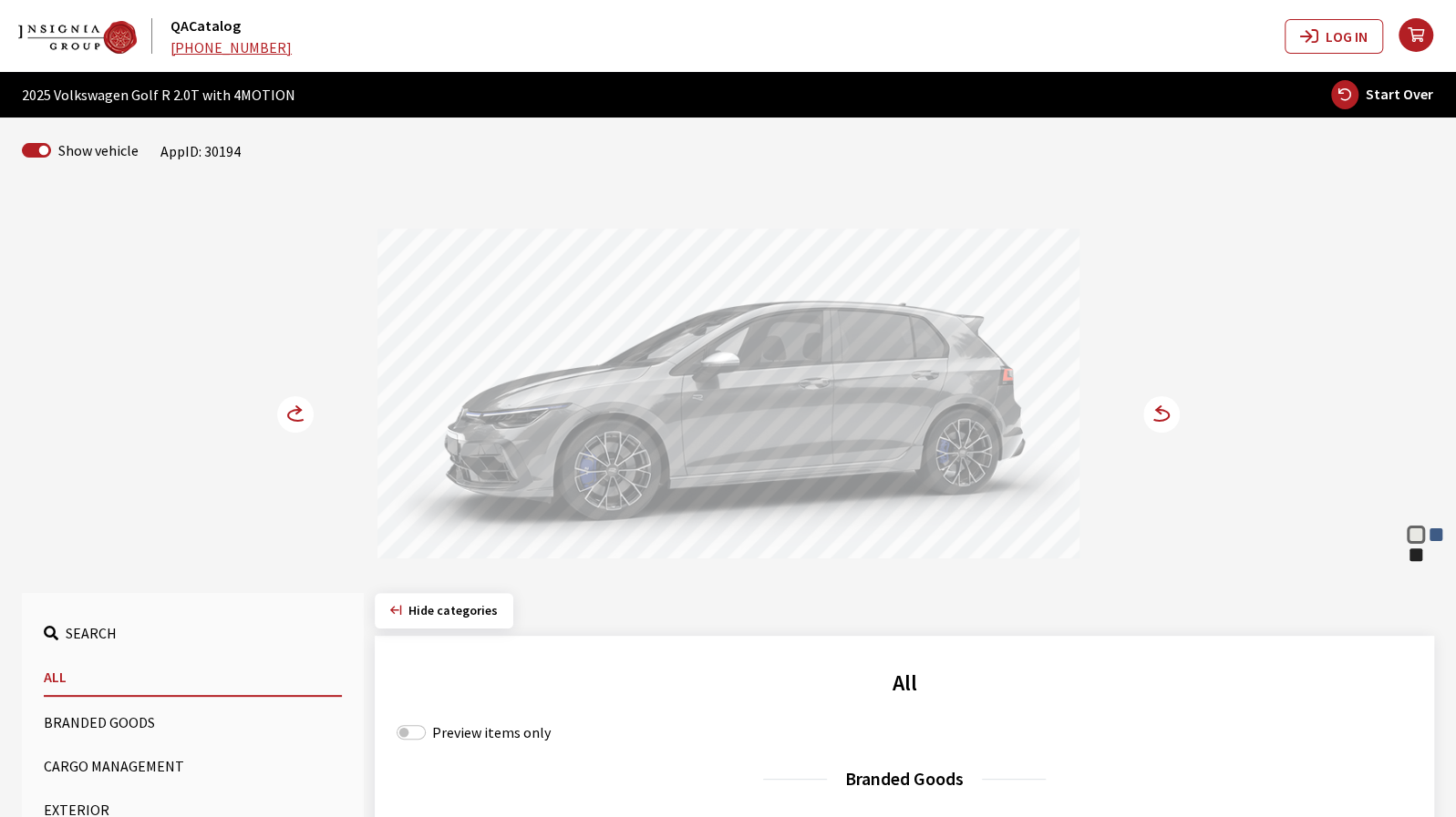
click at [1164, 413] on circle at bounding box center [1161, 415] width 37 height 37
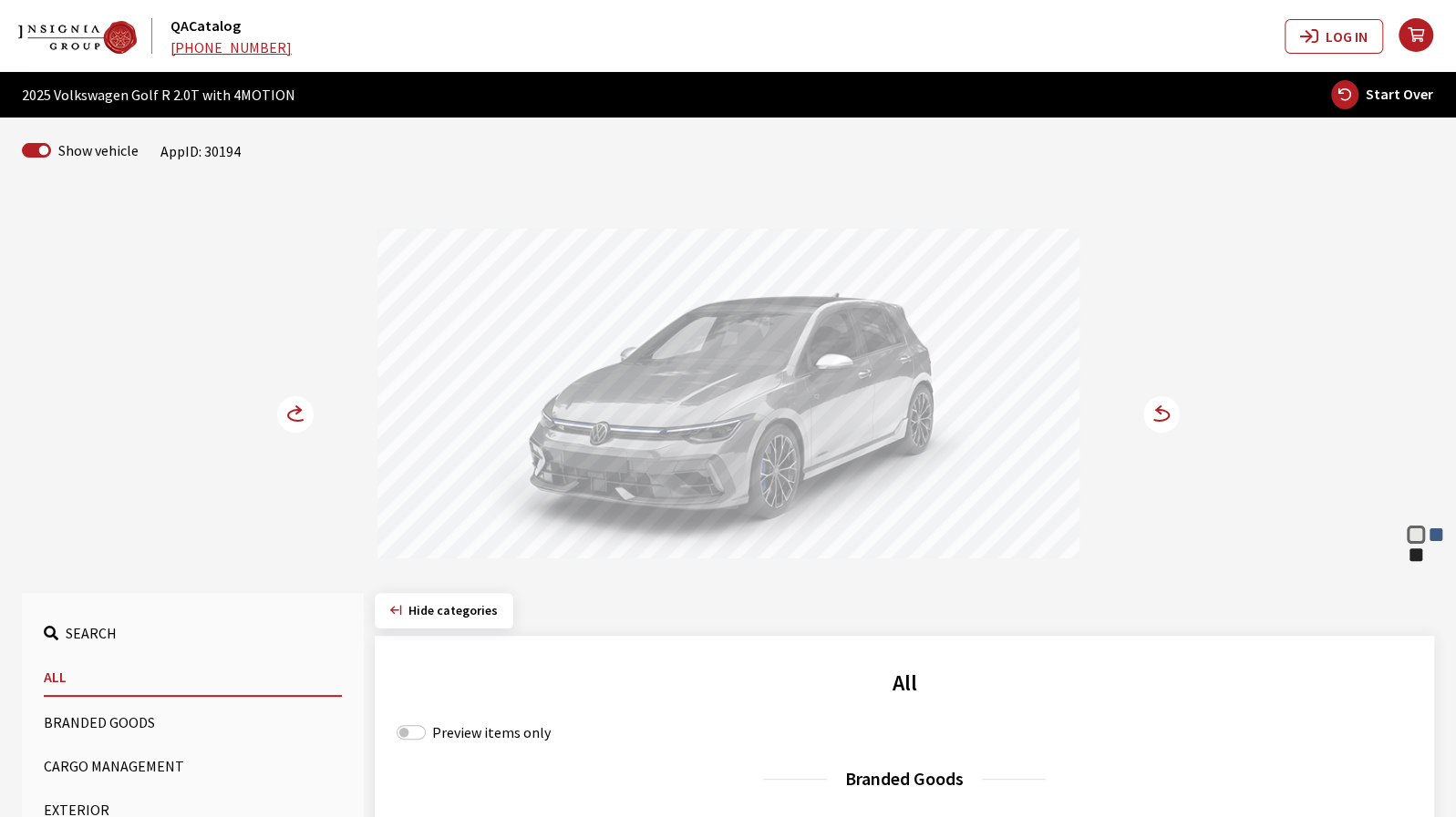
click at [1431, 537] on div "Lapiz Blue Metallic" at bounding box center [1436, 535] width 18 height 18
click at [303, 408] on icon at bounding box center [306, 416] width 13 height 16
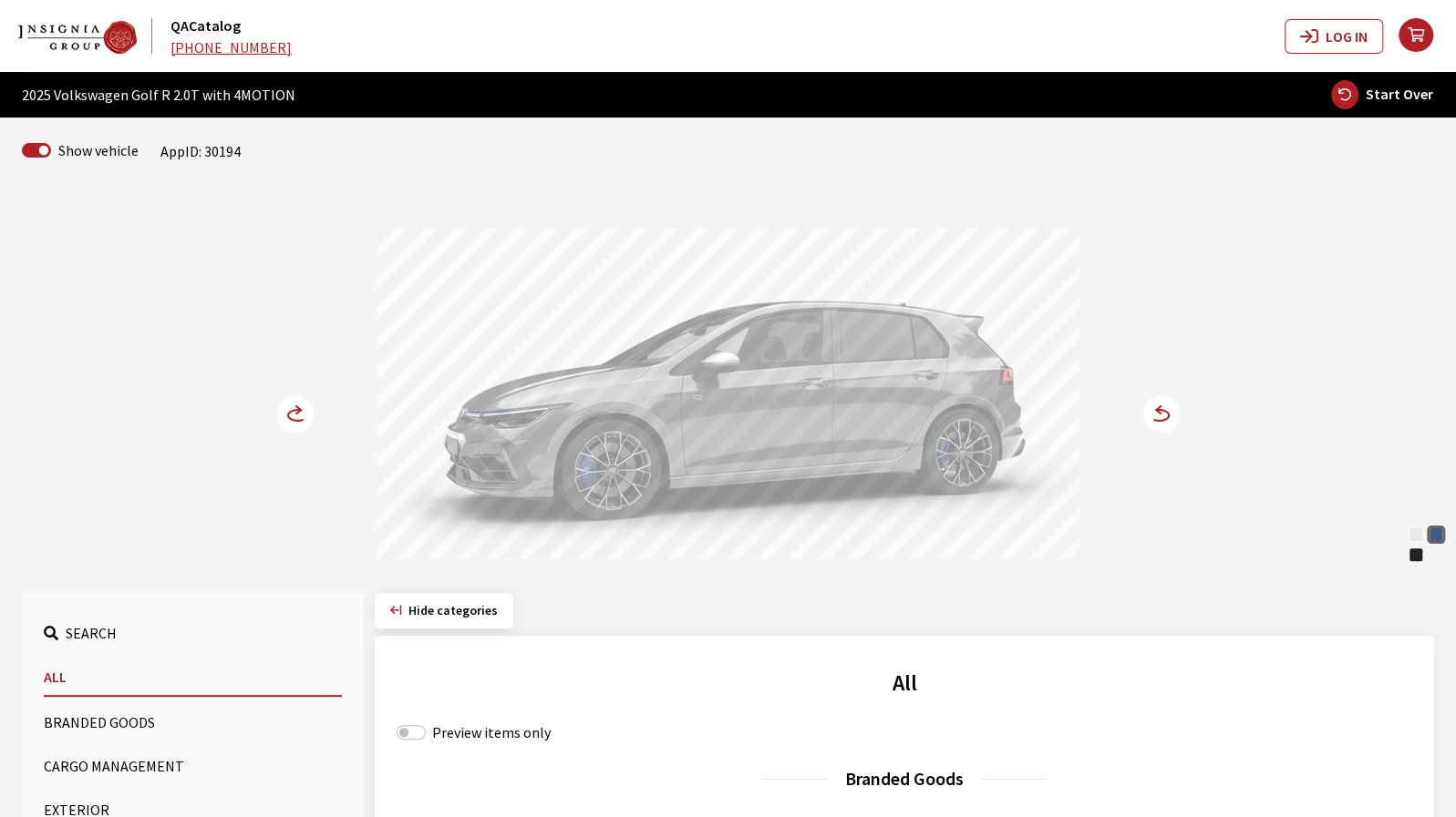
click at [303, 408] on icon at bounding box center [306, 416] width 13 height 16
